Goal: Task Accomplishment & Management: Manage account settings

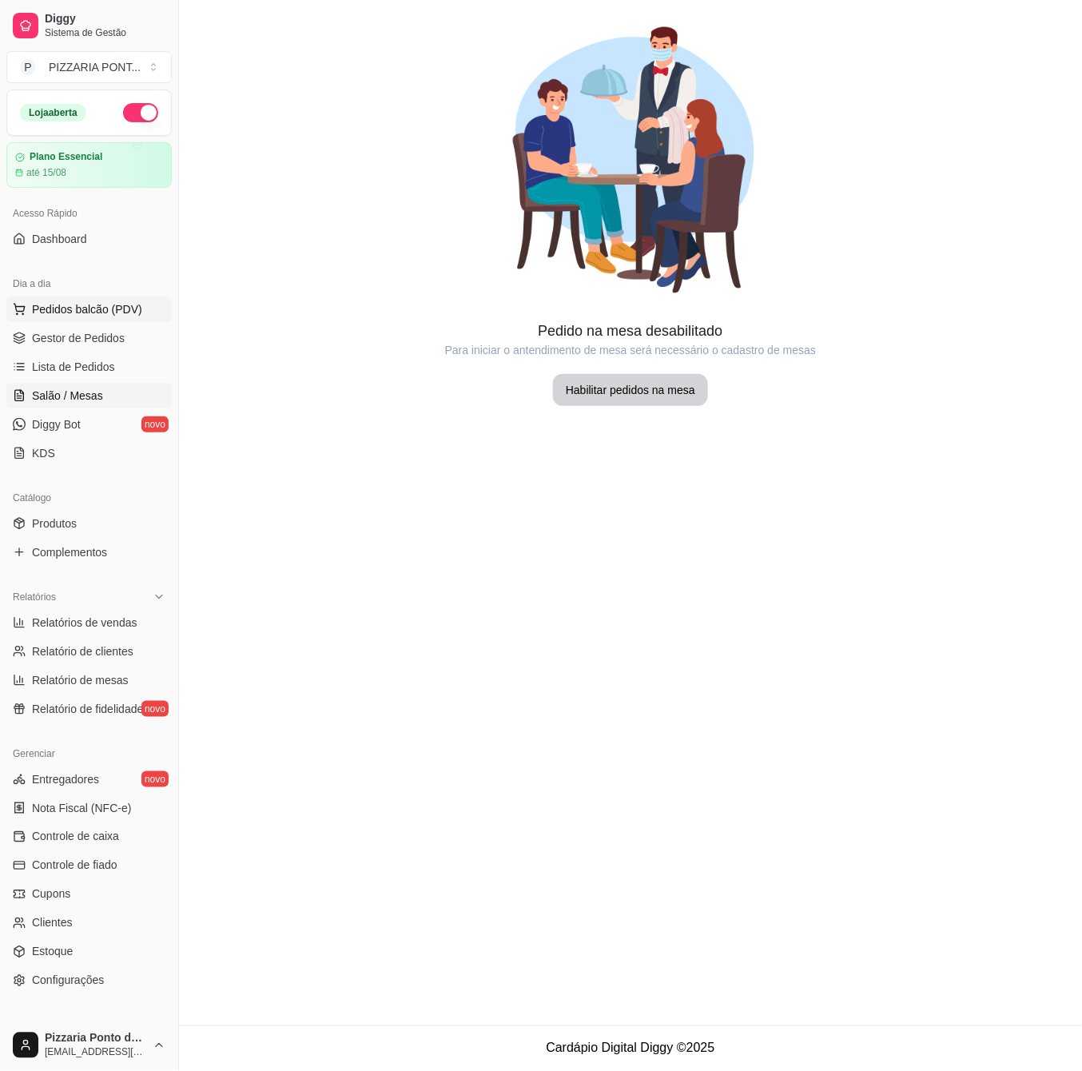
click at [102, 322] on button "Pedidos balcão (PDV)" at bounding box center [88, 309] width 165 height 26
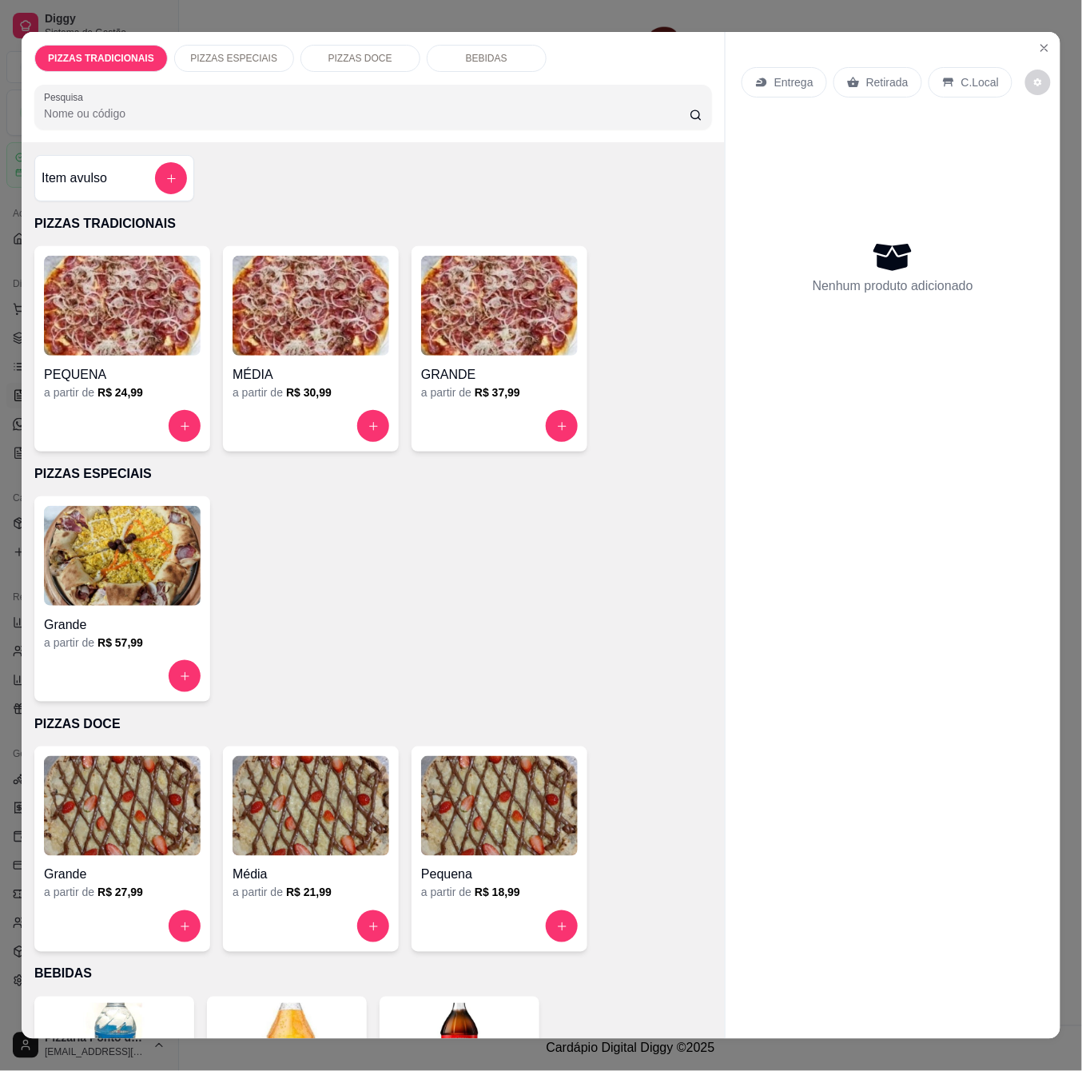
click at [253, 52] on p "PIZZAS ESPECIAIS" at bounding box center [233, 58] width 87 height 13
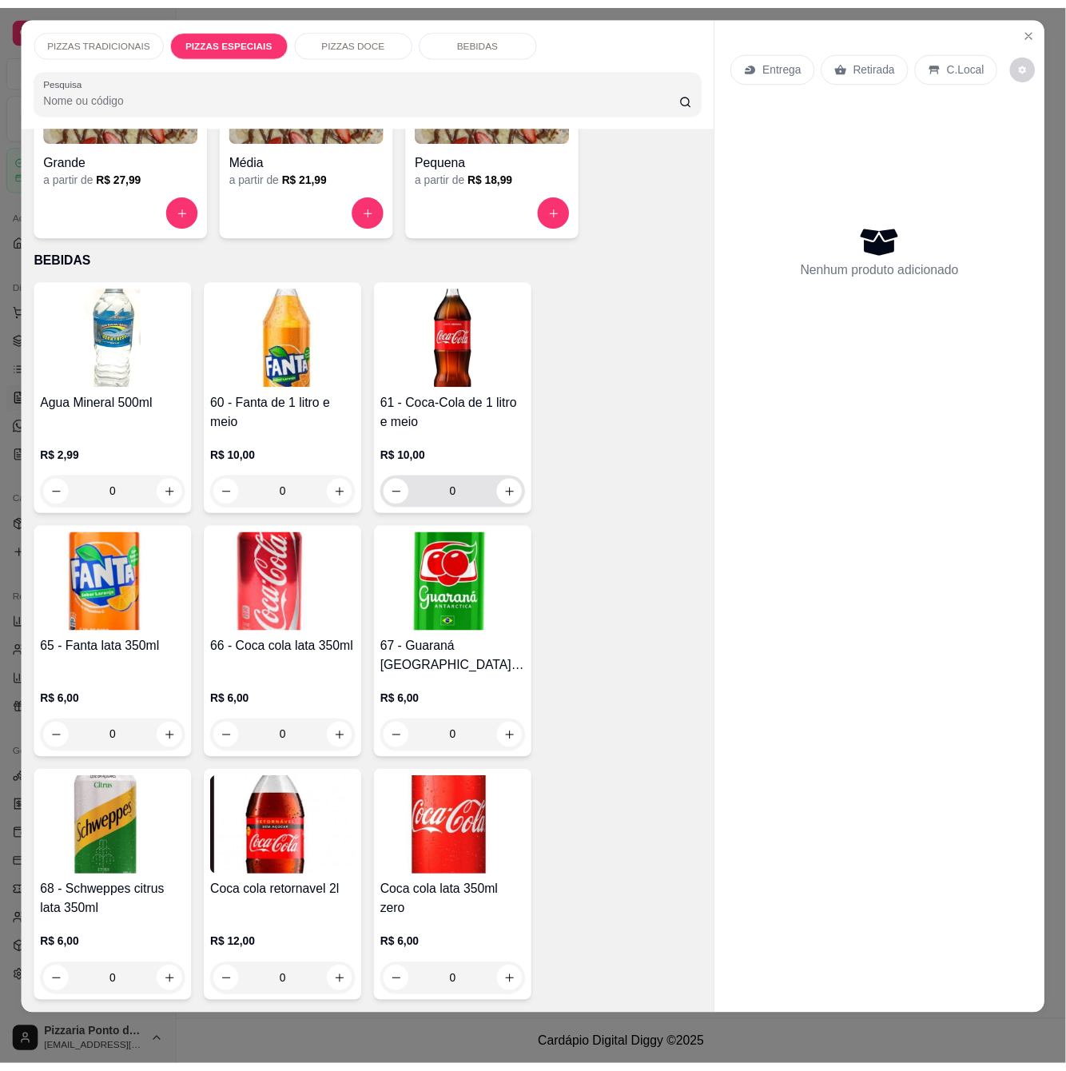
scroll to position [61, 0]
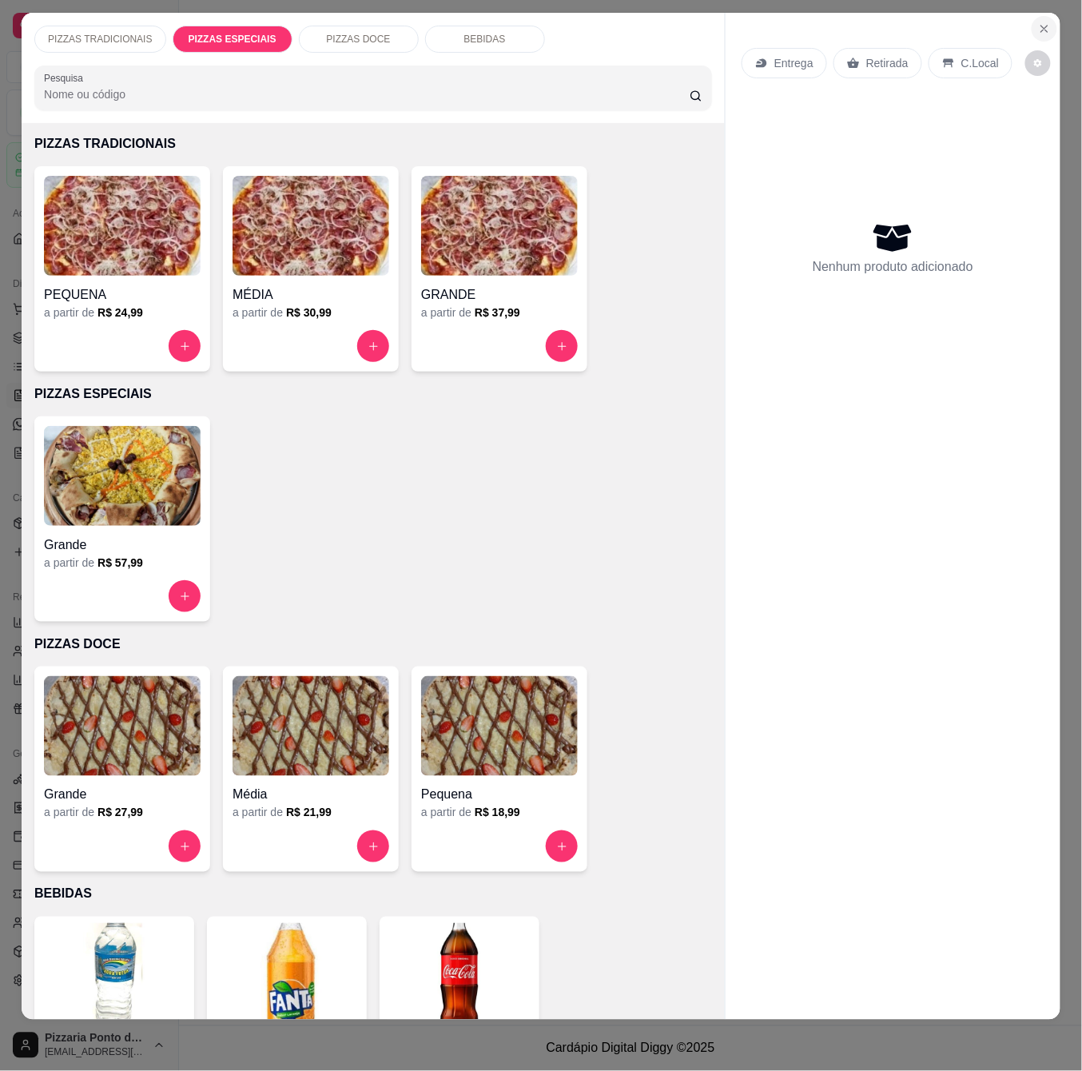
click at [1034, 18] on button "Close" at bounding box center [1045, 29] width 26 height 26
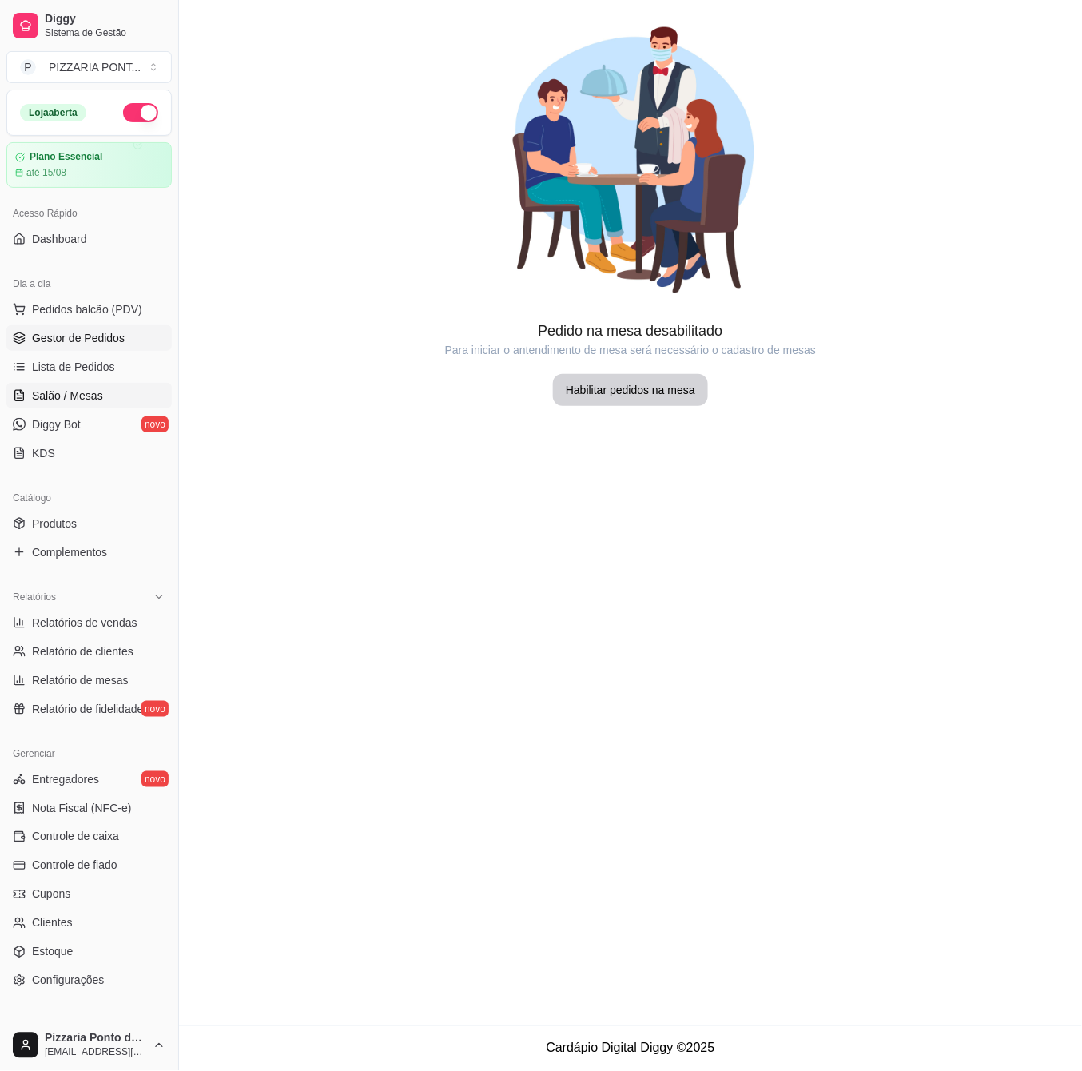
click at [118, 336] on span "Gestor de Pedidos" at bounding box center [78, 338] width 93 height 16
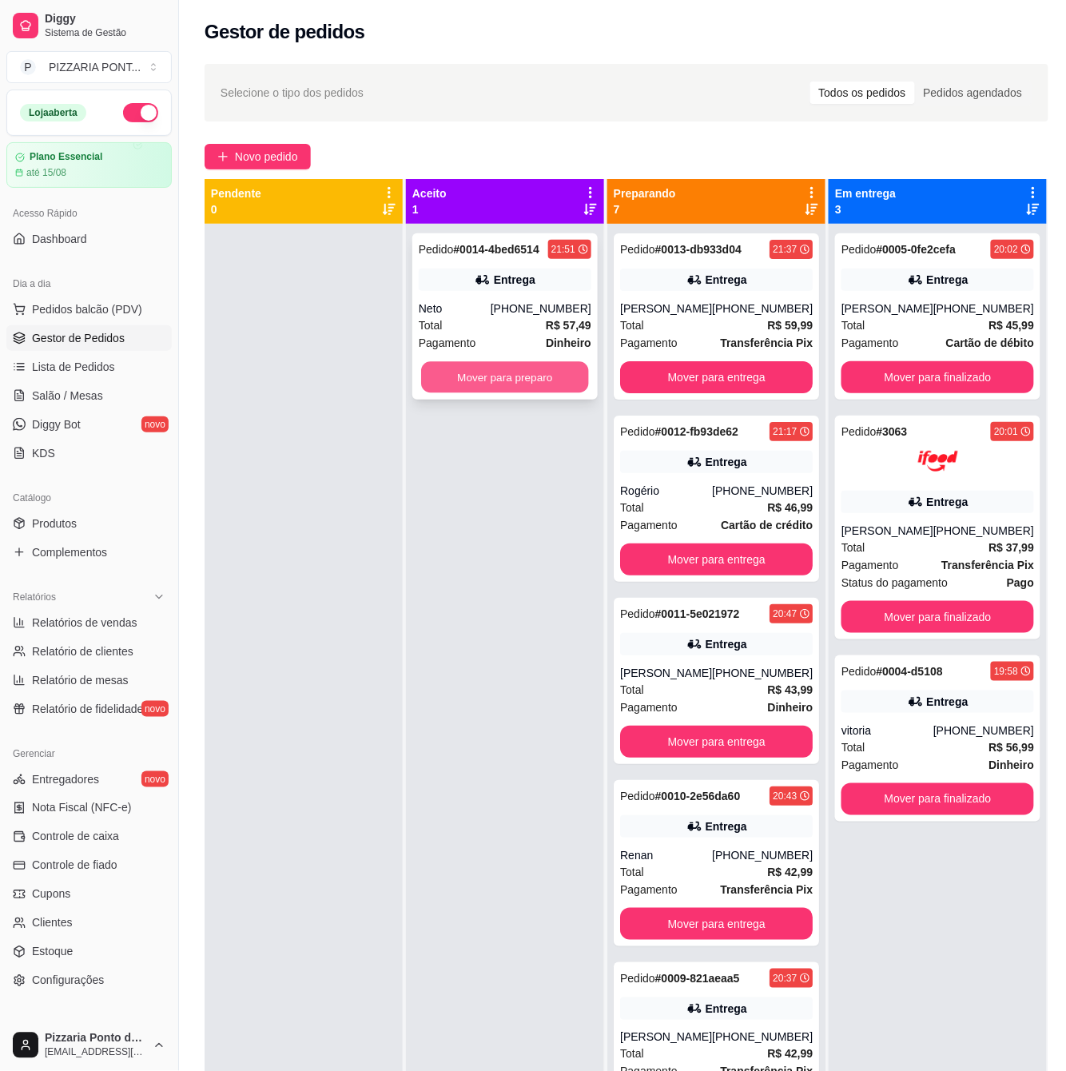
click at [471, 371] on button "Mover para preparo" at bounding box center [505, 377] width 168 height 31
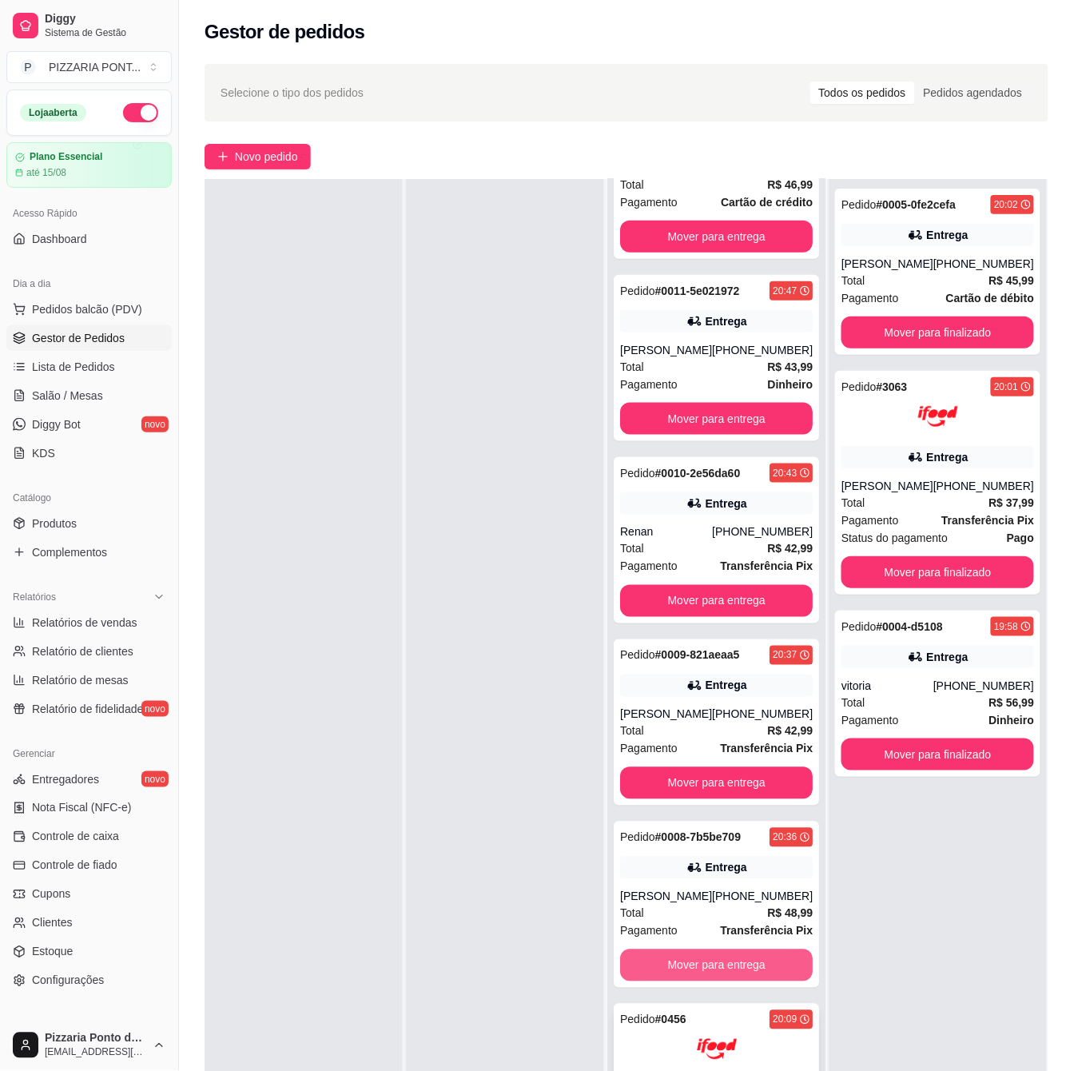
scroll to position [244, 0]
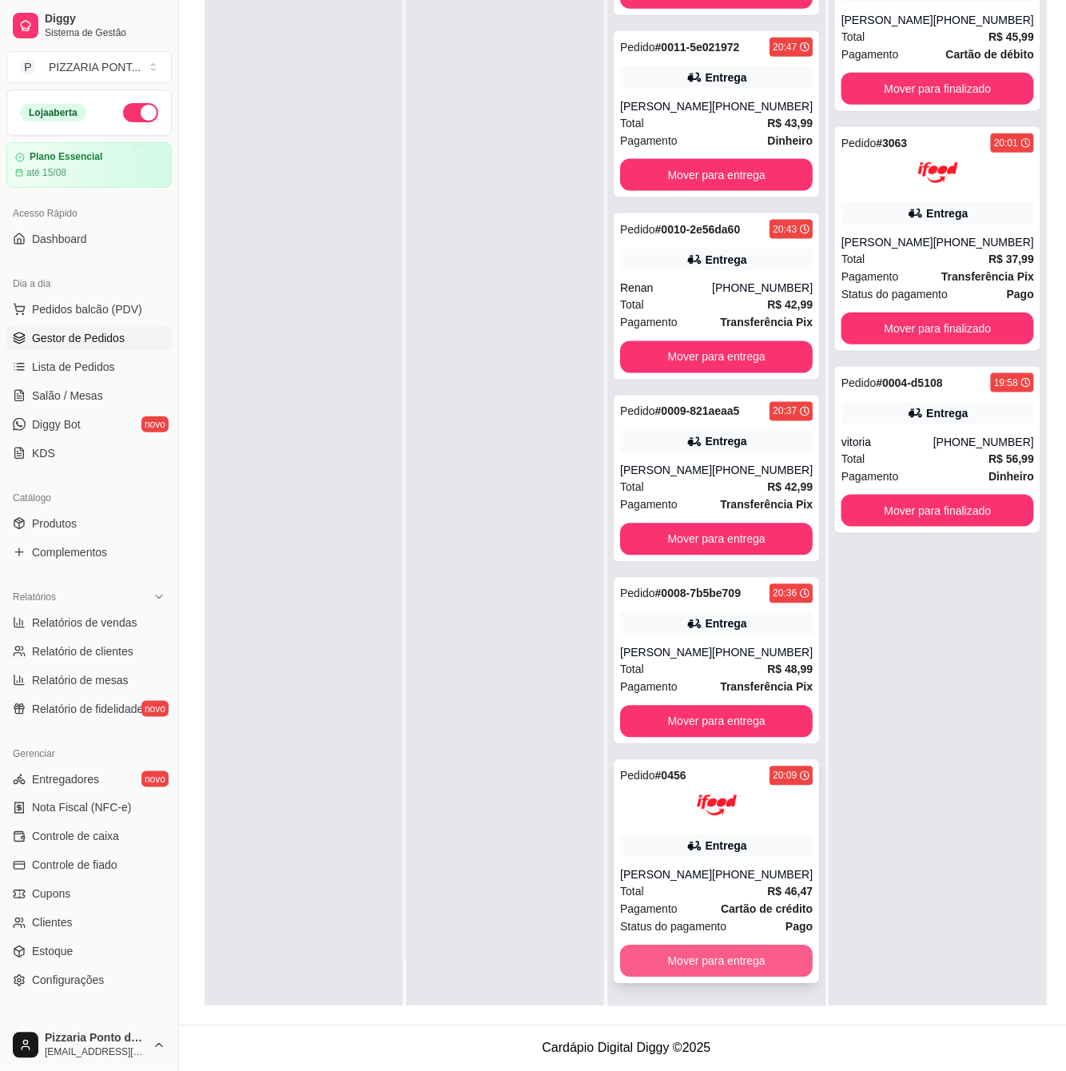
click at [684, 959] on button "Mover para entrega" at bounding box center [716, 961] width 193 height 32
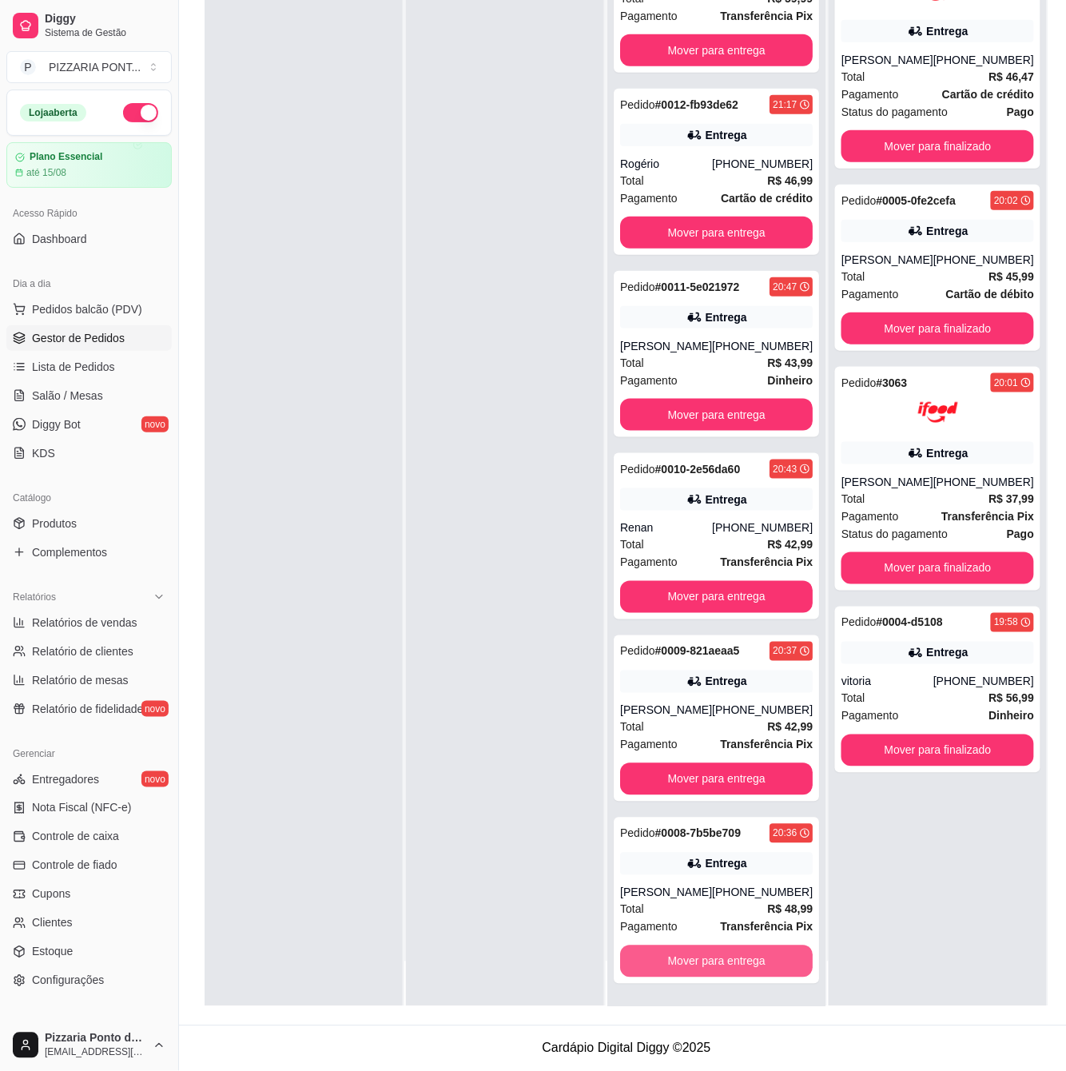
scroll to position [343, 0]
click at [701, 968] on button "Mover para entrega" at bounding box center [716, 961] width 193 height 32
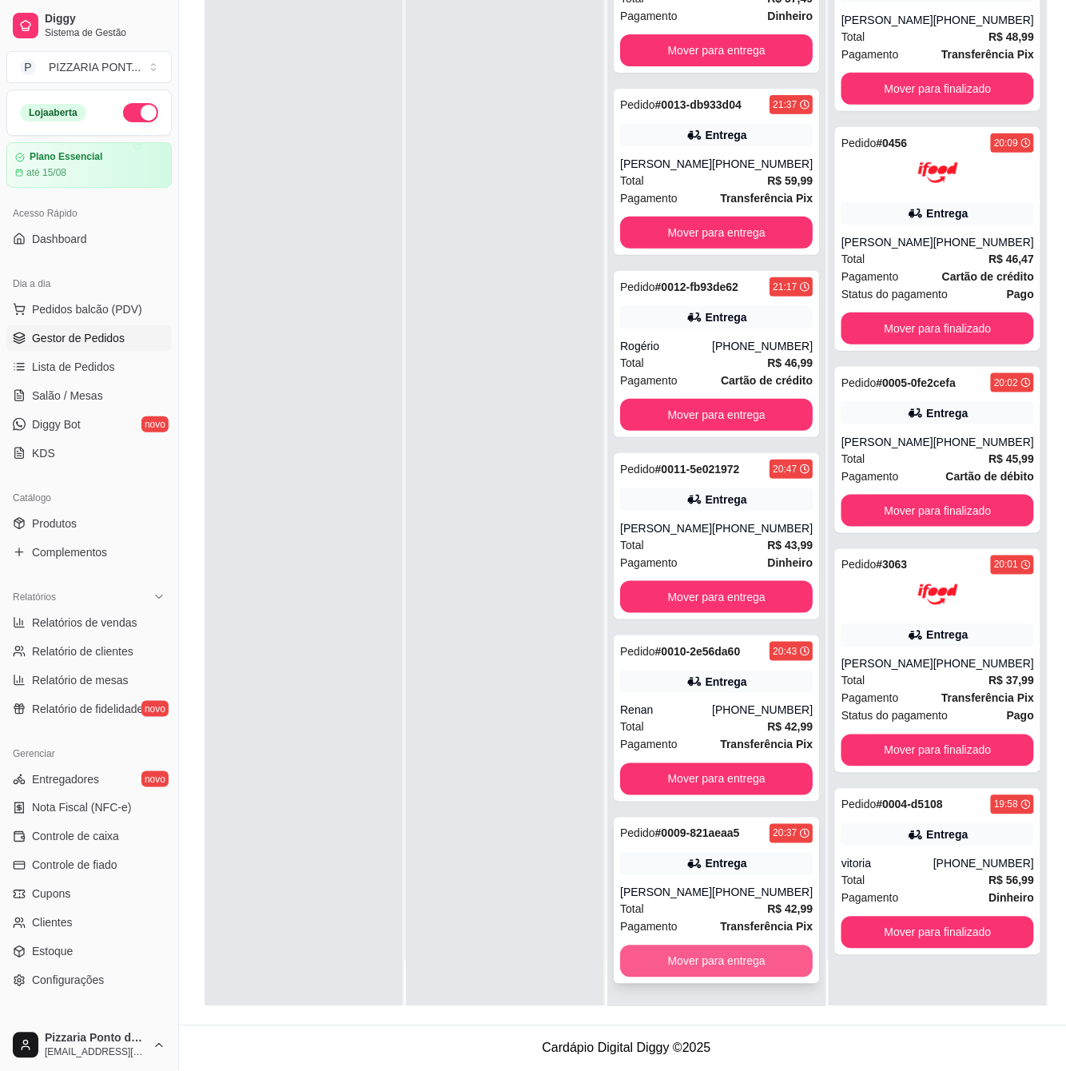
scroll to position [141, 0]
click at [705, 956] on button "Mover para entrega" at bounding box center [716, 961] width 193 height 32
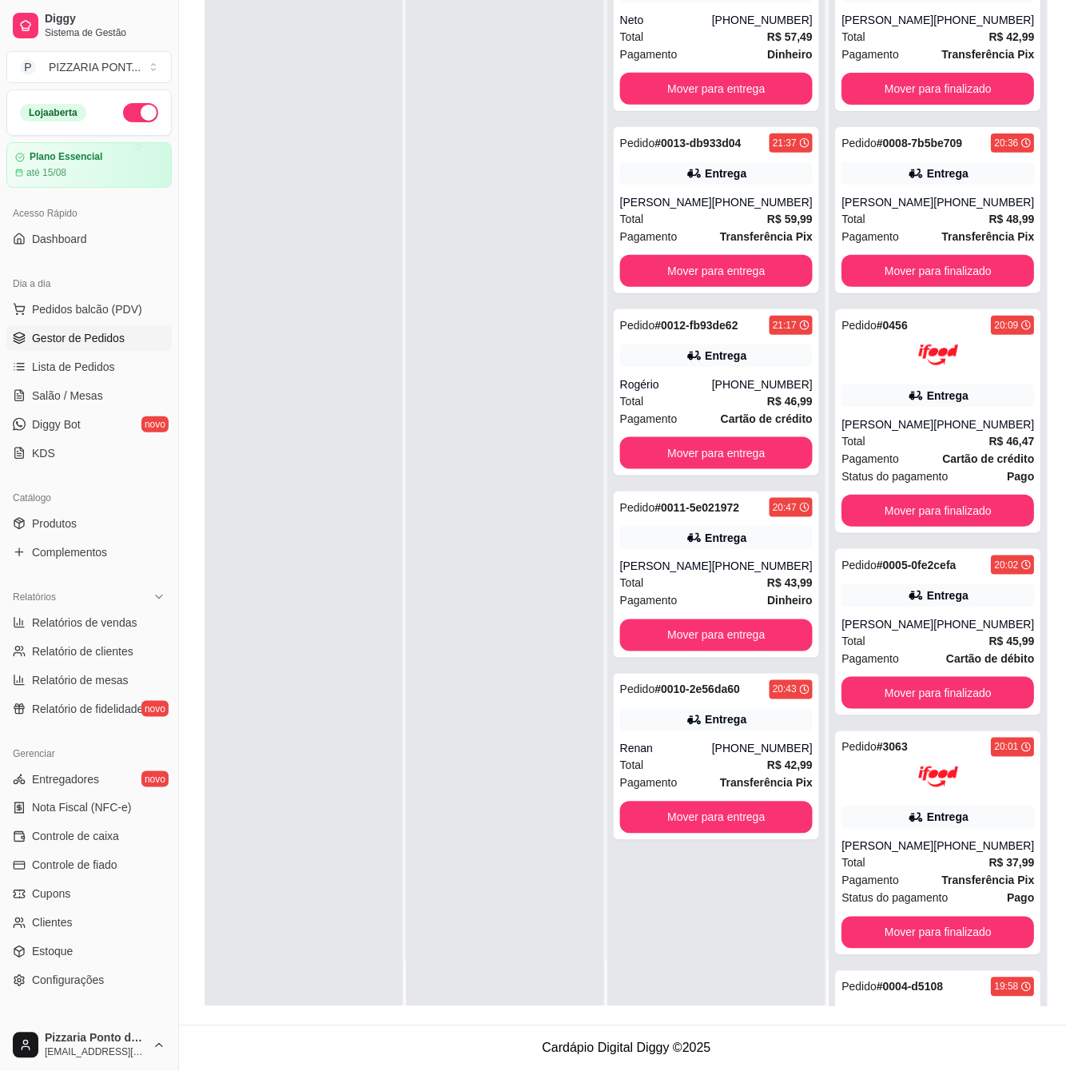
scroll to position [0, 0]
click at [716, 817] on button "Mover para entrega" at bounding box center [716, 817] width 187 height 31
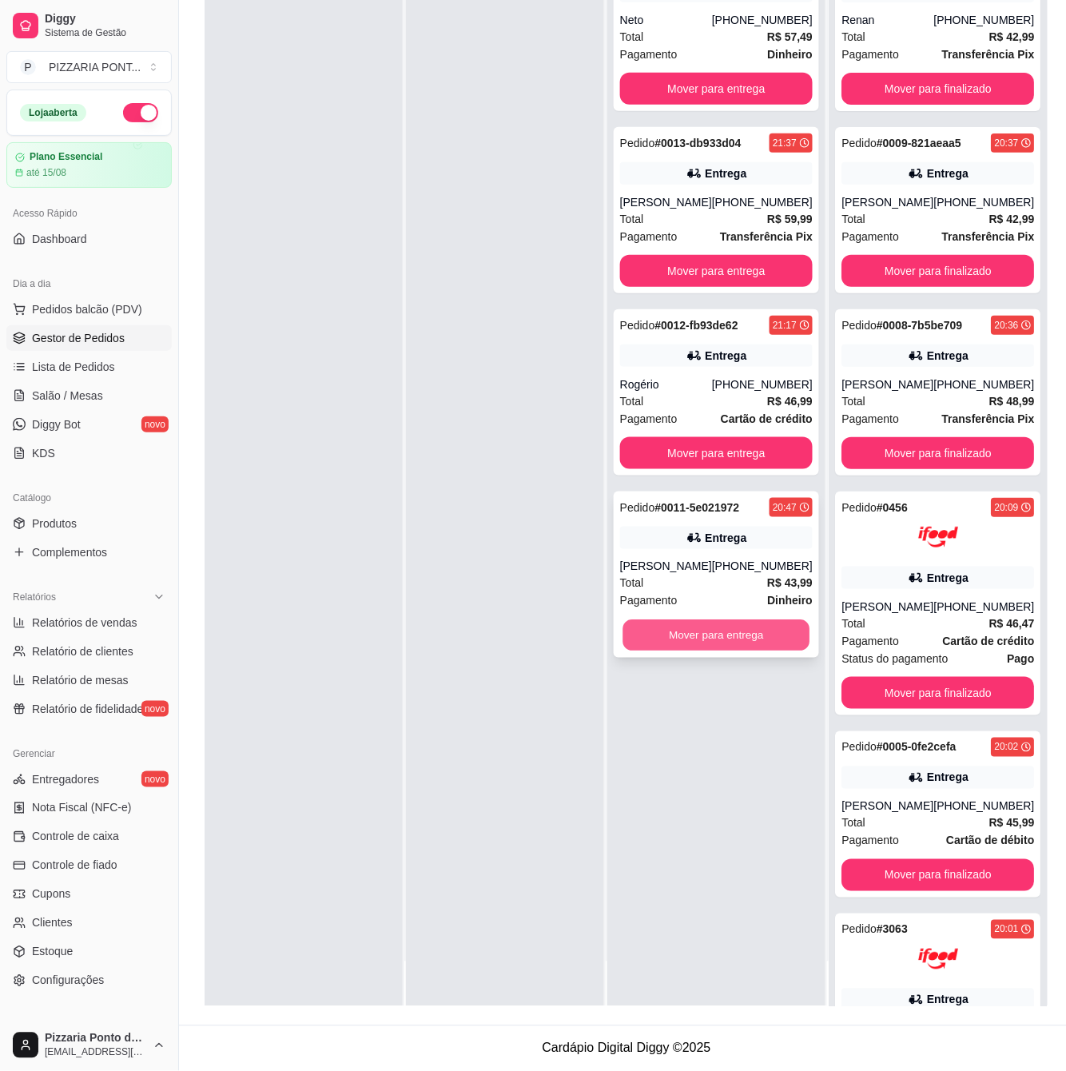
click at [708, 647] on button "Mover para entrega" at bounding box center [716, 635] width 187 height 31
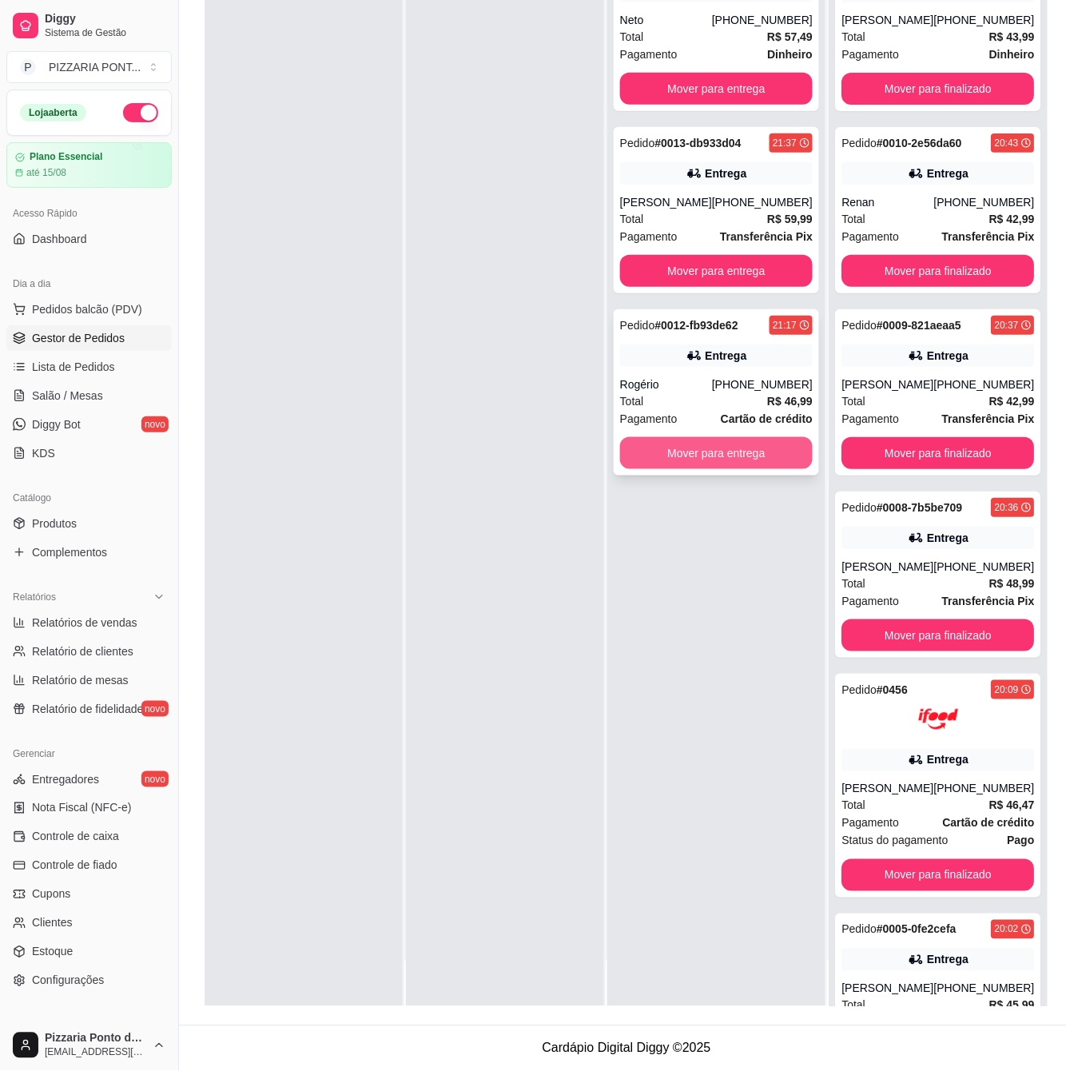
click at [708, 458] on button "Mover para entrega" at bounding box center [716, 453] width 193 height 32
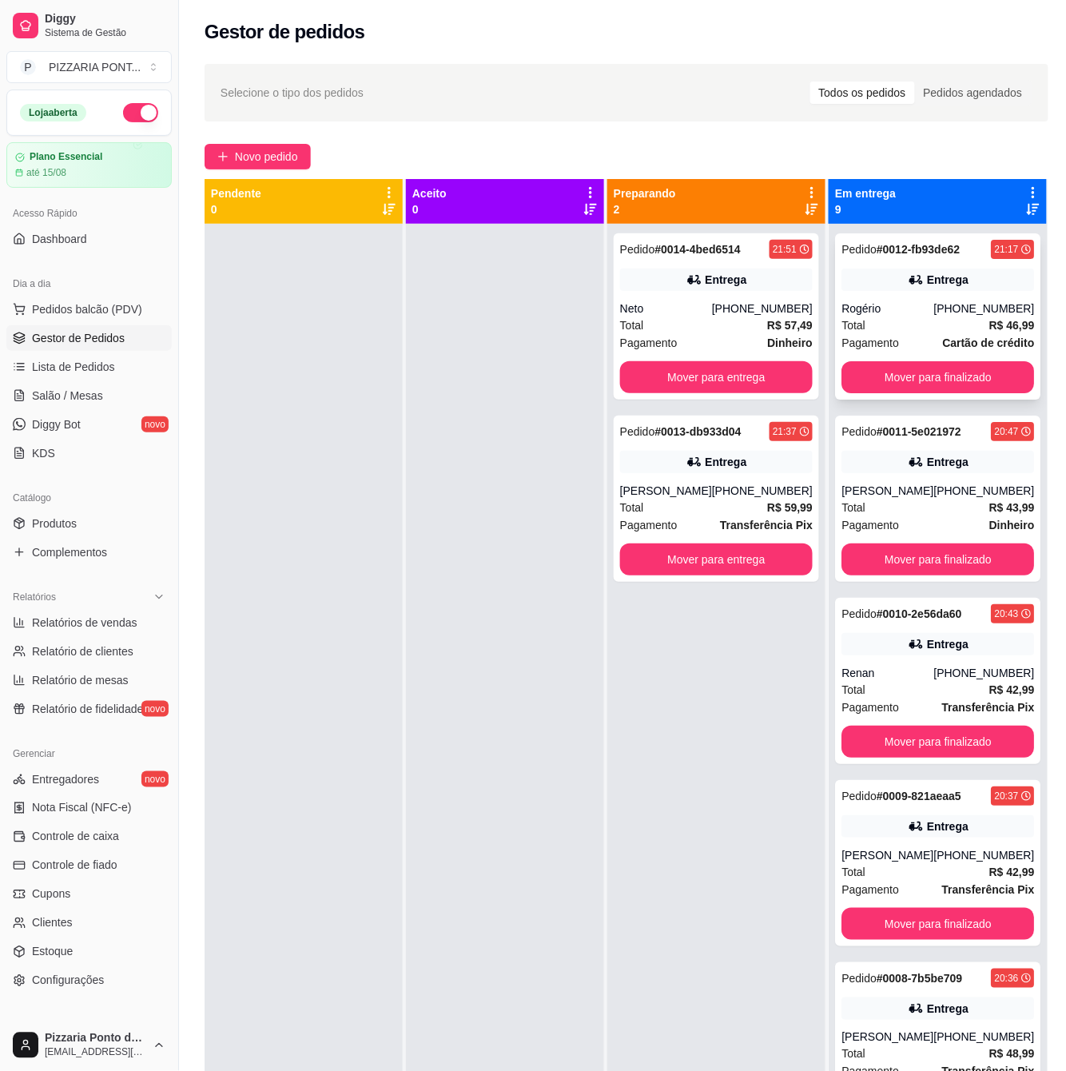
drag, startPoint x: 883, startPoint y: 326, endPoint x: 873, endPoint y: 282, distance: 45.2
click at [873, 282] on div "Pedido # 0012-fb93de62 21:17 Entrega Rogério [PHONE_NUMBER] Total R$ 46,99 Paga…" at bounding box center [937, 316] width 205 height 166
click at [927, 288] on div "Entrega" at bounding box center [948, 280] width 42 height 16
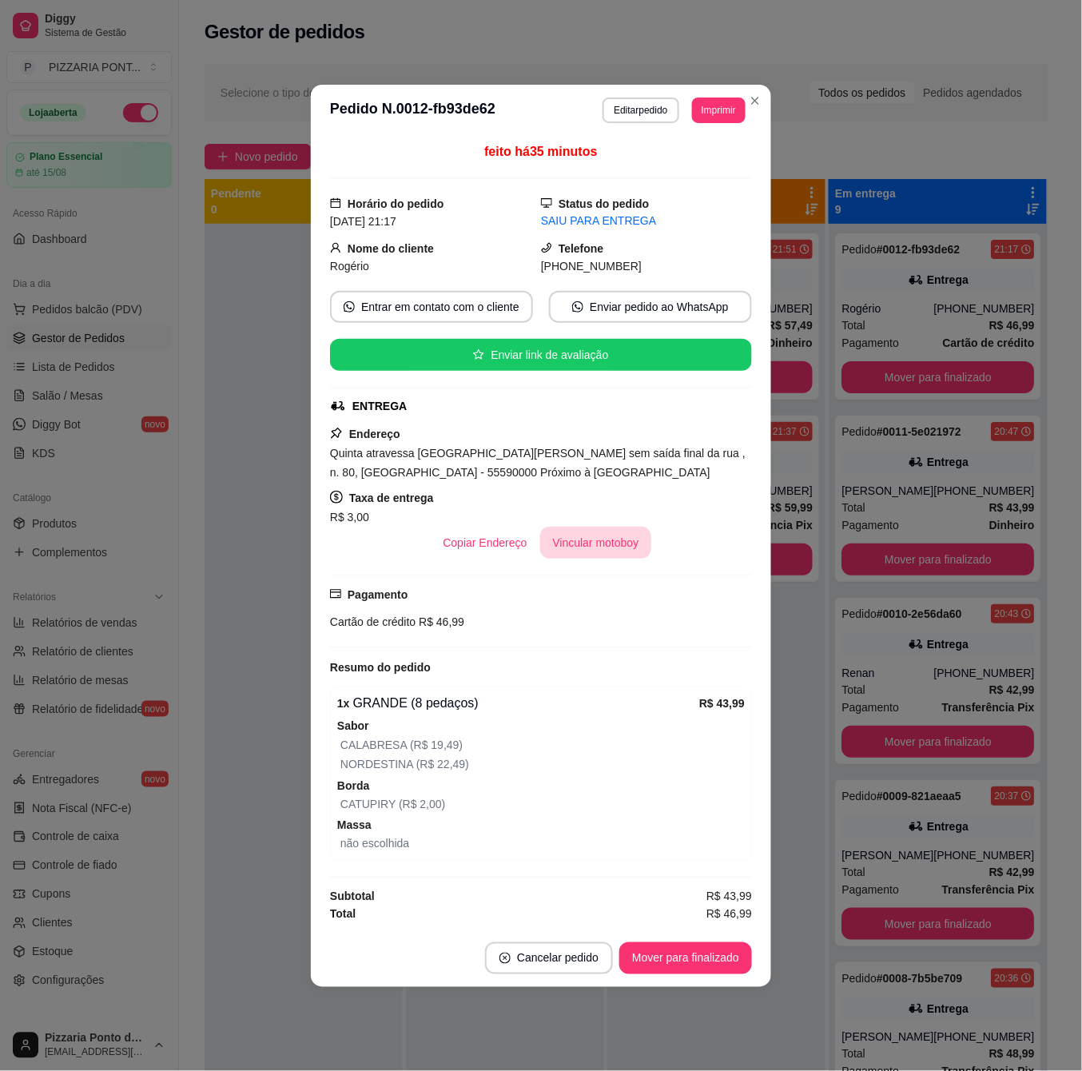
click at [602, 534] on button "Vincular motoboy" at bounding box center [596, 543] width 112 height 32
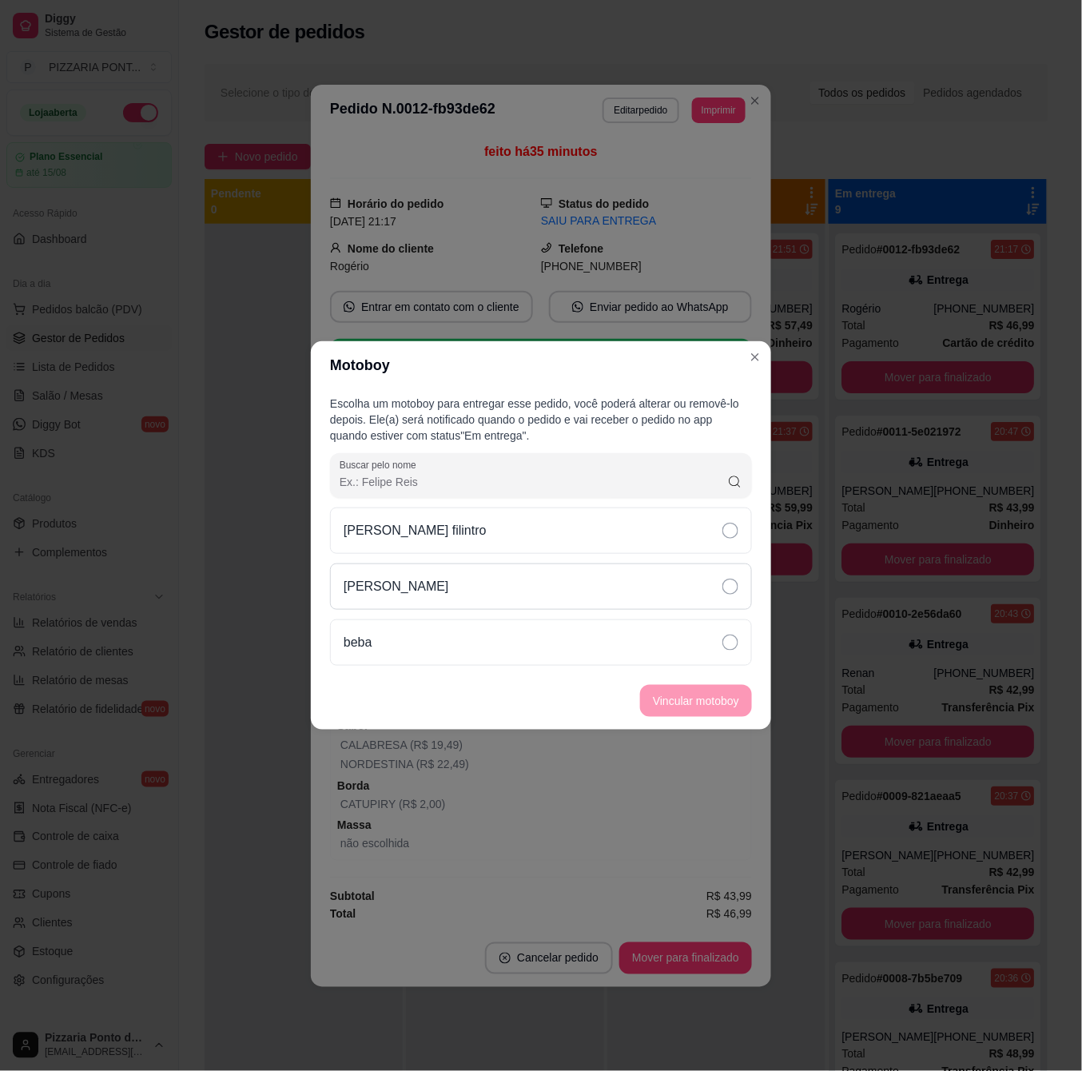
click at [587, 595] on div "[PERSON_NAME]" at bounding box center [541, 586] width 422 height 46
click at [694, 697] on button "Vincular motoboy" at bounding box center [696, 701] width 109 height 31
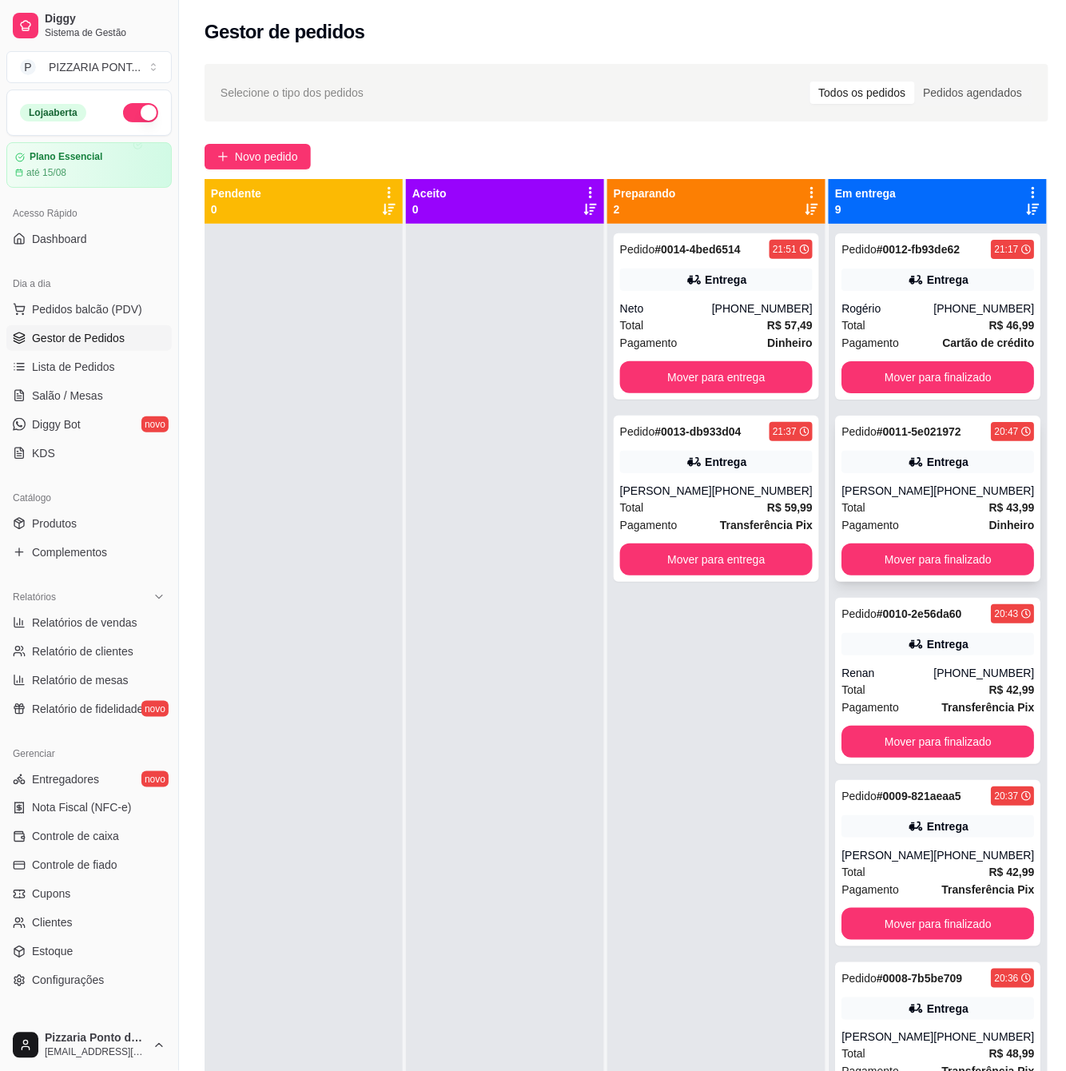
click at [937, 499] on div "[PHONE_NUMBER]" at bounding box center [983, 491] width 101 height 16
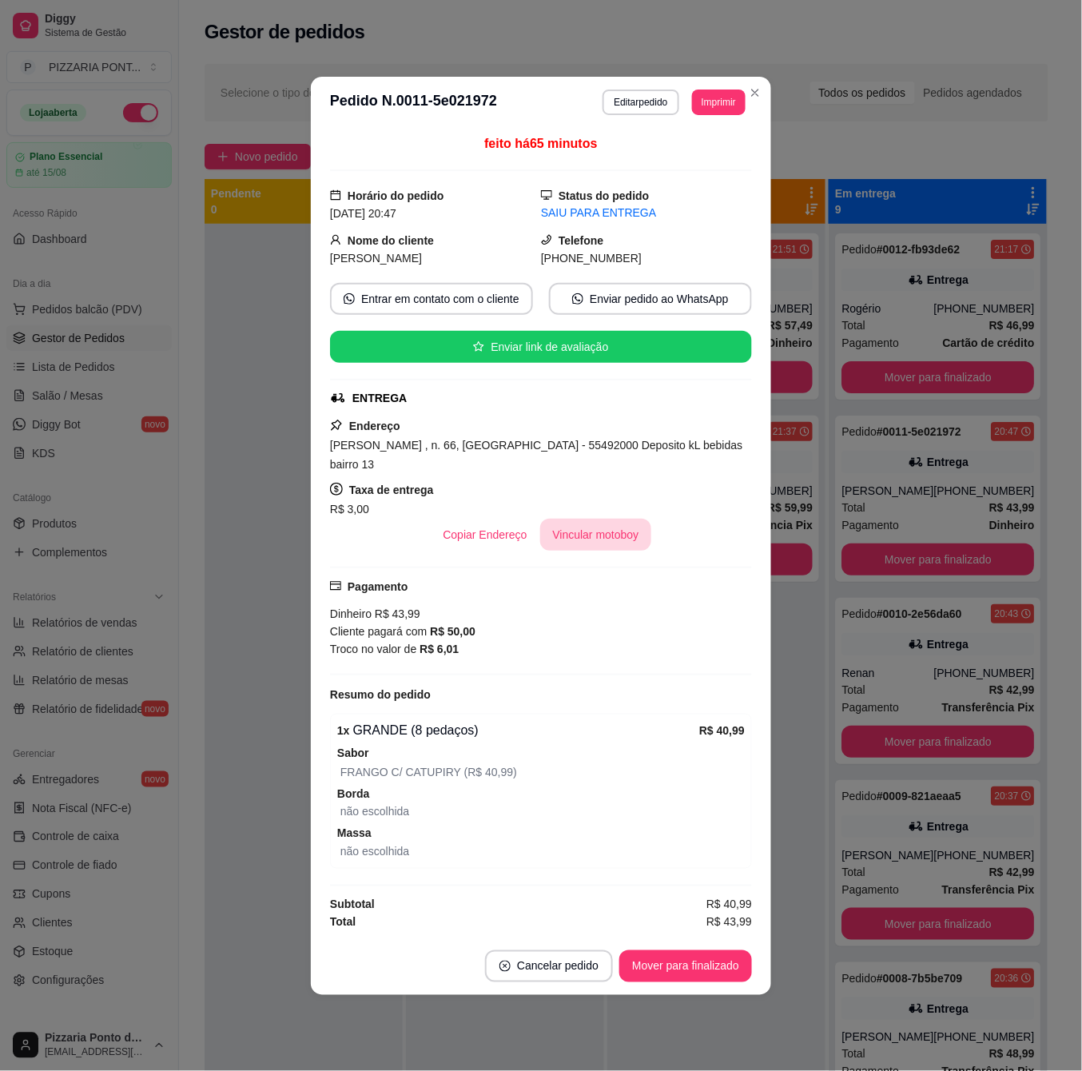
click at [606, 540] on button "Vincular motoboy" at bounding box center [596, 535] width 112 height 32
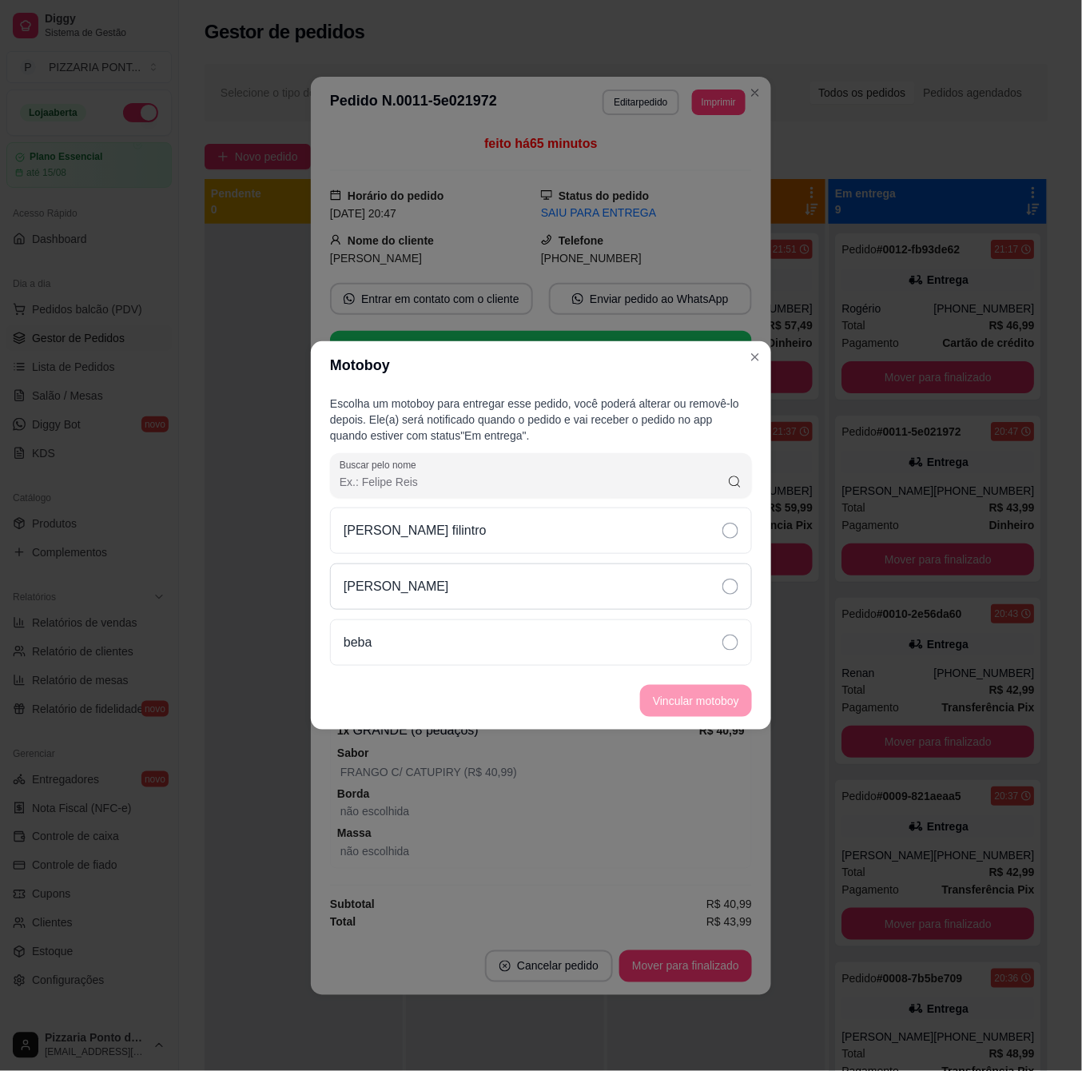
click at [676, 589] on div "[PERSON_NAME]" at bounding box center [541, 586] width 422 height 46
click at [720, 698] on button "Vincular motoboy" at bounding box center [696, 701] width 112 height 32
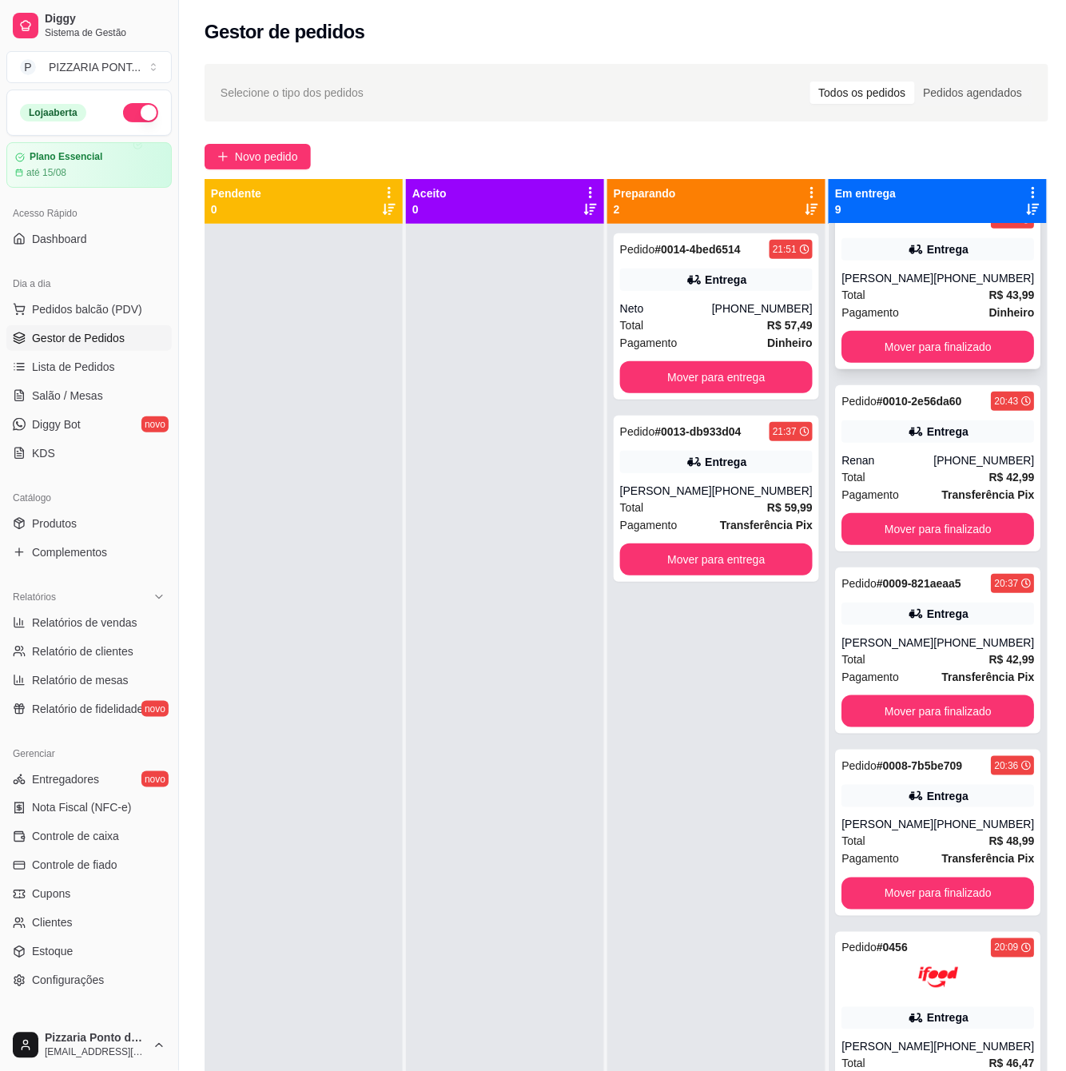
scroll to position [320, 0]
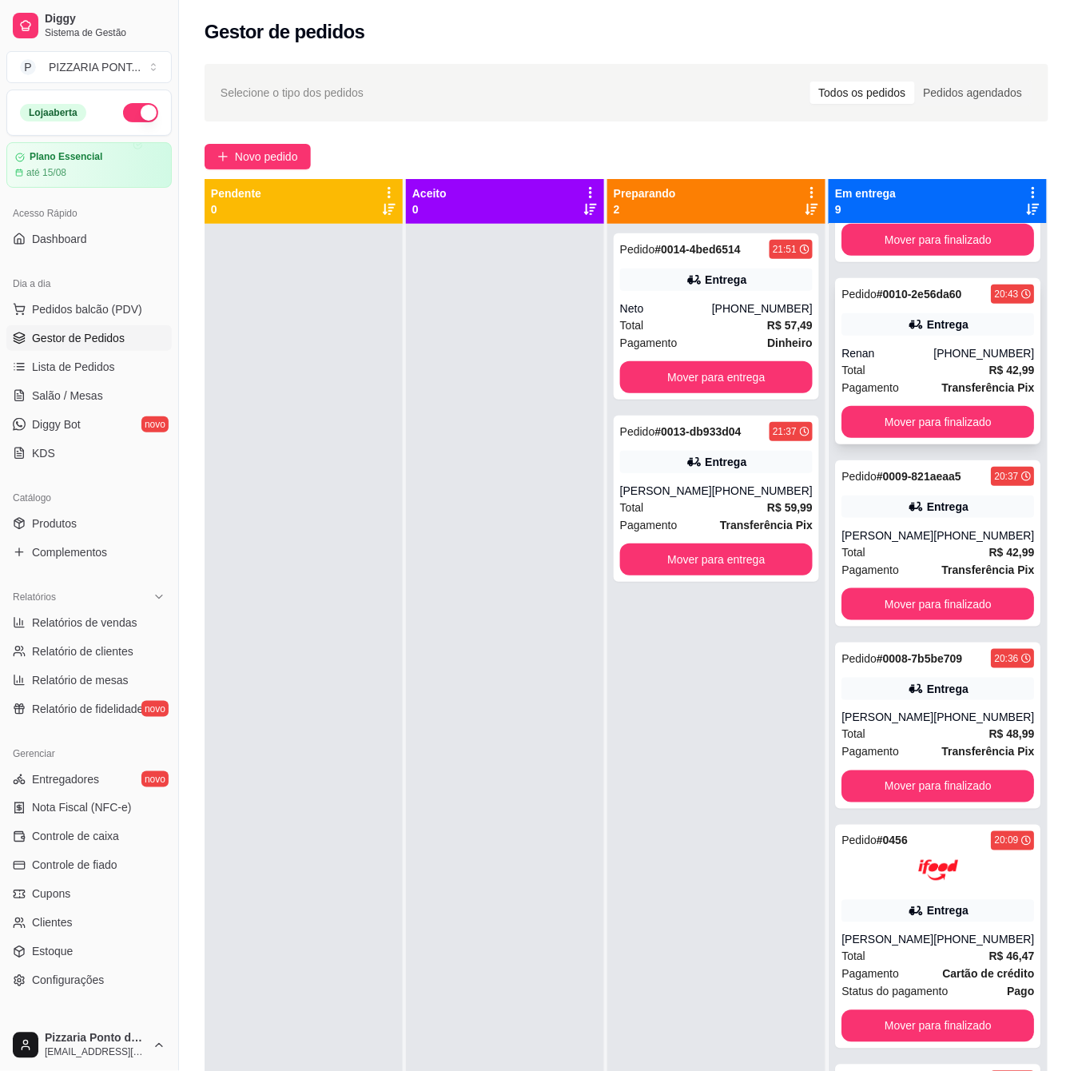
click at [933, 361] on div "[PHONE_NUMBER]" at bounding box center [983, 353] width 101 height 16
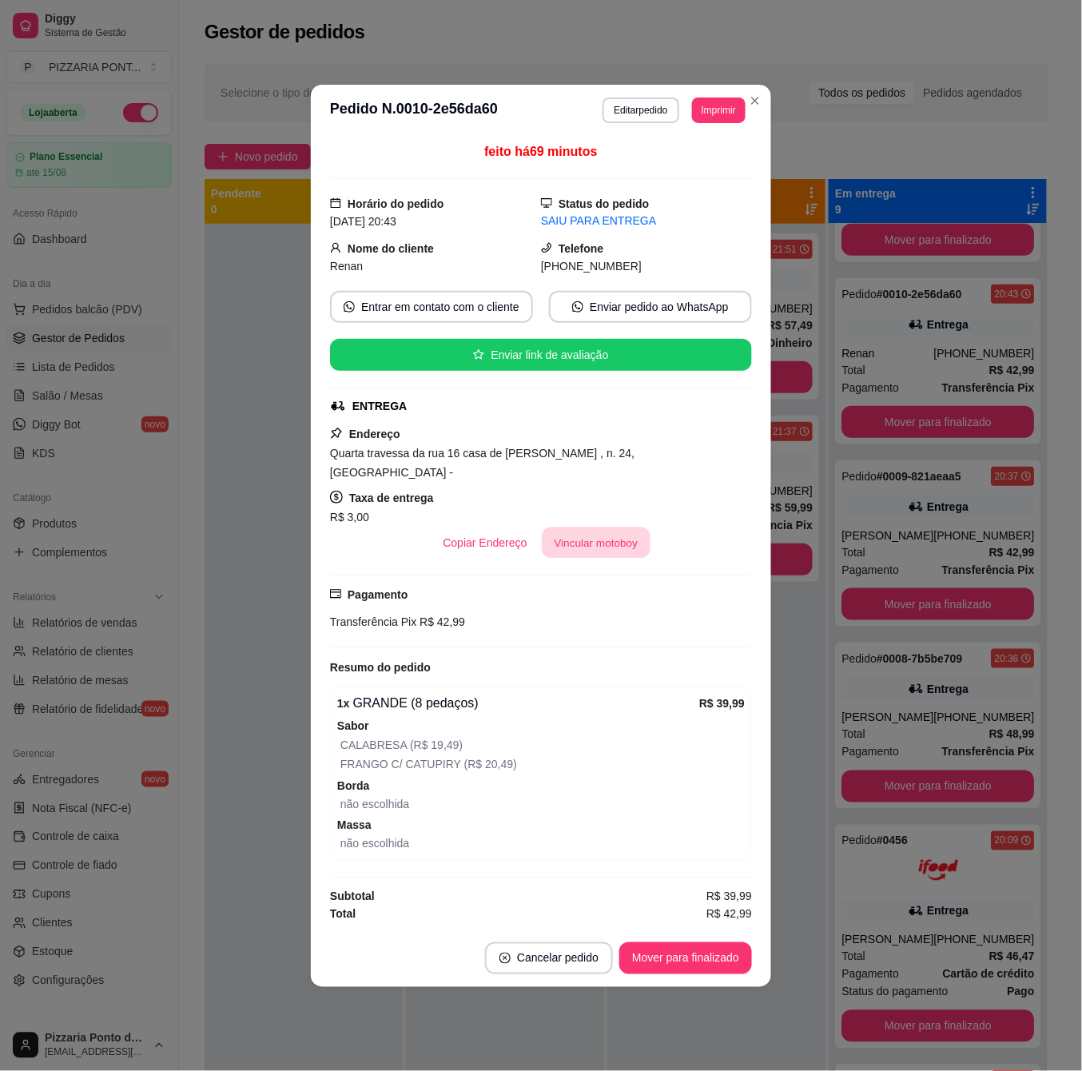
click at [614, 537] on button "Vincular motoboy" at bounding box center [596, 542] width 109 height 31
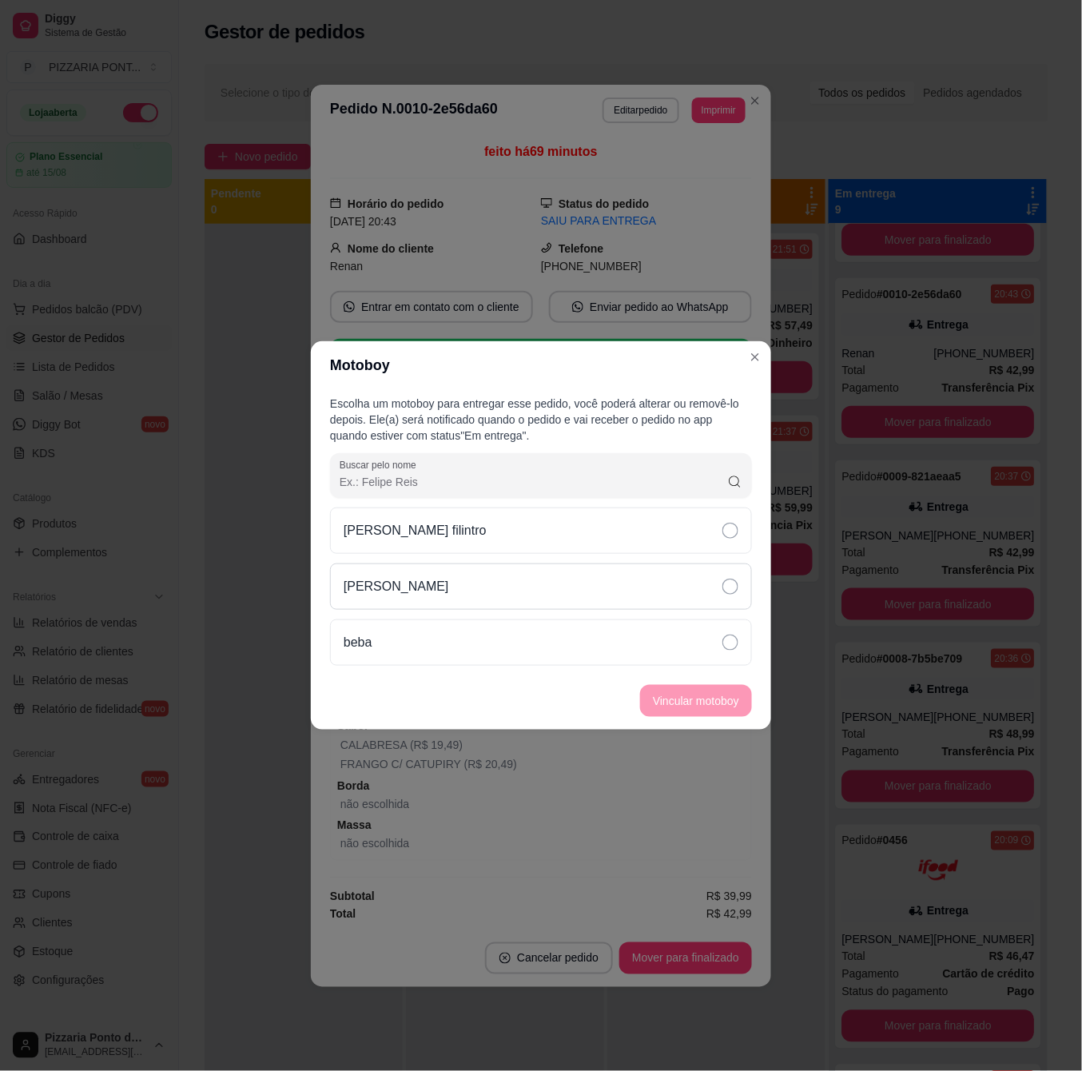
click at [535, 587] on div "[PERSON_NAME]" at bounding box center [541, 586] width 422 height 46
click at [692, 706] on button "Vincular motoboy" at bounding box center [696, 701] width 109 height 31
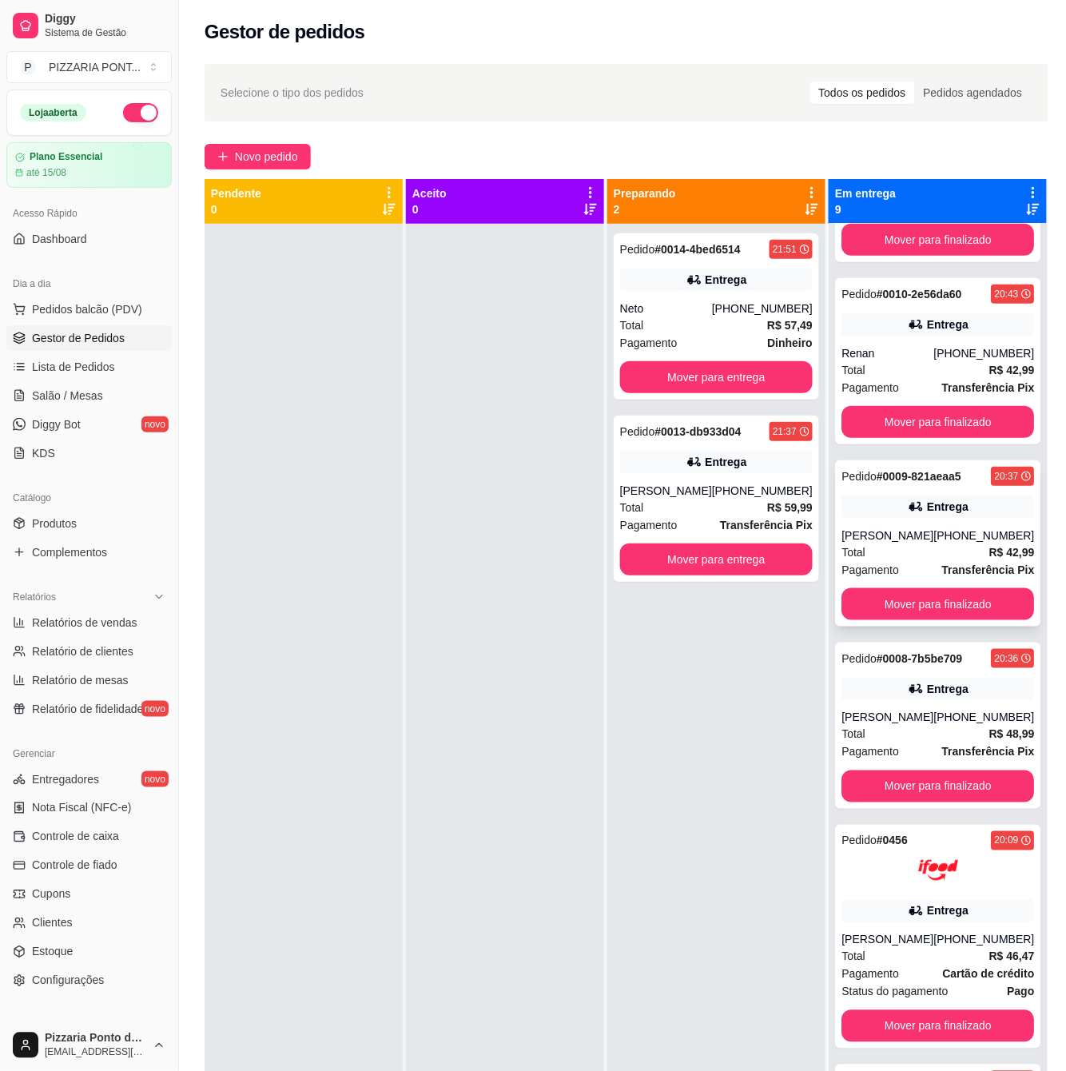
click at [901, 518] on div "Entrega" at bounding box center [937, 506] width 193 height 22
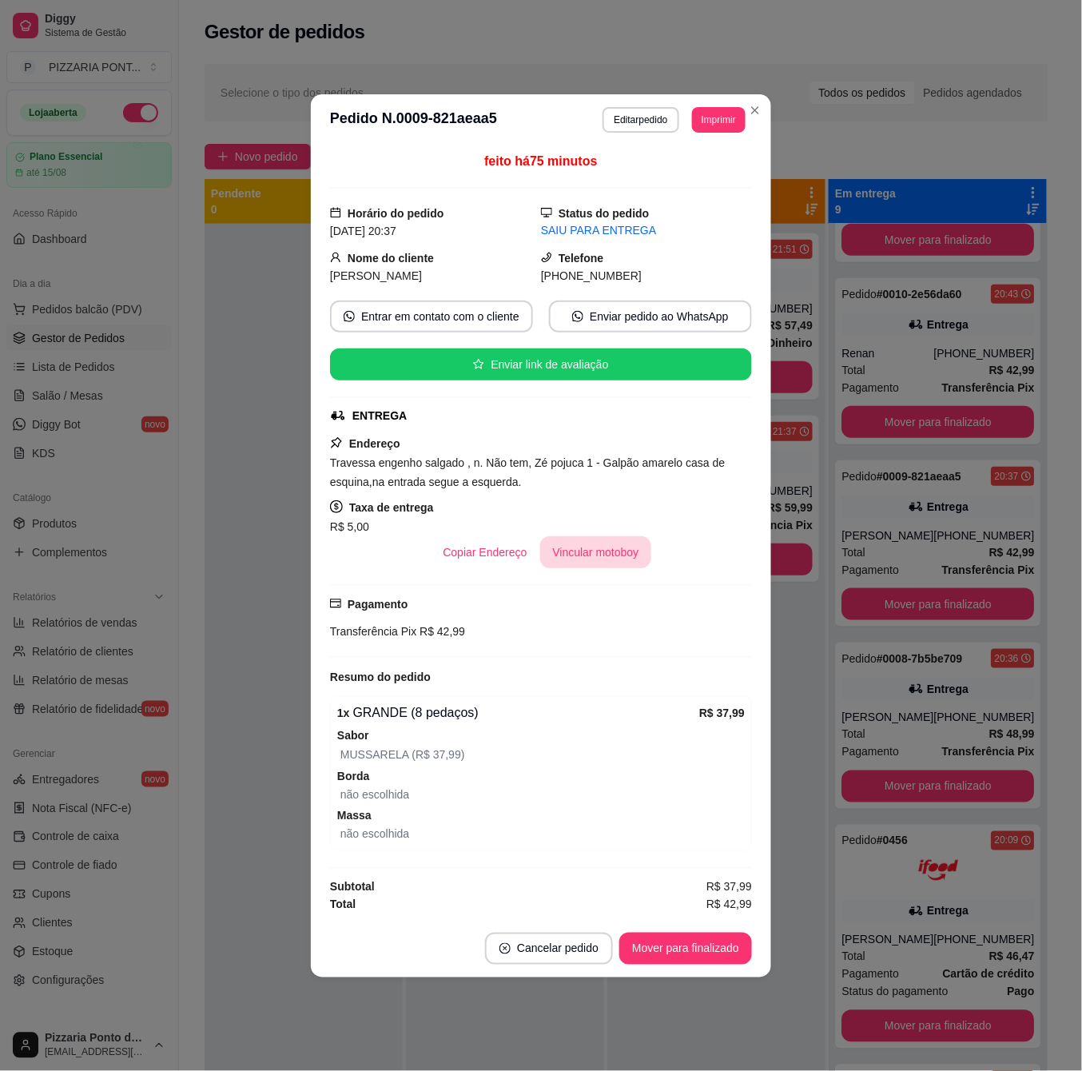
click at [595, 550] on button "Vincular motoboy" at bounding box center [596, 552] width 112 height 32
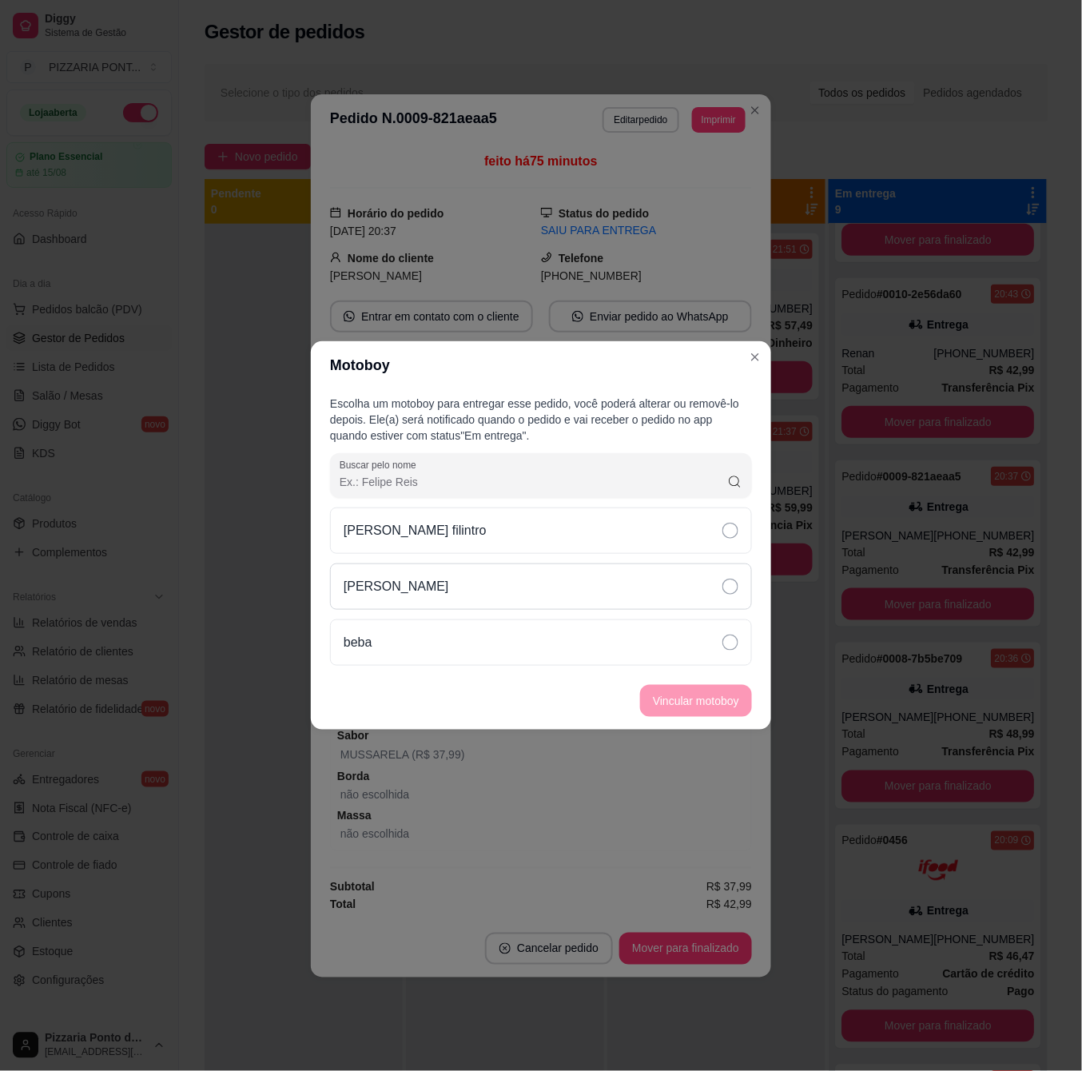
click at [543, 592] on div "[PERSON_NAME]" at bounding box center [541, 586] width 422 height 46
click at [674, 690] on button "Vincular motoboy" at bounding box center [696, 701] width 109 height 31
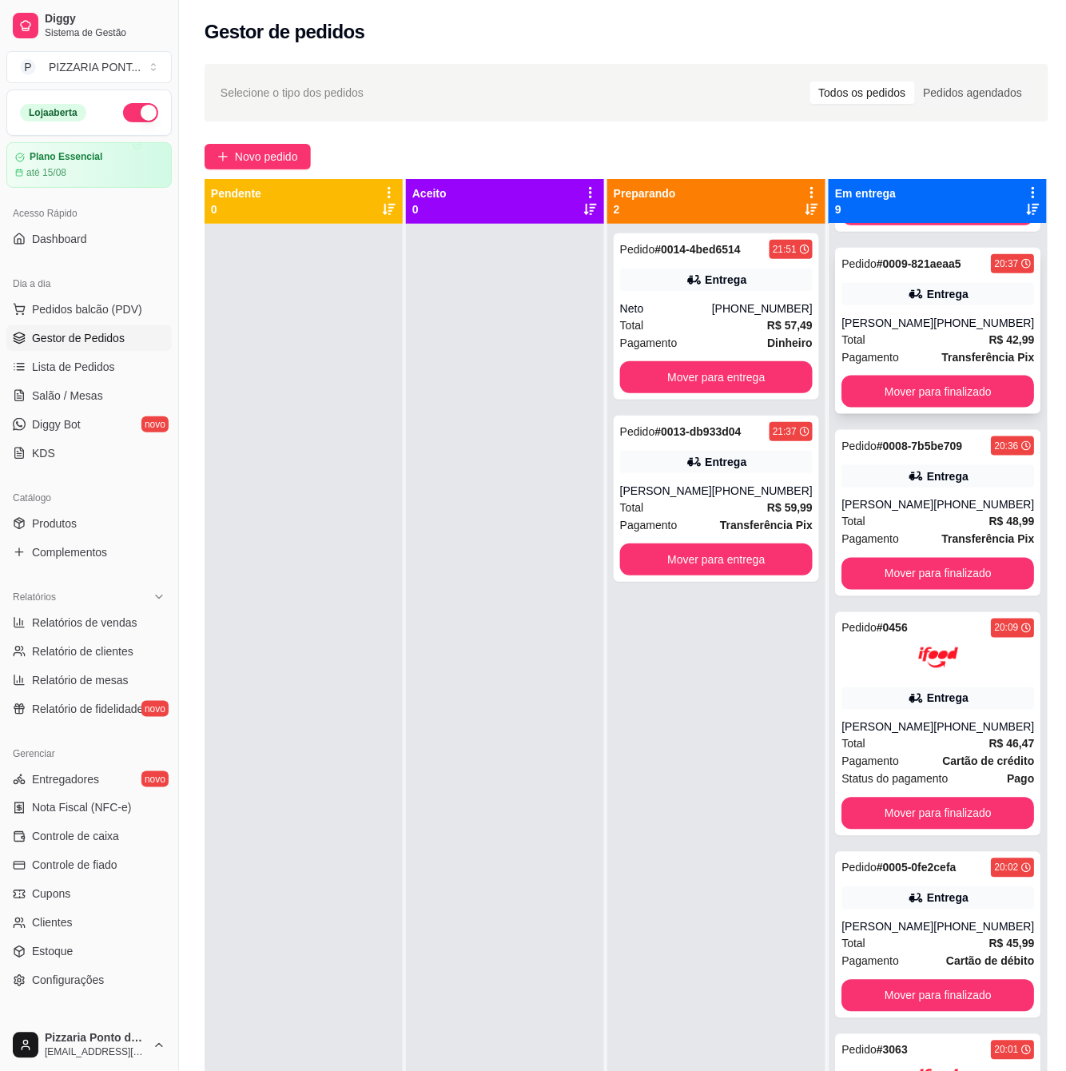
scroll to position [639, 0]
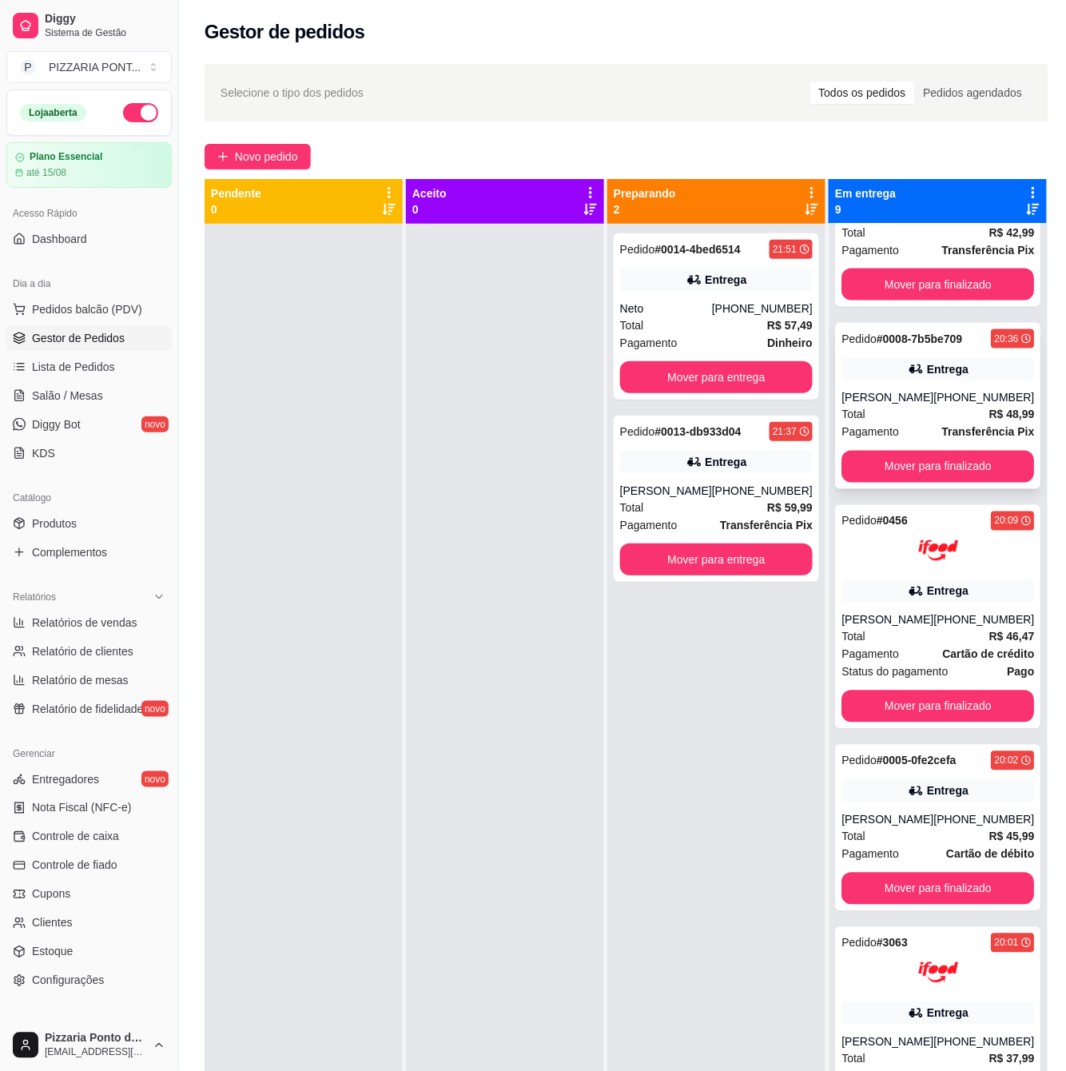
click at [908, 377] on icon at bounding box center [916, 369] width 16 height 16
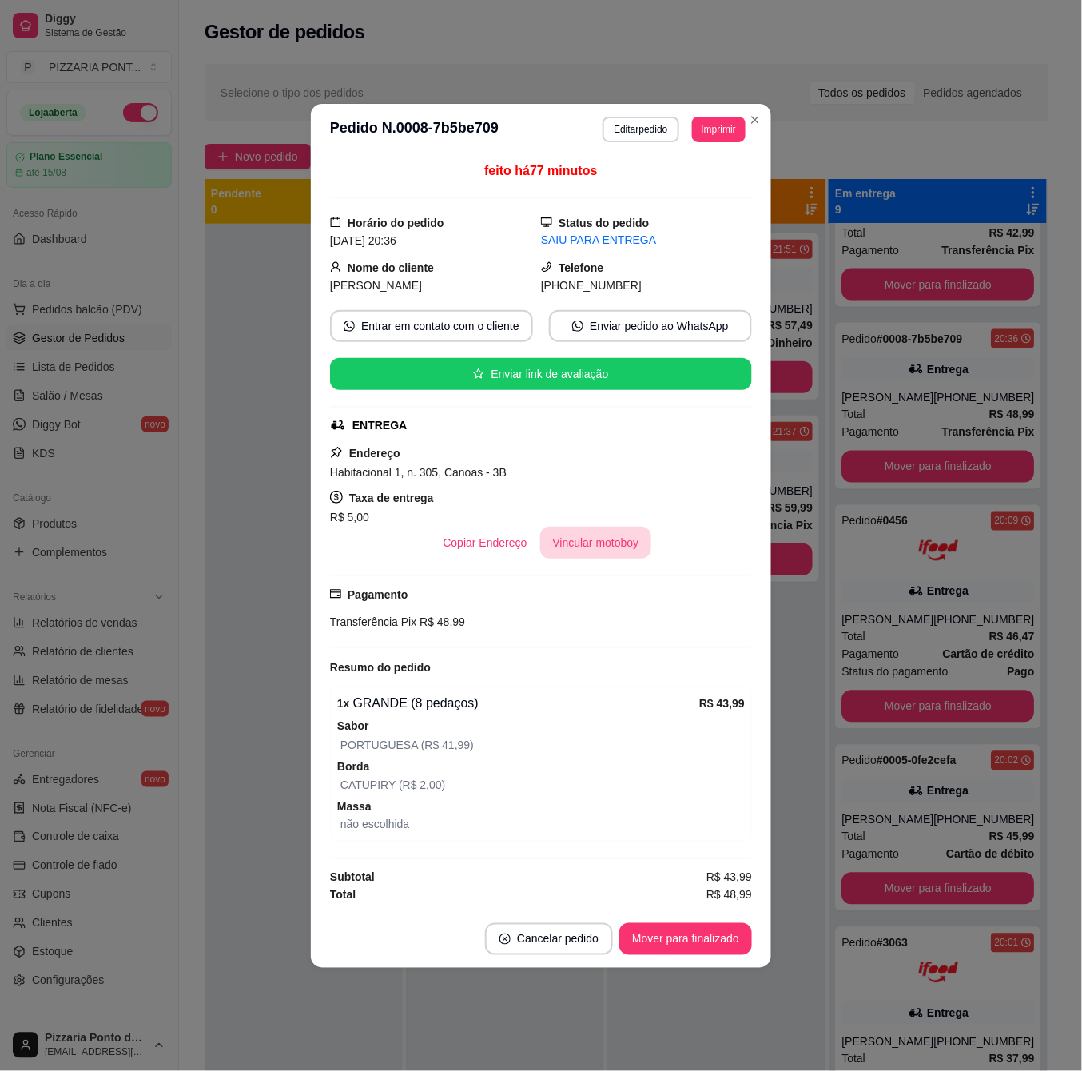
click at [642, 535] on button "Vincular motoboy" at bounding box center [596, 543] width 112 height 32
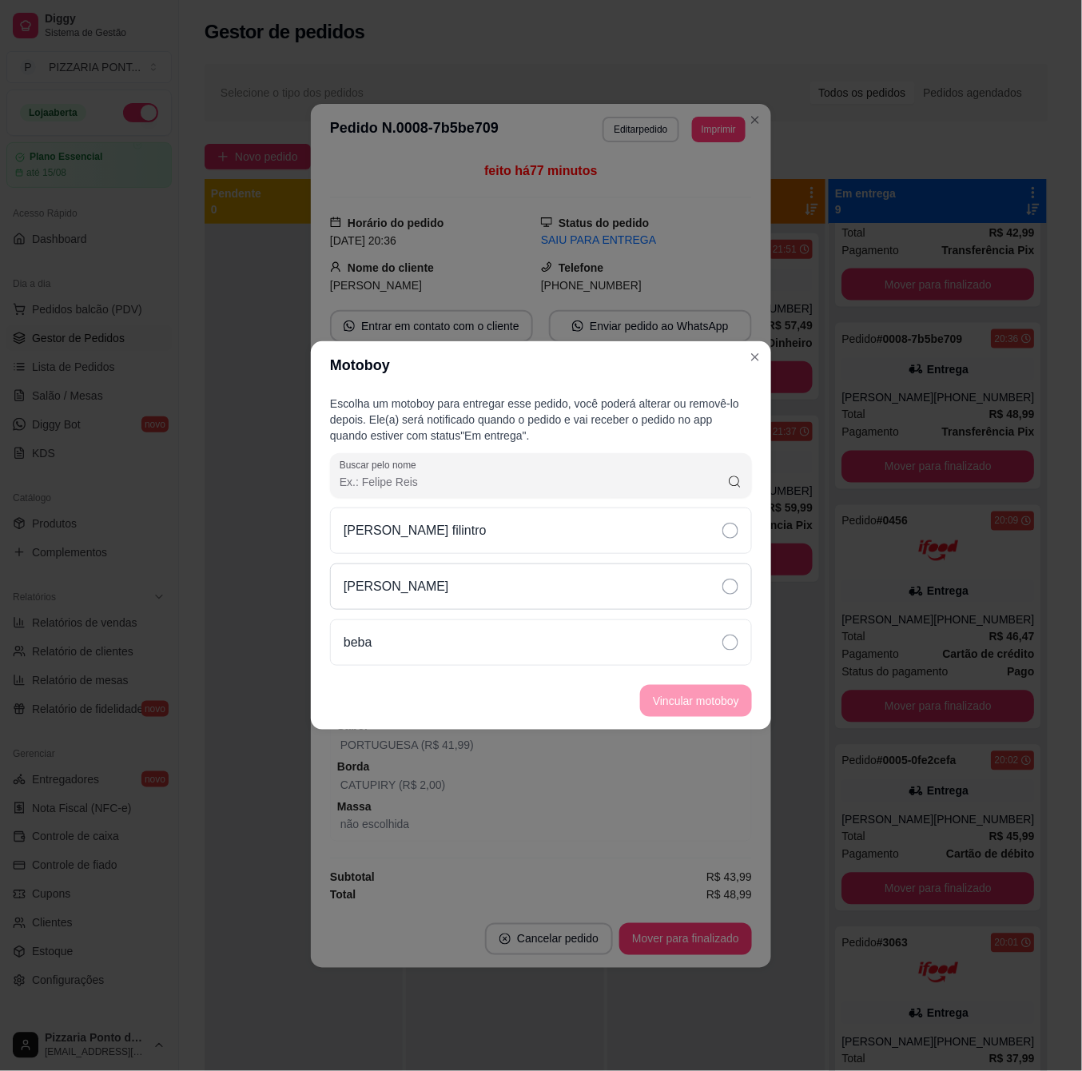
click at [639, 585] on div "[PERSON_NAME]" at bounding box center [541, 586] width 422 height 46
click at [711, 698] on button "Vincular motoboy" at bounding box center [696, 701] width 109 height 31
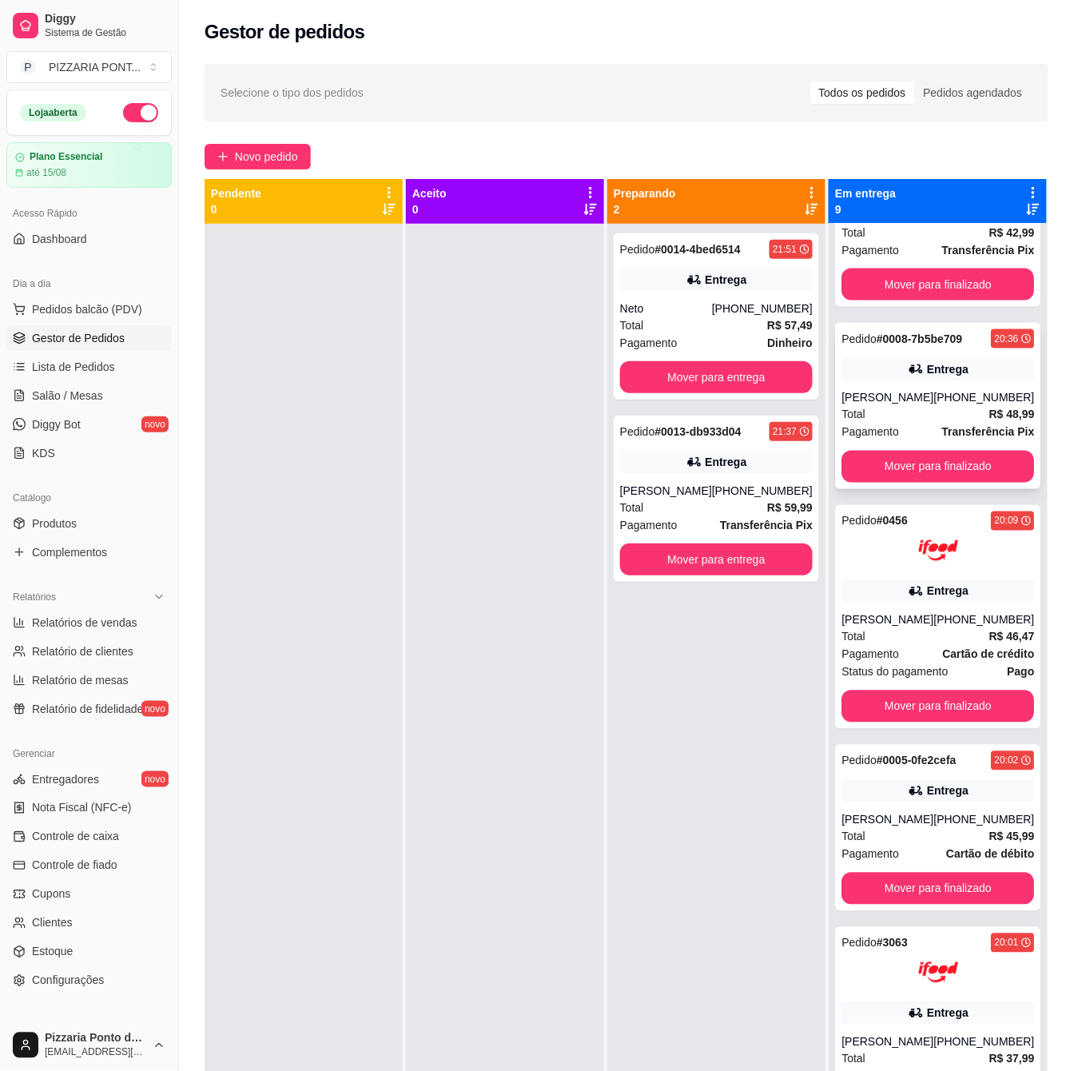
click at [901, 380] on div "Entrega" at bounding box center [937, 369] width 193 height 22
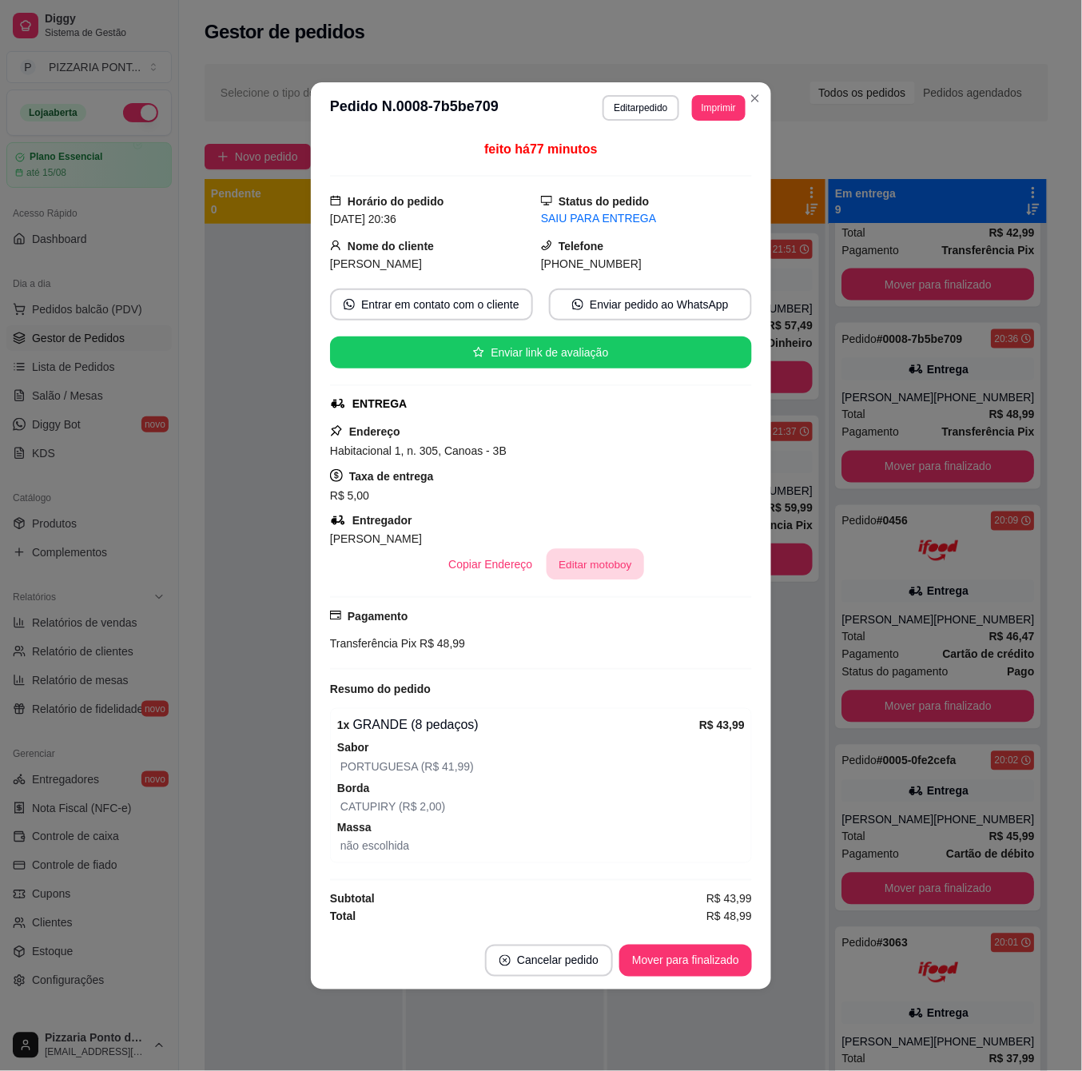
click at [590, 555] on button "Editar motoboy" at bounding box center [595, 563] width 97 height 31
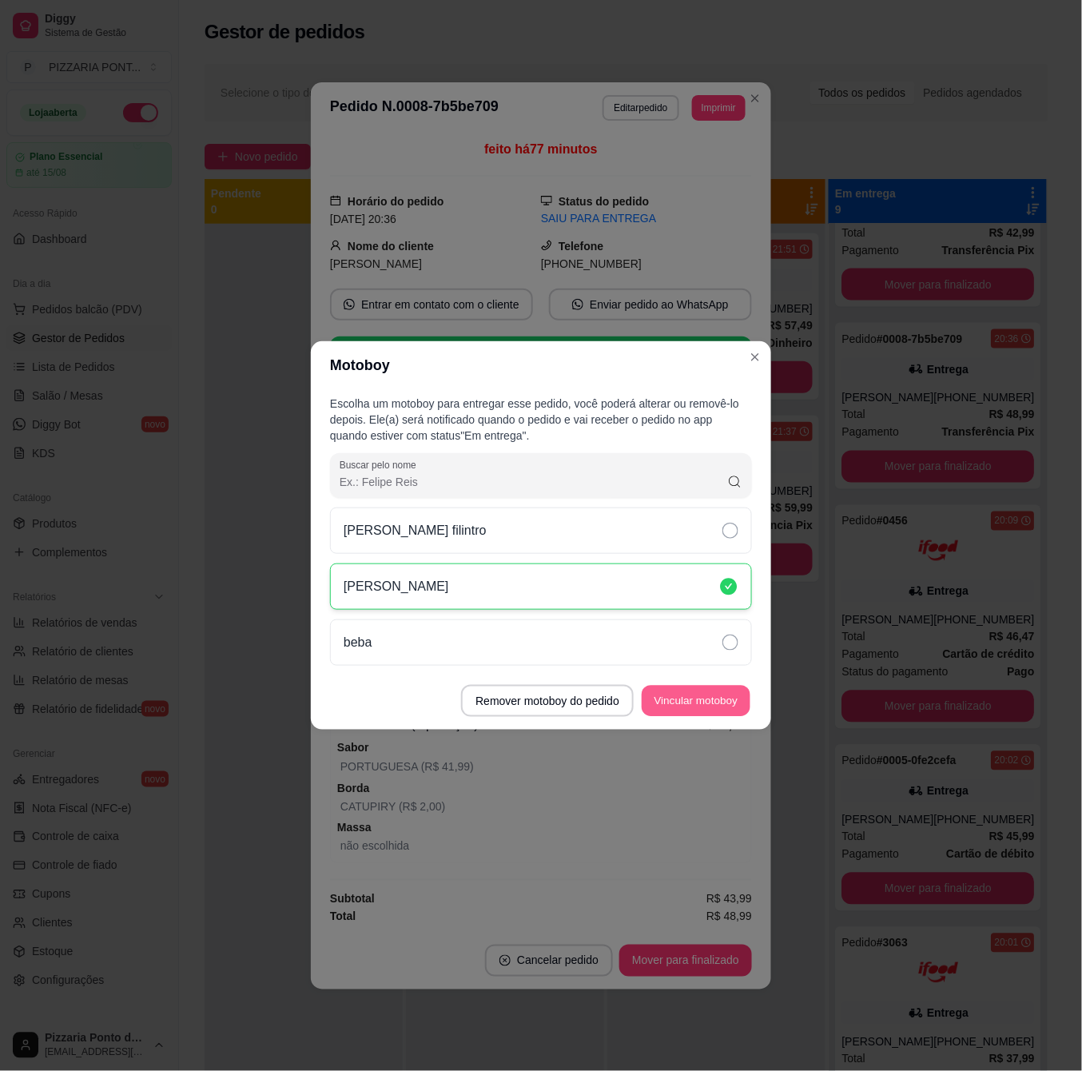
click at [663, 700] on button "Vincular motoboy" at bounding box center [696, 701] width 109 height 31
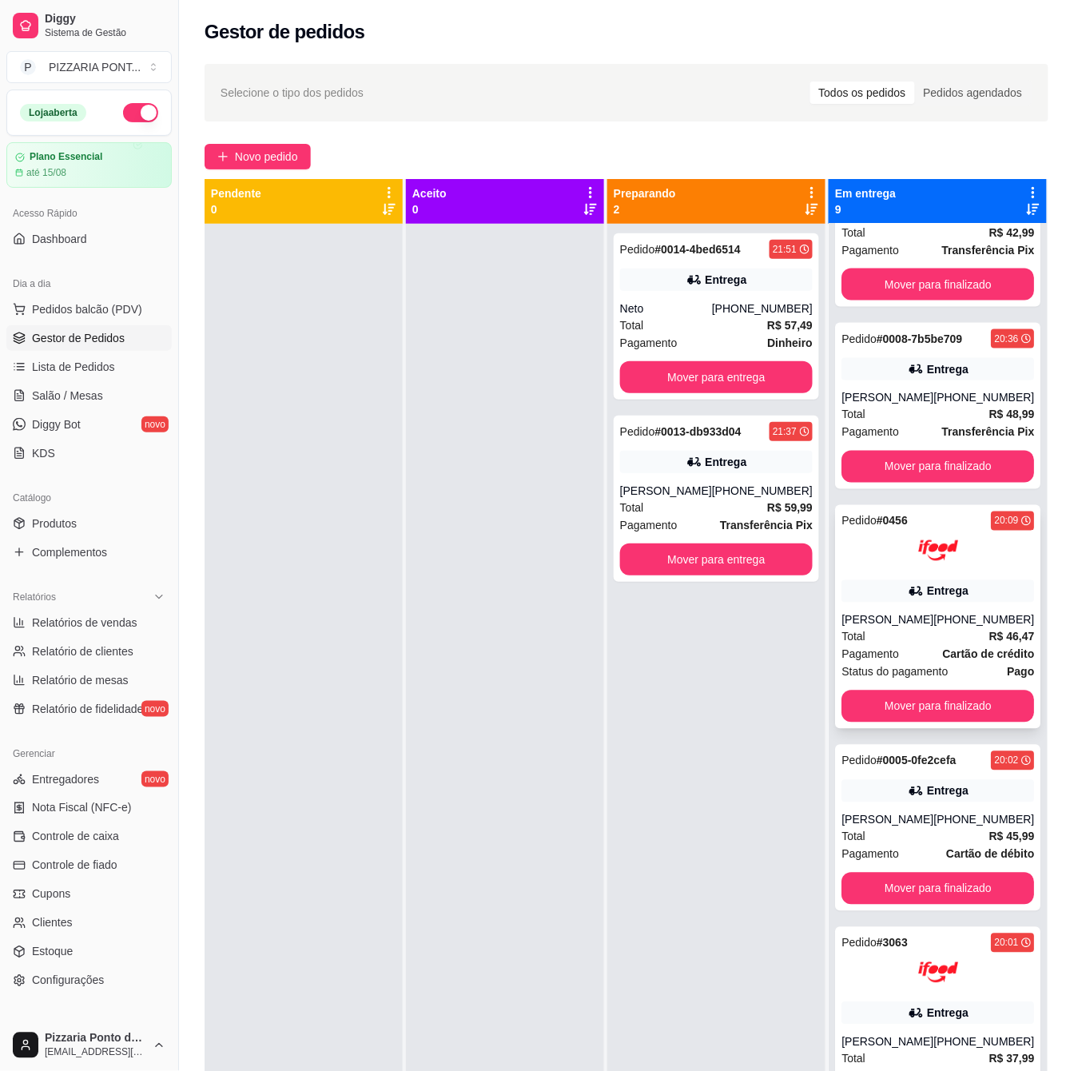
click at [925, 681] on span "Status do pagamento" at bounding box center [894, 672] width 106 height 18
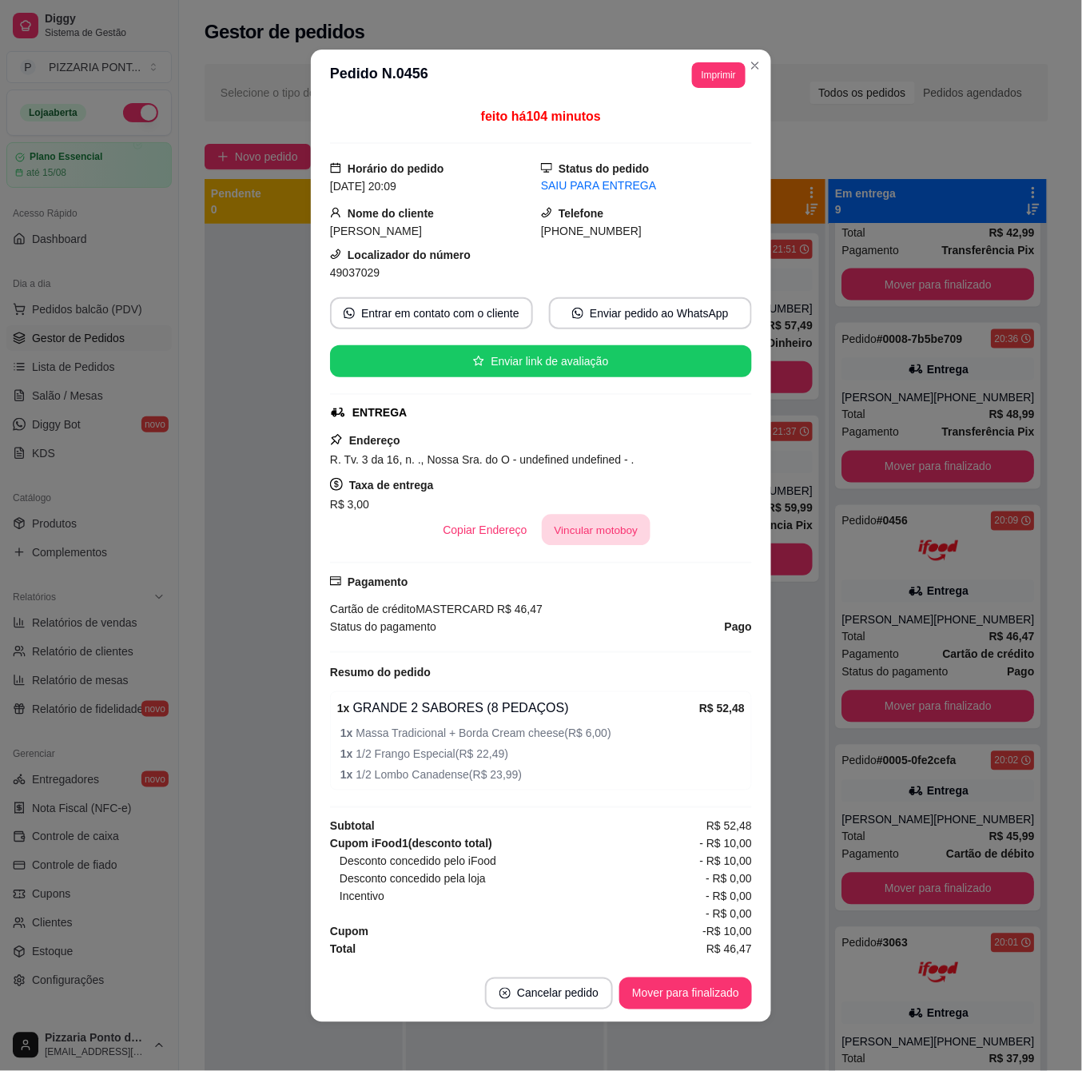
click at [557, 542] on button "Vincular motoboy" at bounding box center [596, 529] width 109 height 31
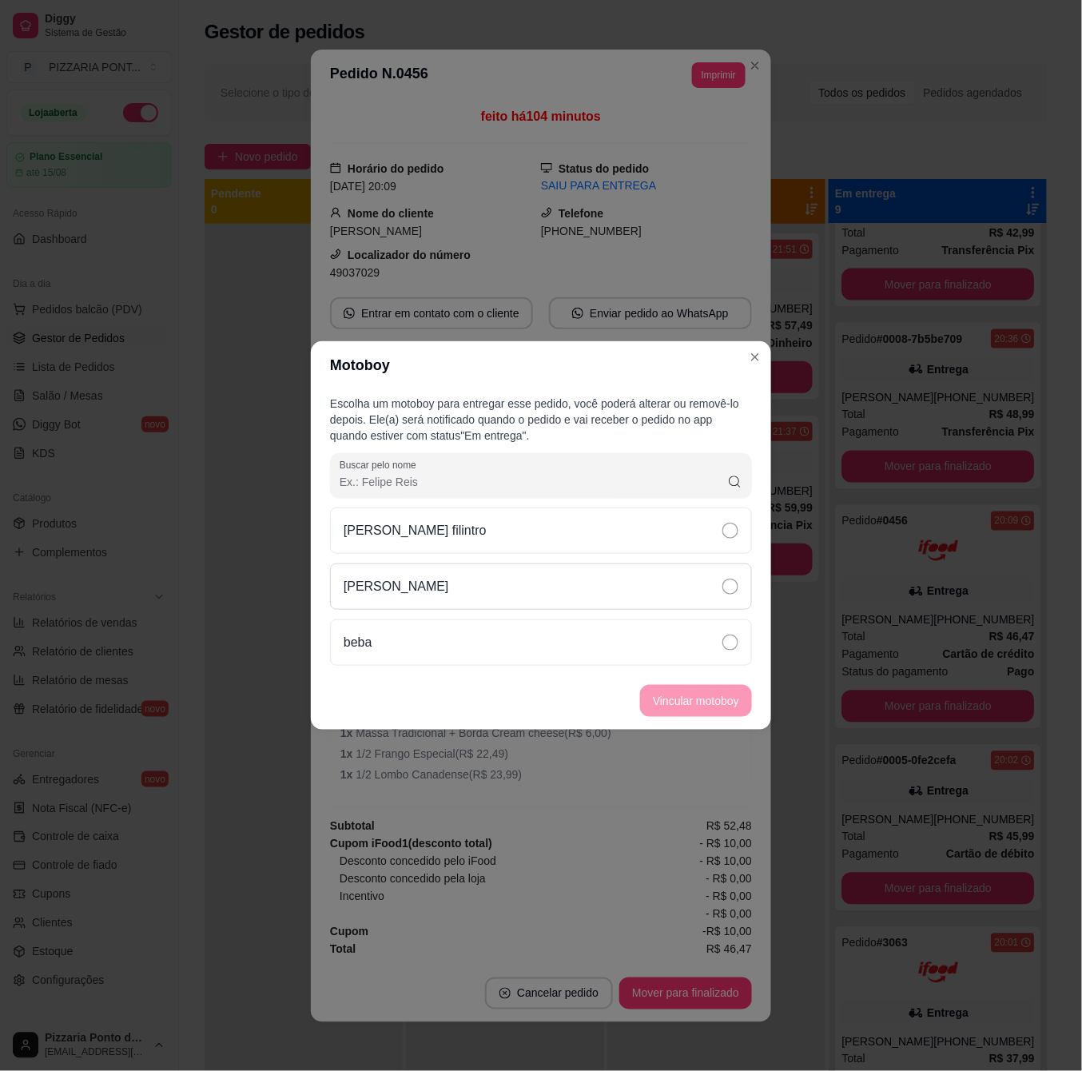
click at [644, 602] on div "[PERSON_NAME]" at bounding box center [541, 586] width 422 height 46
click at [710, 707] on button "Vincular motoboy" at bounding box center [696, 701] width 112 height 32
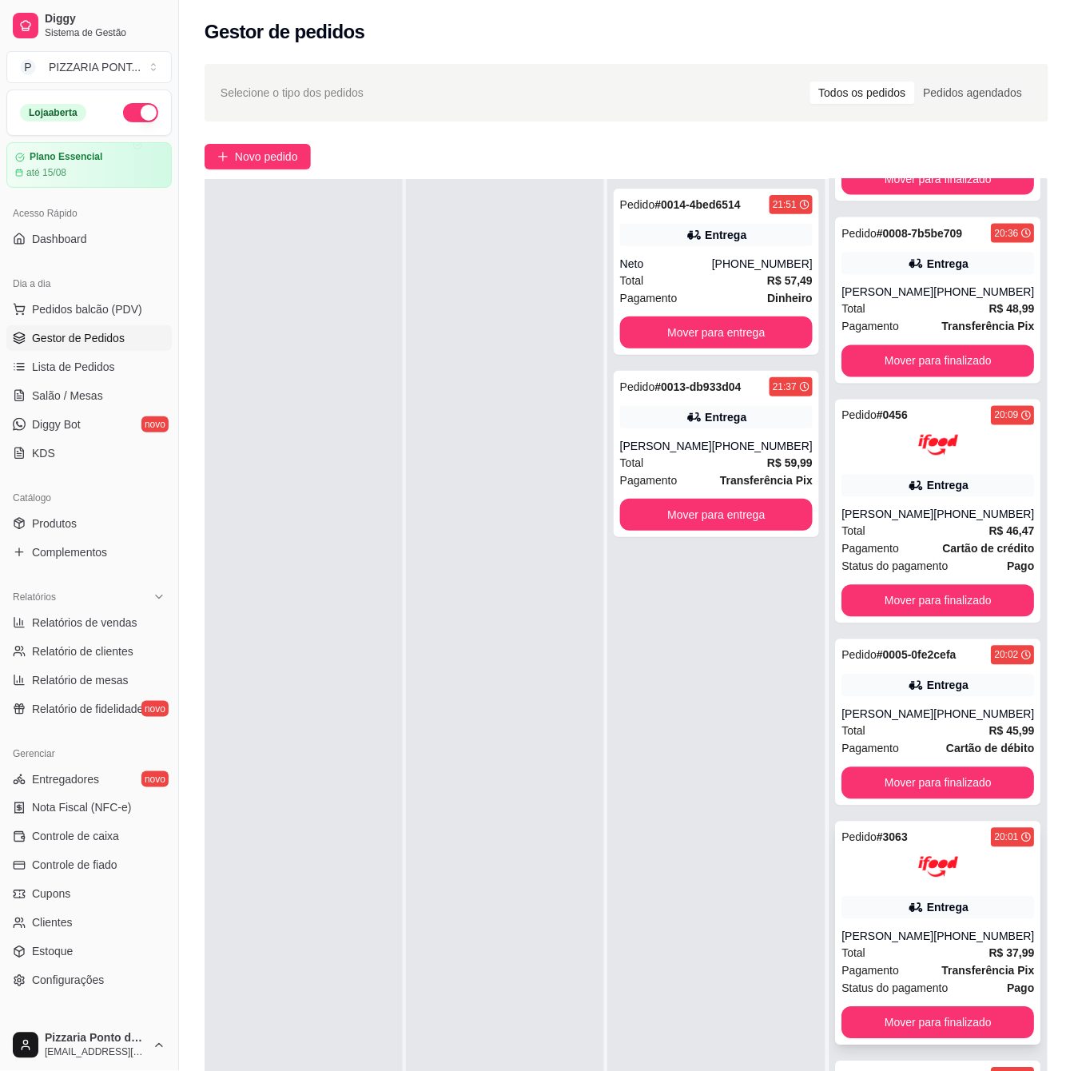
scroll to position [106, 0]
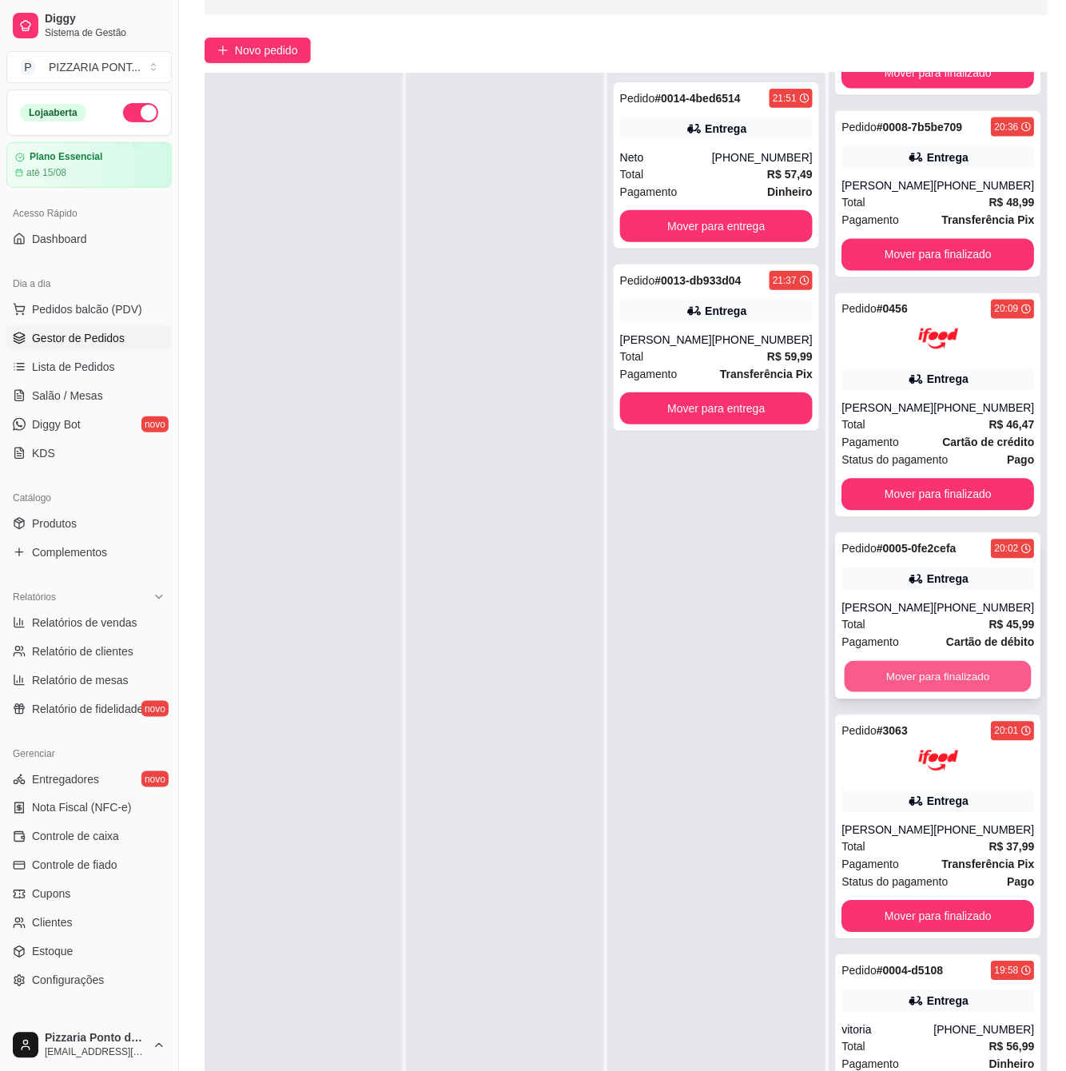
click at [921, 671] on button "Mover para finalizado" at bounding box center [938, 677] width 187 height 31
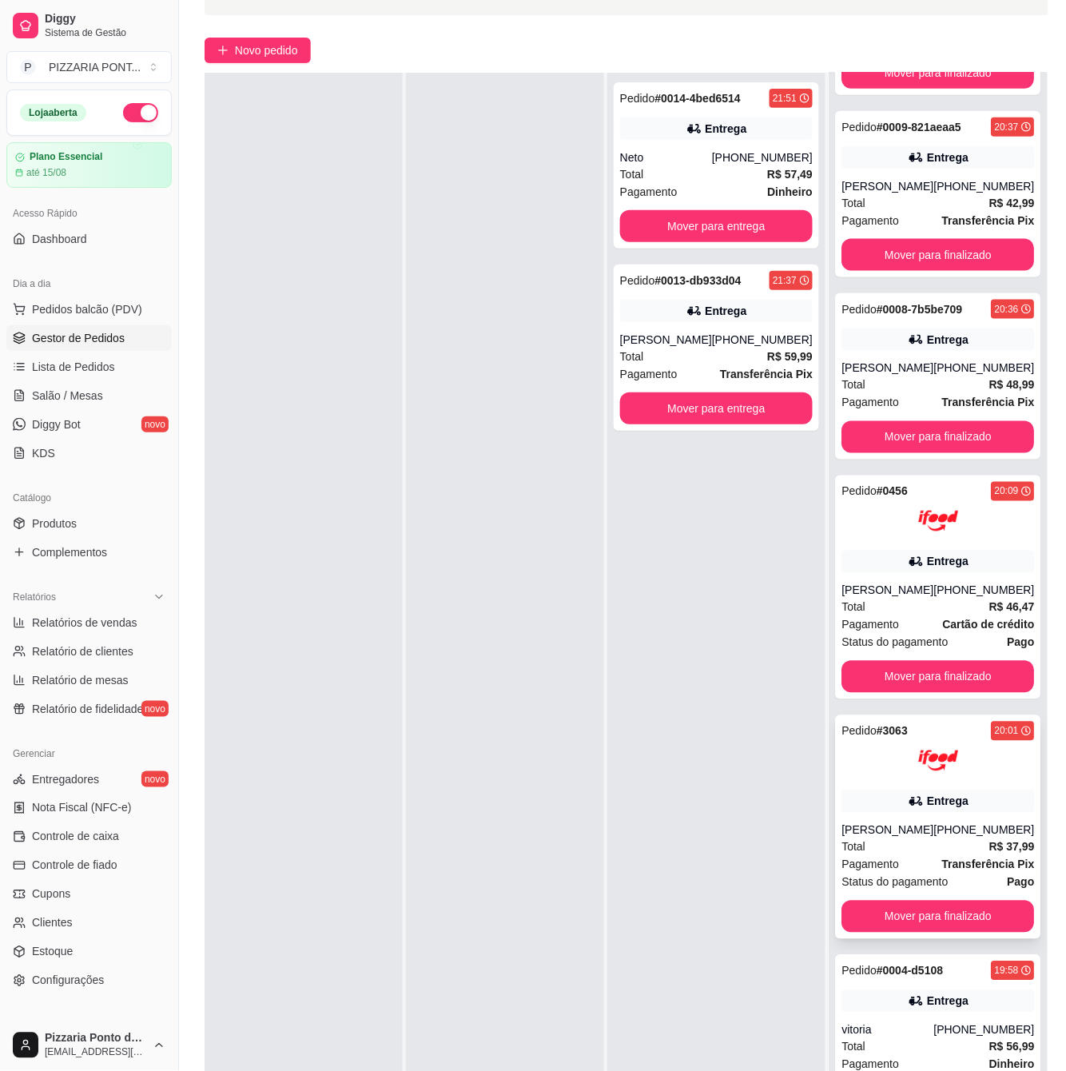
scroll to position [601, 0]
click at [901, 908] on button "Mover para finalizado" at bounding box center [937, 917] width 193 height 32
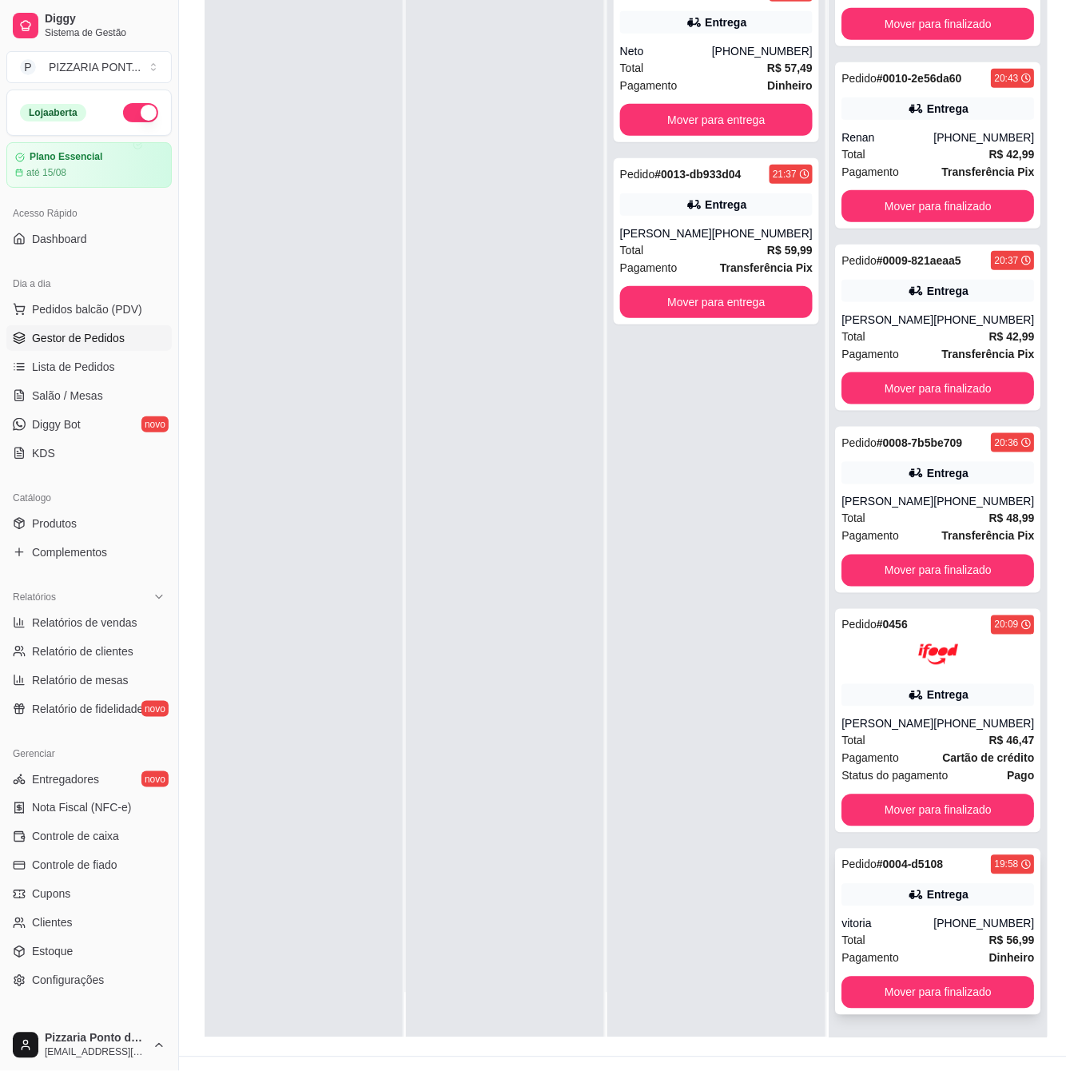
scroll to position [244, 0]
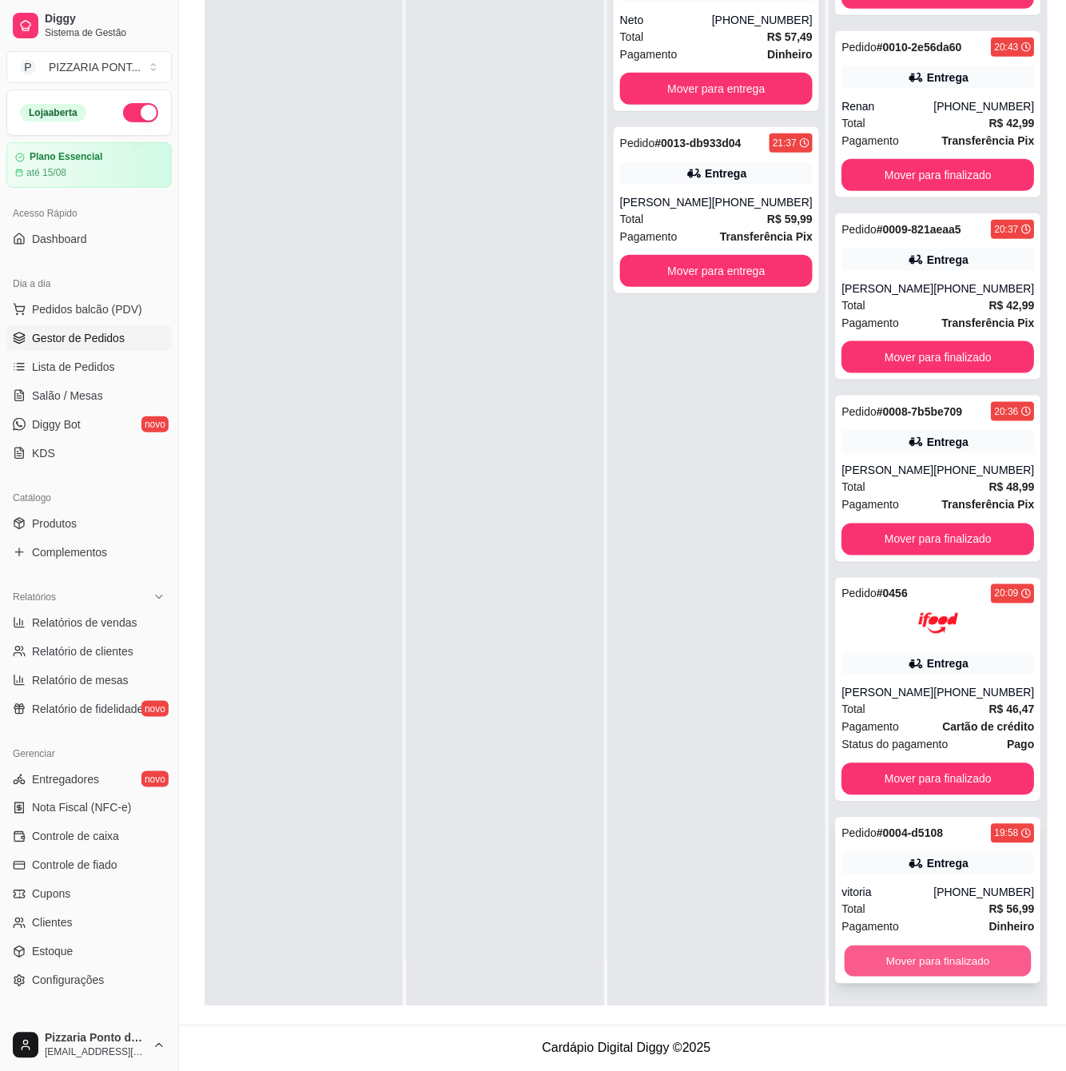
click at [916, 950] on button "Mover para finalizado" at bounding box center [938, 961] width 187 height 31
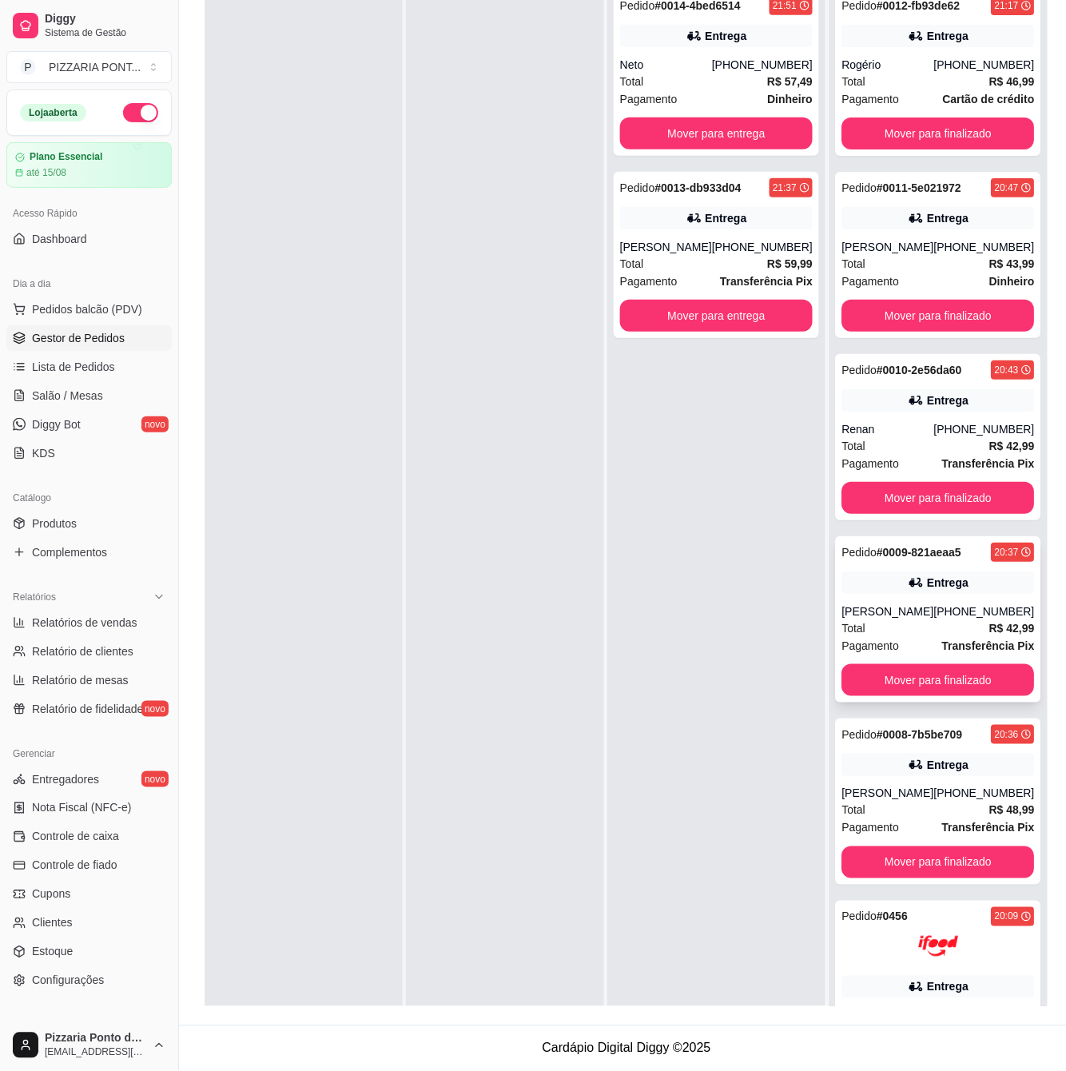
scroll to position [137, 0]
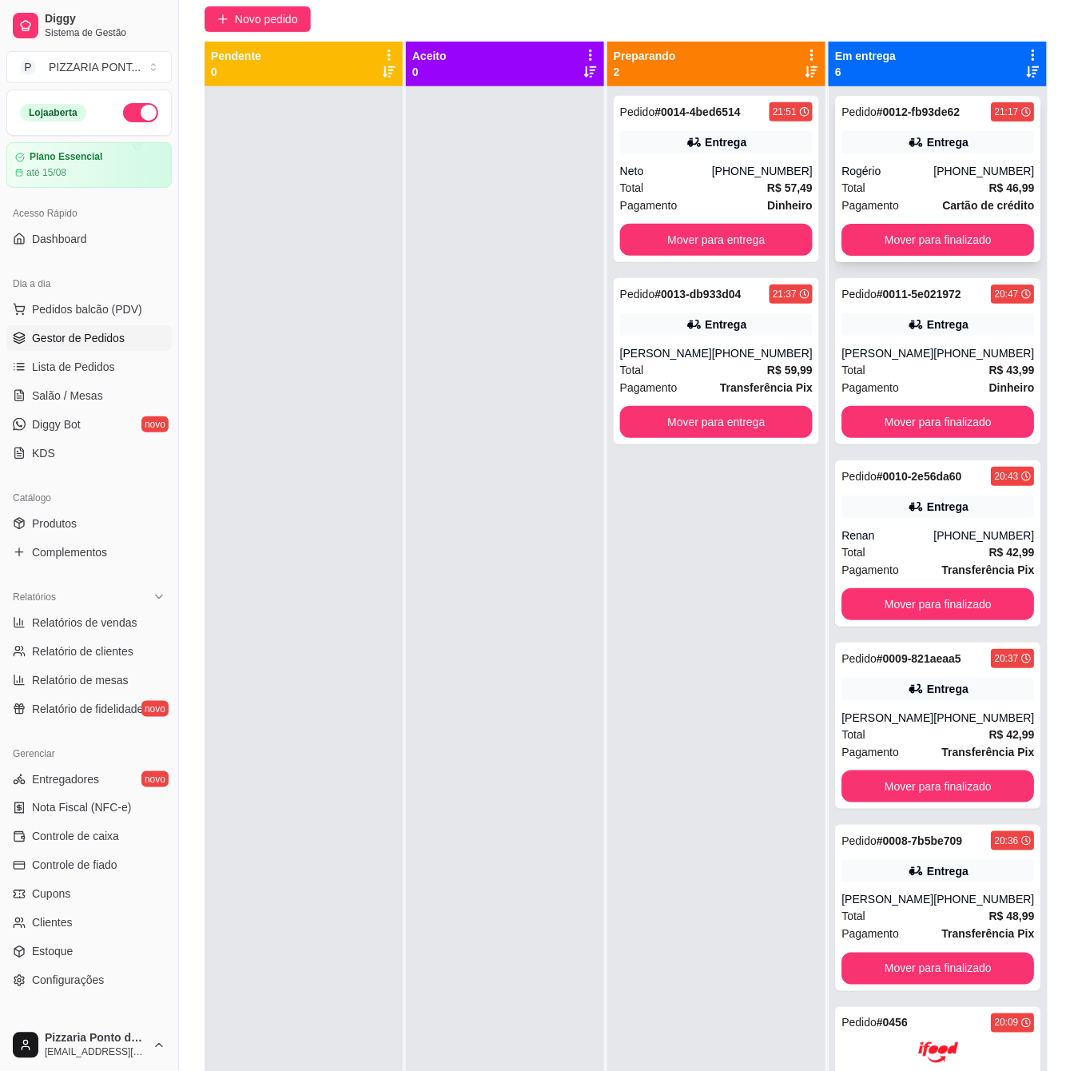
click at [898, 179] on div "Rogério" at bounding box center [887, 171] width 92 height 16
click at [757, 340] on div "Pedido # 0013-db933d04 21:37 Entrega Bárbara [PHONE_NUMBER] Total R$ 59,99 Paga…" at bounding box center [716, 361] width 205 height 166
click at [78, 528] on link "Produtos" at bounding box center [88, 524] width 165 height 26
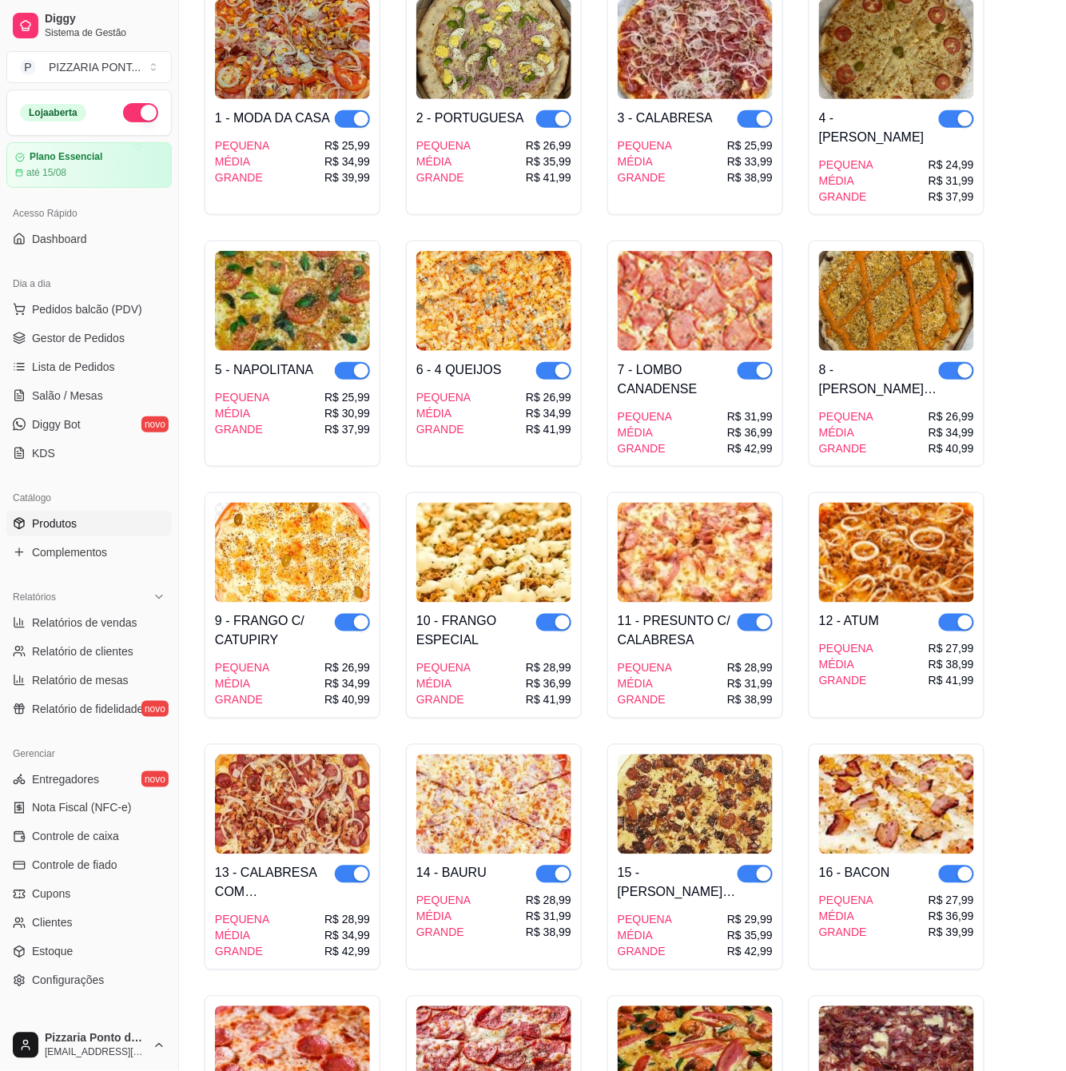
scroll to position [320, 0]
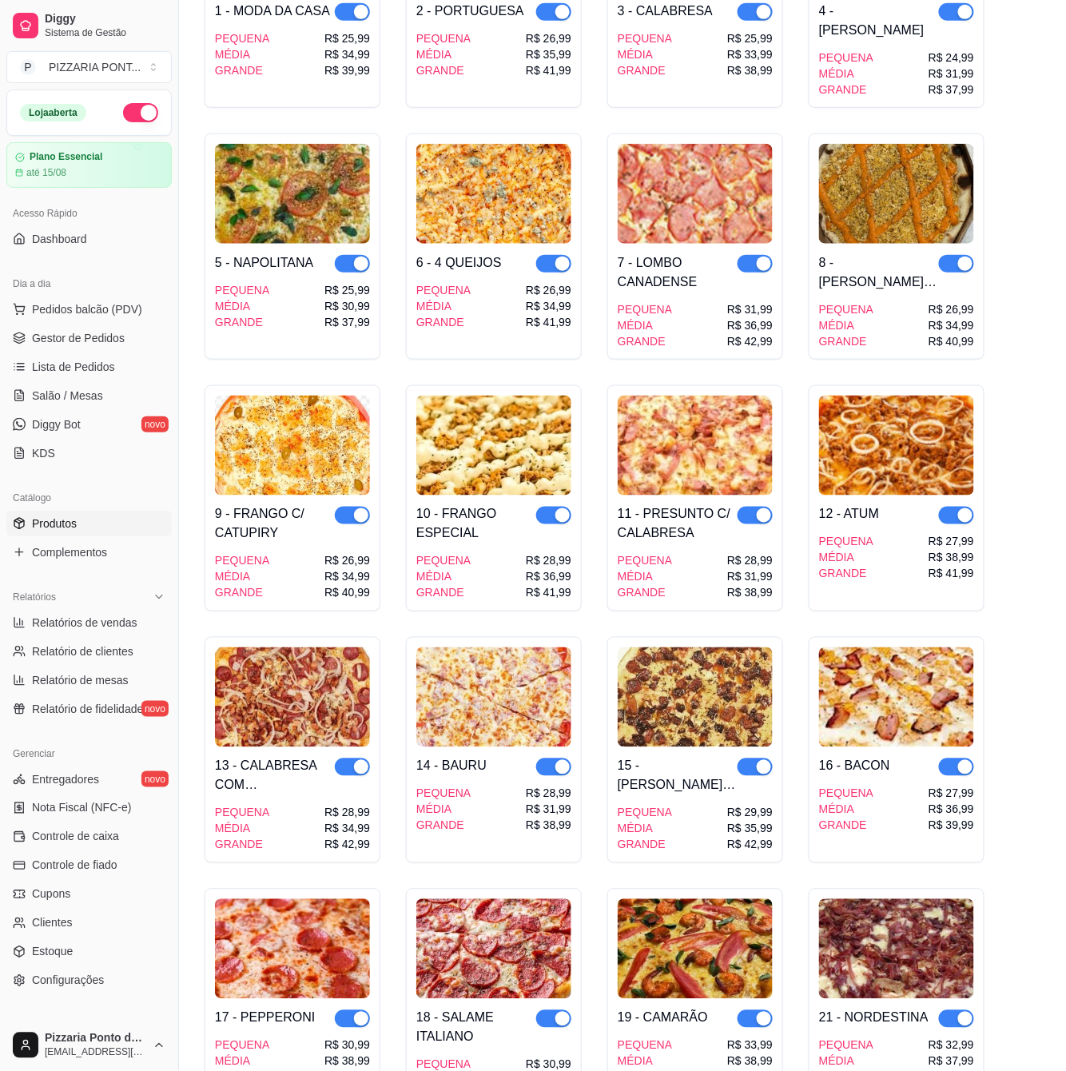
click at [359, 1012] on div "button" at bounding box center [361, 1019] width 14 height 14
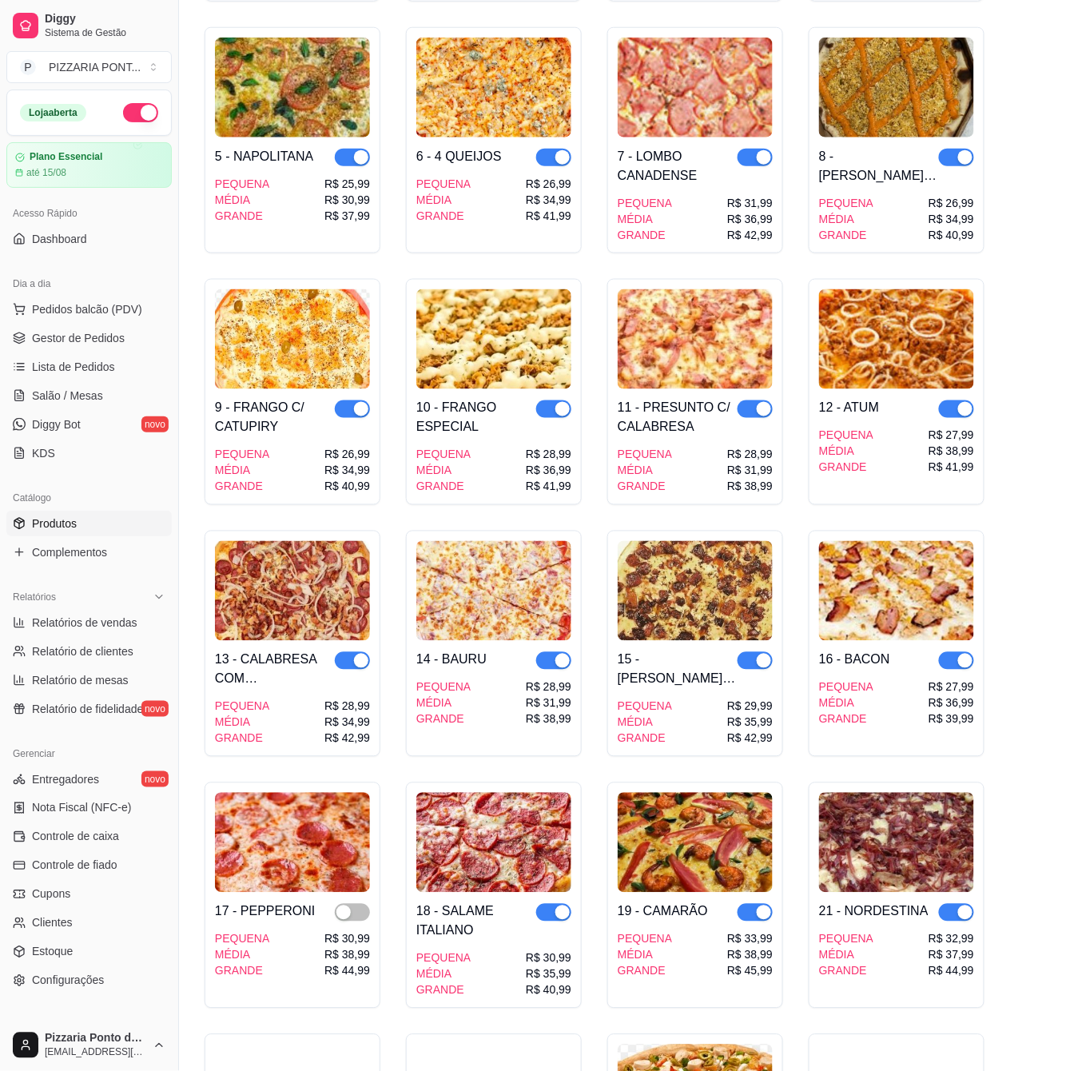
scroll to position [639, 0]
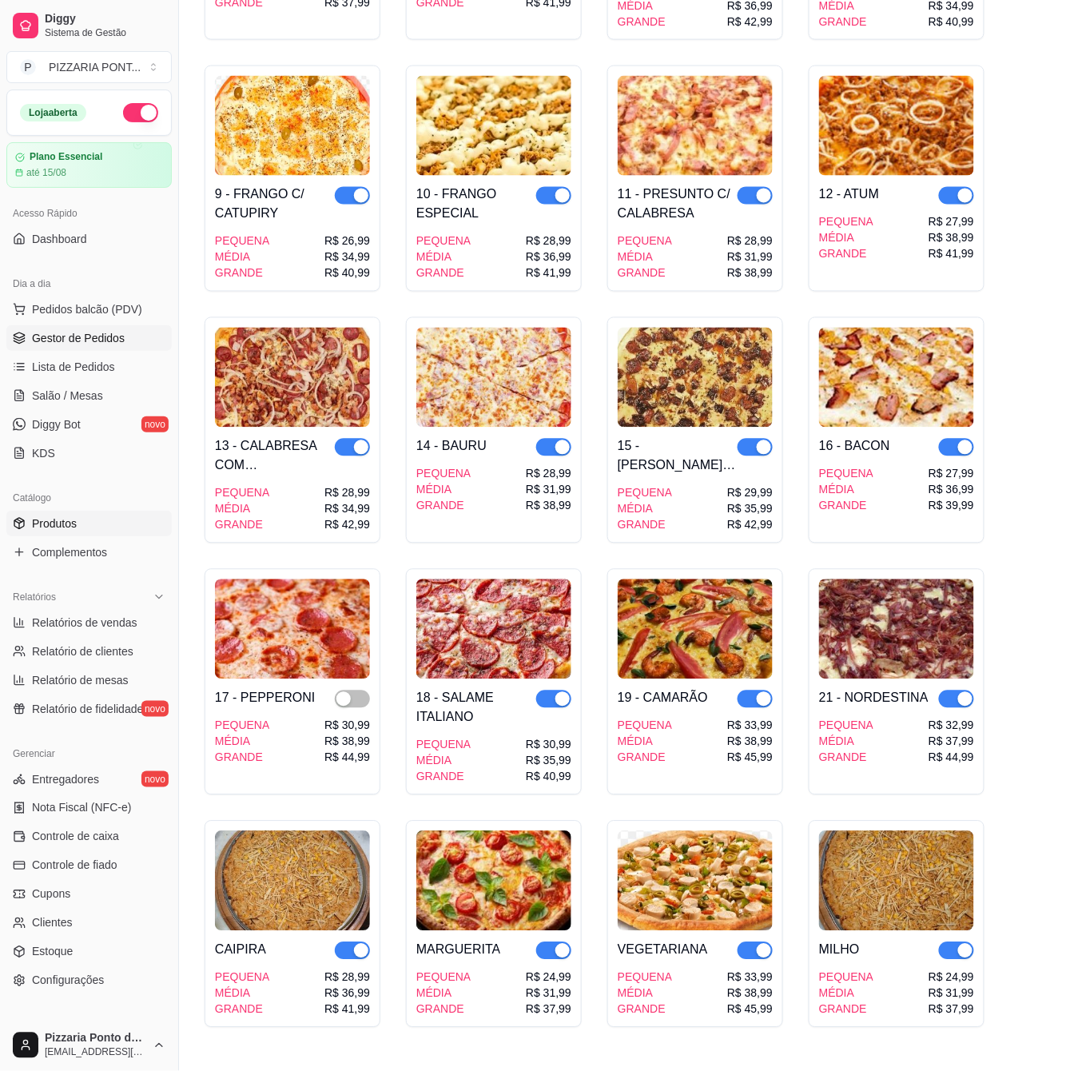
click at [71, 334] on span "Gestor de Pedidos" at bounding box center [78, 338] width 93 height 16
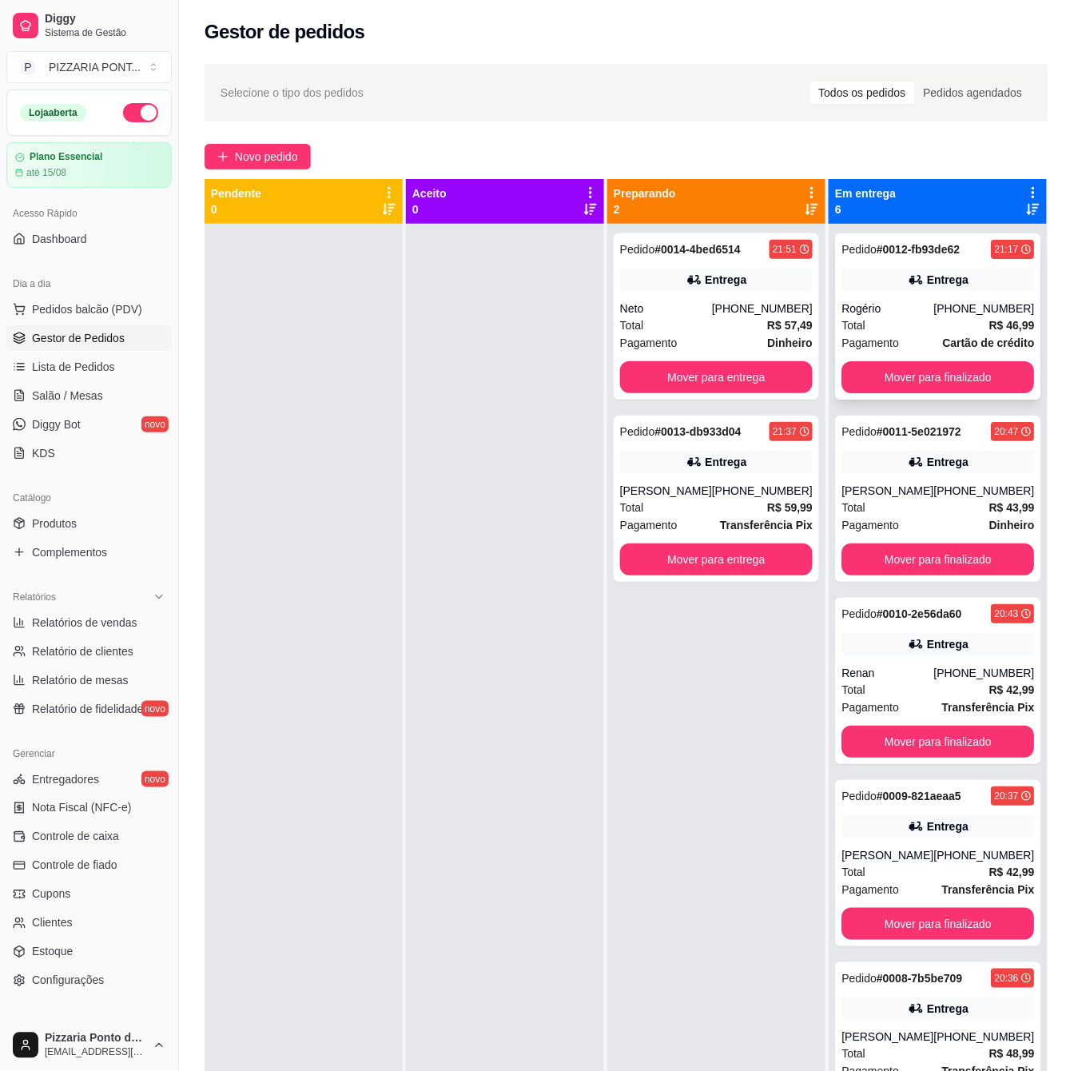
click at [909, 320] on div "Pedido # 0012-fb93de62 21:17 Entrega Rogério [PHONE_NUMBER] Total R$ 46,99 Paga…" at bounding box center [937, 316] width 205 height 166
click at [706, 333] on div "Total R$ 57,49" at bounding box center [716, 325] width 193 height 18
click at [774, 313] on div "[PHONE_NUMBER]" at bounding box center [762, 308] width 101 height 16
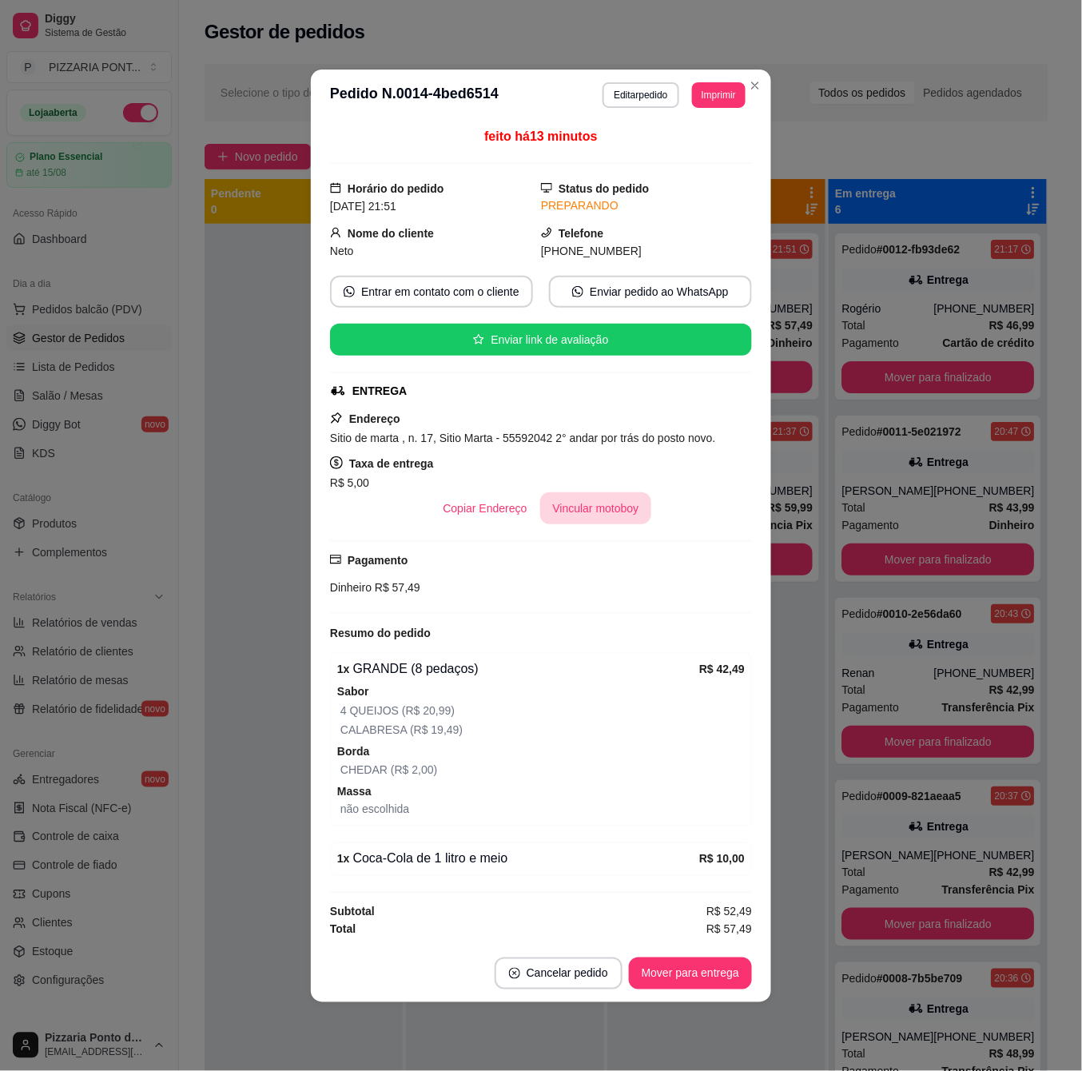
click at [601, 519] on button "Vincular motoboy" at bounding box center [596, 508] width 112 height 32
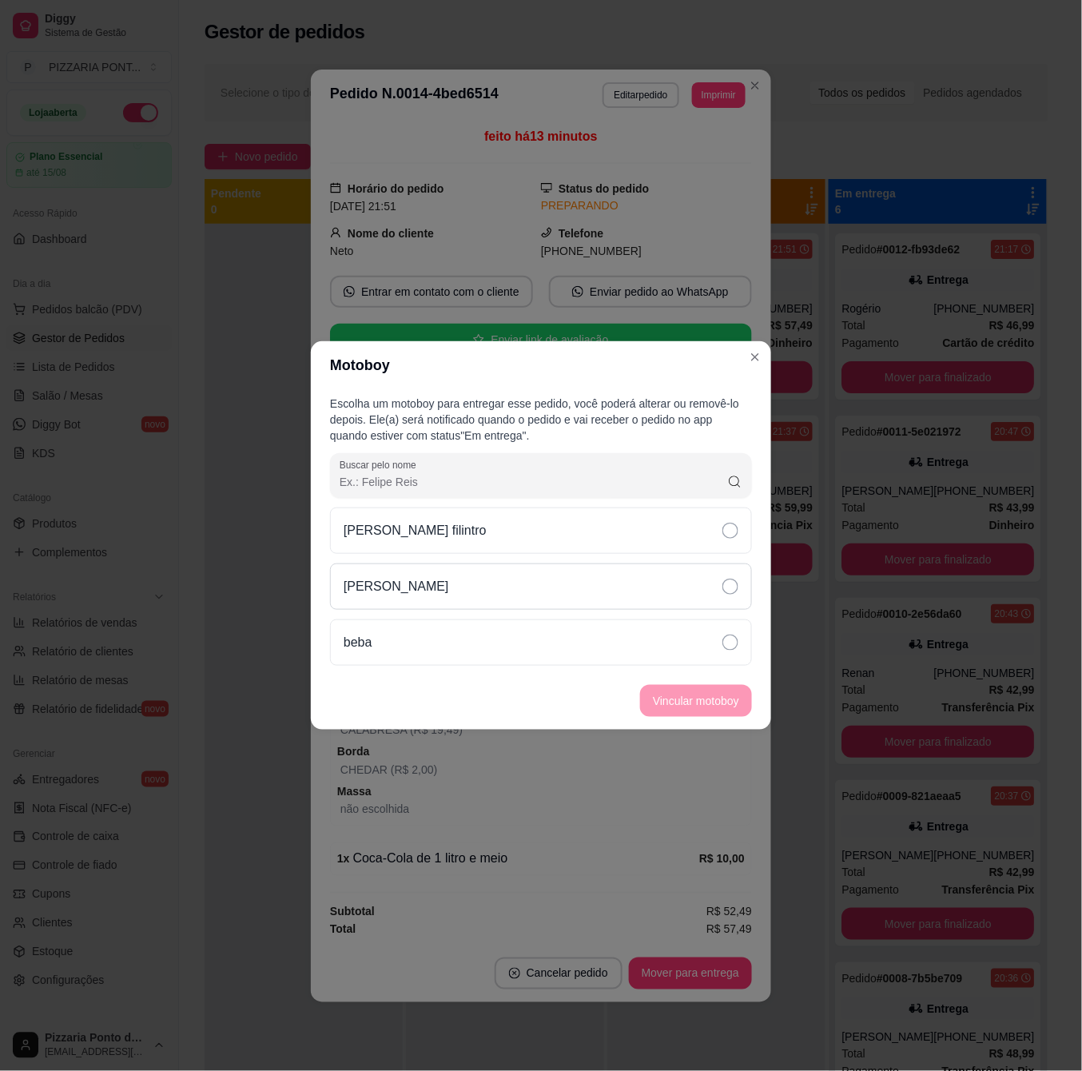
click at [534, 575] on div "[PERSON_NAME]" at bounding box center [541, 586] width 422 height 46
click at [678, 706] on button "Vincular motoboy" at bounding box center [696, 701] width 112 height 32
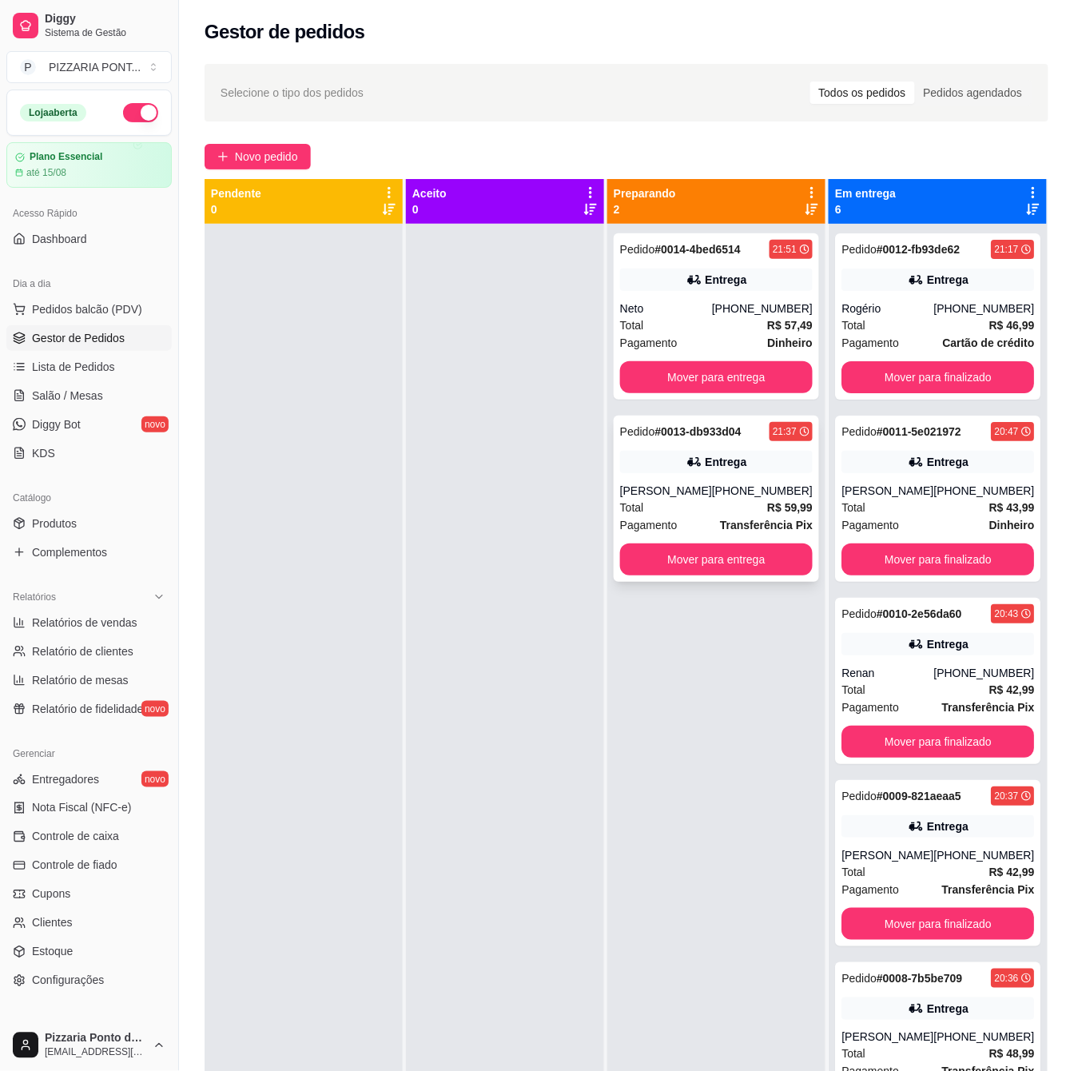
click at [682, 452] on div "Entrega" at bounding box center [716, 462] width 193 height 22
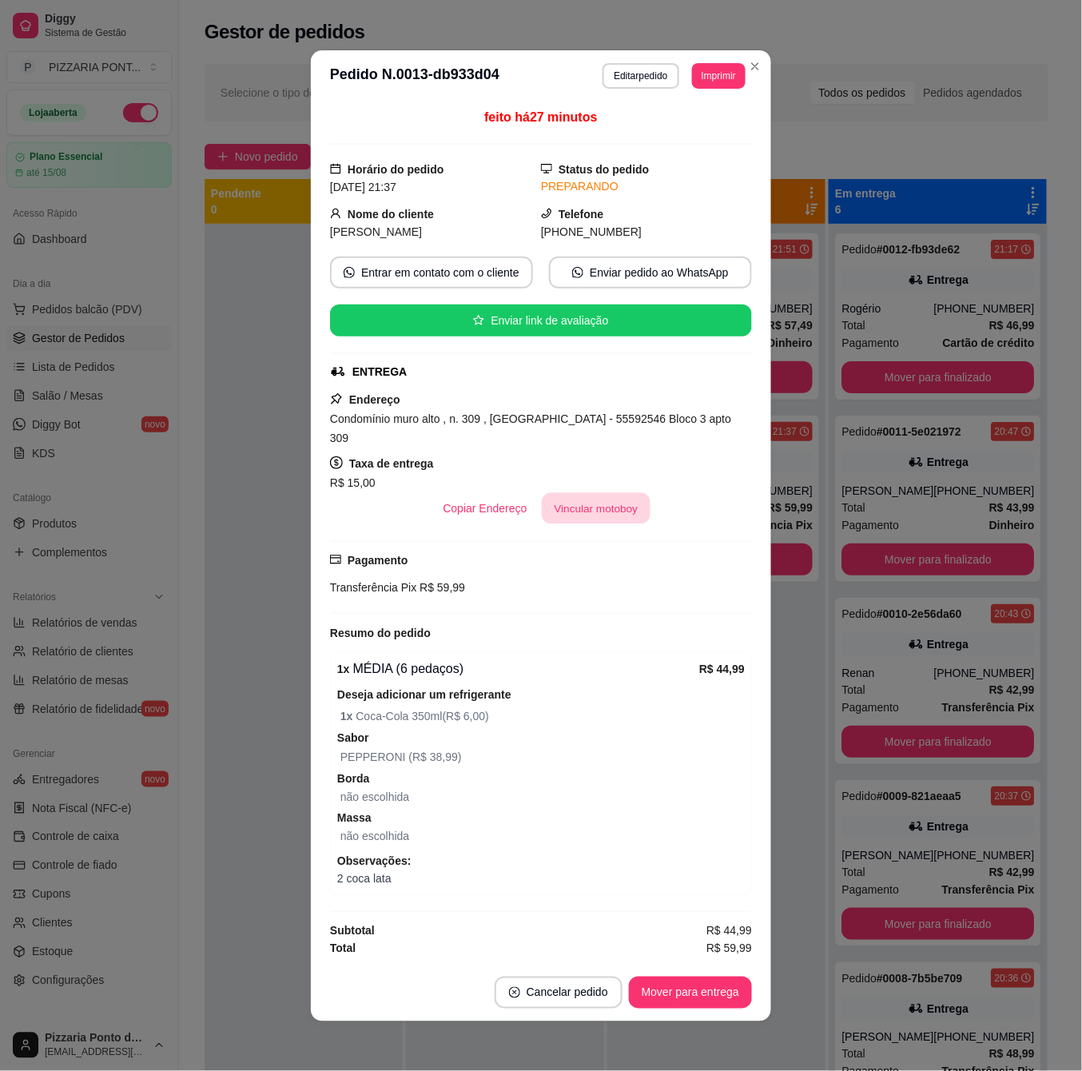
click at [633, 494] on button "Vincular motoboy" at bounding box center [596, 507] width 109 height 31
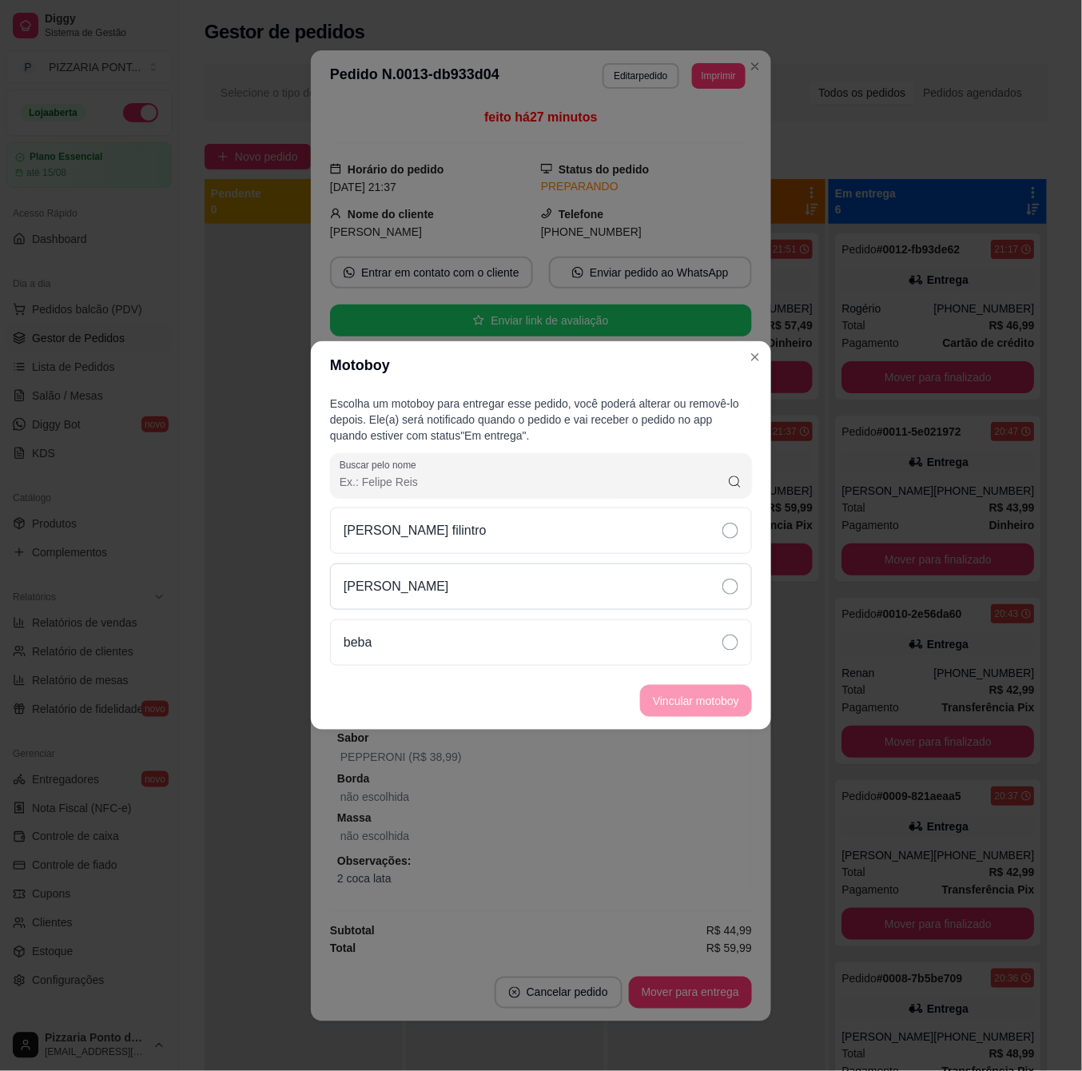
click at [711, 572] on div "[PERSON_NAME]" at bounding box center [541, 586] width 422 height 46
click at [735, 701] on button "Vincular motoboy" at bounding box center [696, 701] width 109 height 31
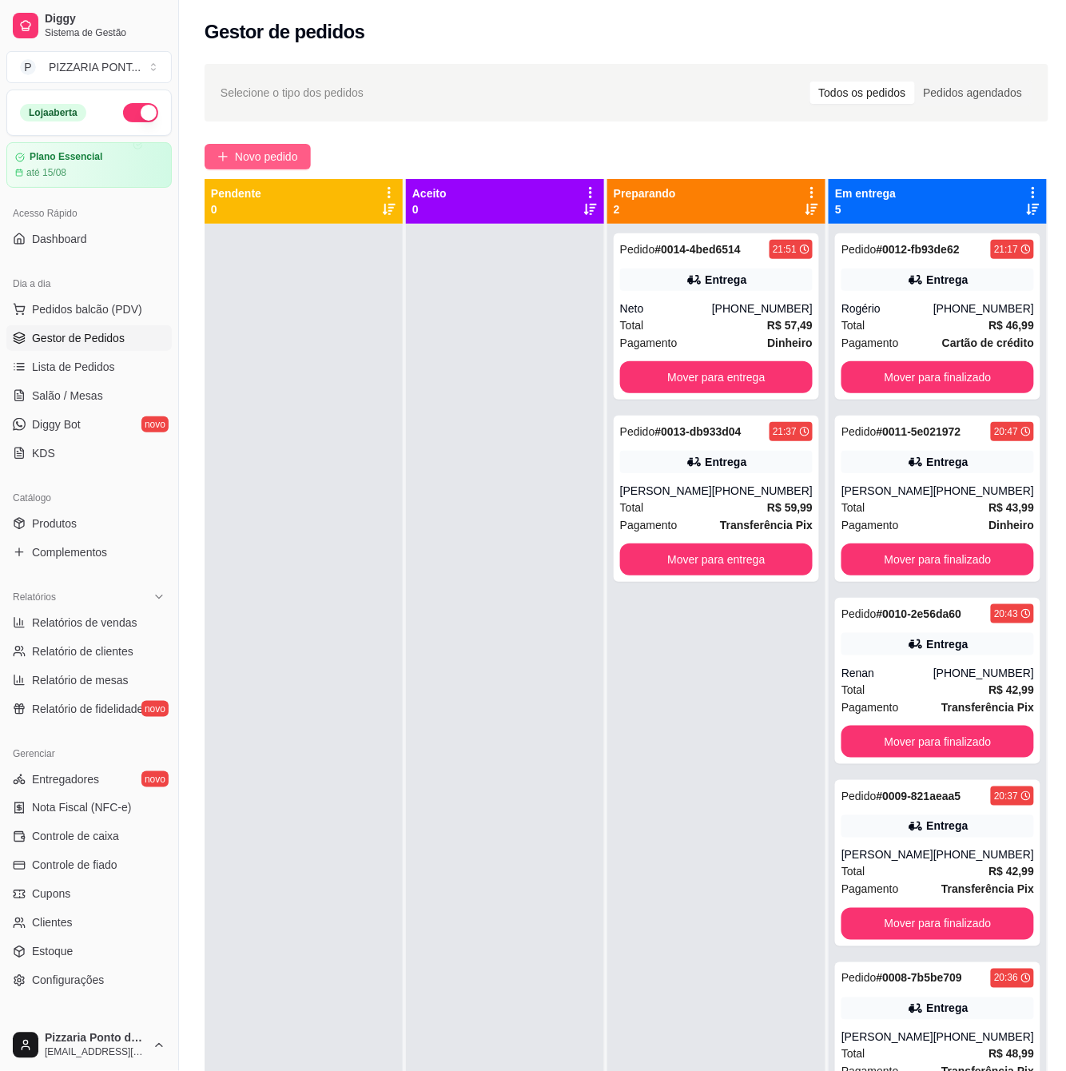
click at [272, 161] on span "Novo pedido" at bounding box center [266, 157] width 63 height 18
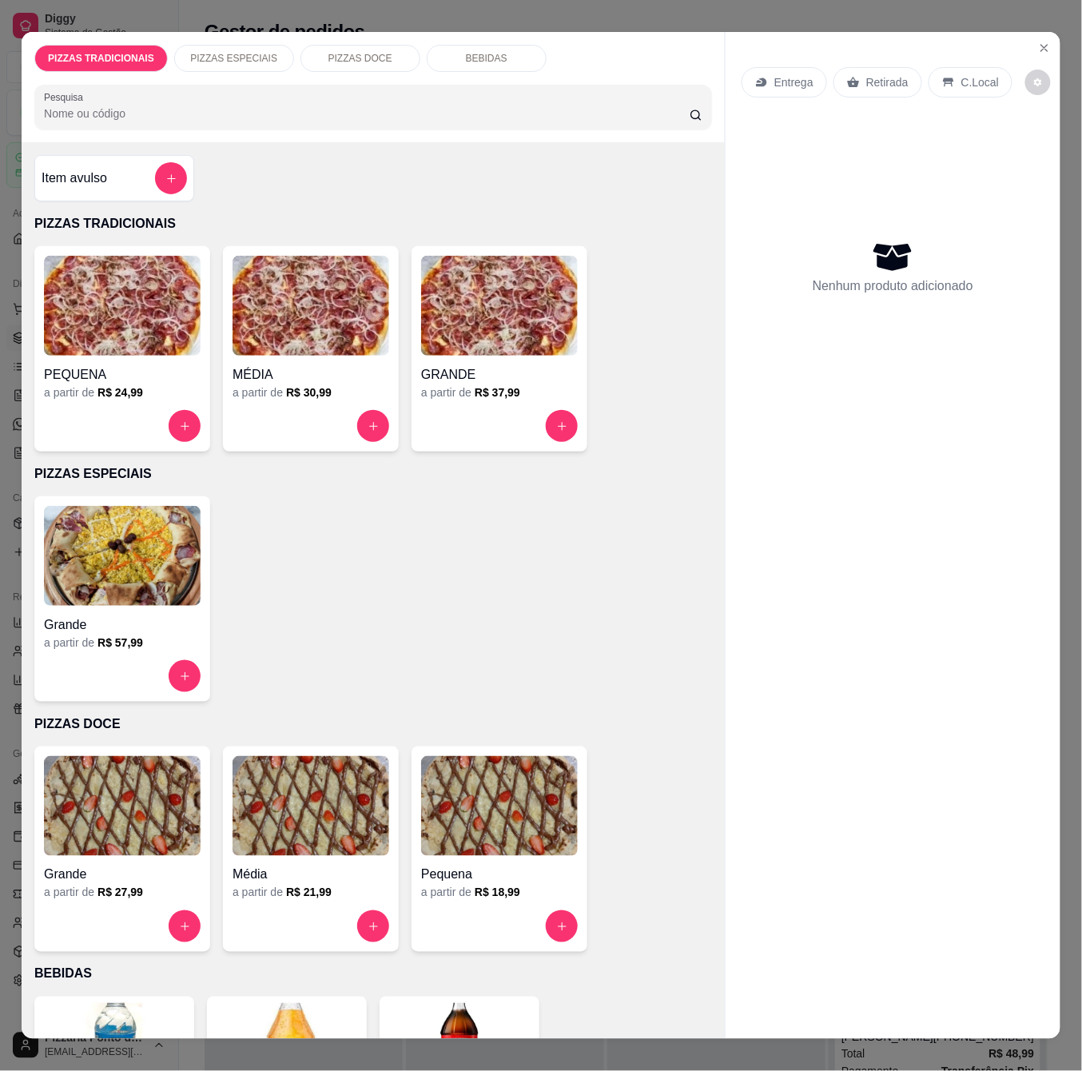
click at [272, 410] on div at bounding box center [311, 426] width 157 height 32
click at [1038, 42] on icon "Close" at bounding box center [1044, 48] width 13 height 13
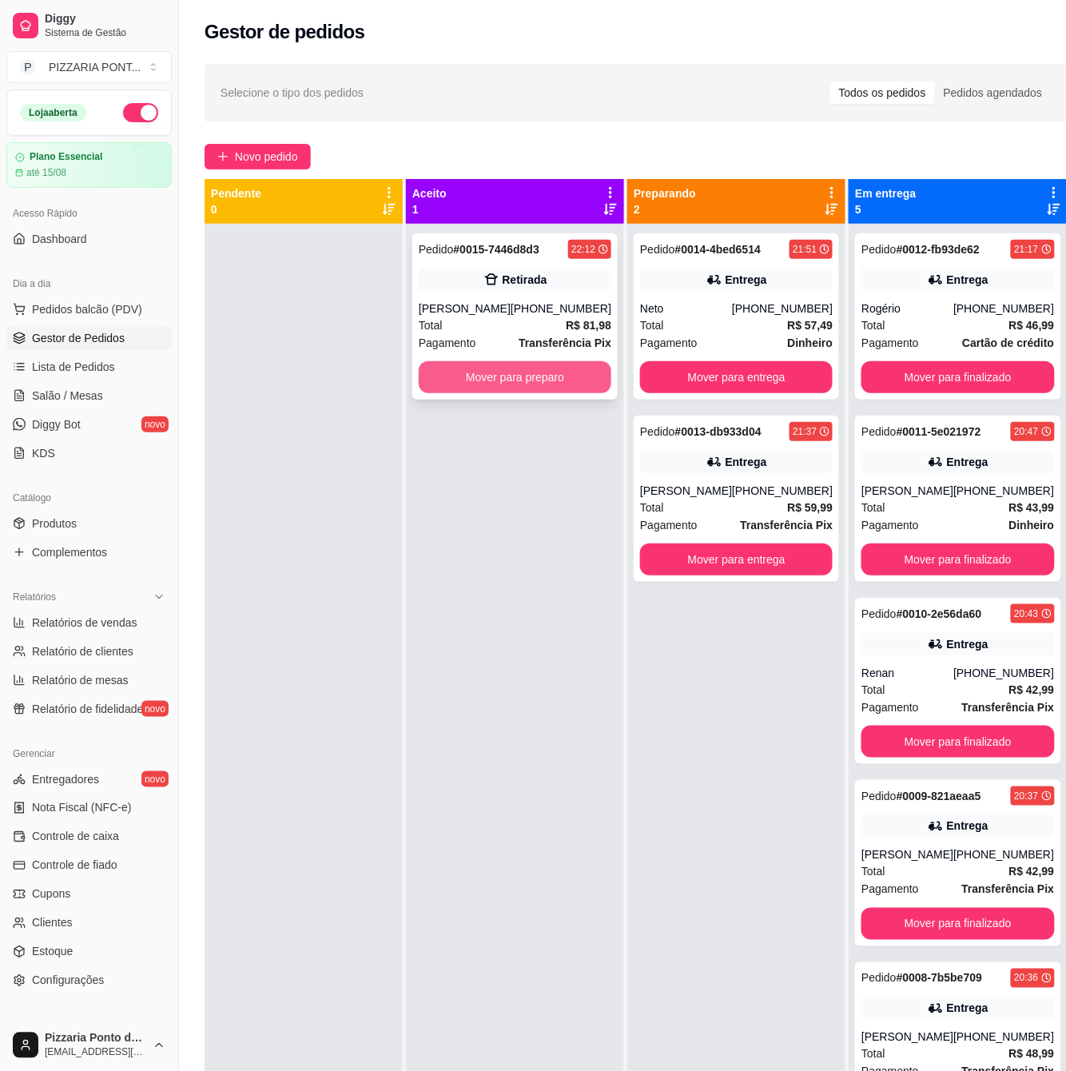
click at [547, 382] on button "Mover para preparo" at bounding box center [515, 377] width 193 height 32
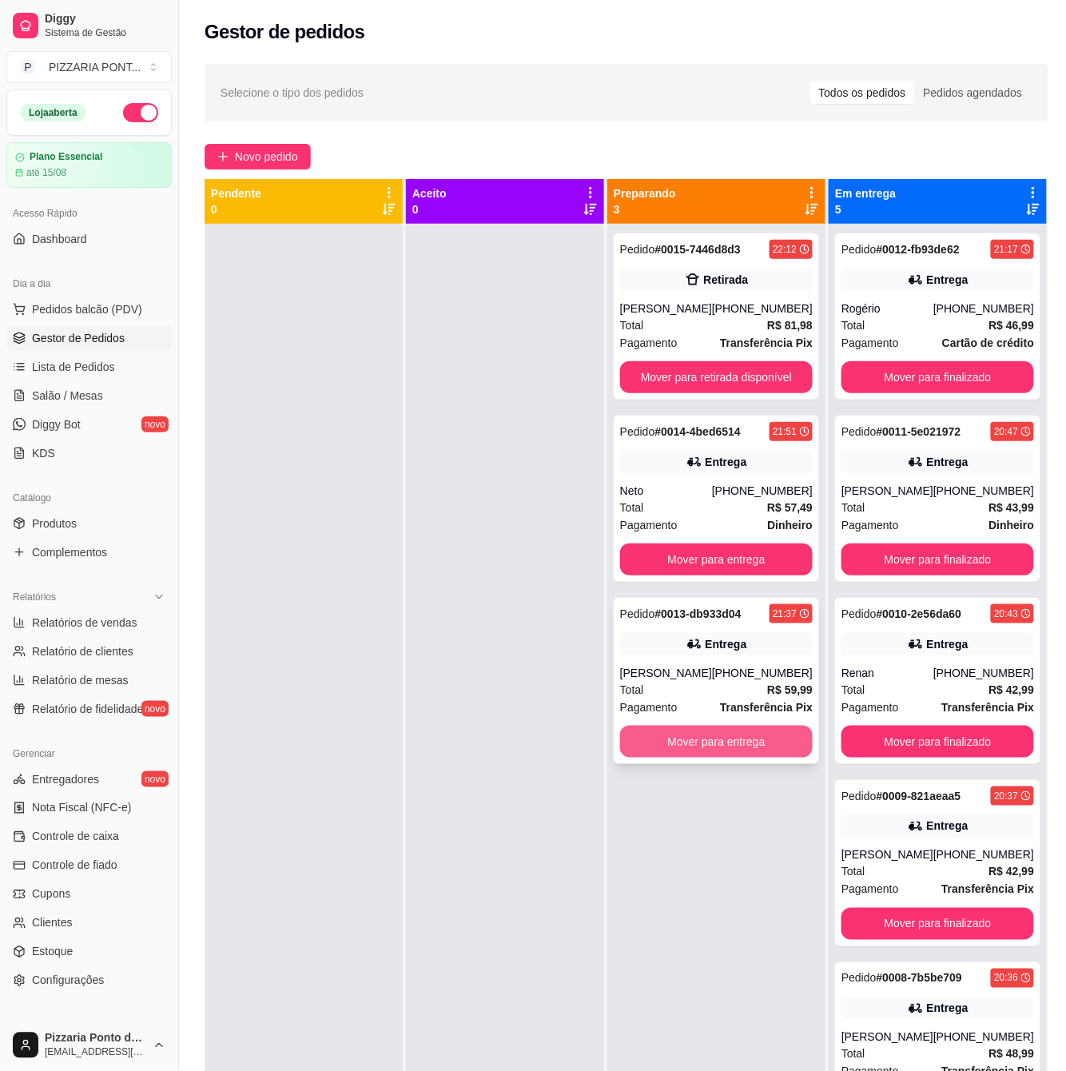
click at [742, 742] on button "Mover para entrega" at bounding box center [716, 742] width 193 height 32
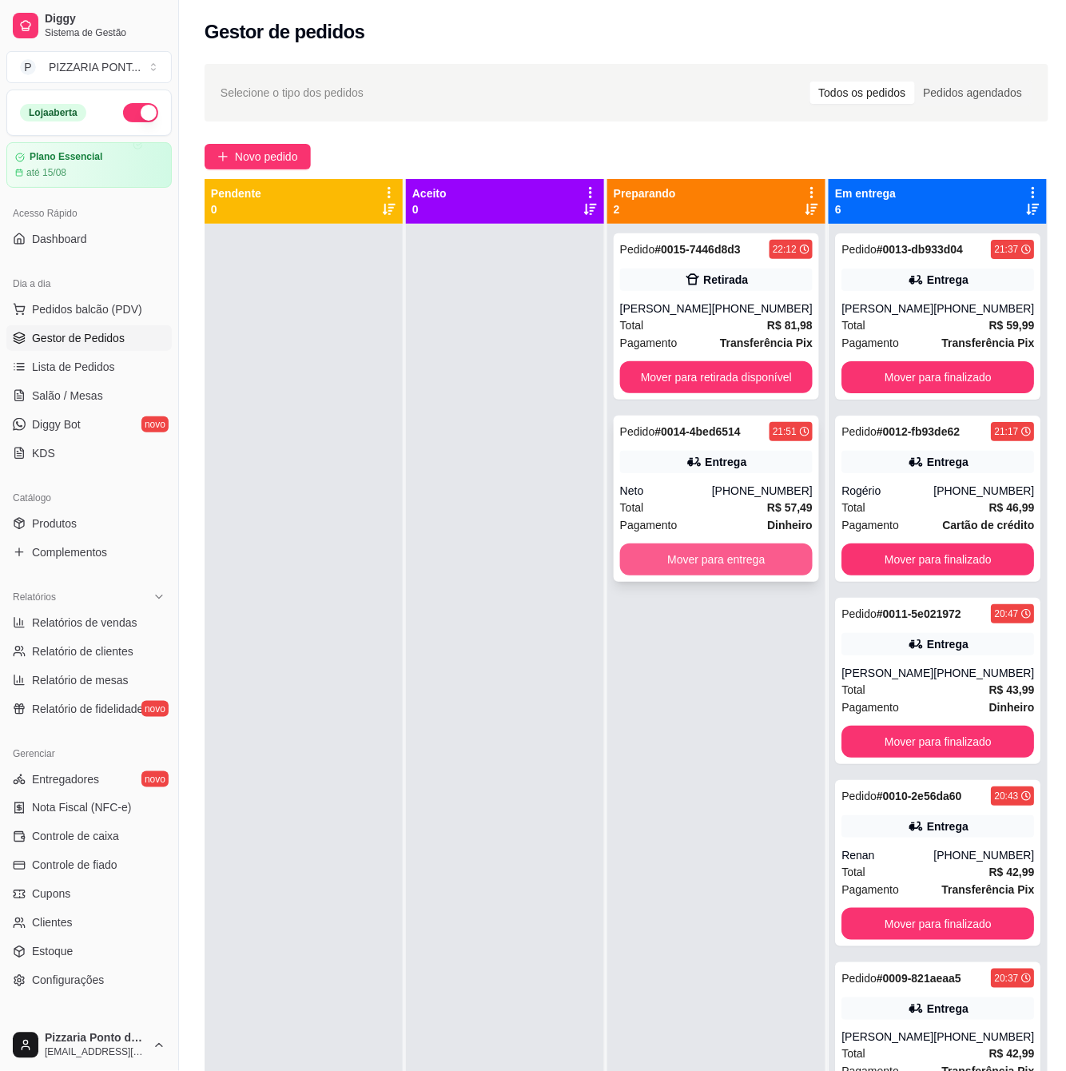
click at [746, 567] on button "Mover para entrega" at bounding box center [716, 559] width 193 height 32
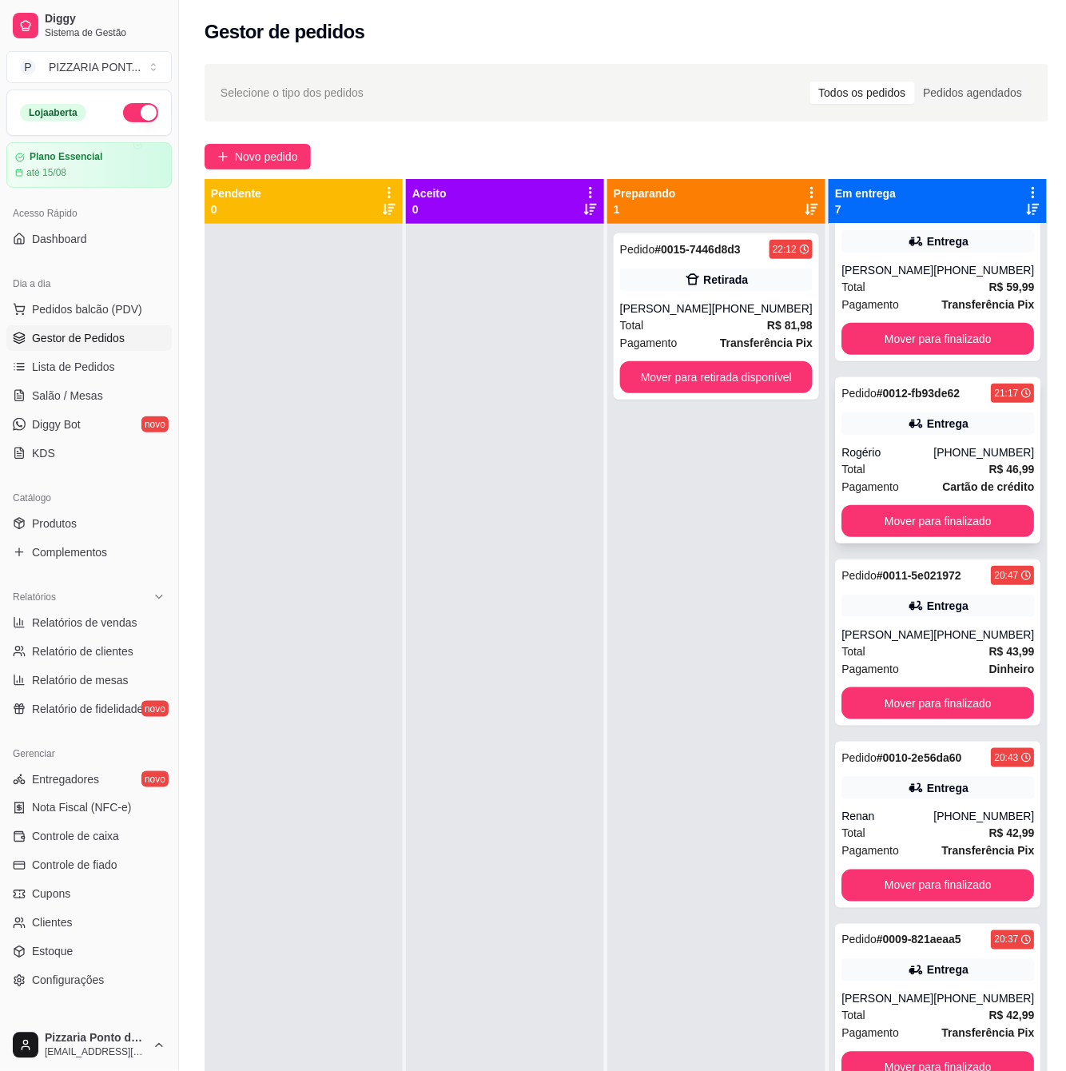
scroll to position [343, 0]
click at [935, 1052] on button "Mover para finalizado" at bounding box center [938, 1067] width 187 height 31
click at [937, 1052] on button "Mover para finalizado" at bounding box center [937, 1068] width 193 height 32
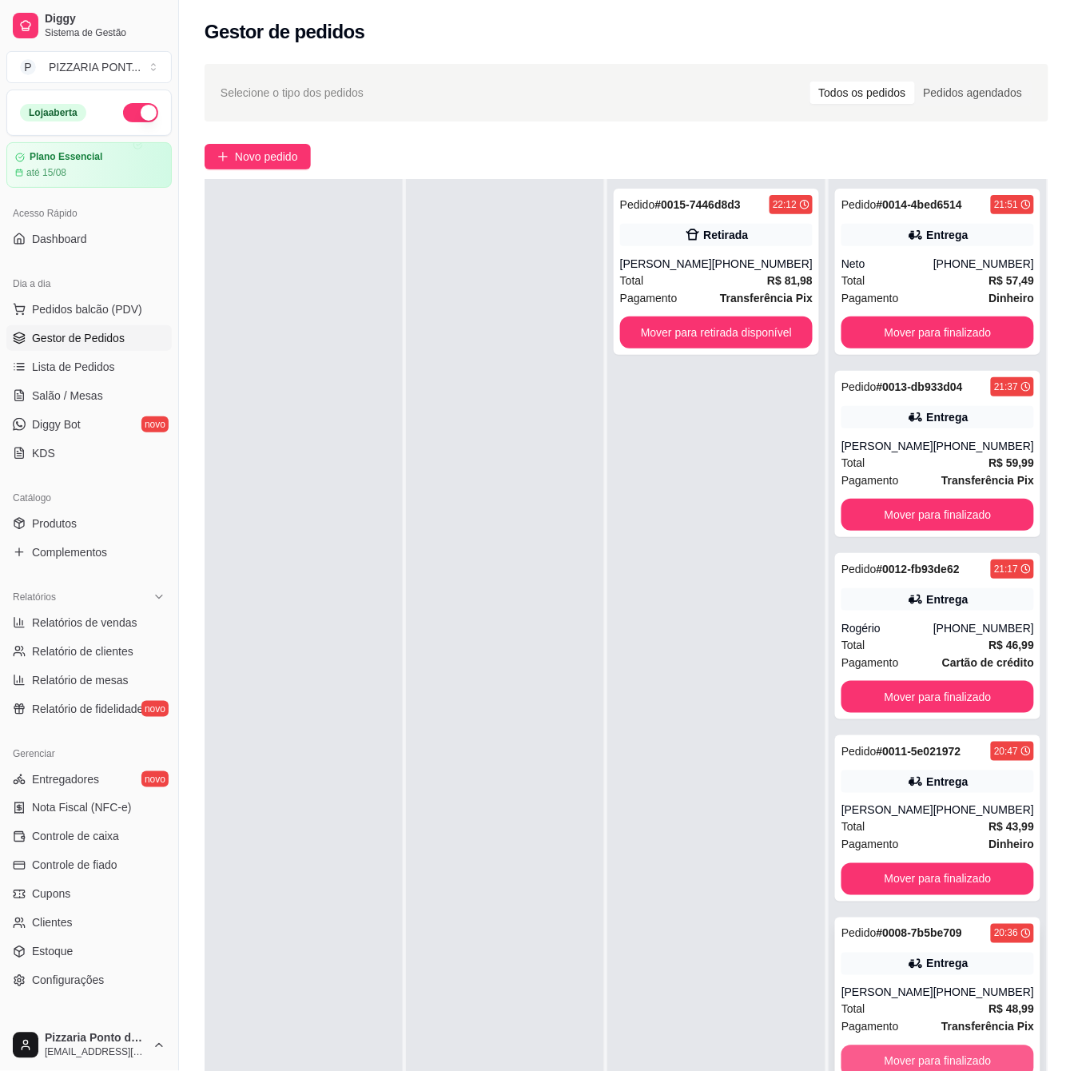
scroll to position [244, 0]
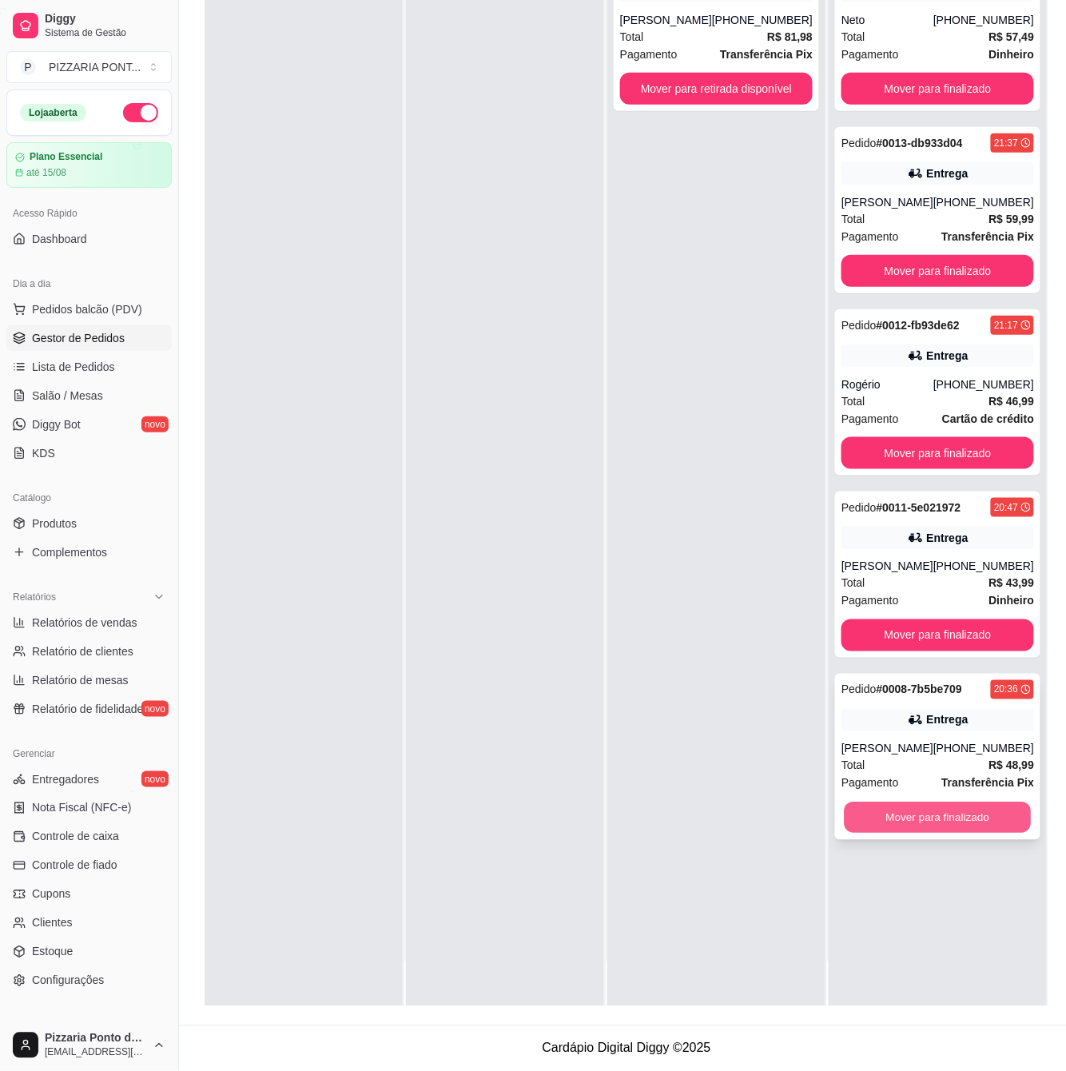
click at [924, 826] on button "Mover para finalizado" at bounding box center [938, 817] width 187 height 31
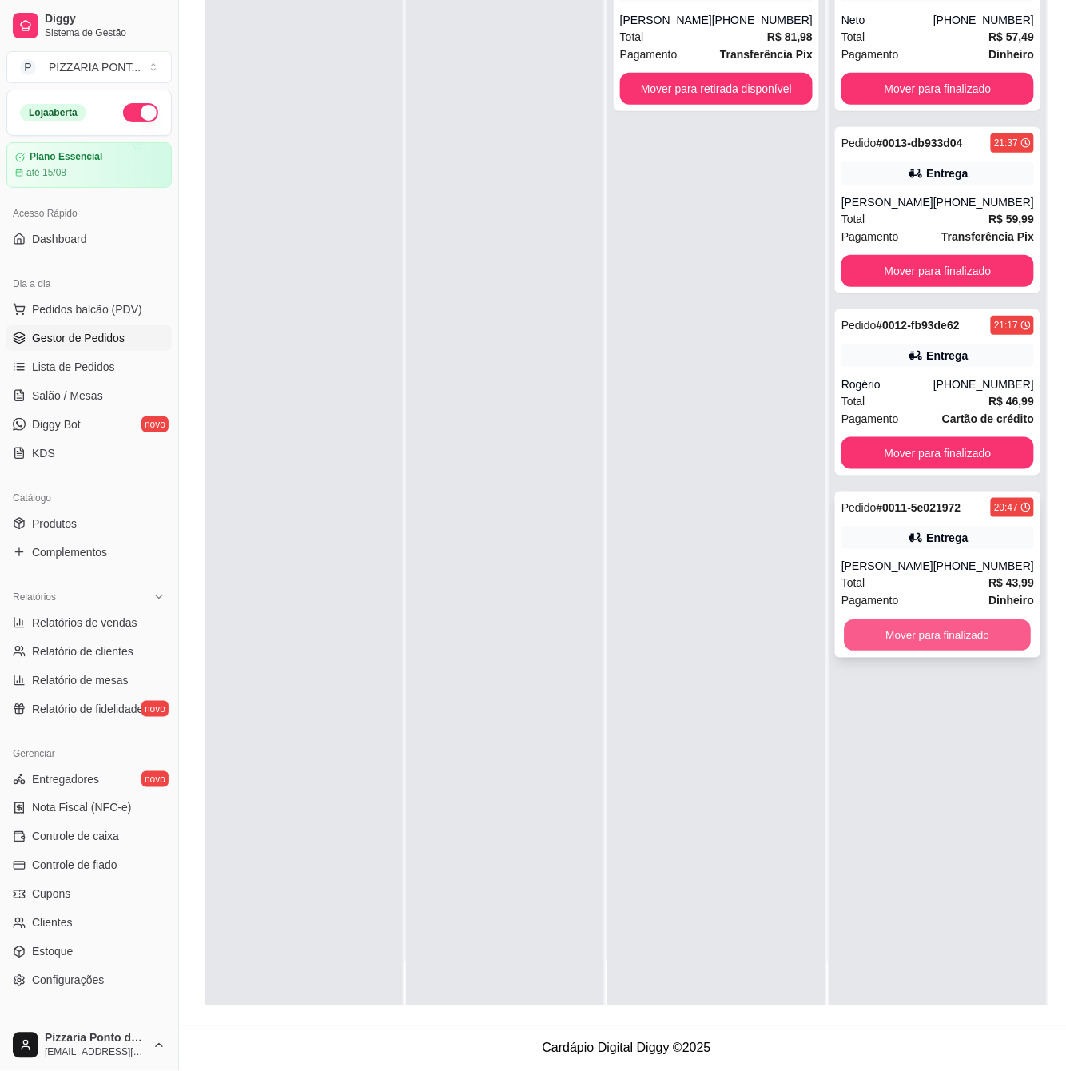
click at [928, 644] on button "Mover para finalizado" at bounding box center [938, 635] width 187 height 31
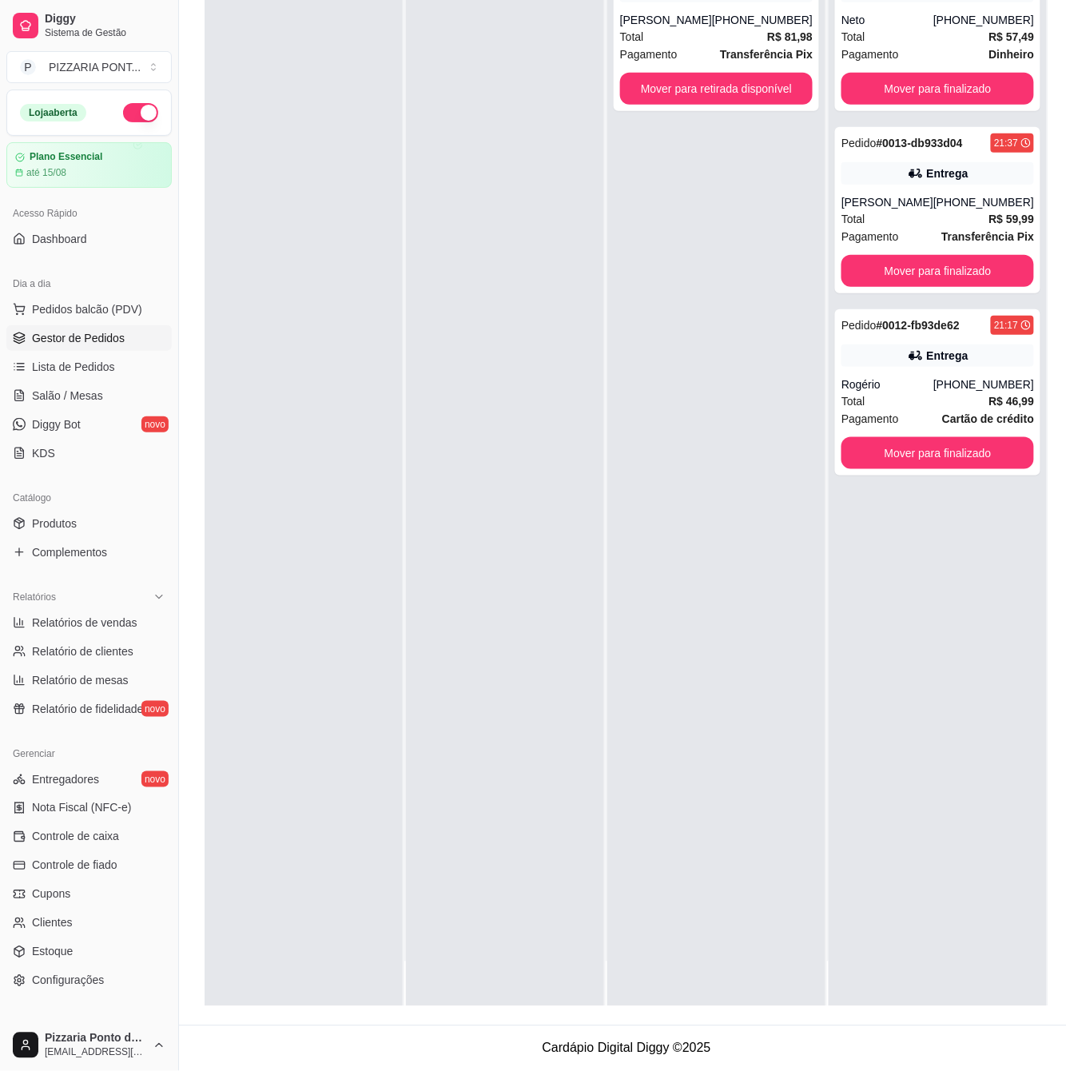
scroll to position [0, 0]
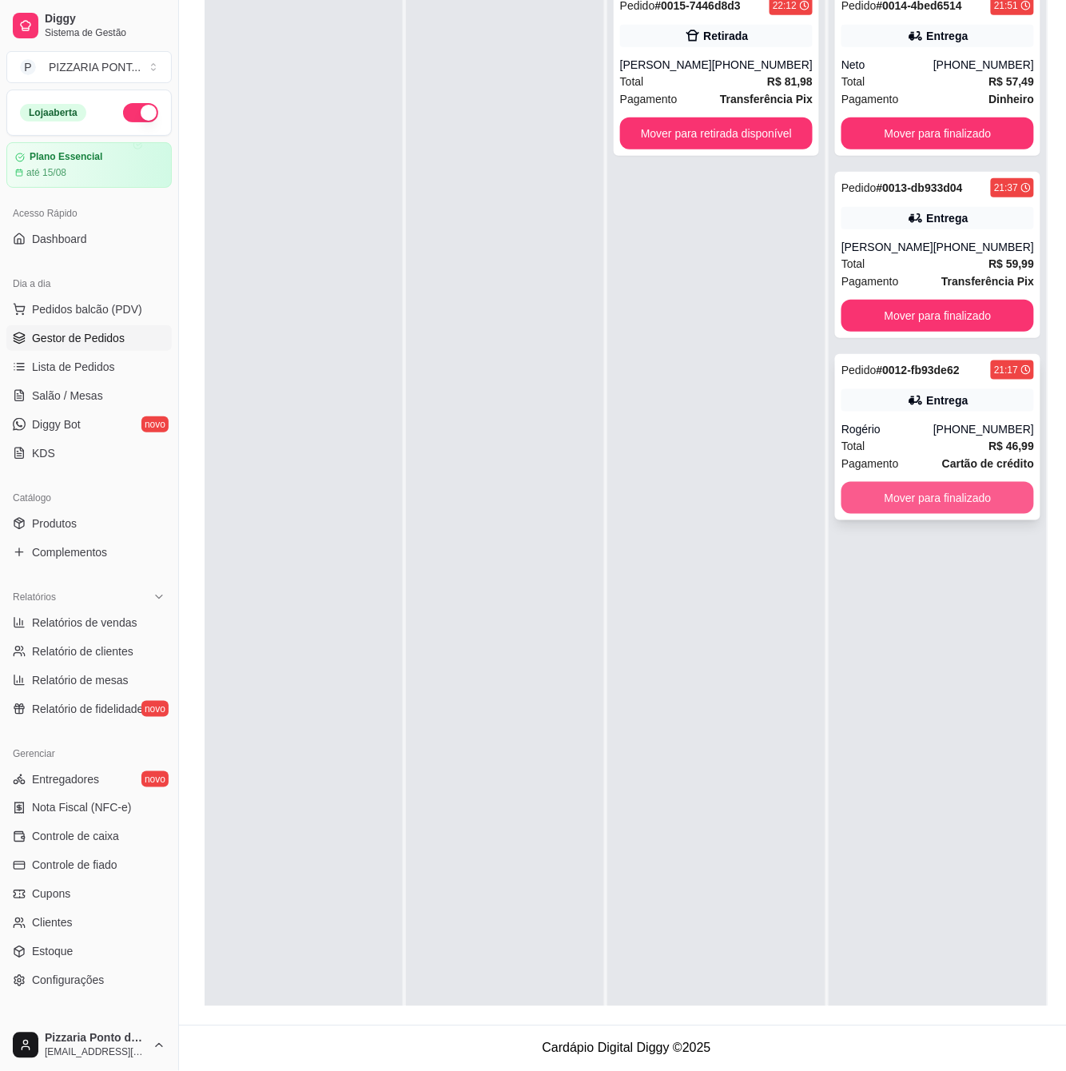
click at [937, 500] on button "Mover para finalizado" at bounding box center [937, 498] width 193 height 32
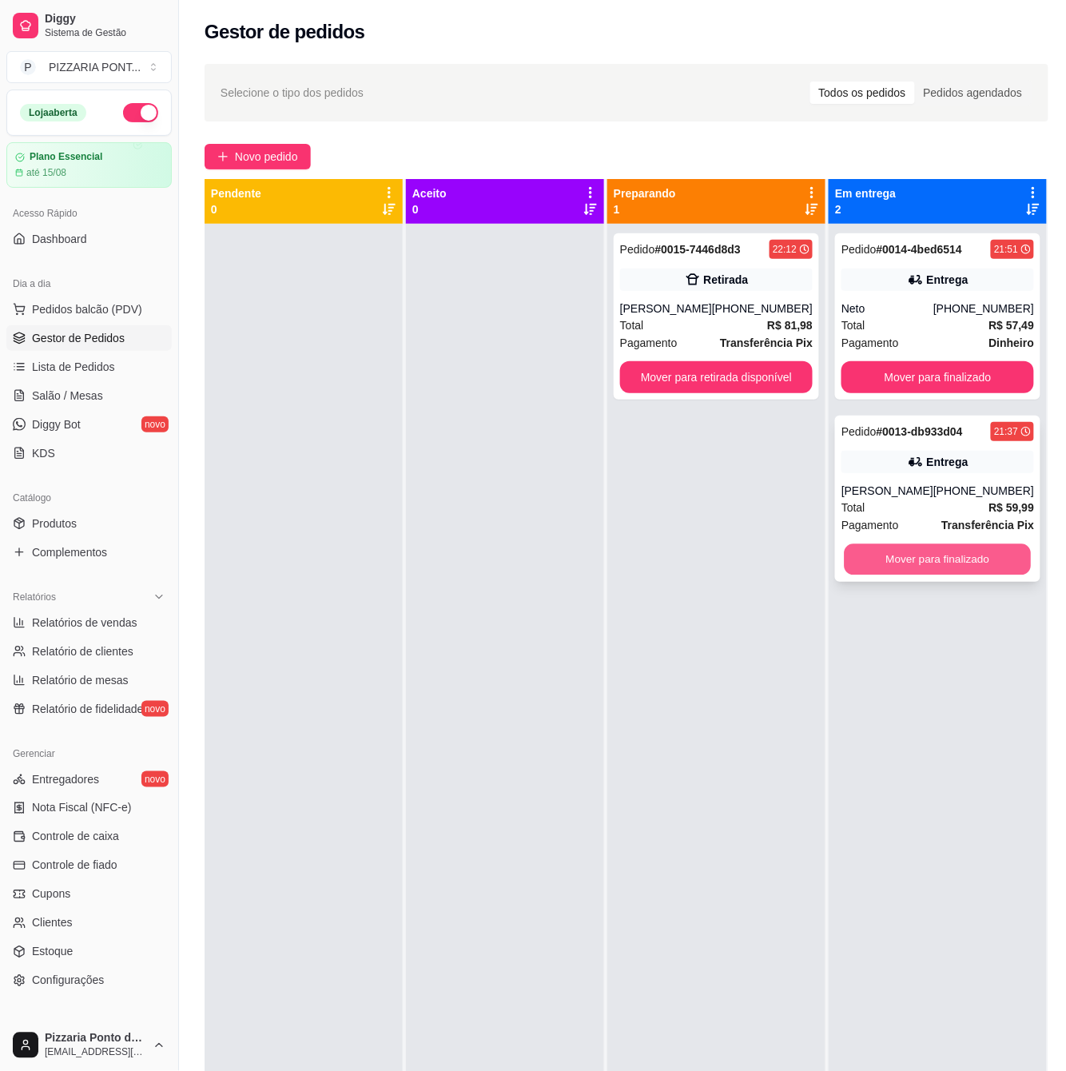
click at [924, 569] on button "Mover para finalizado" at bounding box center [938, 559] width 187 height 31
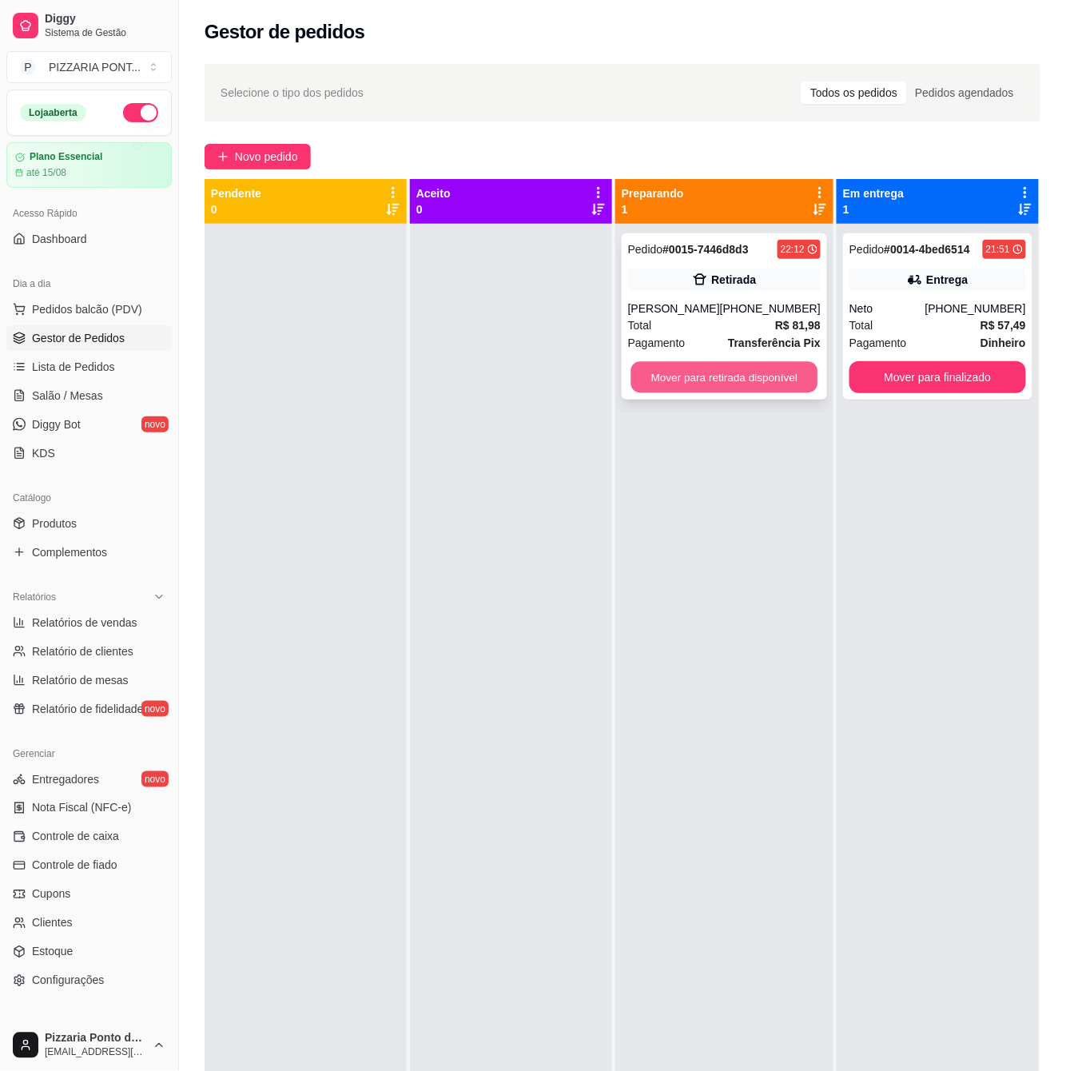
click at [689, 381] on button "Mover para retirada disponível" at bounding box center [723, 377] width 187 height 31
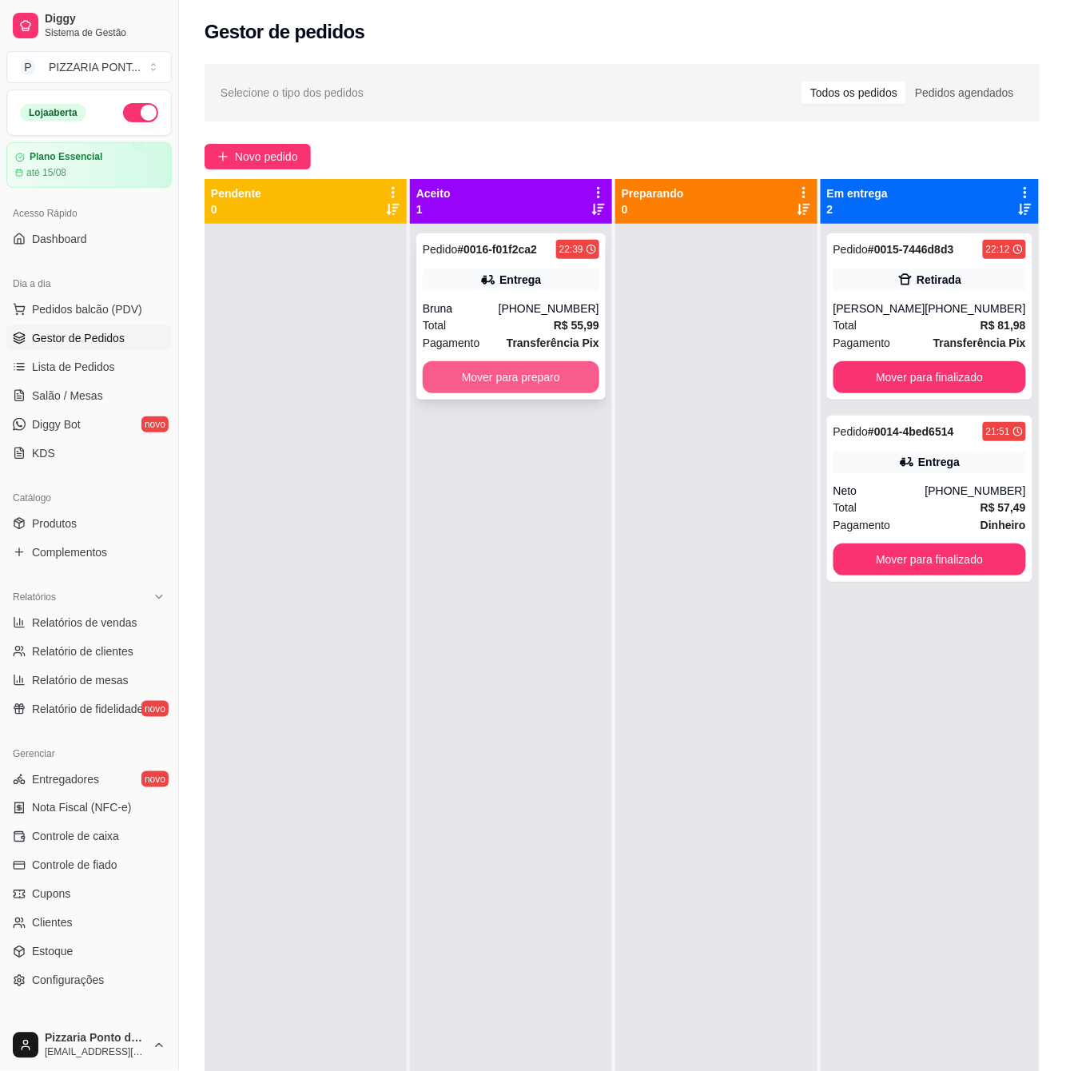
click at [462, 368] on button "Mover para preparo" at bounding box center [511, 377] width 177 height 32
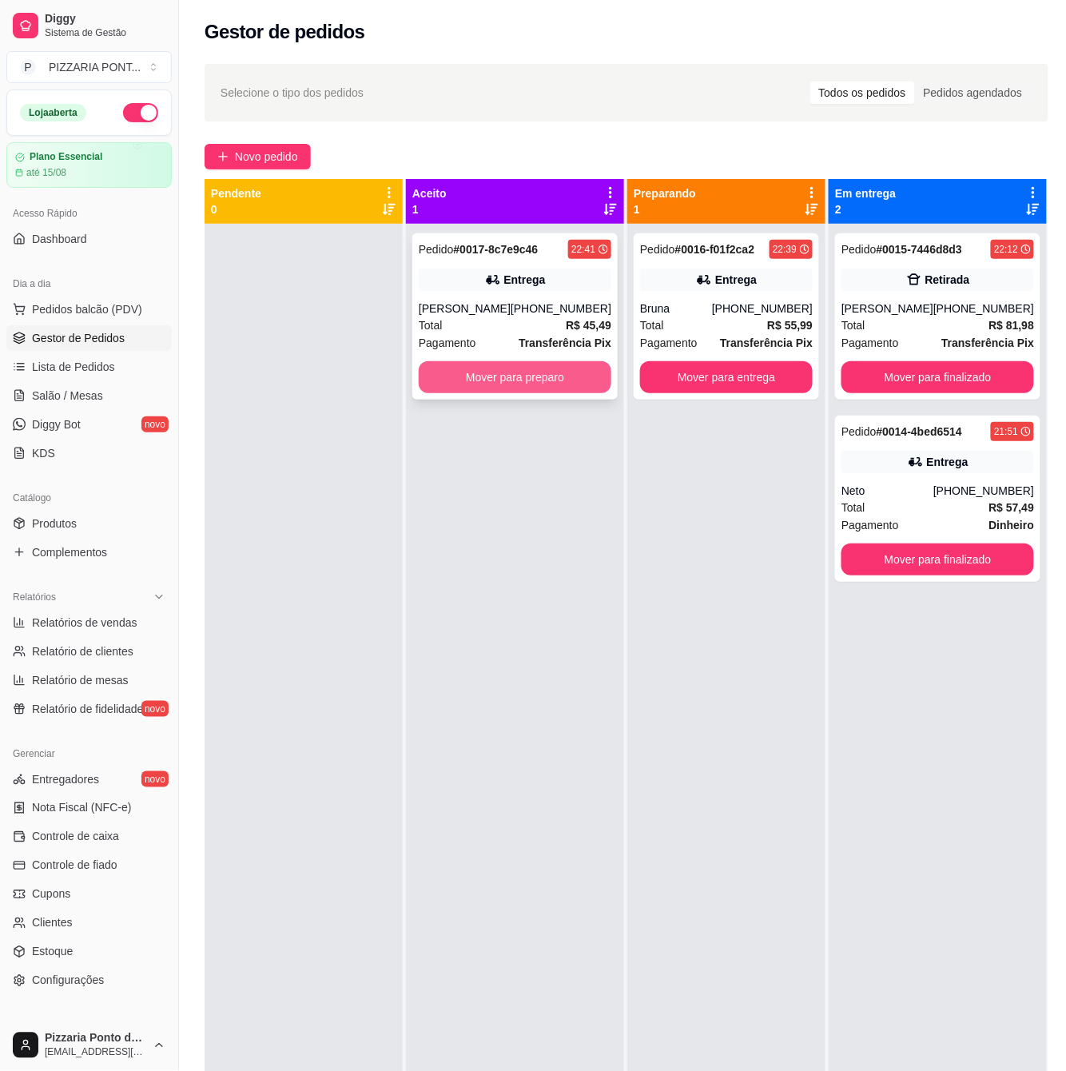
click at [465, 375] on button "Mover para preparo" at bounding box center [515, 377] width 193 height 32
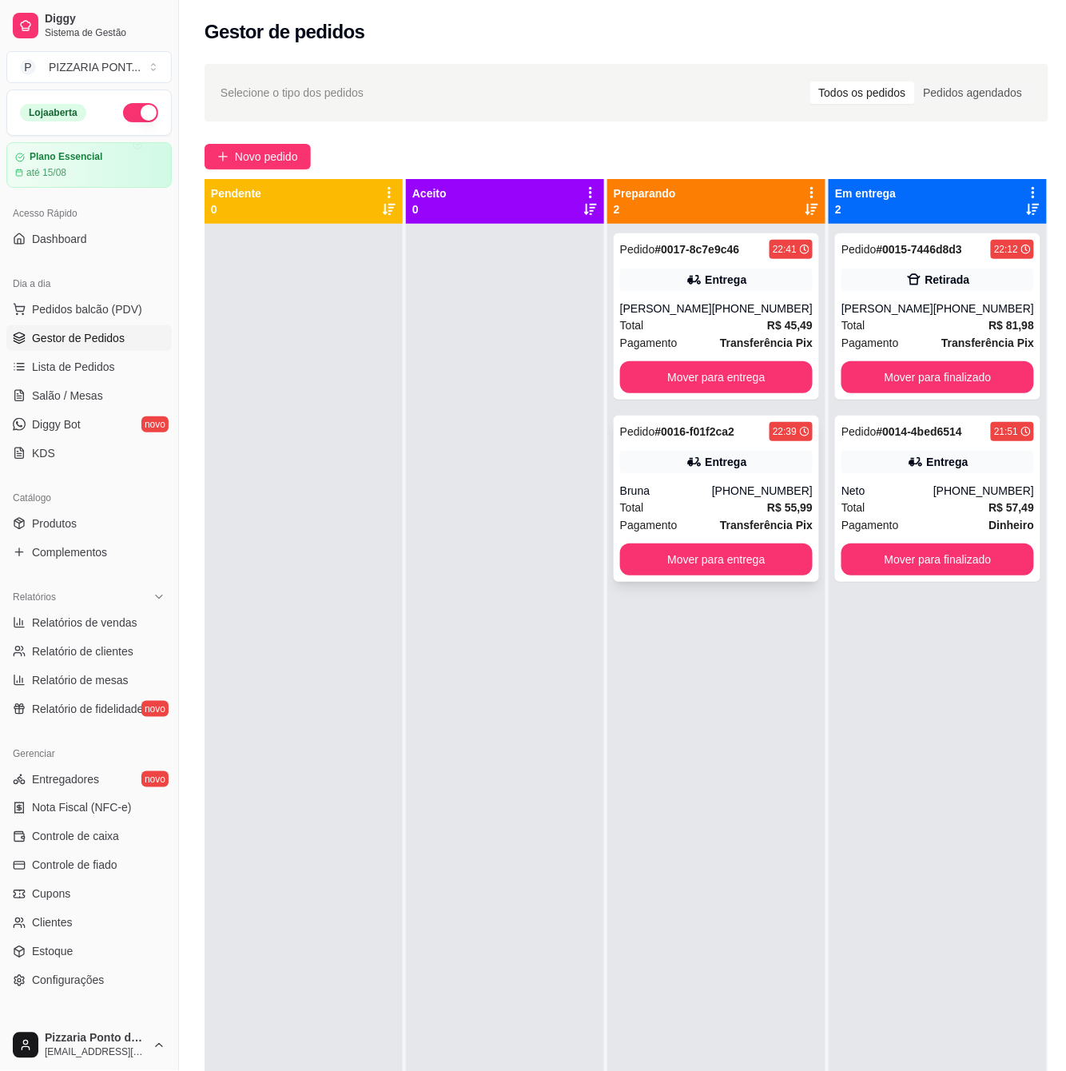
click at [701, 478] on div "Pedido # 0016-f01f2ca2 22:39 Entrega Bruna [PHONE_NUMBER] Total R$ 55,99 Pagame…" at bounding box center [716, 499] width 205 height 166
click at [758, 291] on div "Entrega" at bounding box center [716, 279] width 193 height 22
click at [927, 320] on div "Total R$ 81,98" at bounding box center [937, 325] width 193 height 18
click at [947, 381] on button "Mover para finalizado" at bounding box center [937, 377] width 193 height 32
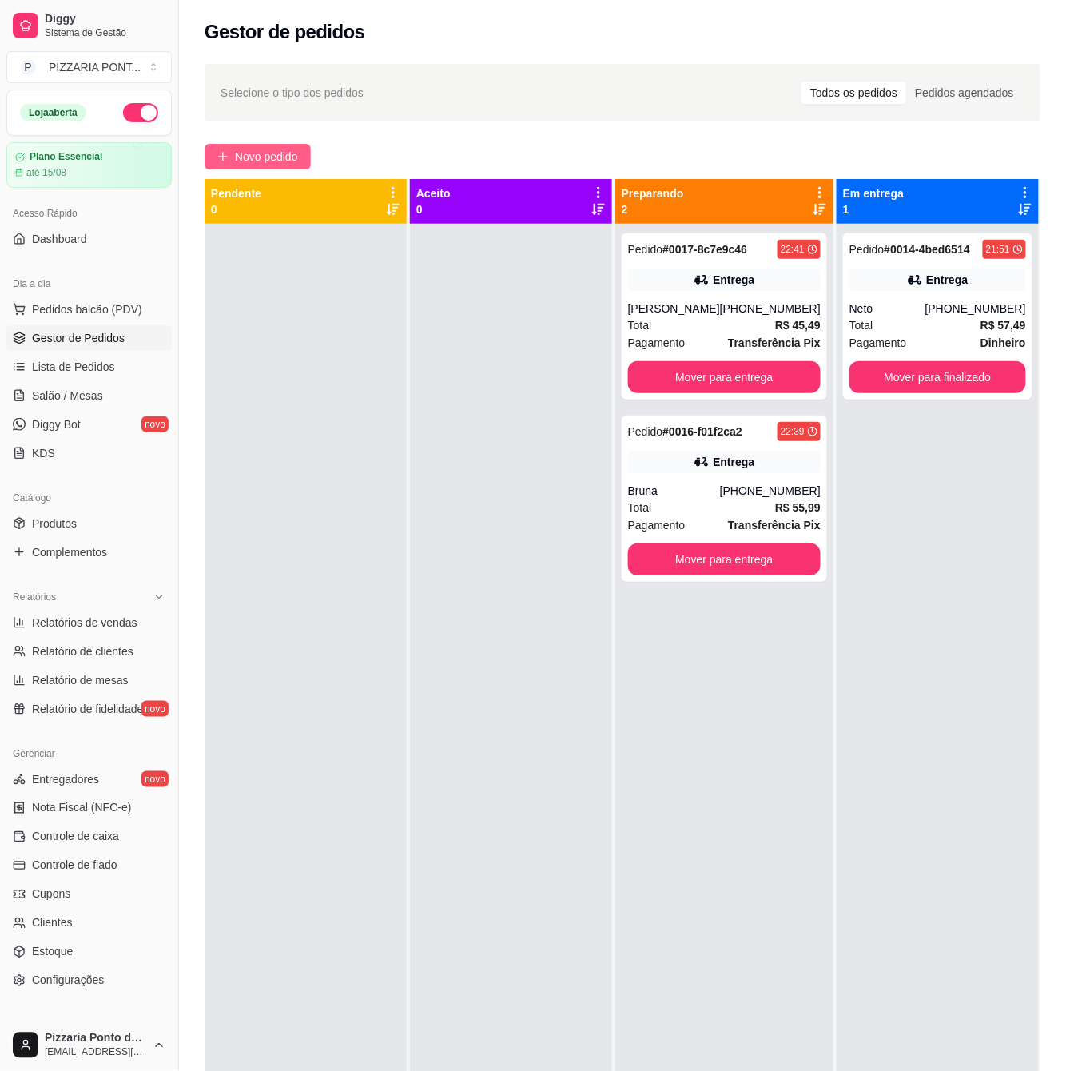
click at [308, 157] on button "Novo pedido" at bounding box center [258, 157] width 106 height 26
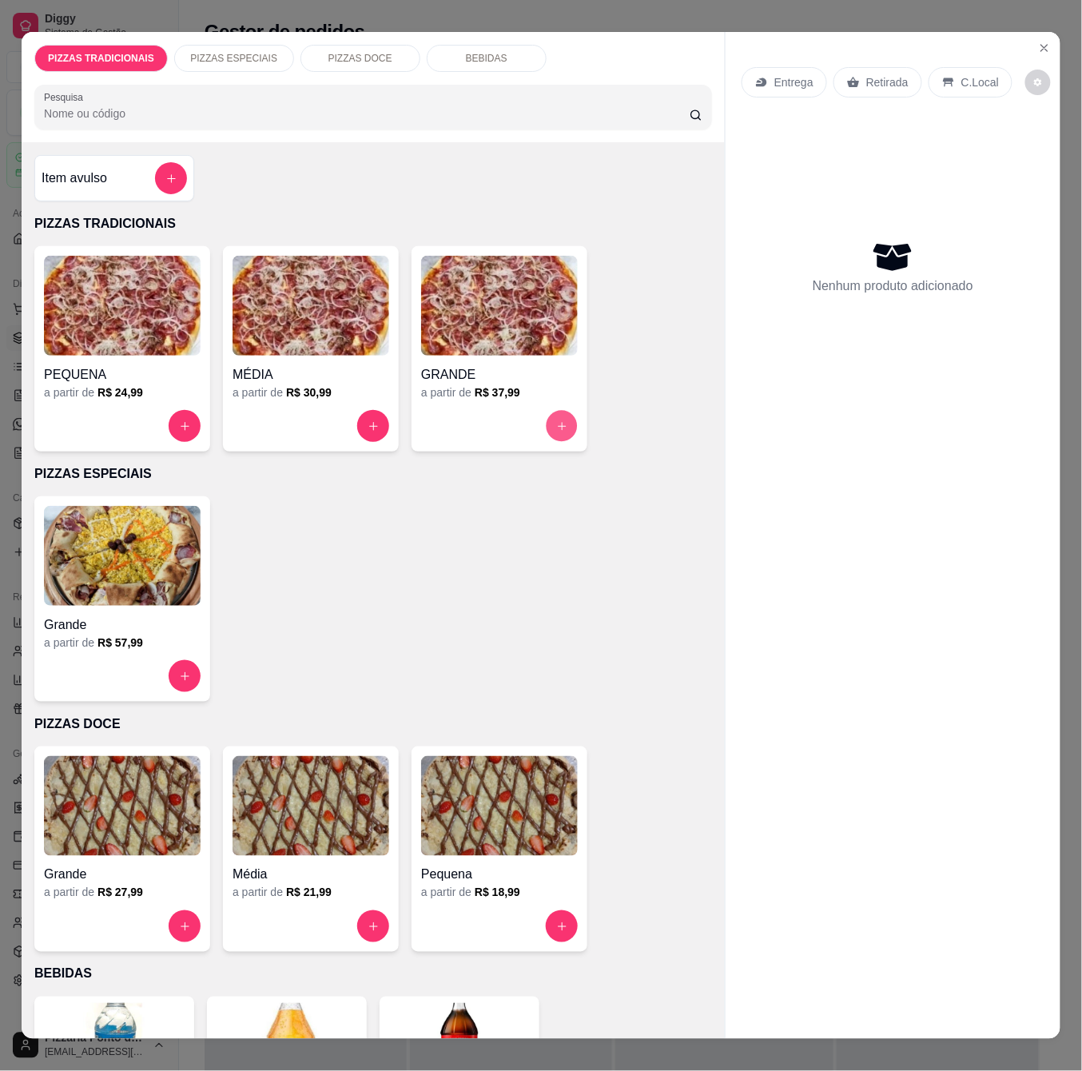
click at [560, 411] on button "increase-product-quantity" at bounding box center [562, 426] width 31 height 31
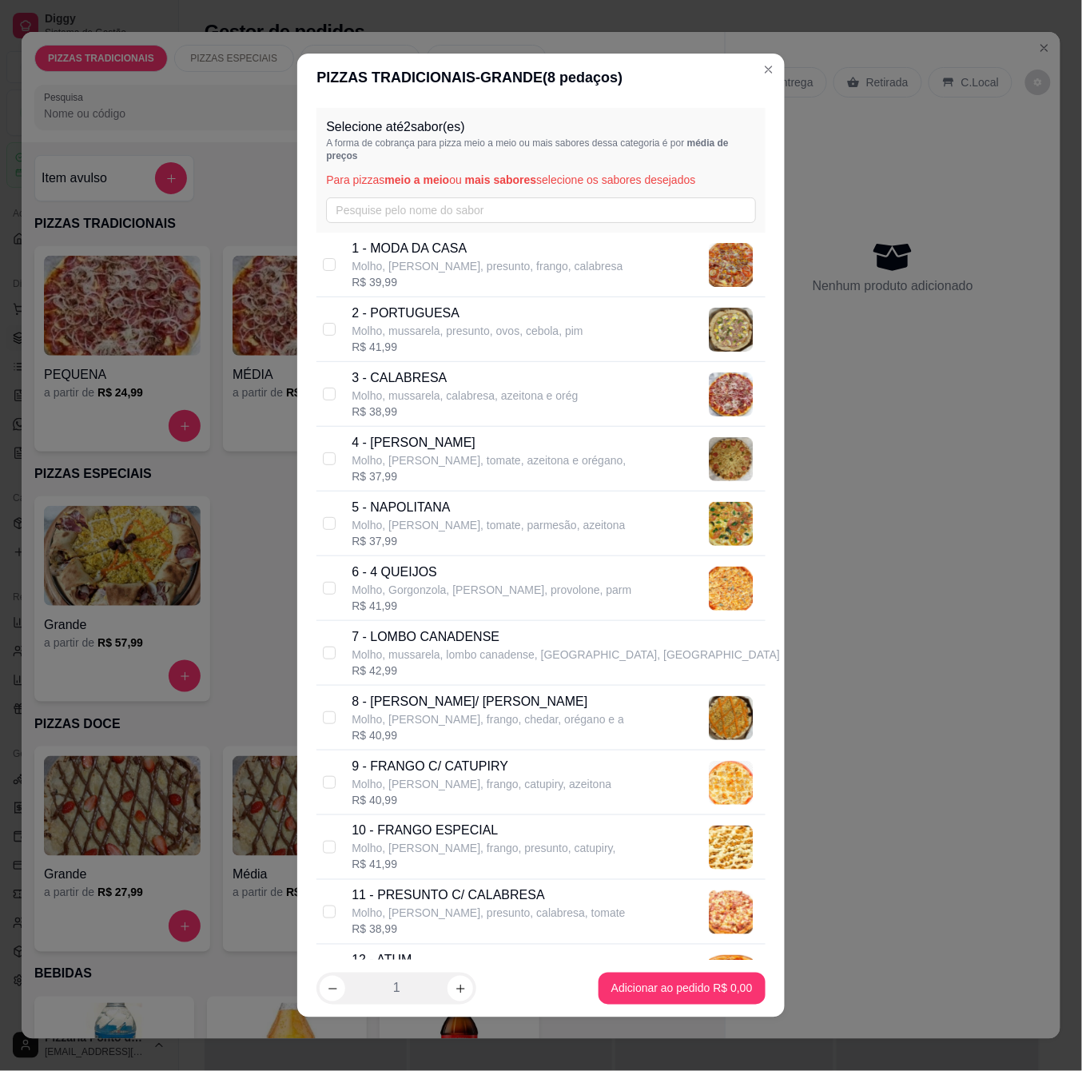
click at [384, 768] on p "9 - FRANGO C/ CATUPIRY" at bounding box center [482, 766] width 260 height 19
checkbox input "true"
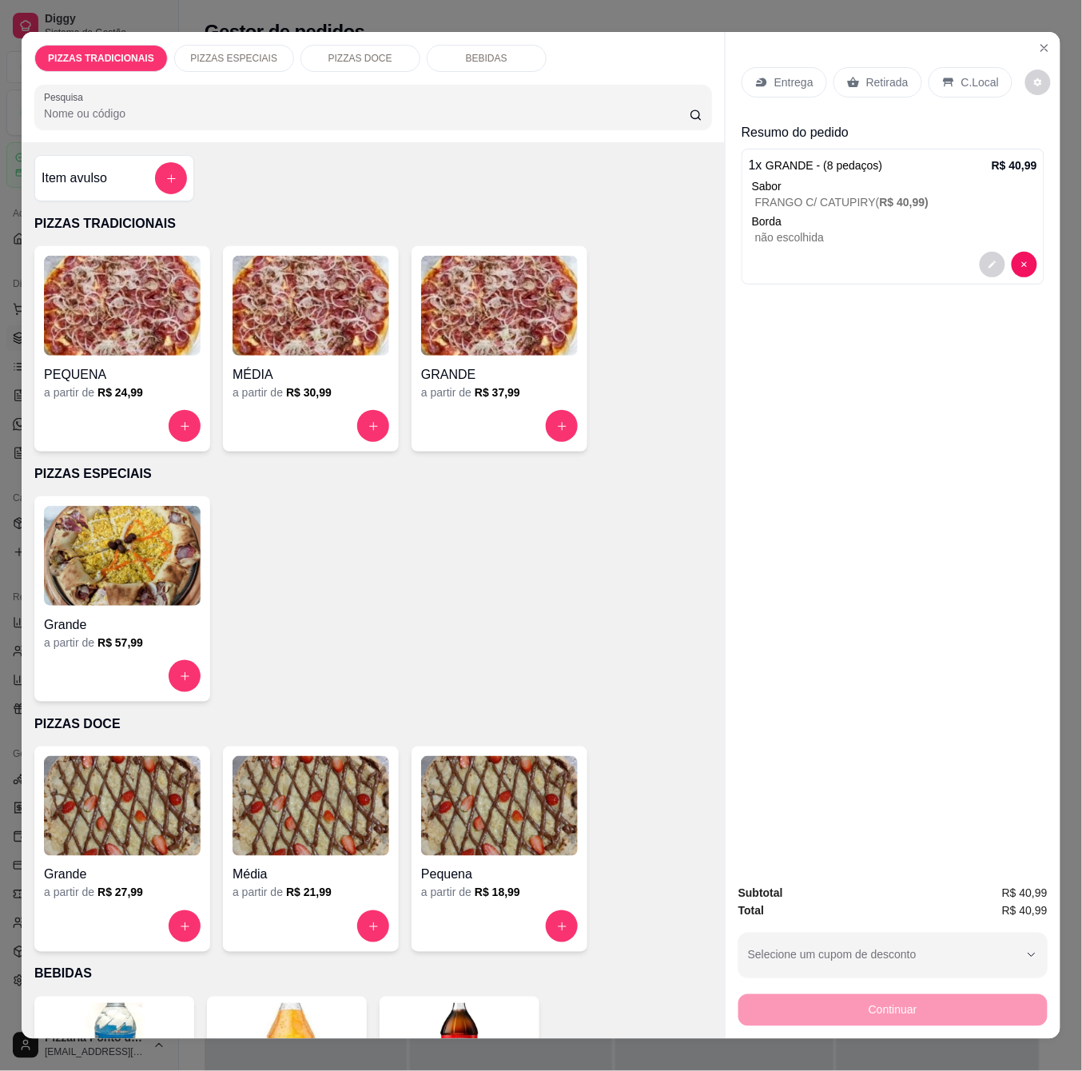
click at [866, 78] on p "Retirada" at bounding box center [887, 82] width 42 height 16
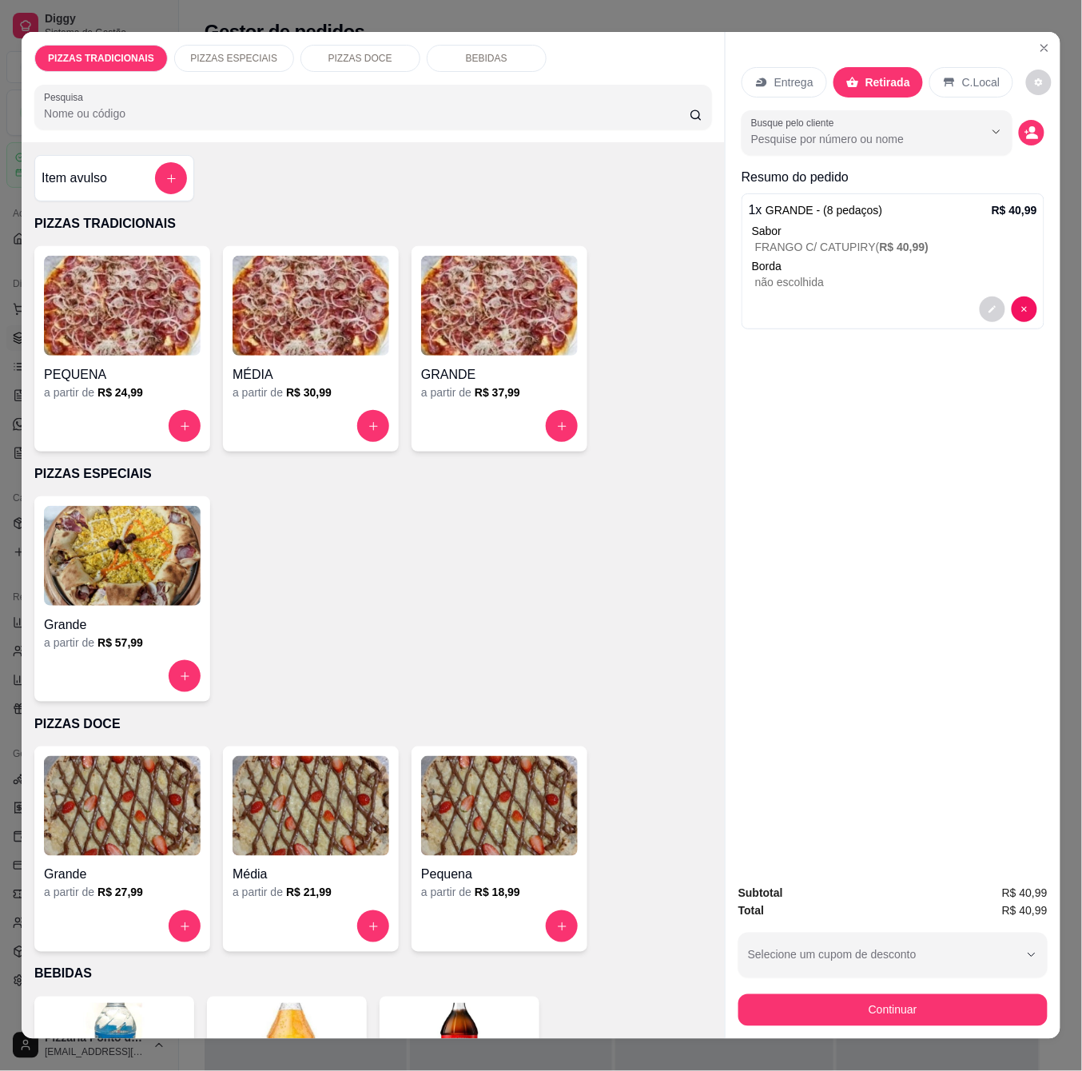
click at [790, 74] on p "Entrega" at bounding box center [793, 82] width 39 height 16
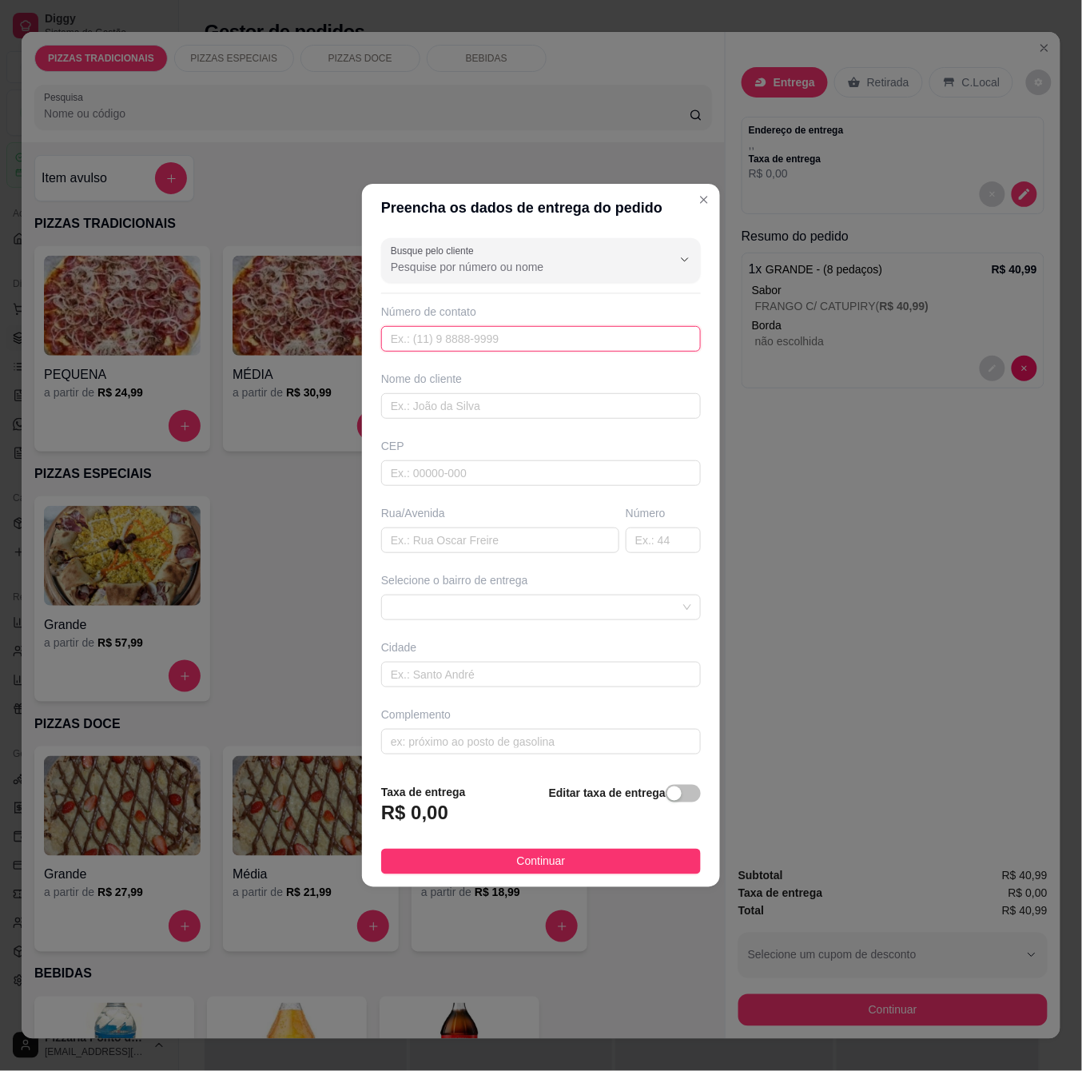
click at [513, 348] on input "text" at bounding box center [541, 339] width 320 height 26
type input "[PHONE_NUMBER]"
click at [492, 394] on input "text" at bounding box center [541, 406] width 320 height 26
type input "beto"
click at [428, 475] on input "text" at bounding box center [541, 473] width 320 height 26
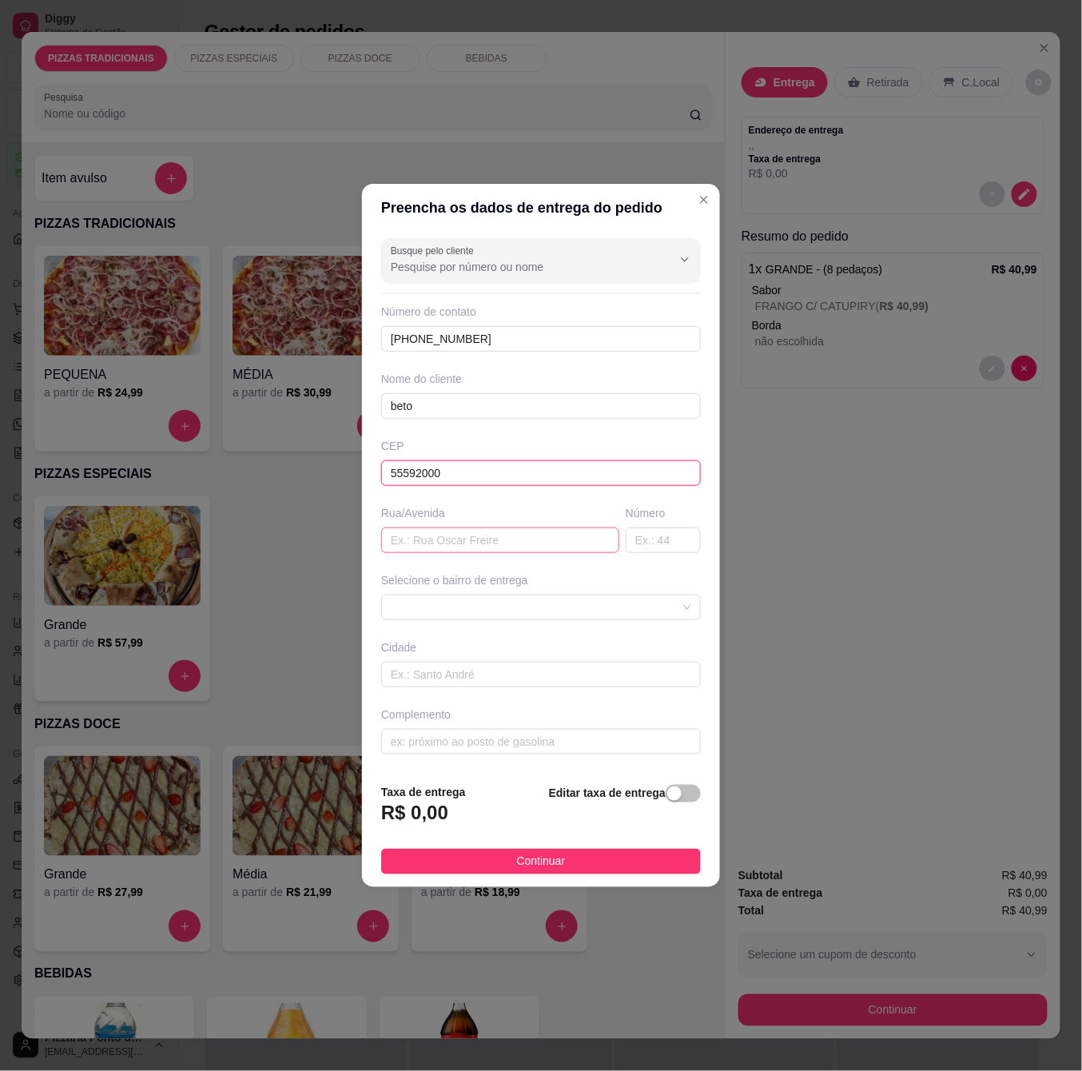
type input "55592000"
click at [535, 534] on input "text" at bounding box center [500, 540] width 238 height 26
click at [557, 598] on span at bounding box center [541, 607] width 300 height 24
type input "rua 17"
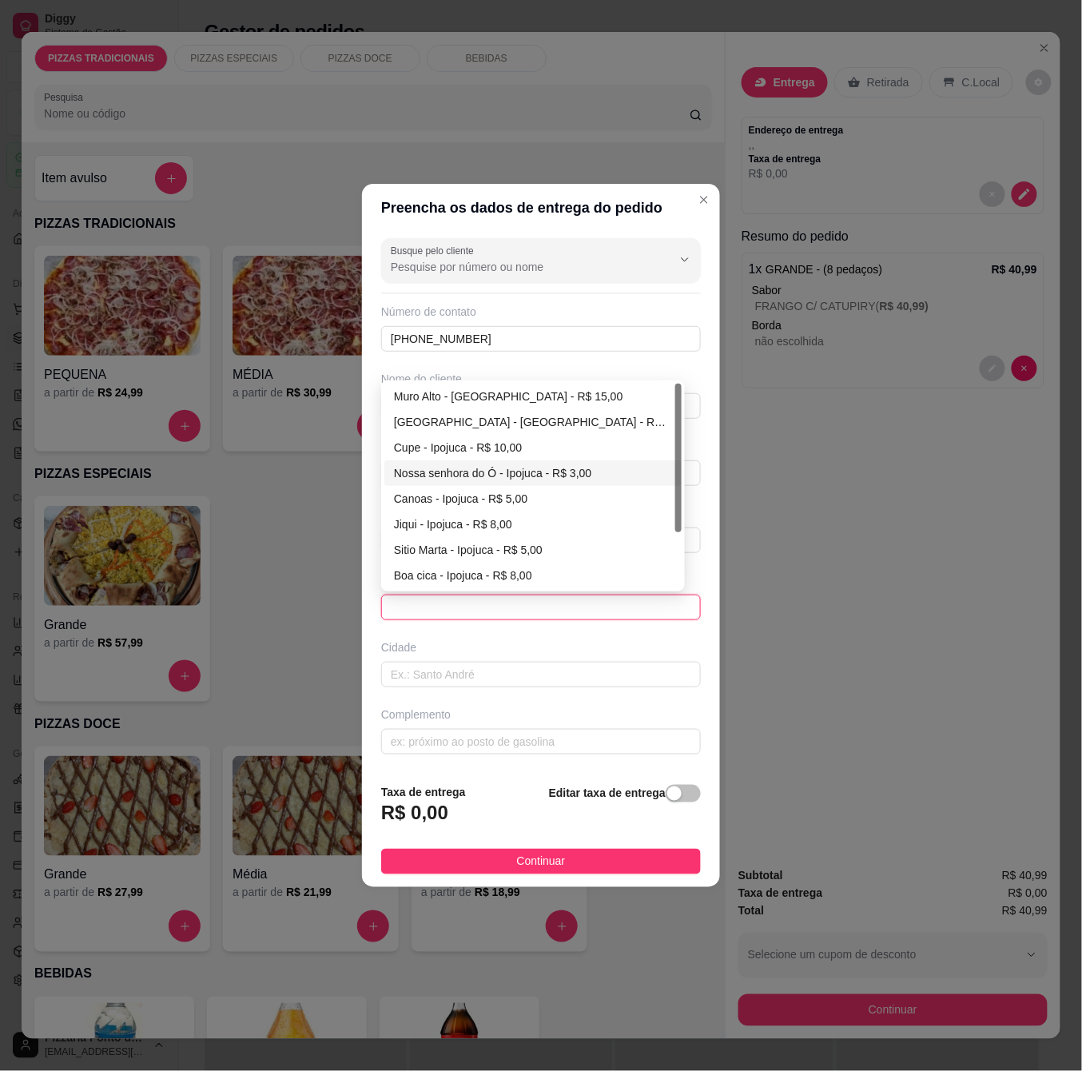
click at [529, 474] on div "Nossa senhora do Ó - Ipojuca - R$ 3,00" at bounding box center [533, 473] width 278 height 18
type input "Ipojuca"
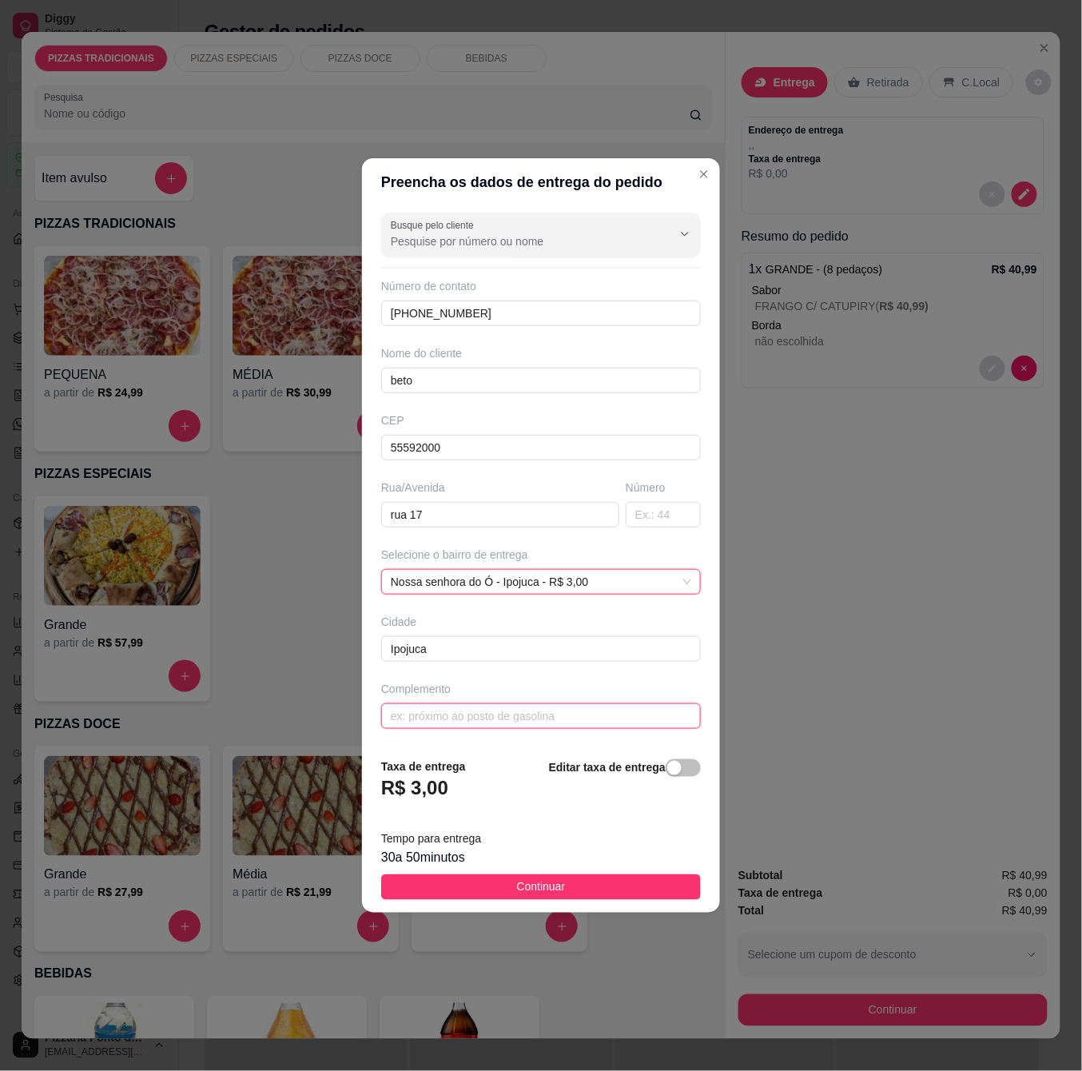
click at [492, 717] on input "text" at bounding box center [541, 716] width 320 height 26
type input "s"
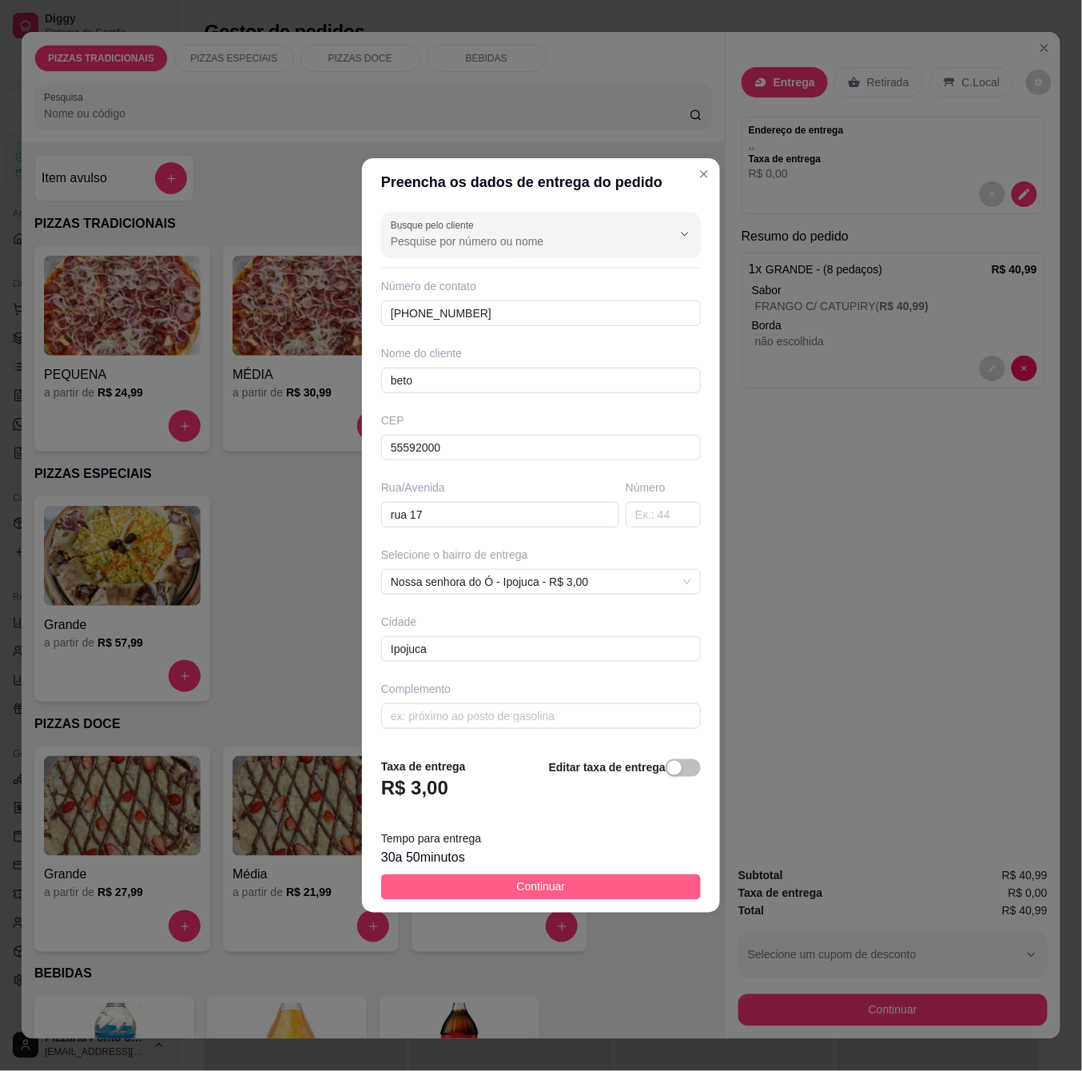
click at [615, 899] on button "Continuar" at bounding box center [541, 887] width 320 height 26
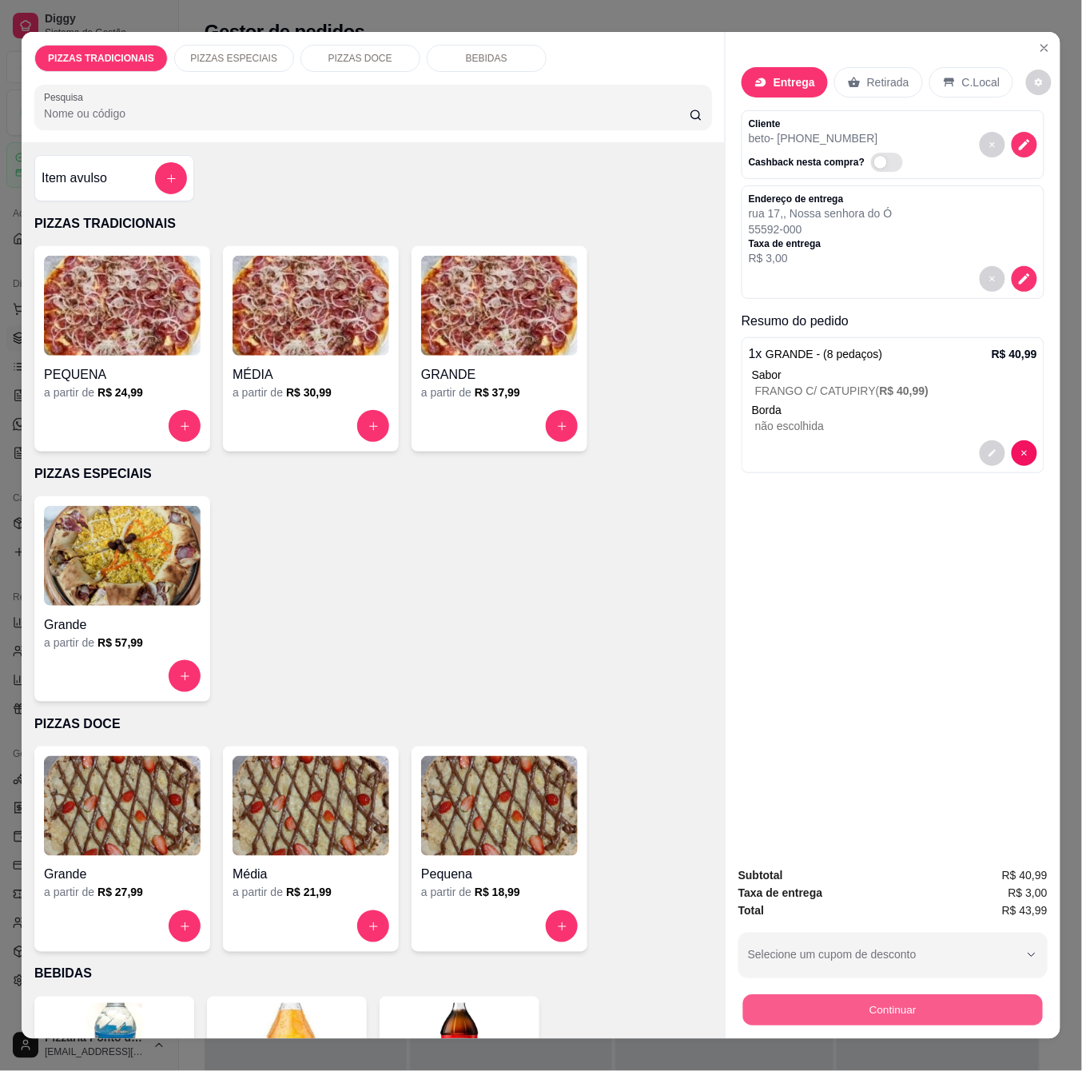
click at [762, 997] on button "Continuar" at bounding box center [893, 1009] width 300 height 31
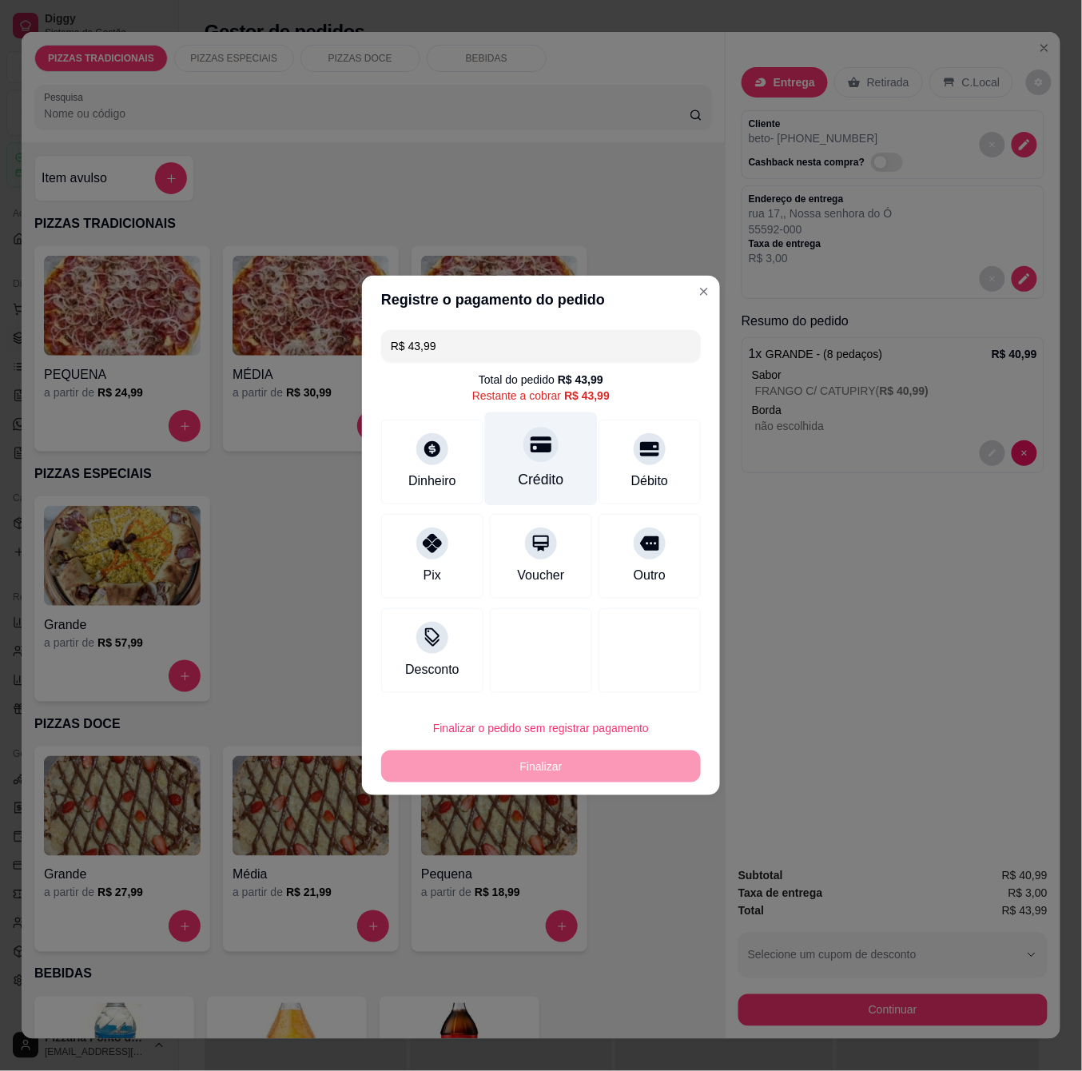
click at [541, 483] on div "Crédito" at bounding box center [542, 479] width 46 height 21
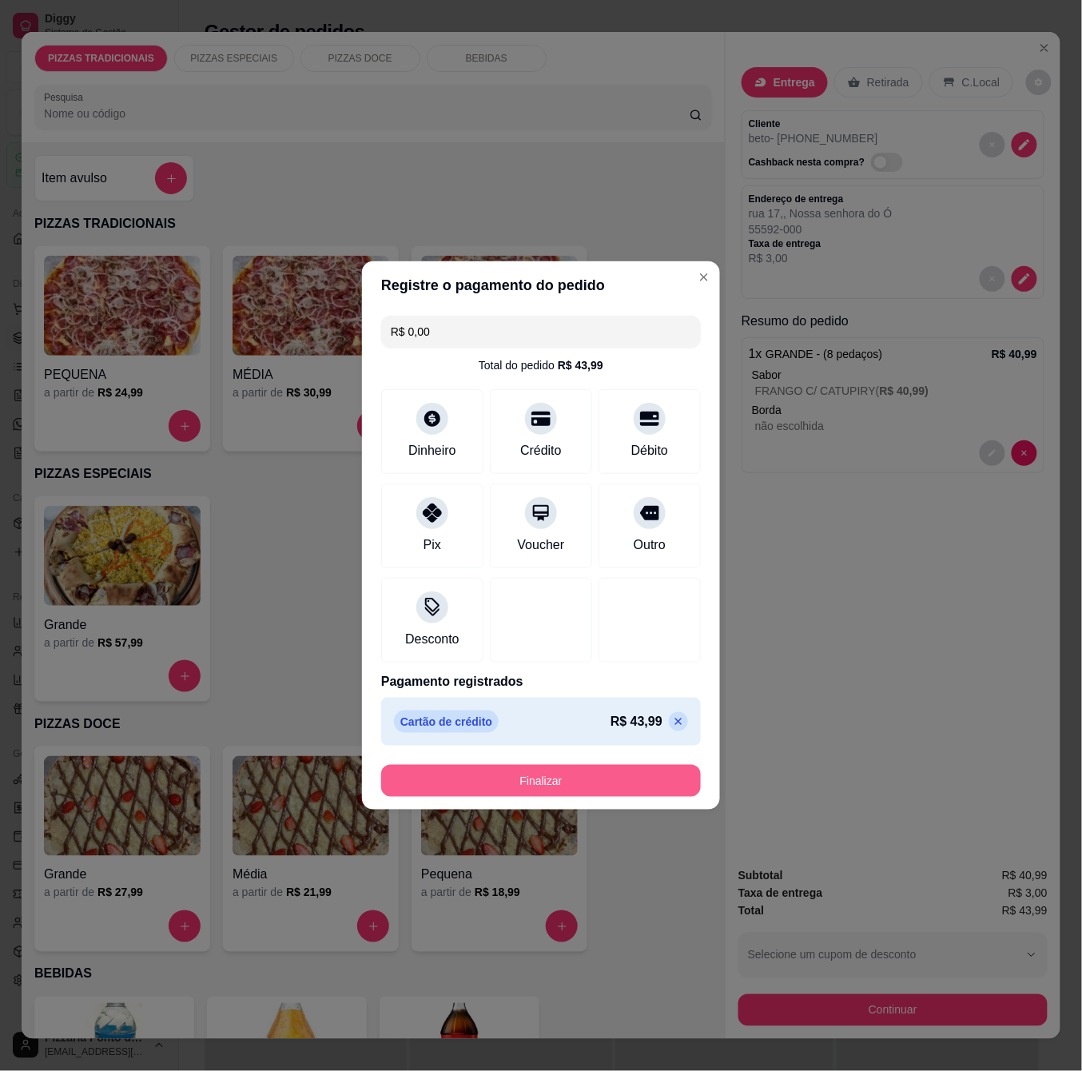
click at [532, 771] on button "Finalizar" at bounding box center [541, 781] width 320 height 32
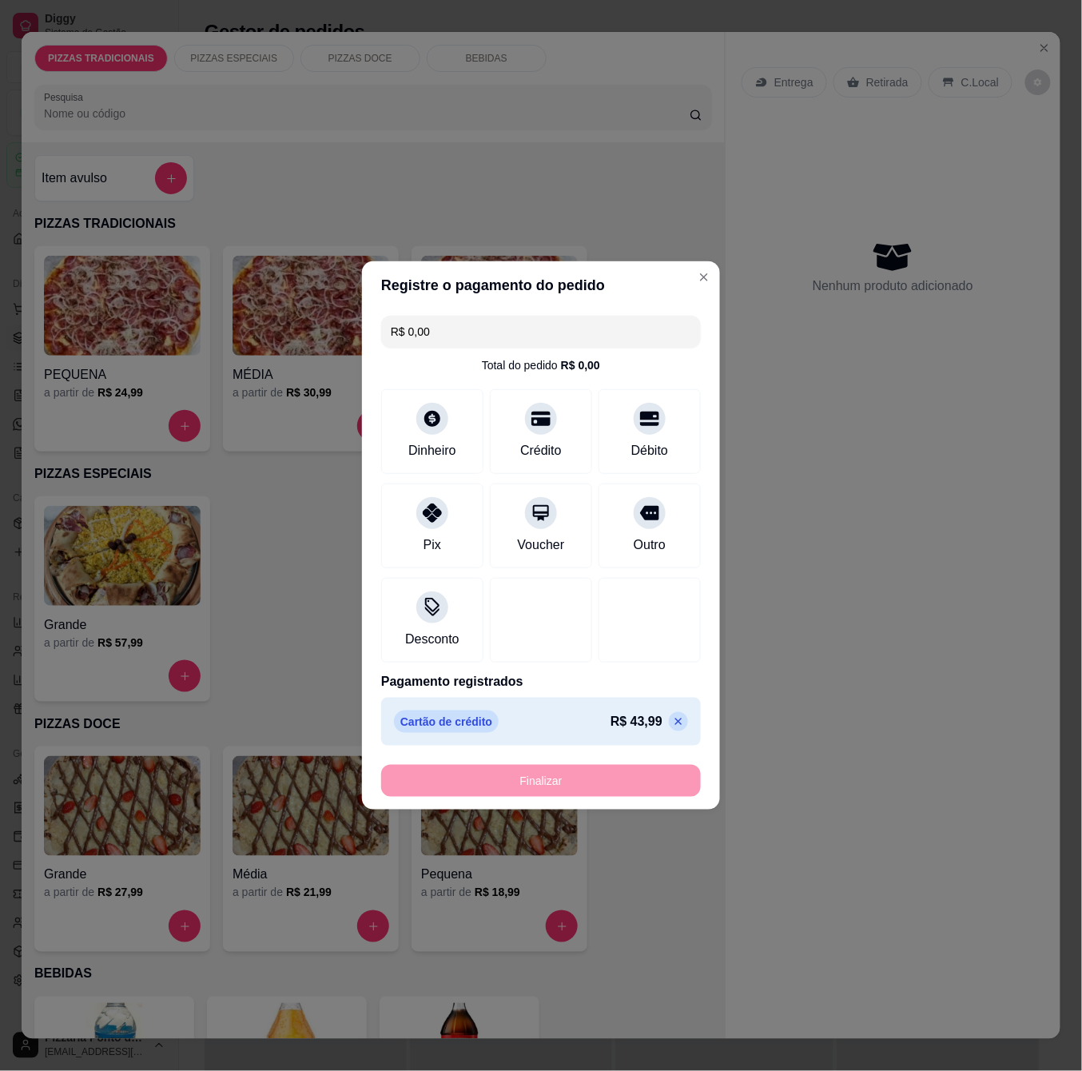
type input "-R$ 43,99"
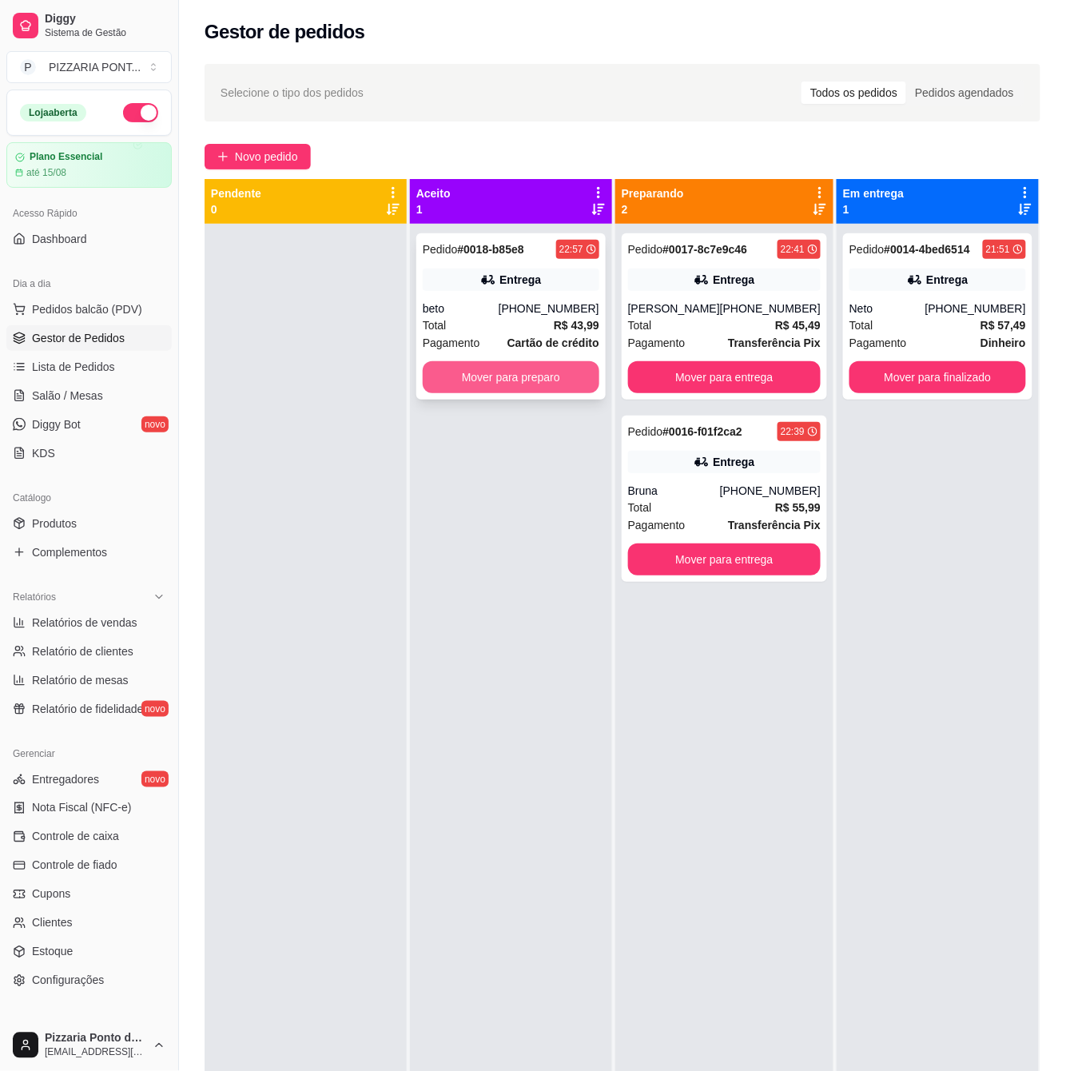
click at [567, 384] on button "Mover para preparo" at bounding box center [511, 377] width 177 height 32
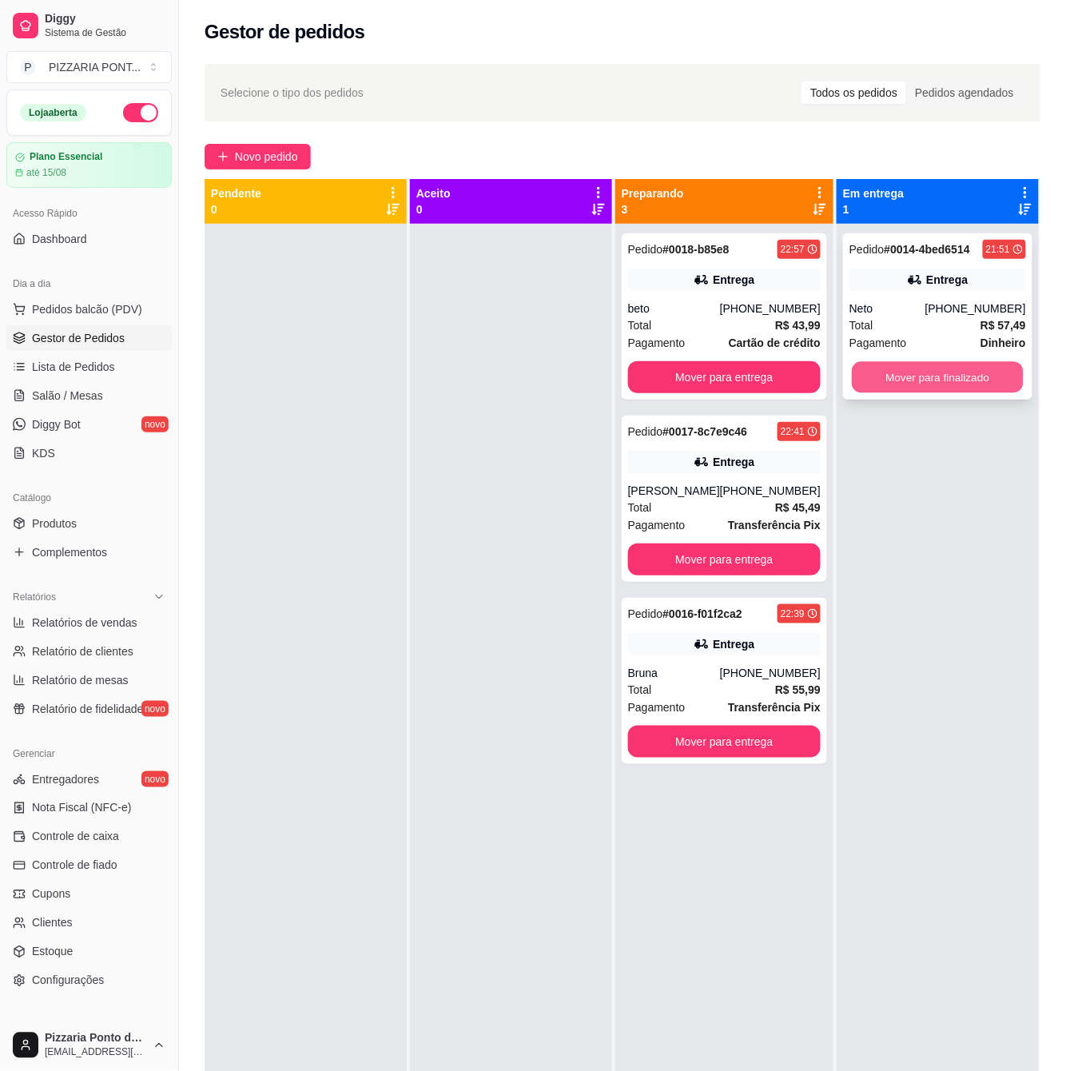
click at [976, 385] on button "Mover para finalizado" at bounding box center [937, 377] width 171 height 31
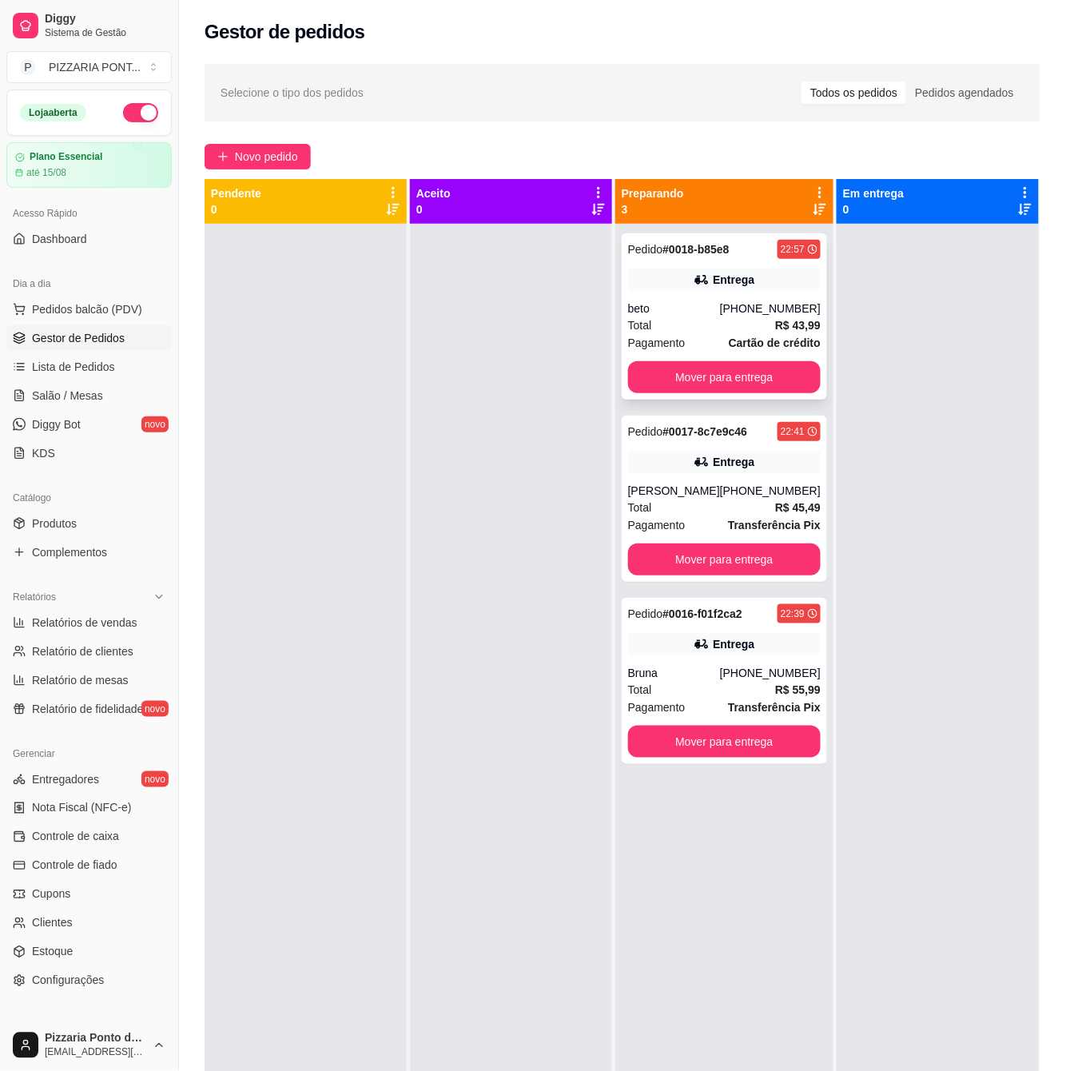
drag, startPoint x: 718, startPoint y: 267, endPoint x: 688, endPoint y: 300, distance: 44.7
click at [688, 300] on div "beto" at bounding box center [674, 308] width 92 height 16
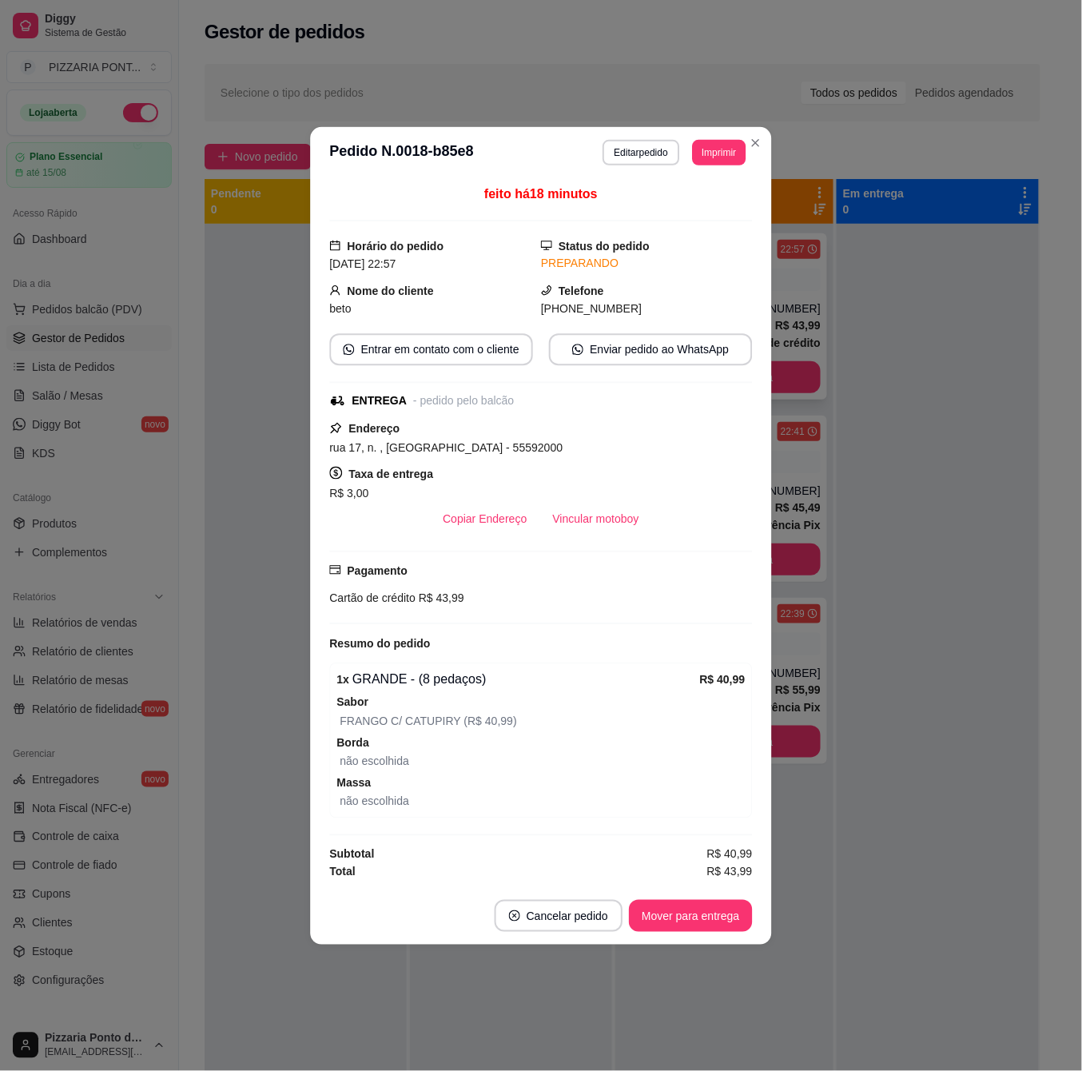
click at [688, 300] on div "[PHONE_NUMBER]" at bounding box center [647, 309] width 212 height 18
click at [634, 521] on button "Vincular motoboy" at bounding box center [596, 518] width 109 height 31
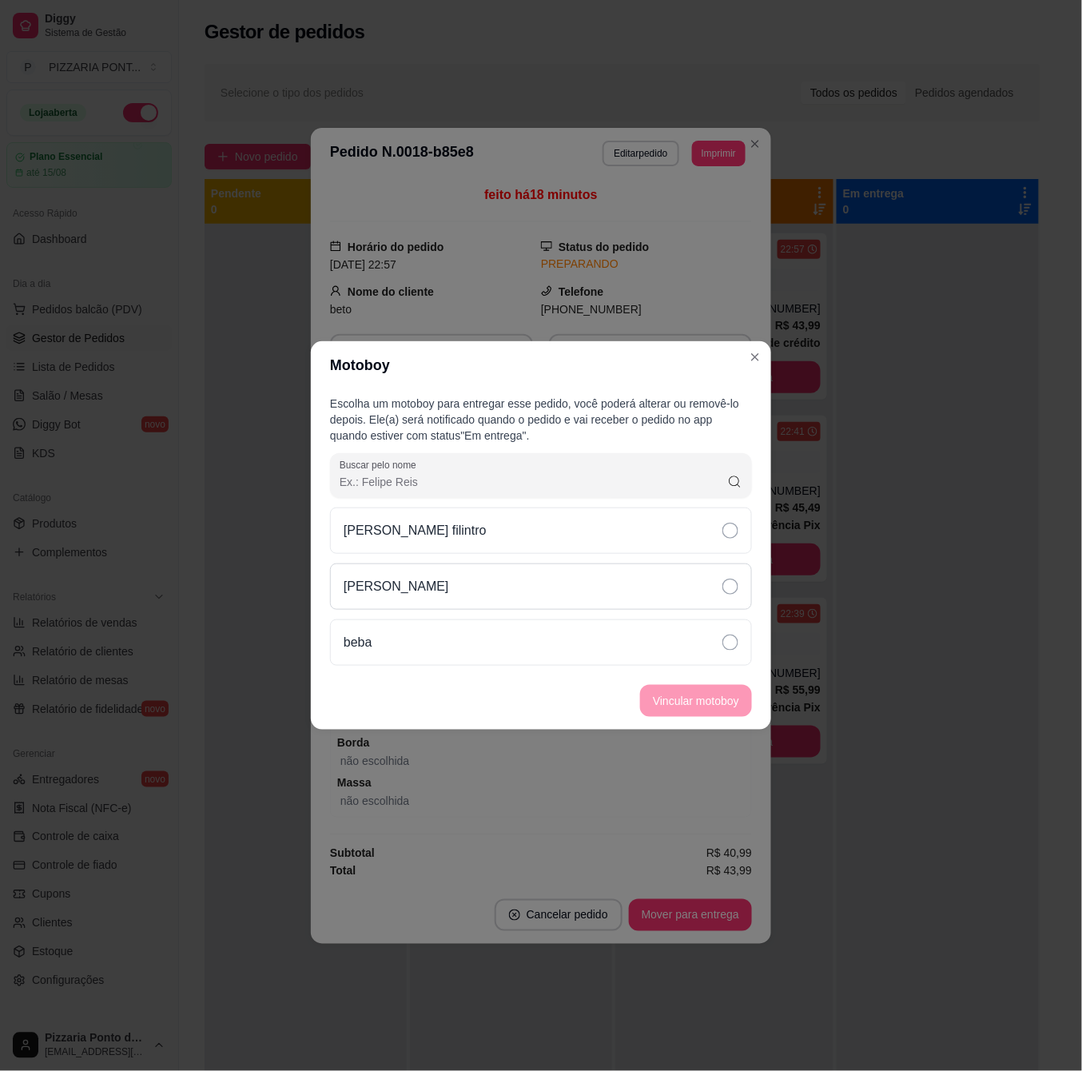
click at [567, 588] on div "[PERSON_NAME]" at bounding box center [541, 586] width 422 height 46
click at [676, 694] on button "Vincular motoboy" at bounding box center [696, 701] width 112 height 32
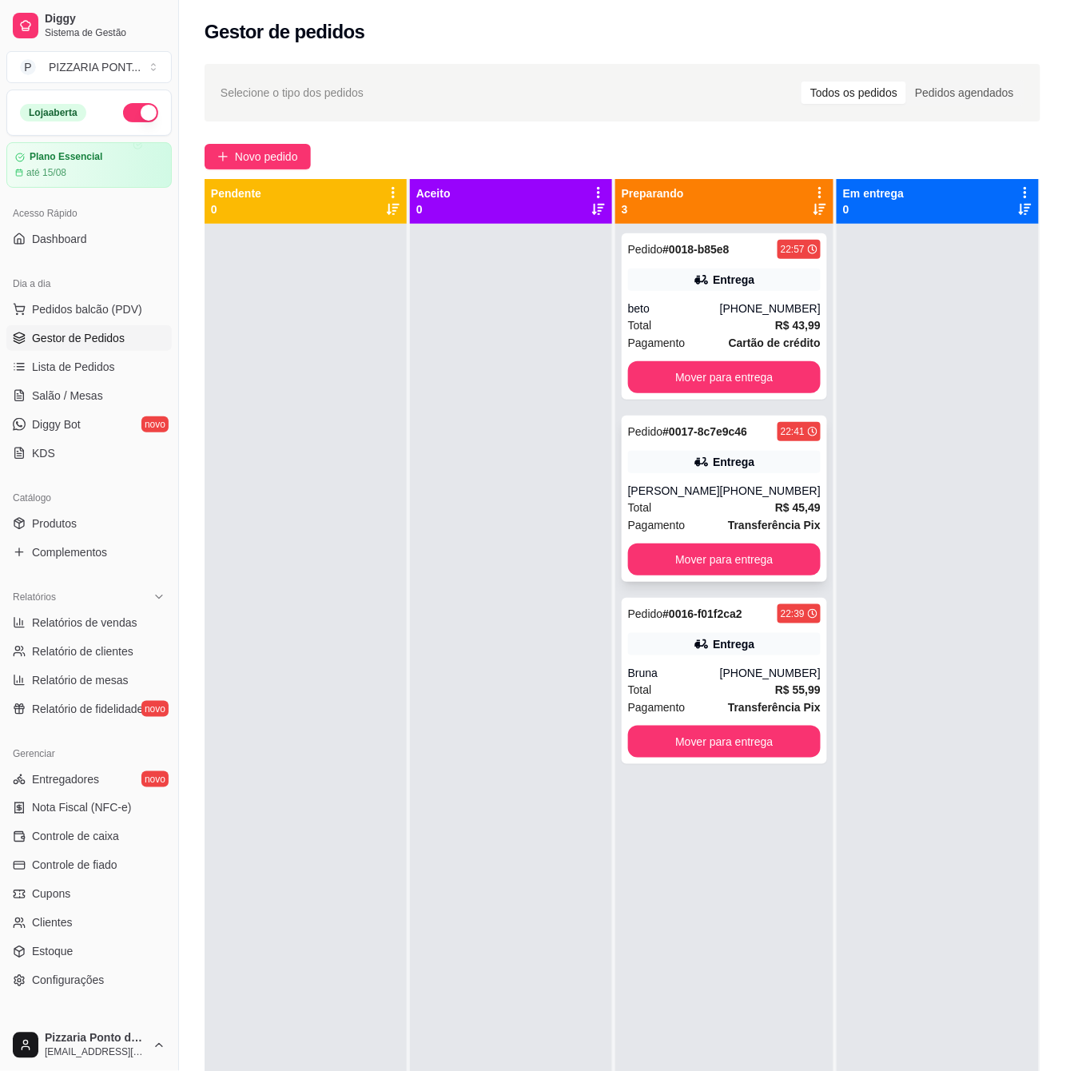
click at [751, 479] on div "Pedido # 0017-8c7e9c46 22:41 Entrega [PERSON_NAME] [PHONE_NUMBER] Total R$ 45,4…" at bounding box center [724, 499] width 205 height 166
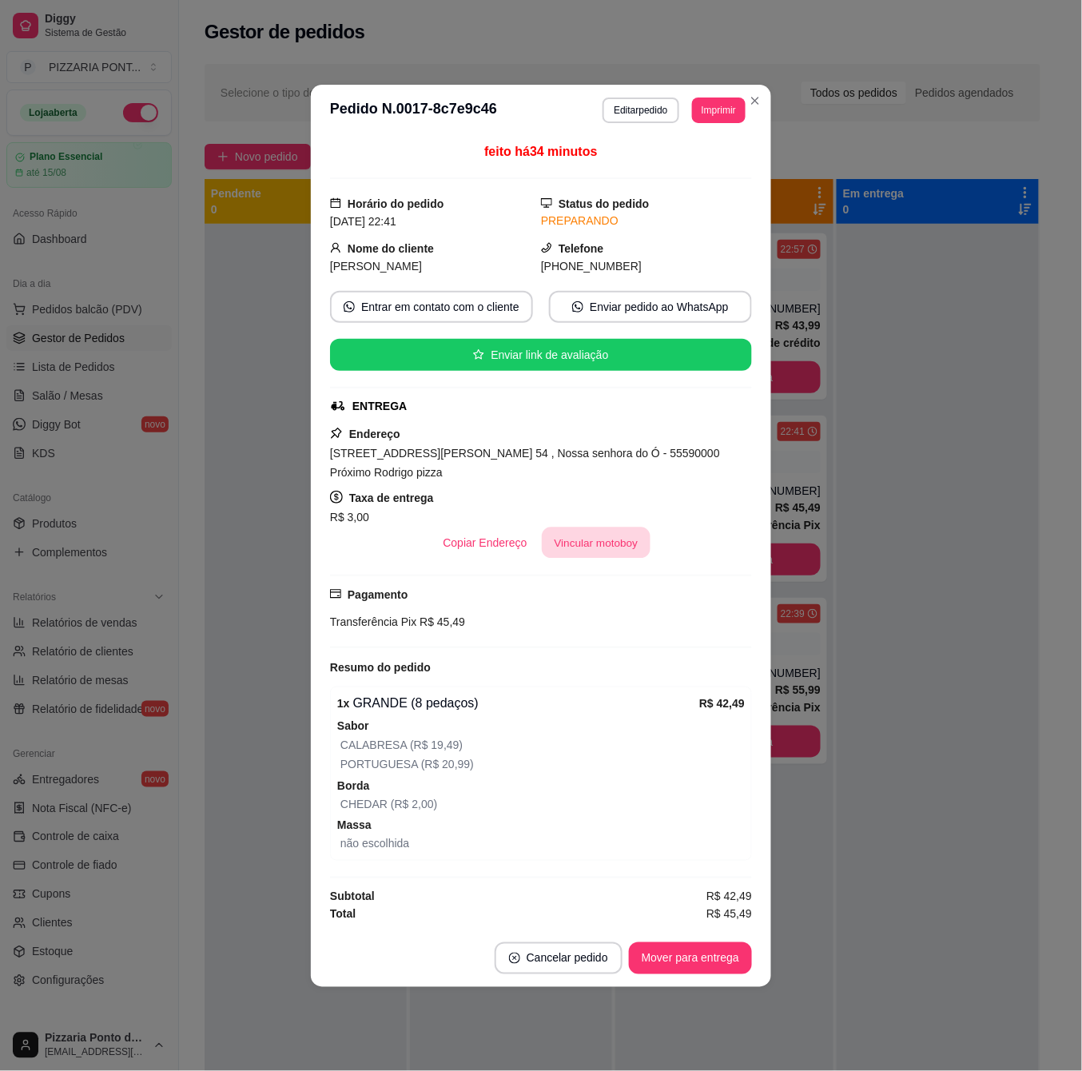
click at [617, 527] on button "Vincular motoboy" at bounding box center [596, 542] width 109 height 31
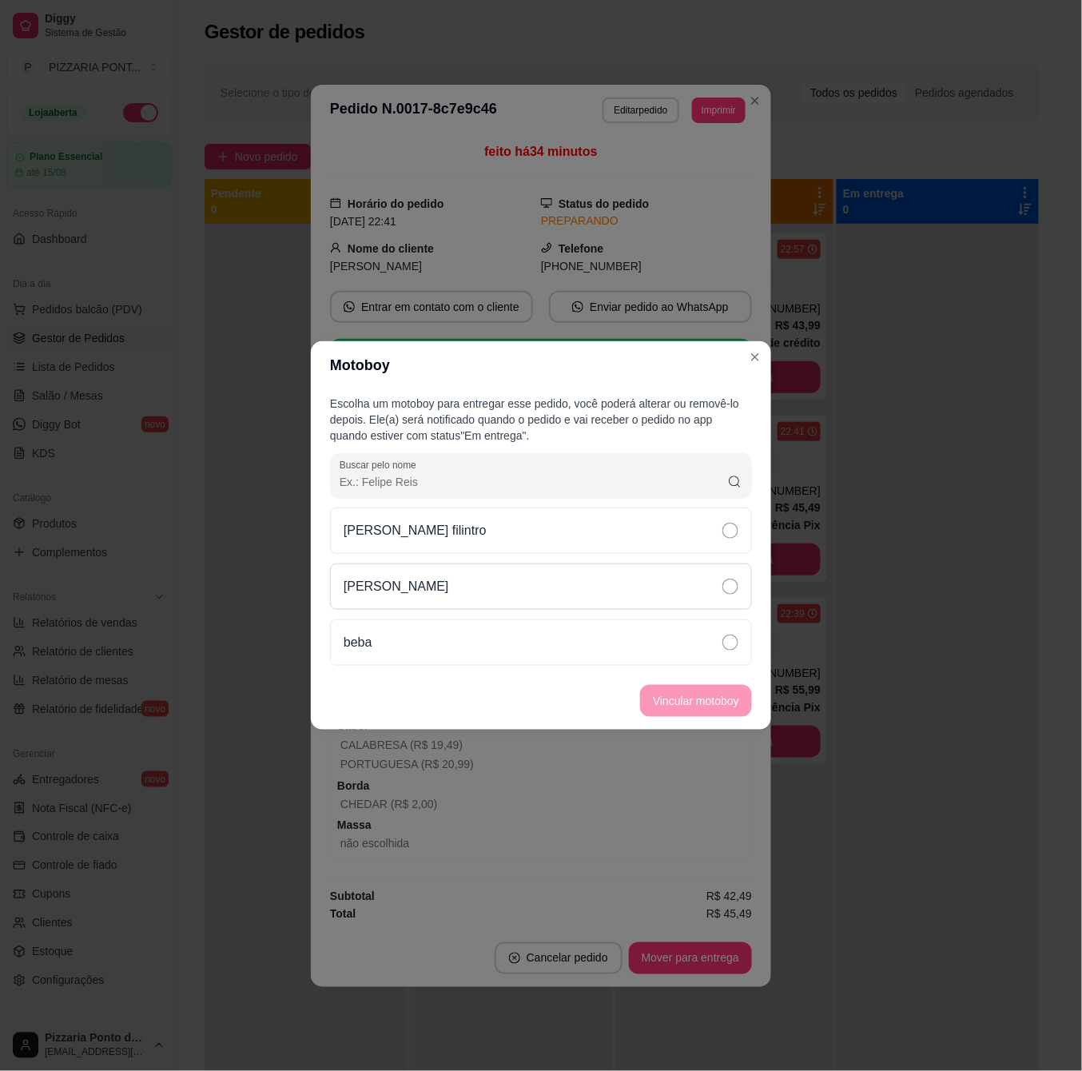
click at [640, 579] on div "[PERSON_NAME]" at bounding box center [541, 586] width 422 height 46
click at [703, 706] on button "Vincular motoboy" at bounding box center [696, 701] width 109 height 31
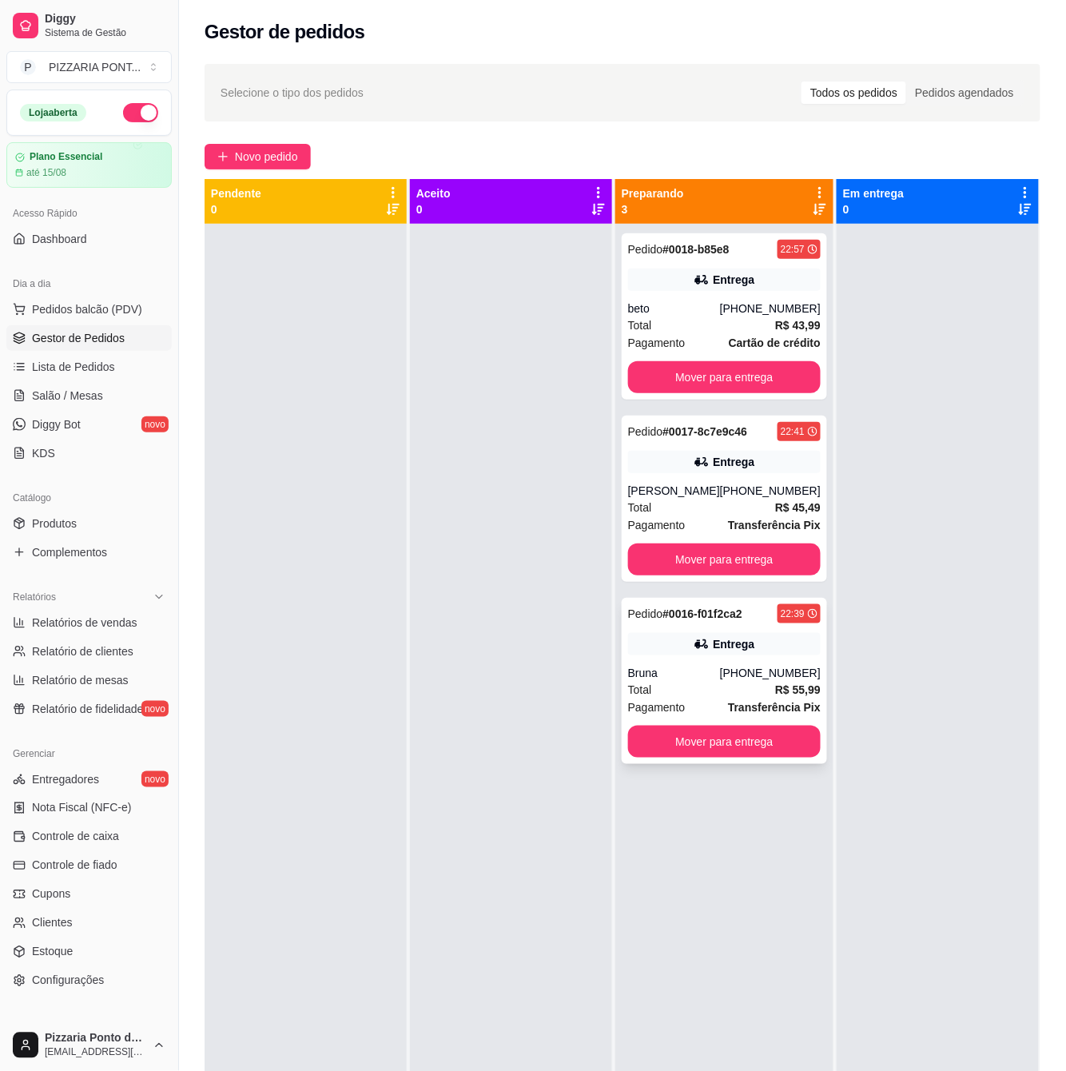
click at [714, 655] on div "Entrega" at bounding box center [724, 644] width 193 height 22
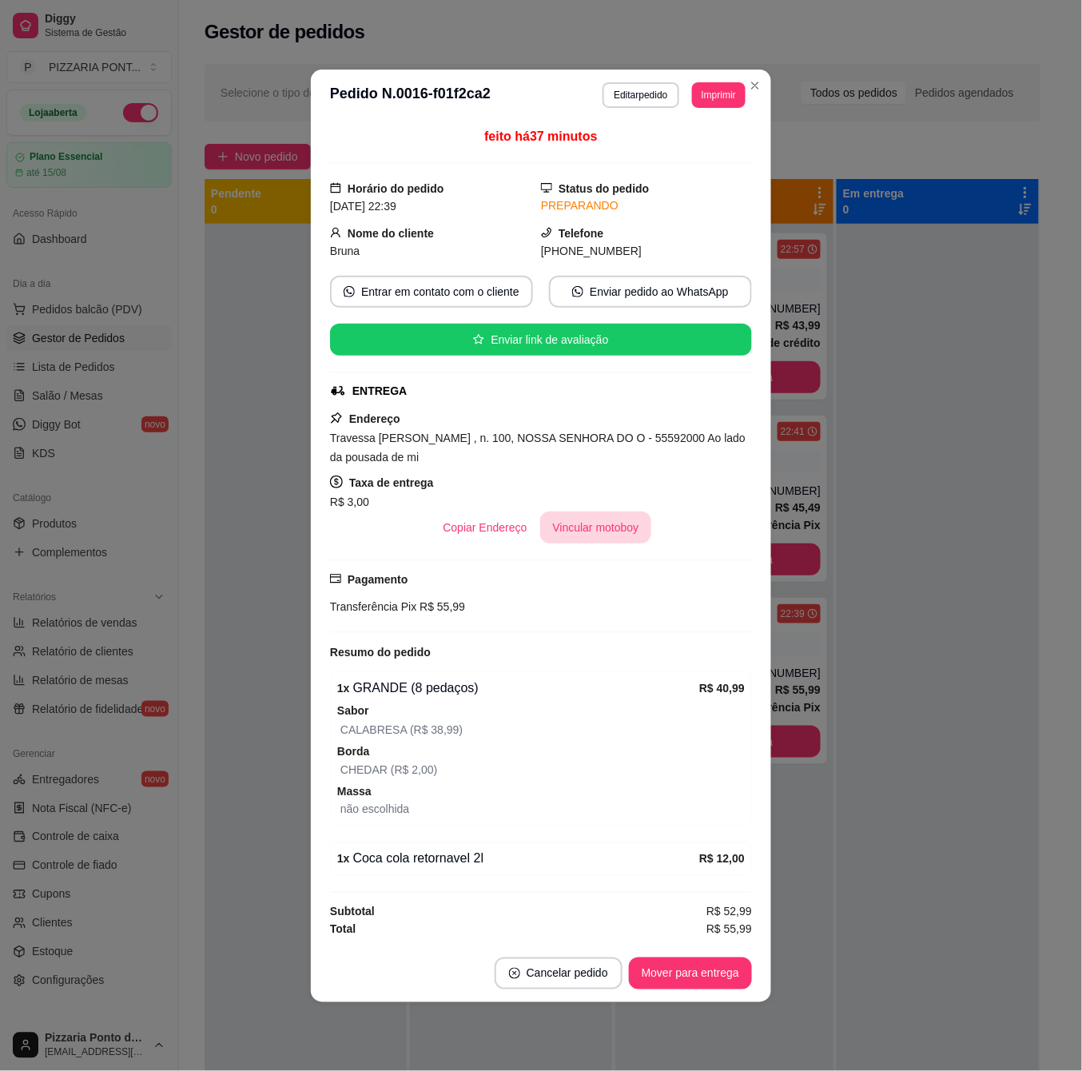
click at [615, 522] on button "Vincular motoboy" at bounding box center [596, 527] width 112 height 32
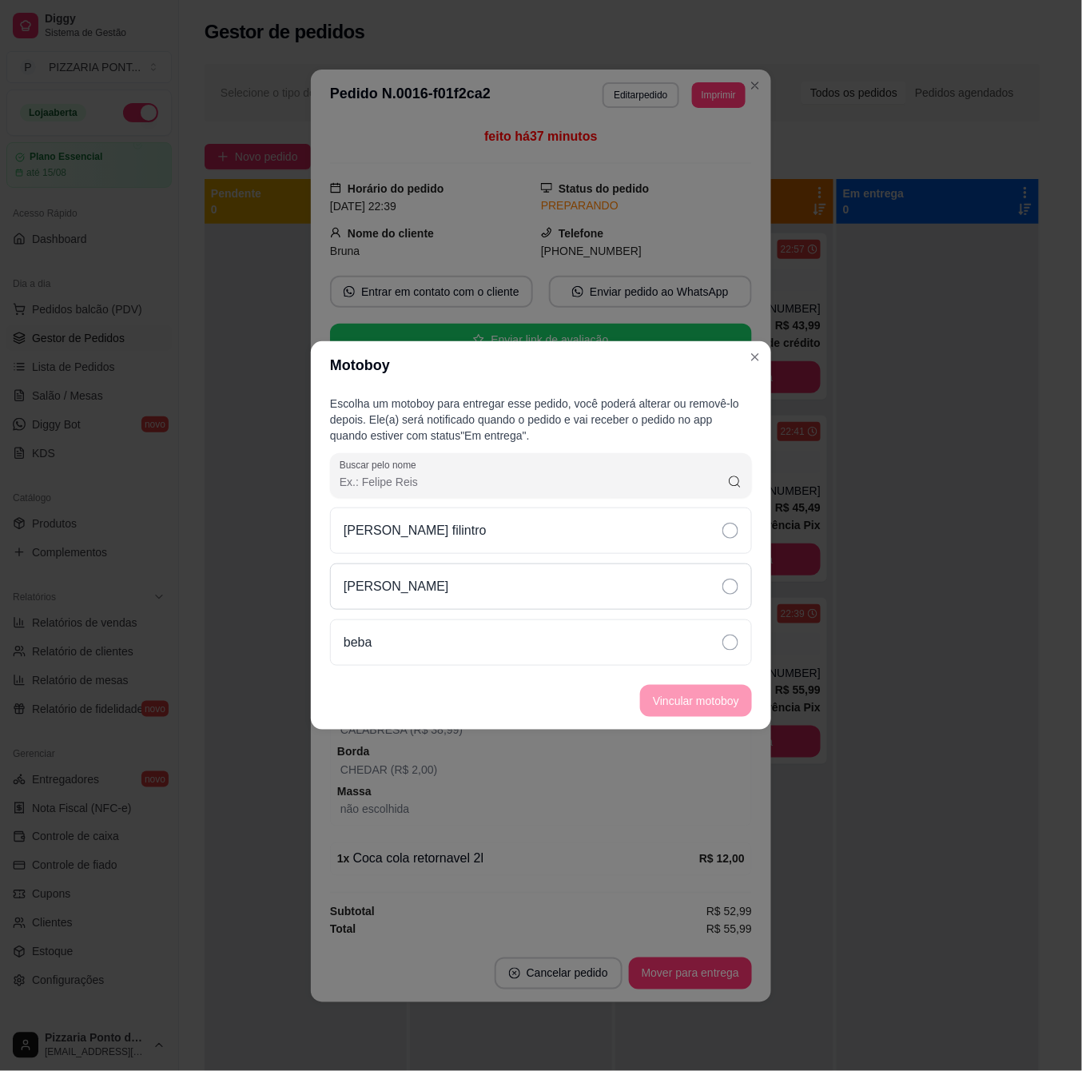
click at [620, 583] on div "[PERSON_NAME]" at bounding box center [541, 586] width 422 height 46
click at [723, 698] on button "Vincular motoboy" at bounding box center [696, 701] width 109 height 31
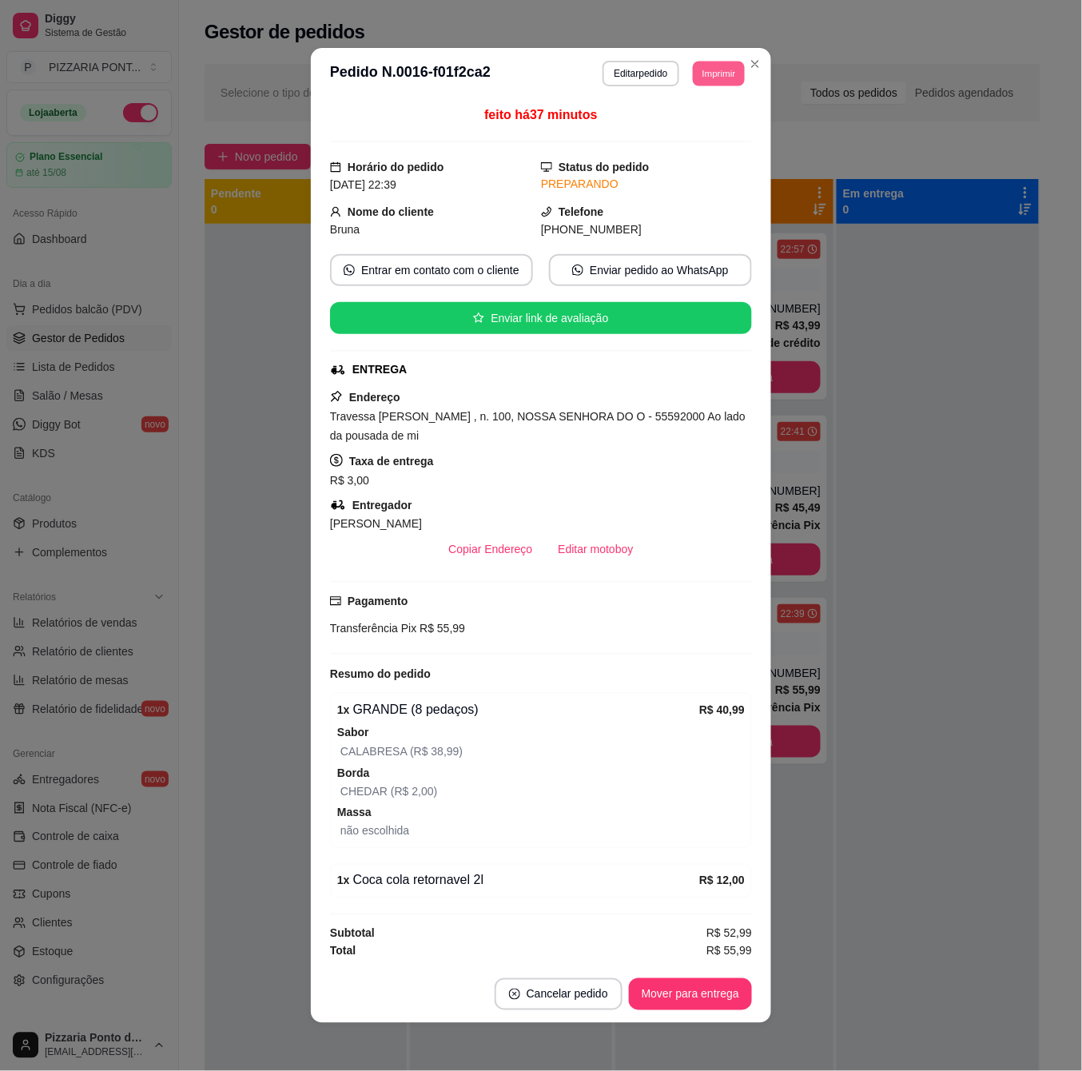
click at [733, 62] on button "Imprimir" at bounding box center [719, 73] width 52 height 25
click at [752, 59] on icon "Close" at bounding box center [755, 64] width 13 height 13
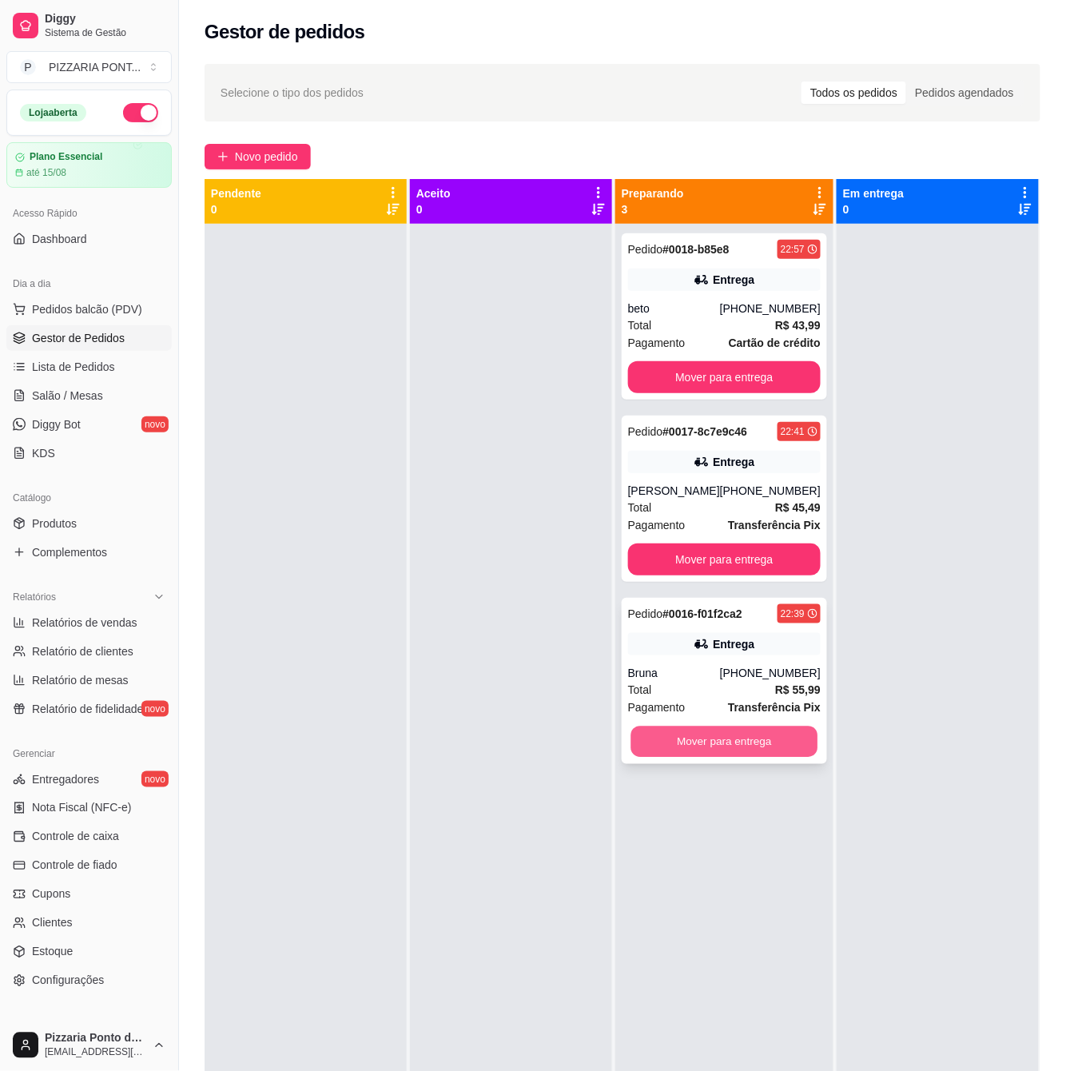
click at [721, 748] on button "Mover para entrega" at bounding box center [723, 741] width 187 height 31
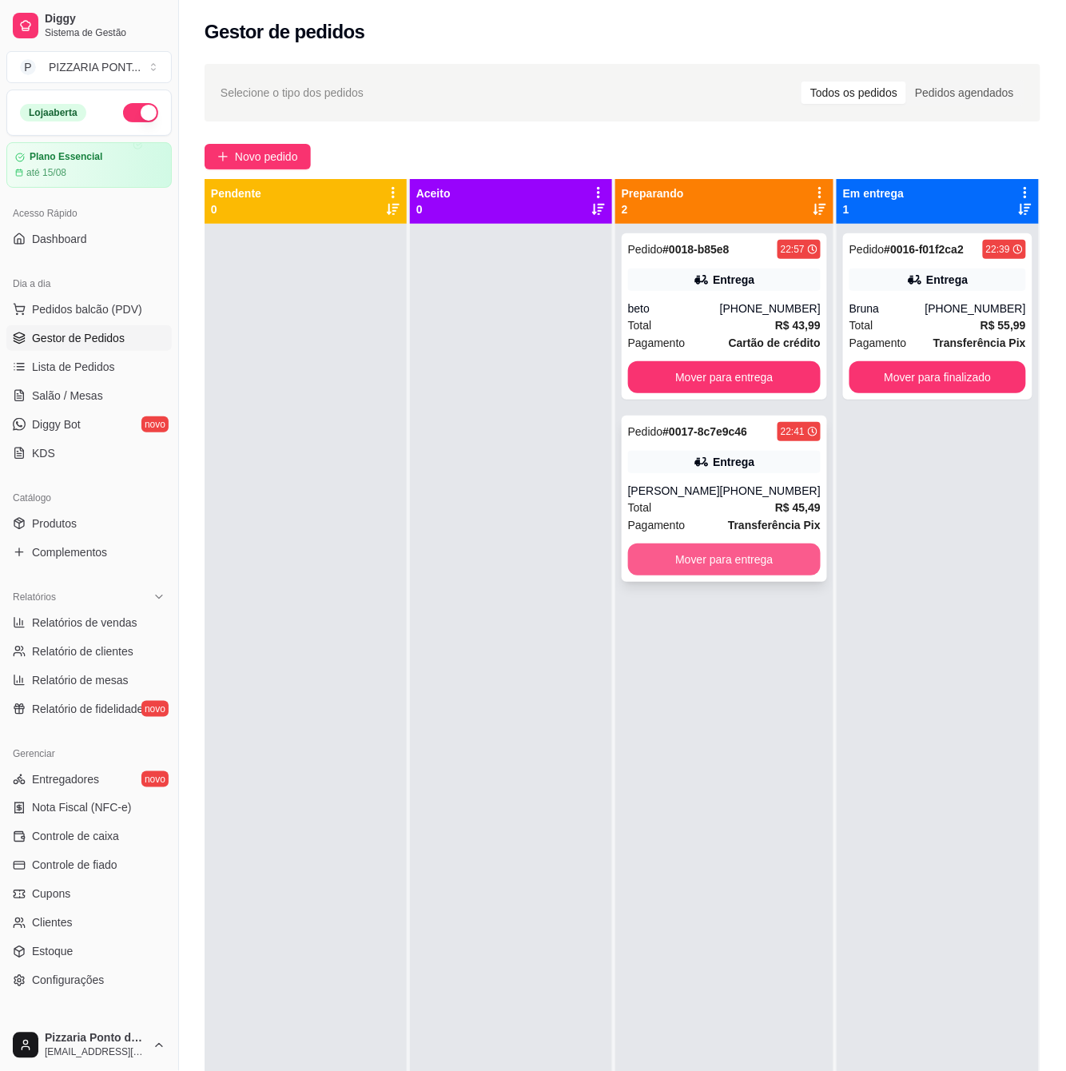
click at [738, 567] on button "Mover para entrega" at bounding box center [724, 559] width 193 height 32
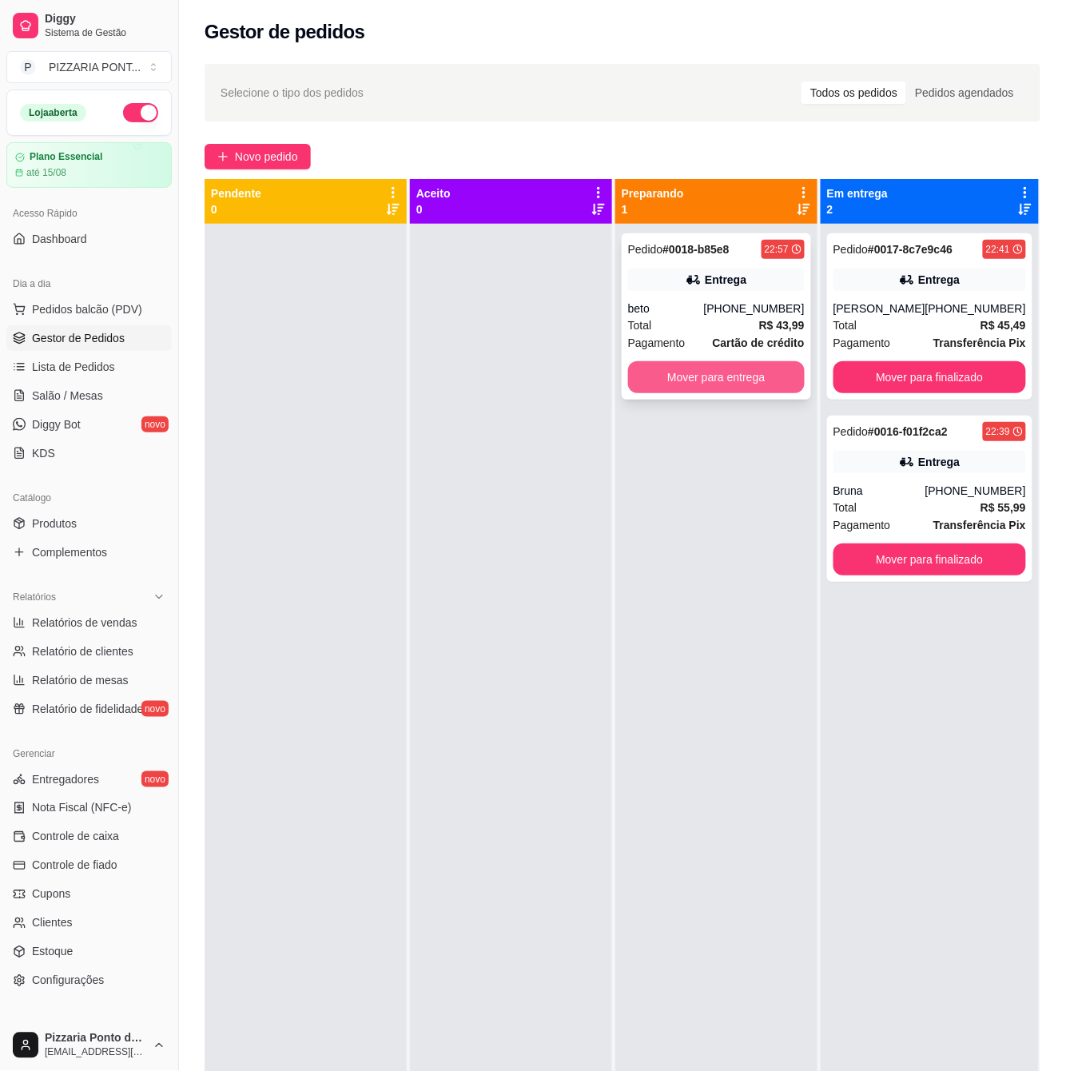
click at [735, 380] on button "Mover para entrega" at bounding box center [716, 377] width 177 height 32
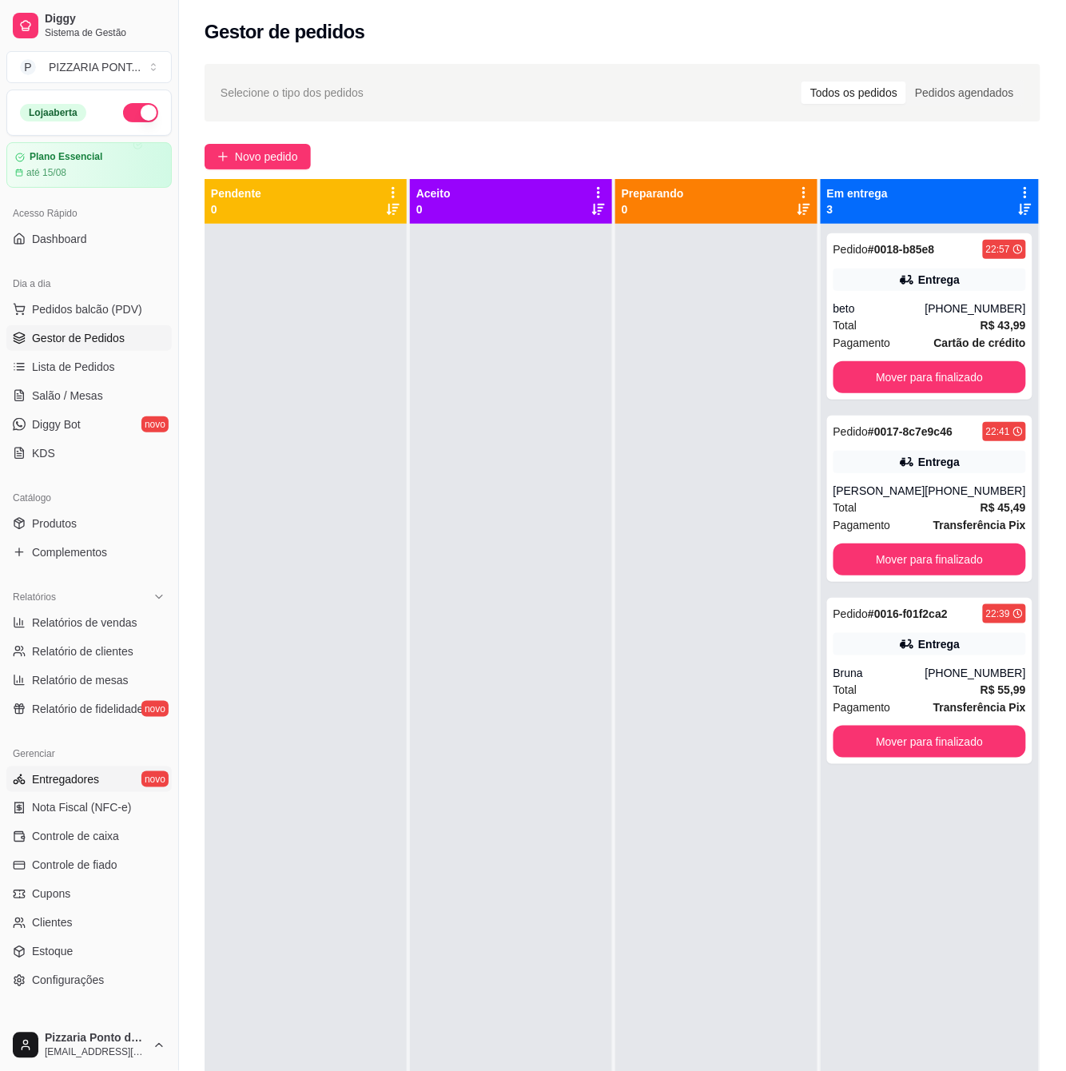
click at [78, 784] on span "Entregadores" at bounding box center [65, 779] width 67 height 16
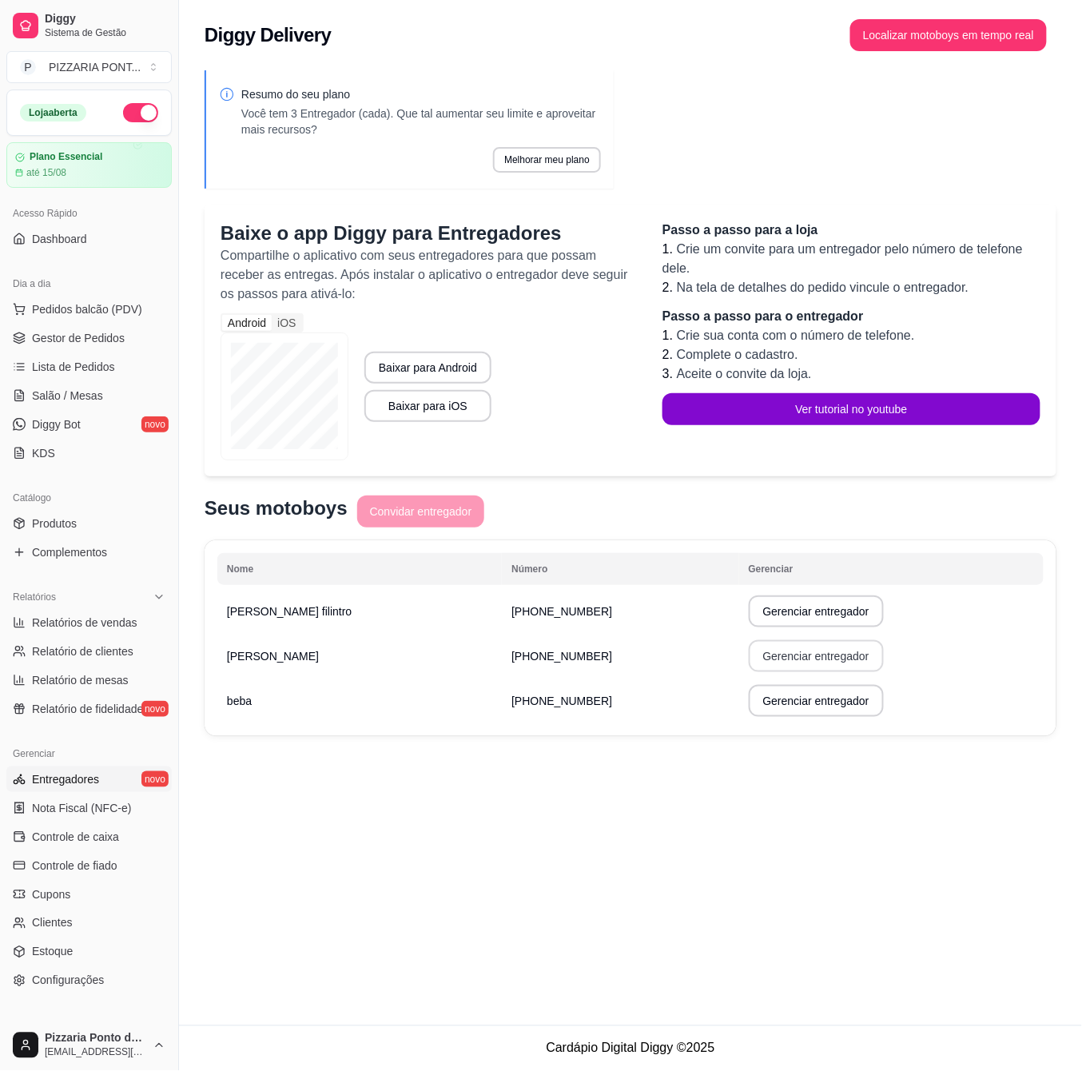
click at [802, 659] on button "Gerenciar entregador" at bounding box center [816, 656] width 135 height 32
select select "30"
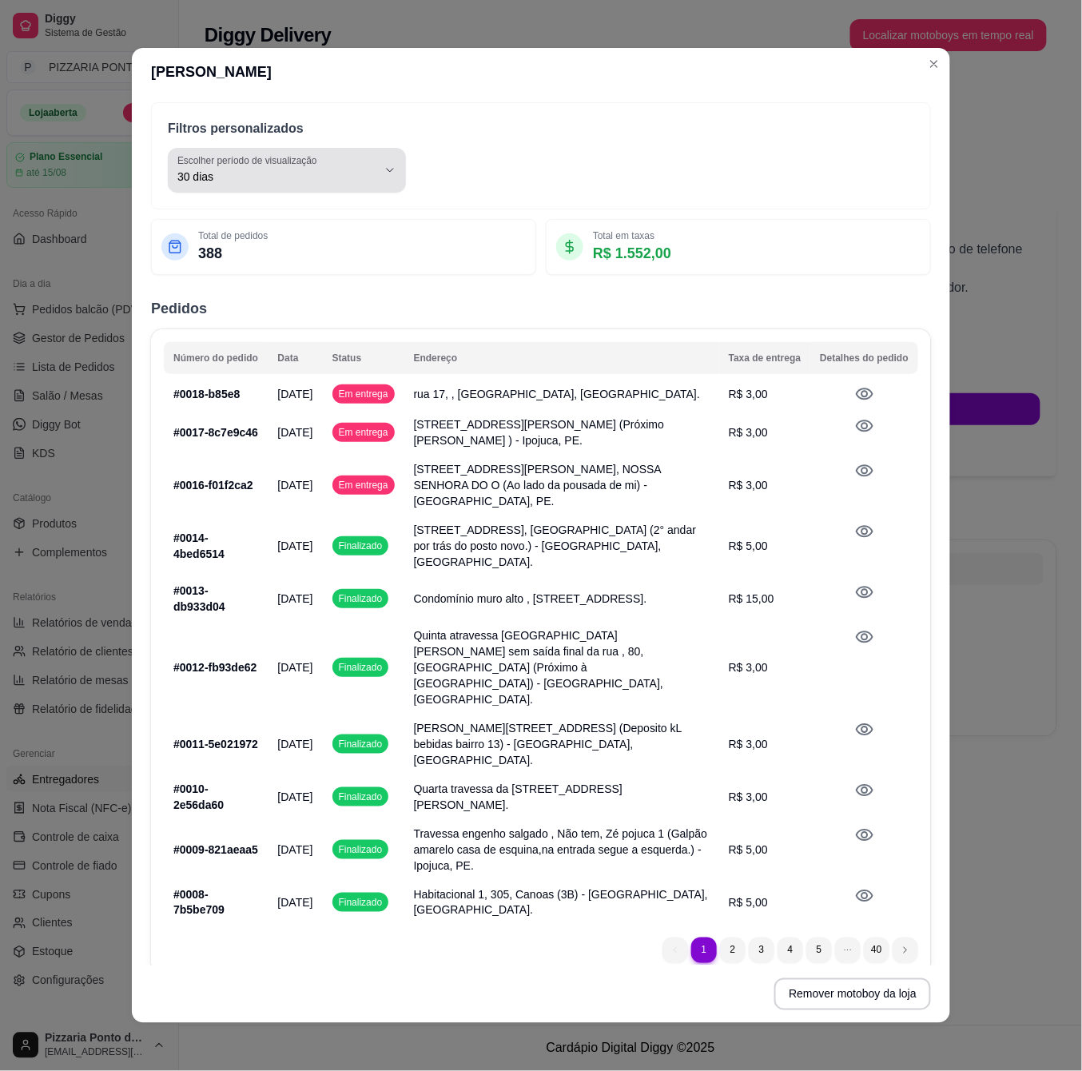
click at [272, 185] on span "30 dias" at bounding box center [277, 177] width 200 height 16
click at [296, 237] on li "Hoje" at bounding box center [287, 246] width 216 height 25
type input "0"
select select "0"
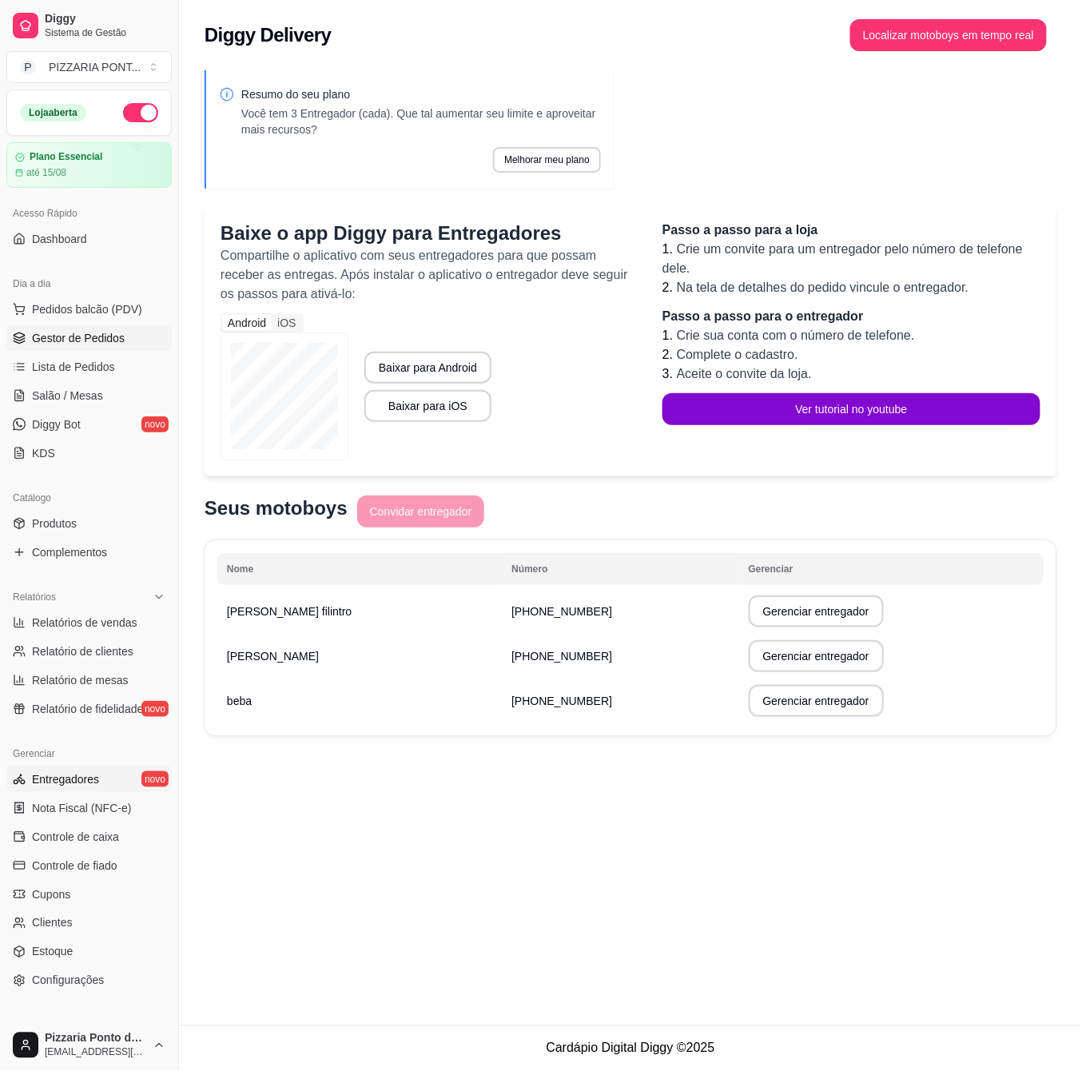
click at [105, 345] on span "Gestor de Pedidos" at bounding box center [78, 338] width 93 height 16
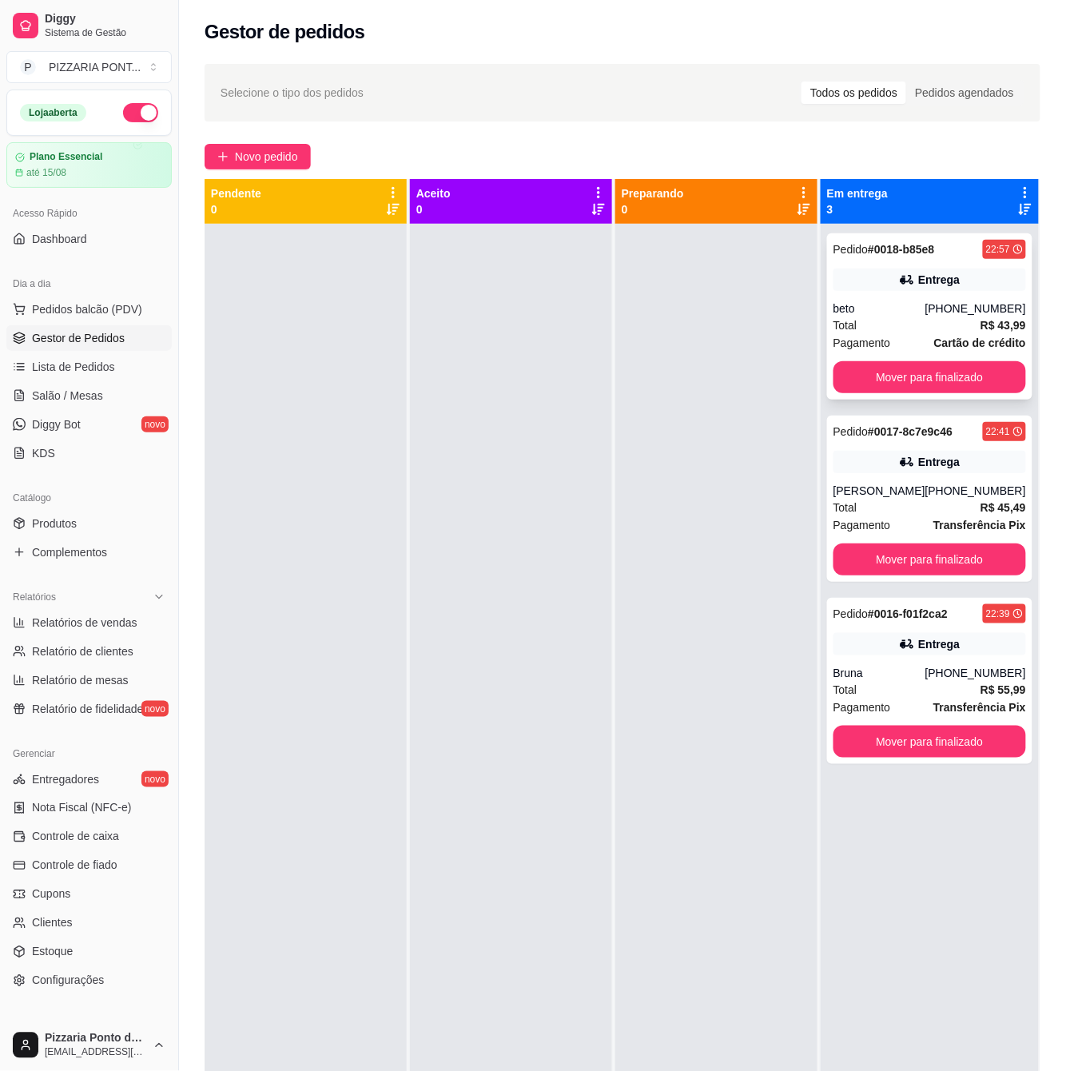
click at [937, 331] on div "Total R$ 43,99" at bounding box center [929, 325] width 193 height 18
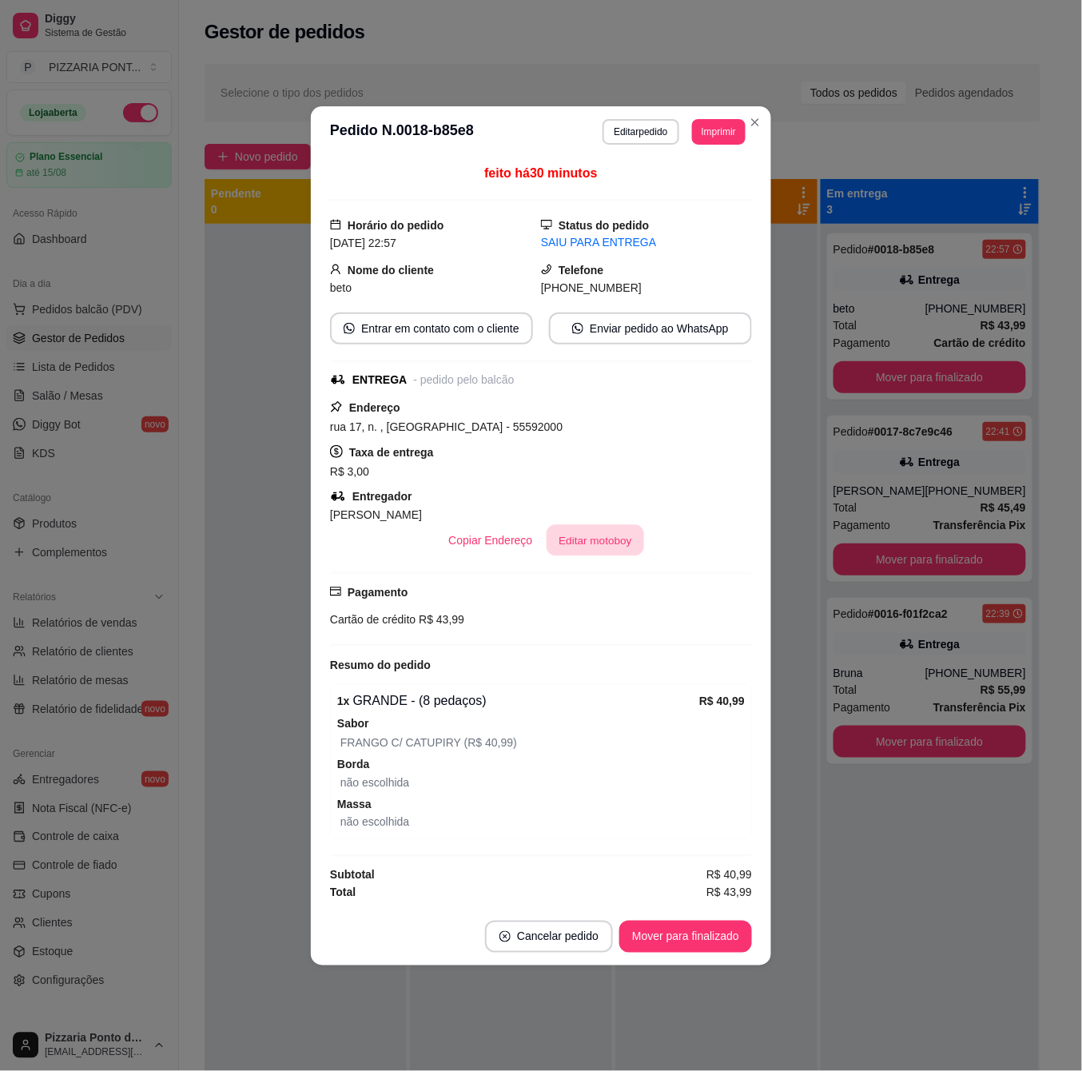
click at [598, 544] on button "Editar motoboy" at bounding box center [595, 539] width 97 height 31
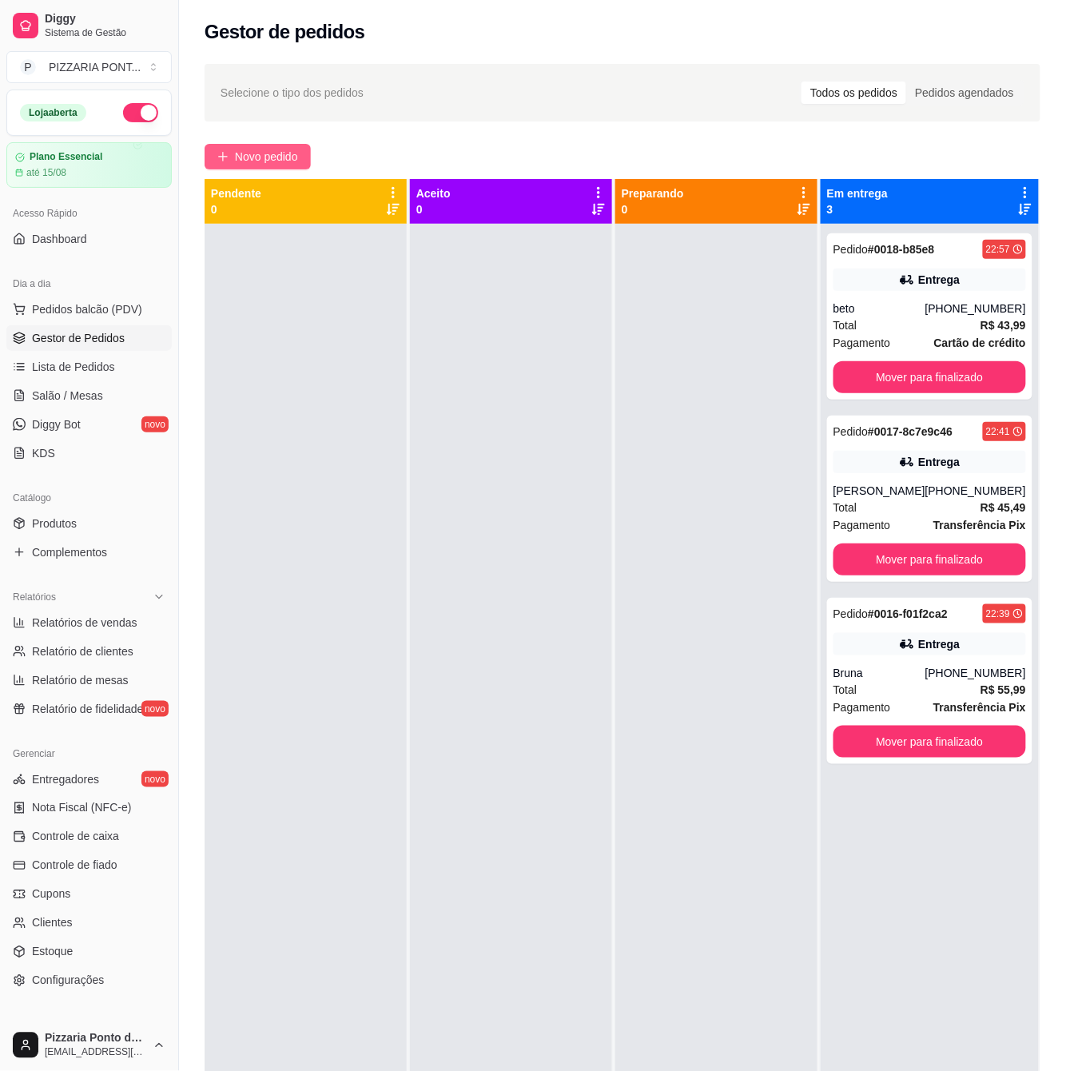
click at [256, 147] on button "Novo pedido" at bounding box center [258, 157] width 106 height 26
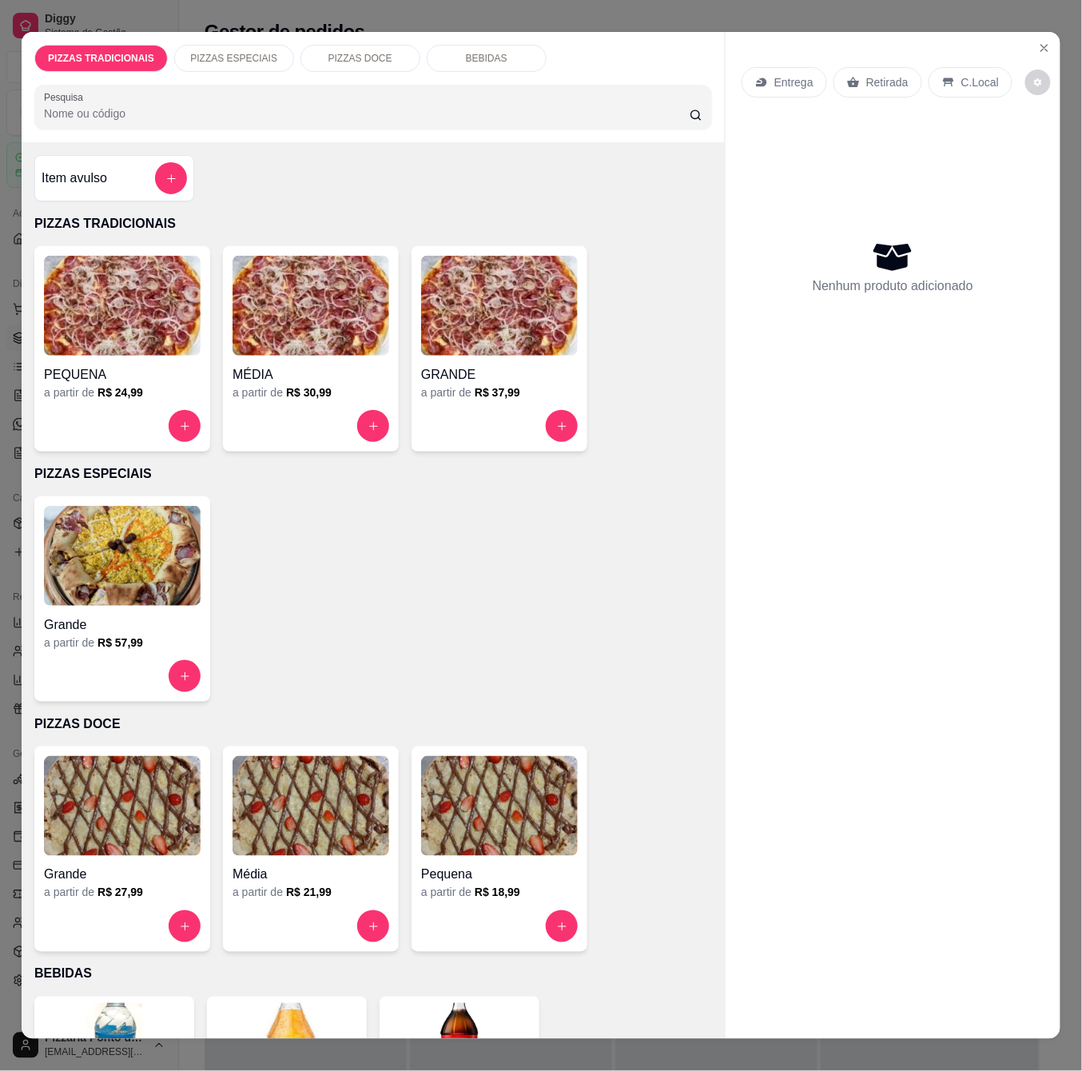
click at [153, 394] on div "PEQUENA a partir de R$ 24,99" at bounding box center [122, 348] width 176 height 205
click at [484, 885] on h6 "R$ 18,99" at bounding box center [498, 893] width 46 height 16
click at [1032, 35] on button "Close" at bounding box center [1045, 48] width 26 height 26
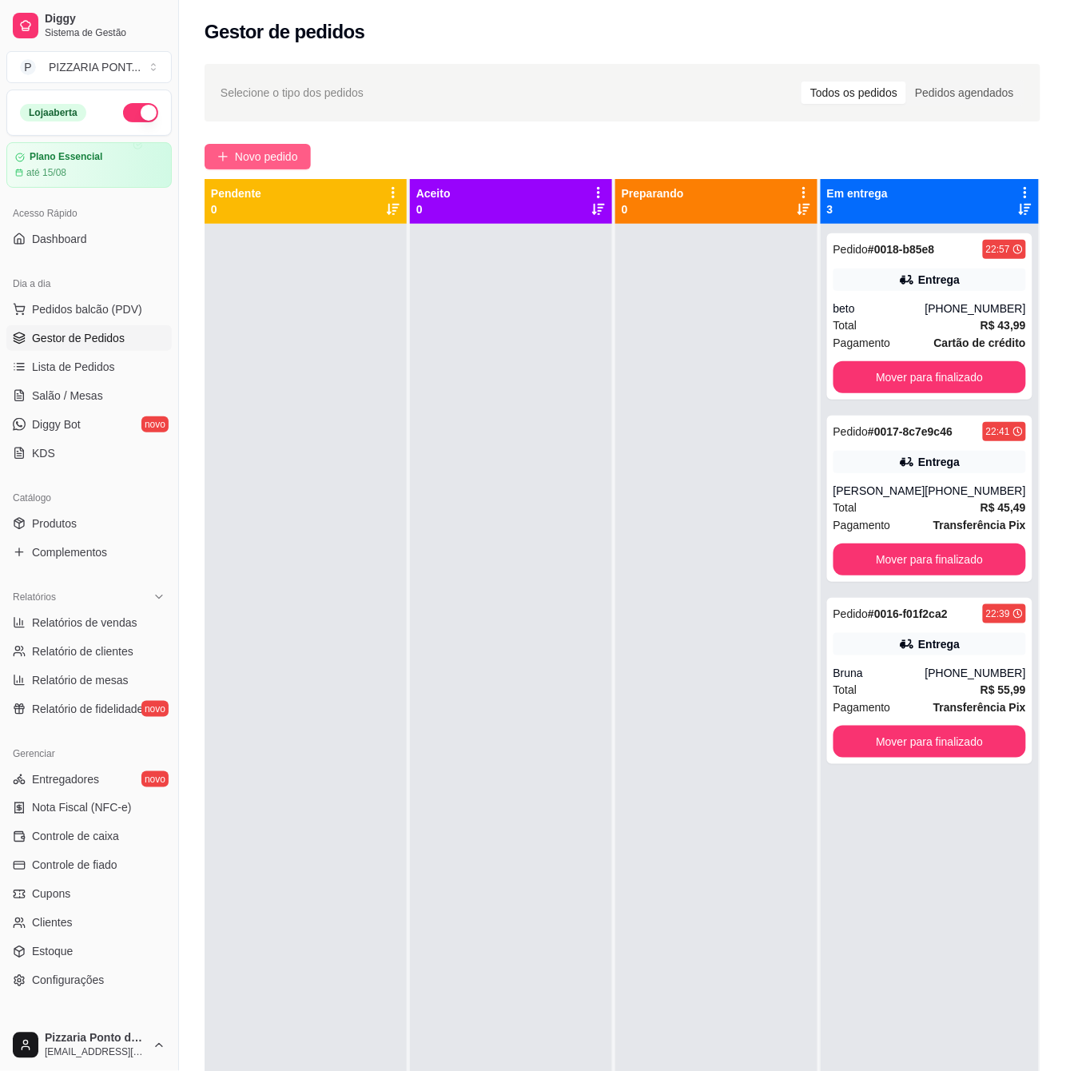
click at [283, 153] on span "Novo pedido" at bounding box center [266, 157] width 63 height 18
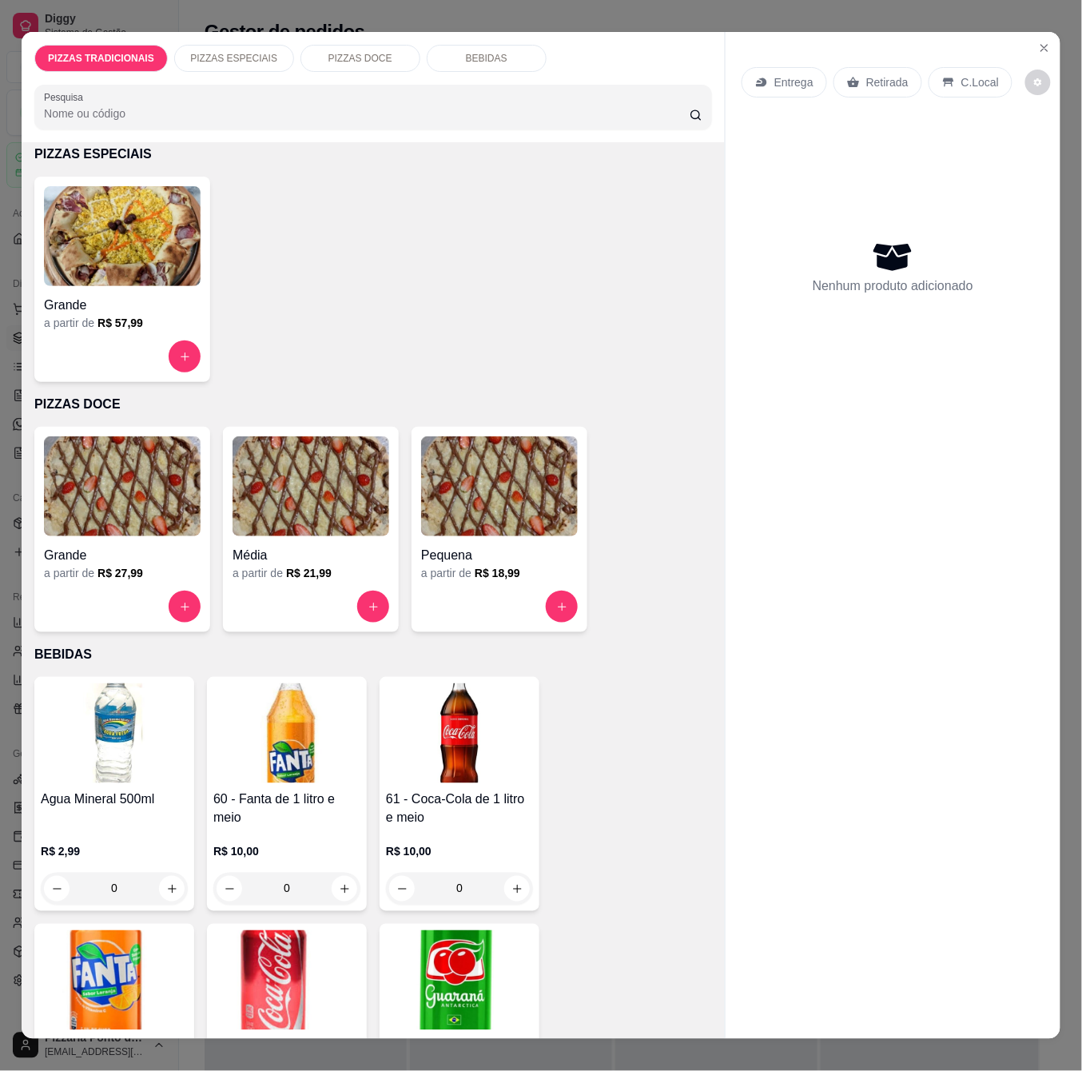
scroll to position [426, 0]
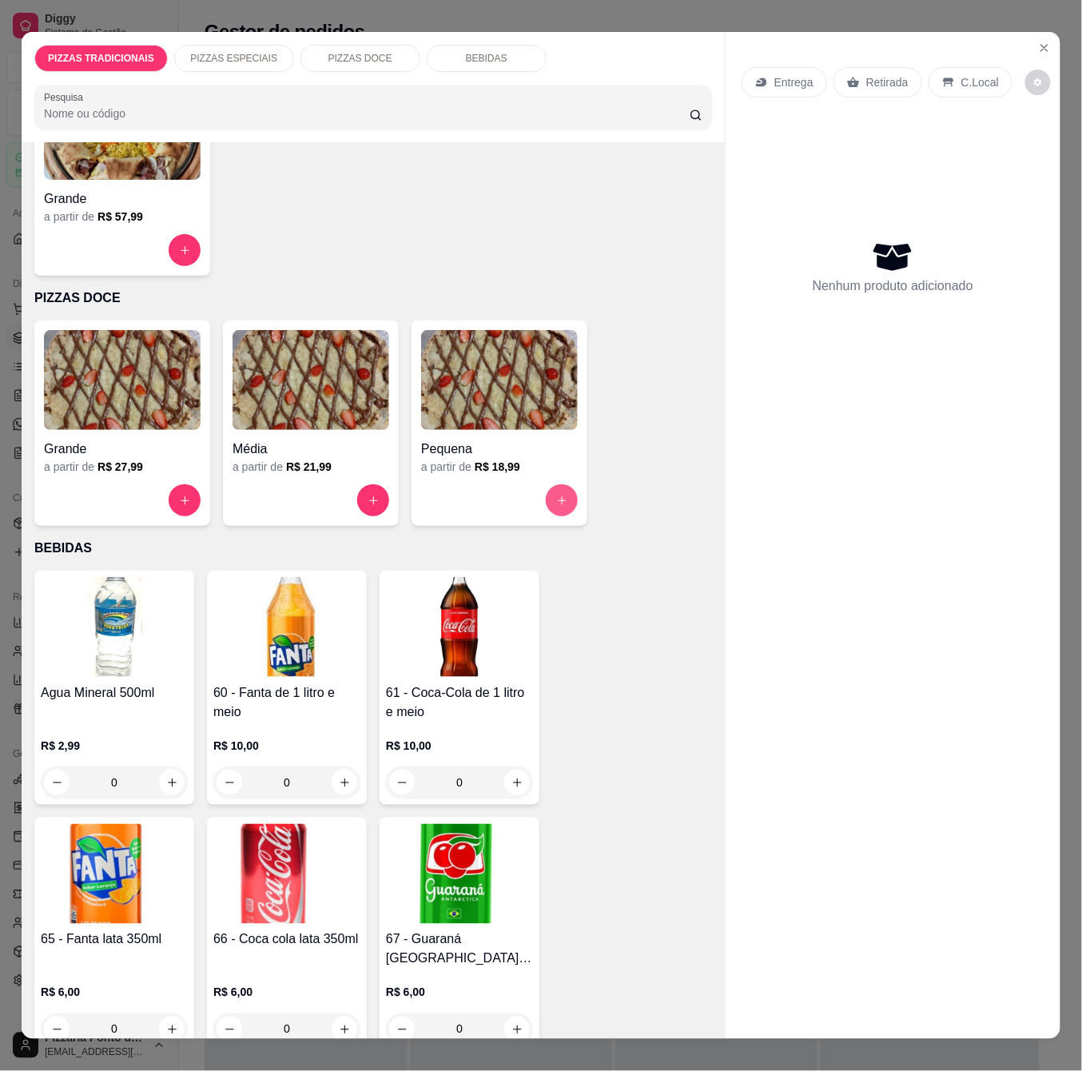
click at [557, 484] on button "increase-product-quantity" at bounding box center [562, 500] width 32 height 32
click at [376, 495] on button "increase-product-quantity" at bounding box center [373, 500] width 31 height 31
click at [177, 484] on button "increase-product-quantity" at bounding box center [185, 500] width 32 height 32
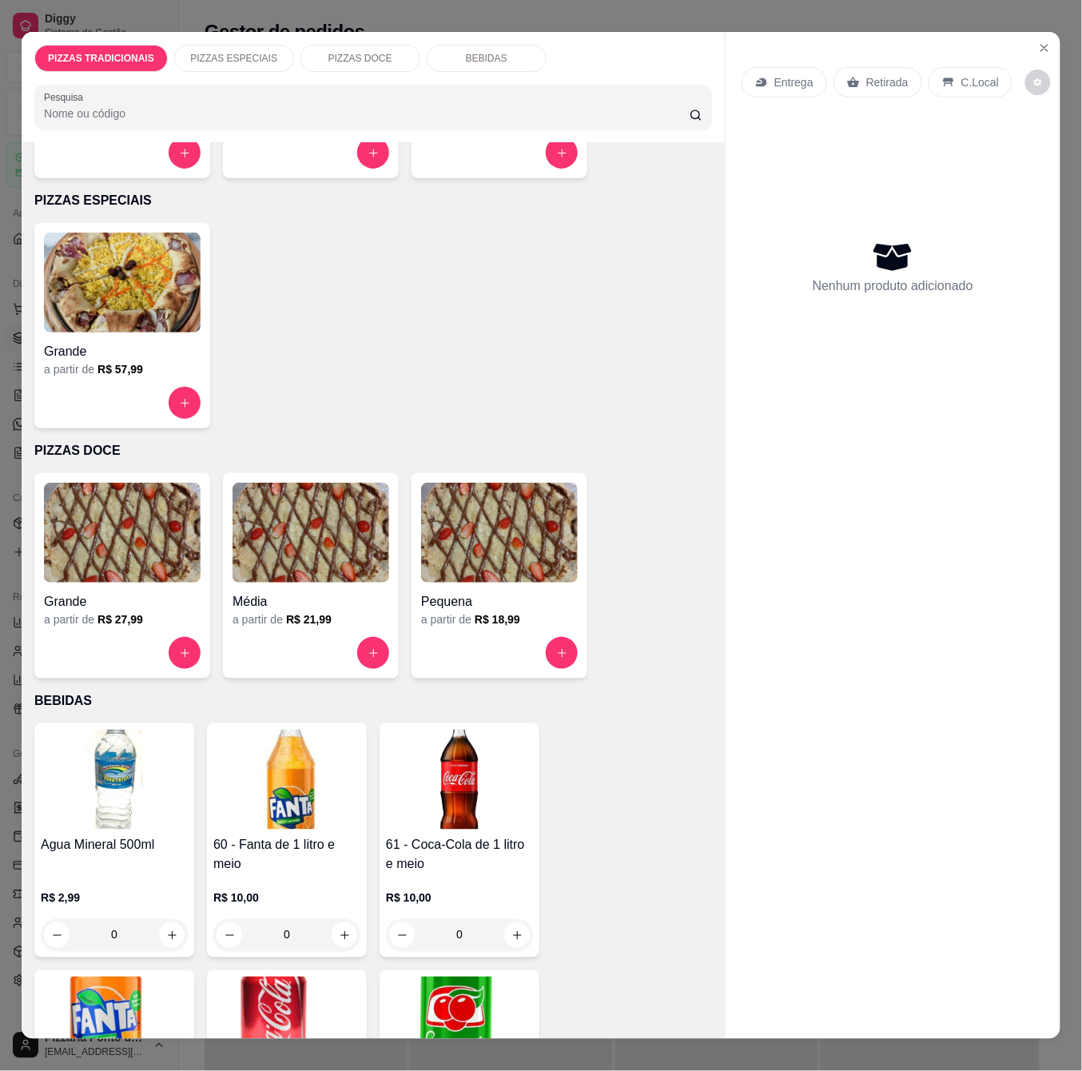
scroll to position [167, 0]
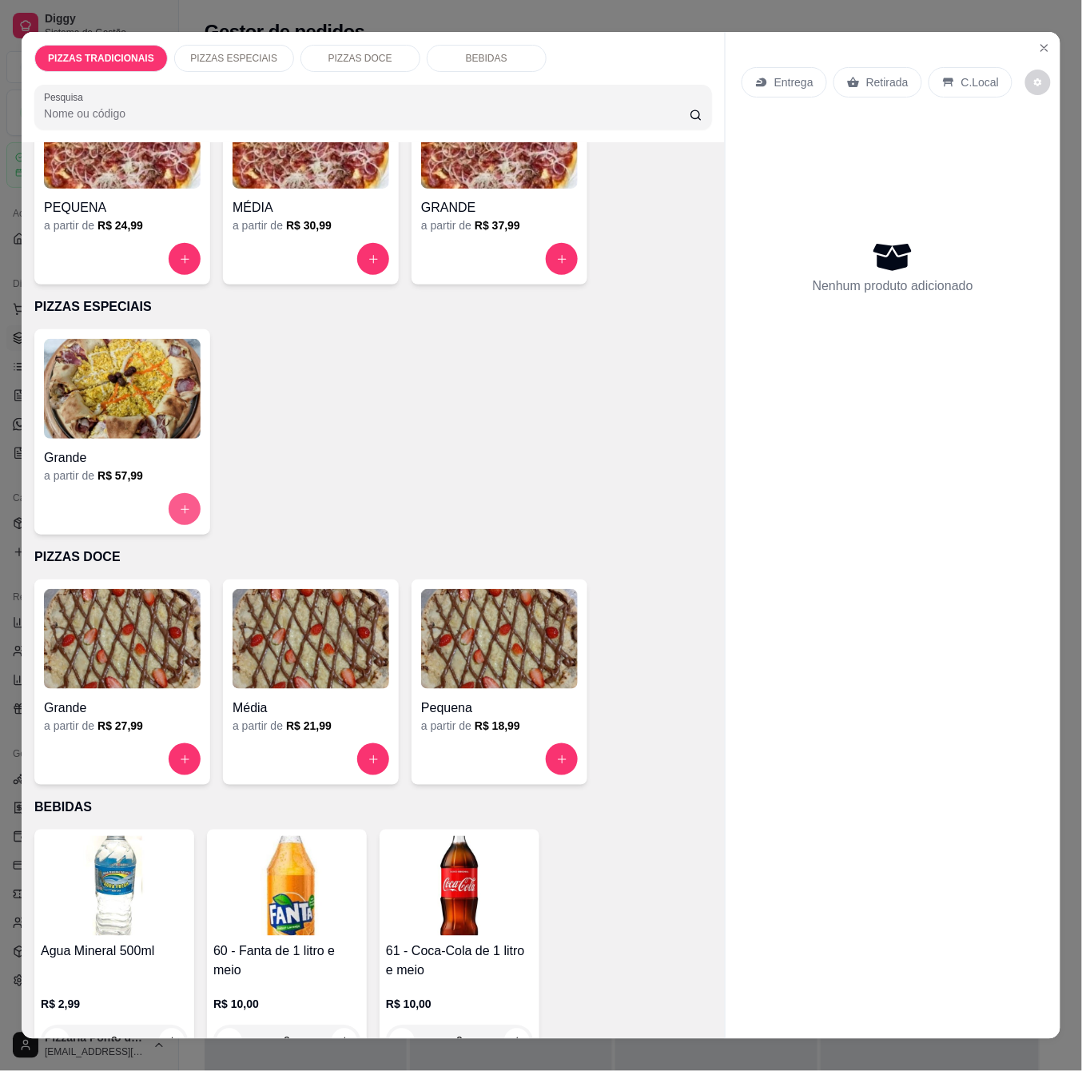
click at [183, 493] on button "increase-product-quantity" at bounding box center [185, 509] width 32 height 32
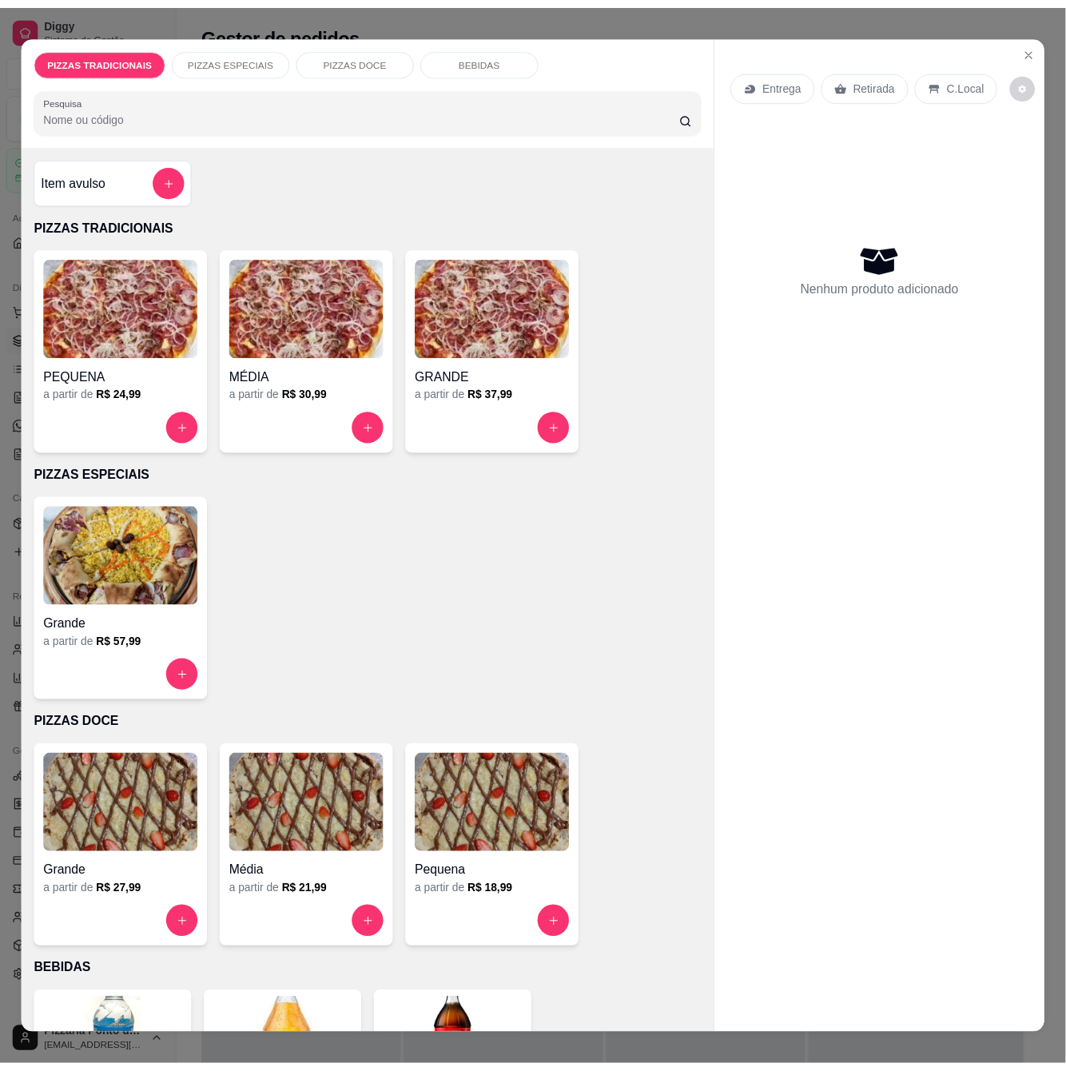
scroll to position [426, 0]
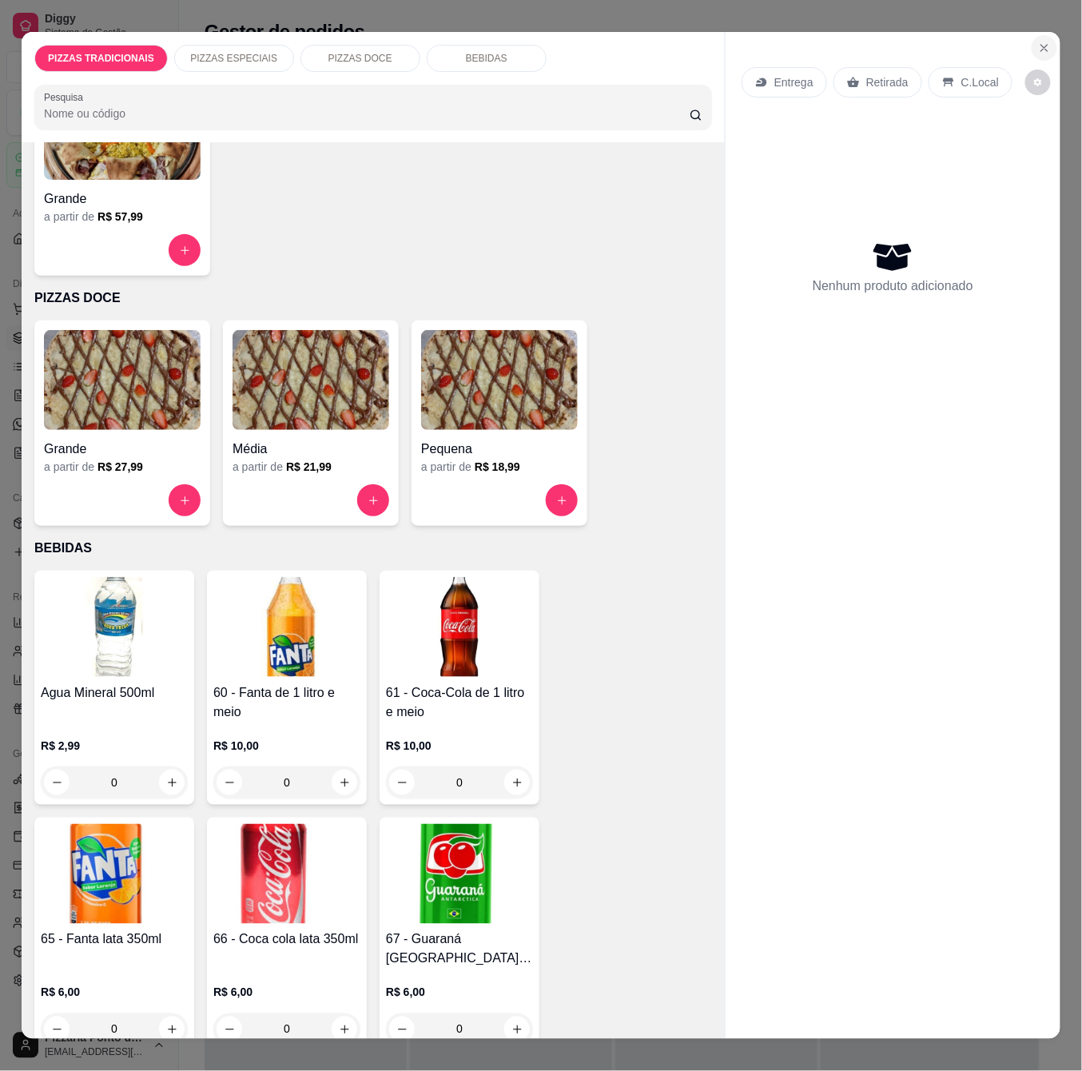
click at [1038, 42] on icon "Close" at bounding box center [1044, 48] width 13 height 13
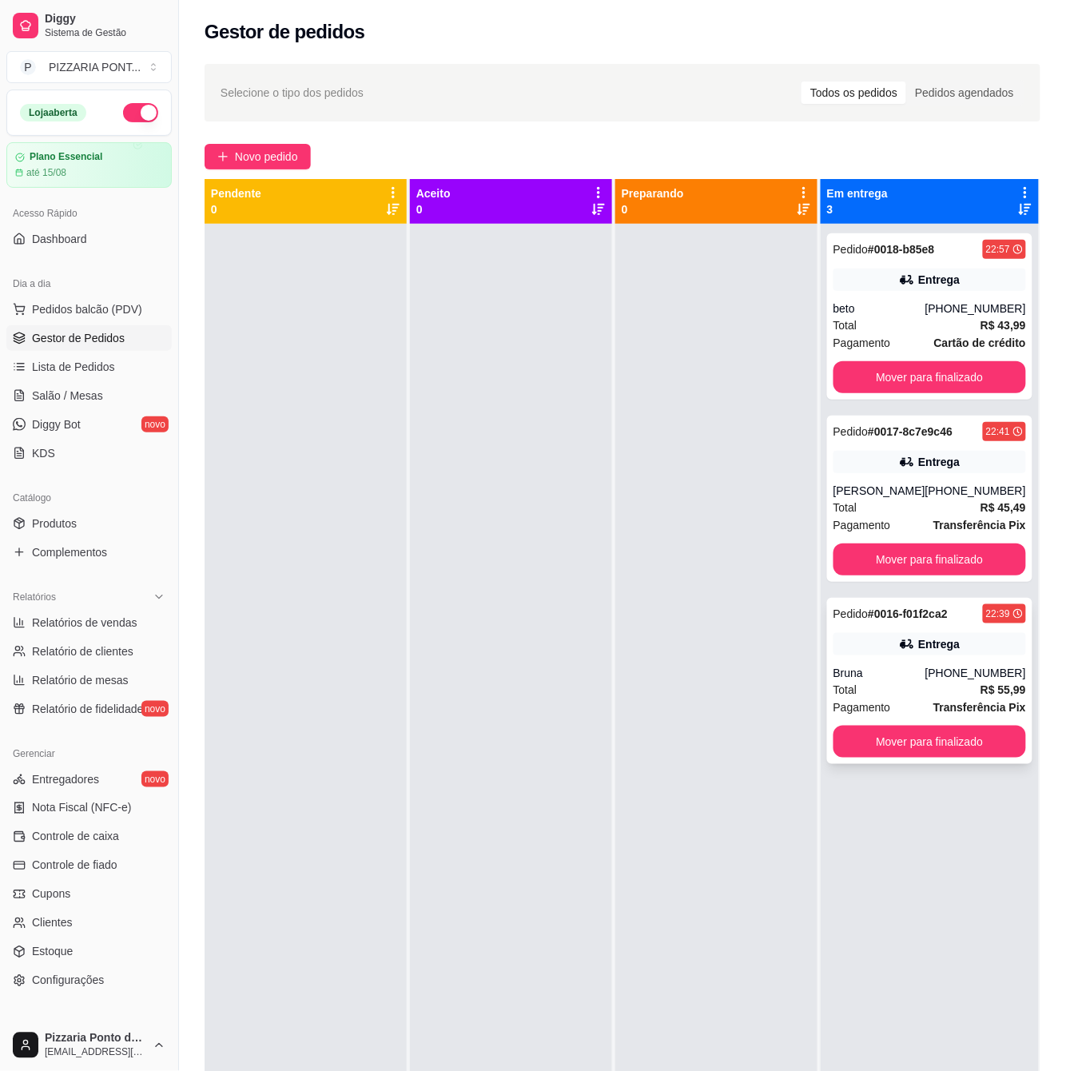
click at [941, 759] on div "Pedido # 0016-f01f2ca2 22:39 Entrega Bruna [PHONE_NUMBER] Total R$ 55,99 Pagame…" at bounding box center [929, 681] width 205 height 166
click at [950, 748] on button "Mover para finalizado" at bounding box center [929, 742] width 193 height 32
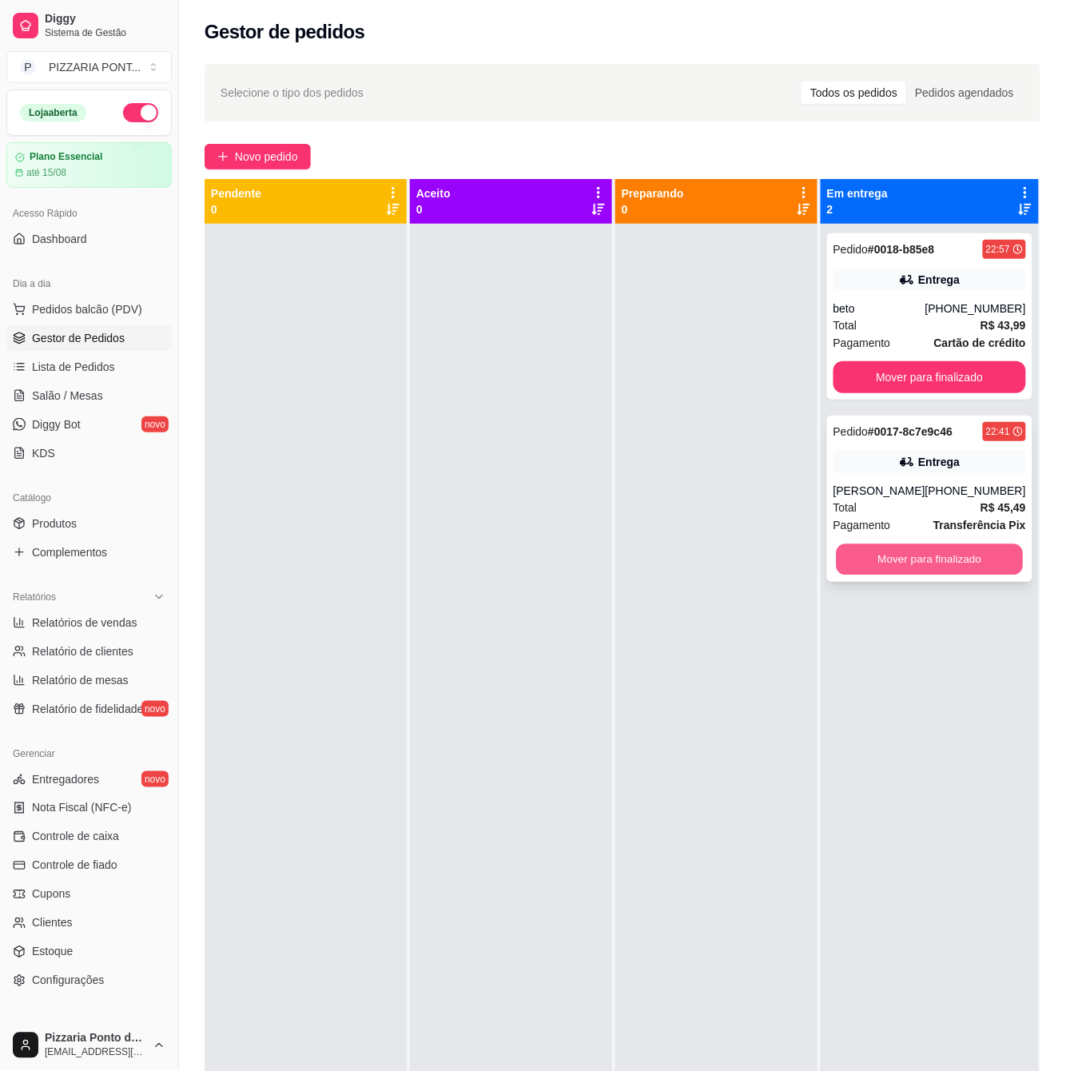
click at [963, 558] on button "Mover para finalizado" at bounding box center [929, 559] width 187 height 31
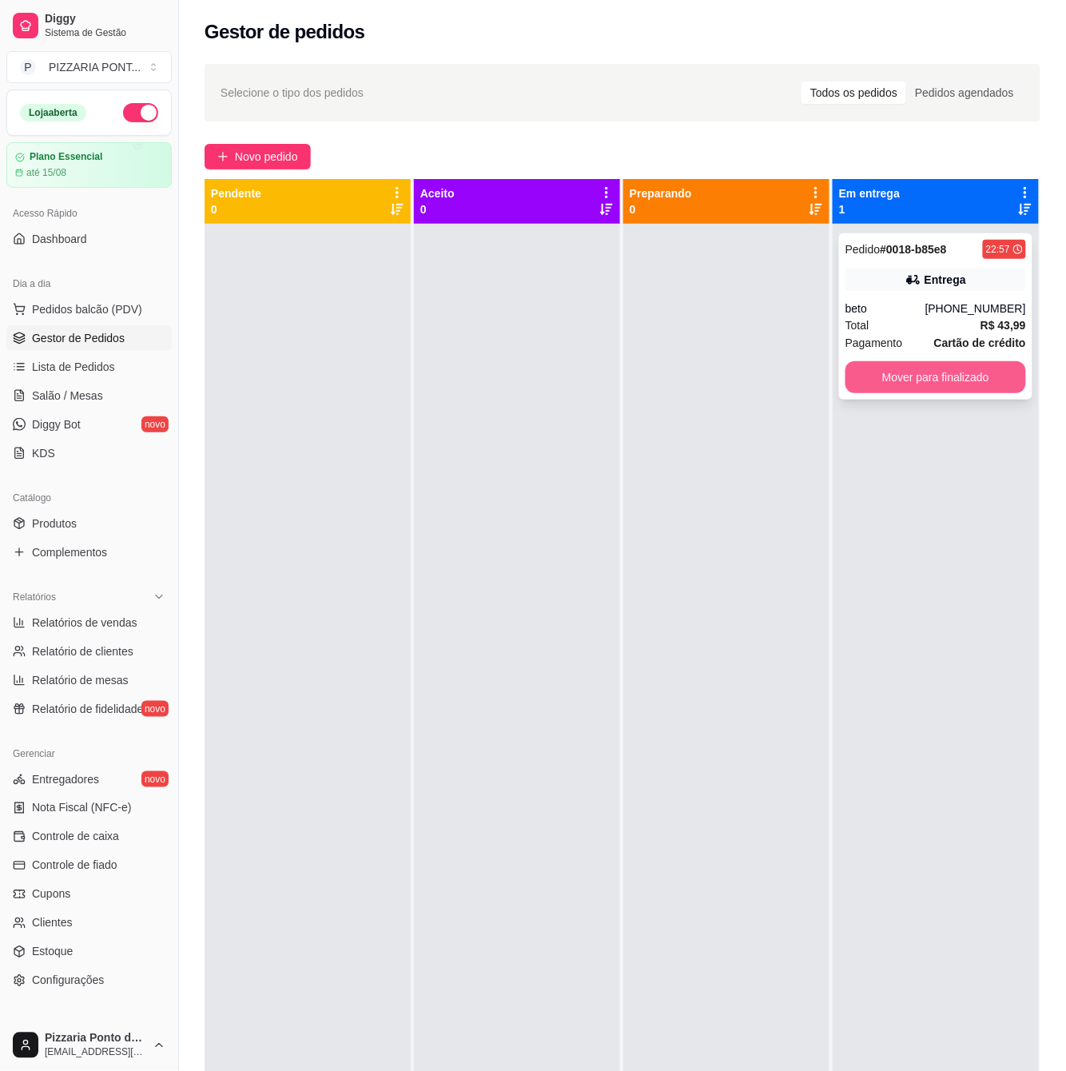
click at [984, 377] on button "Mover para finalizado" at bounding box center [935, 377] width 181 height 32
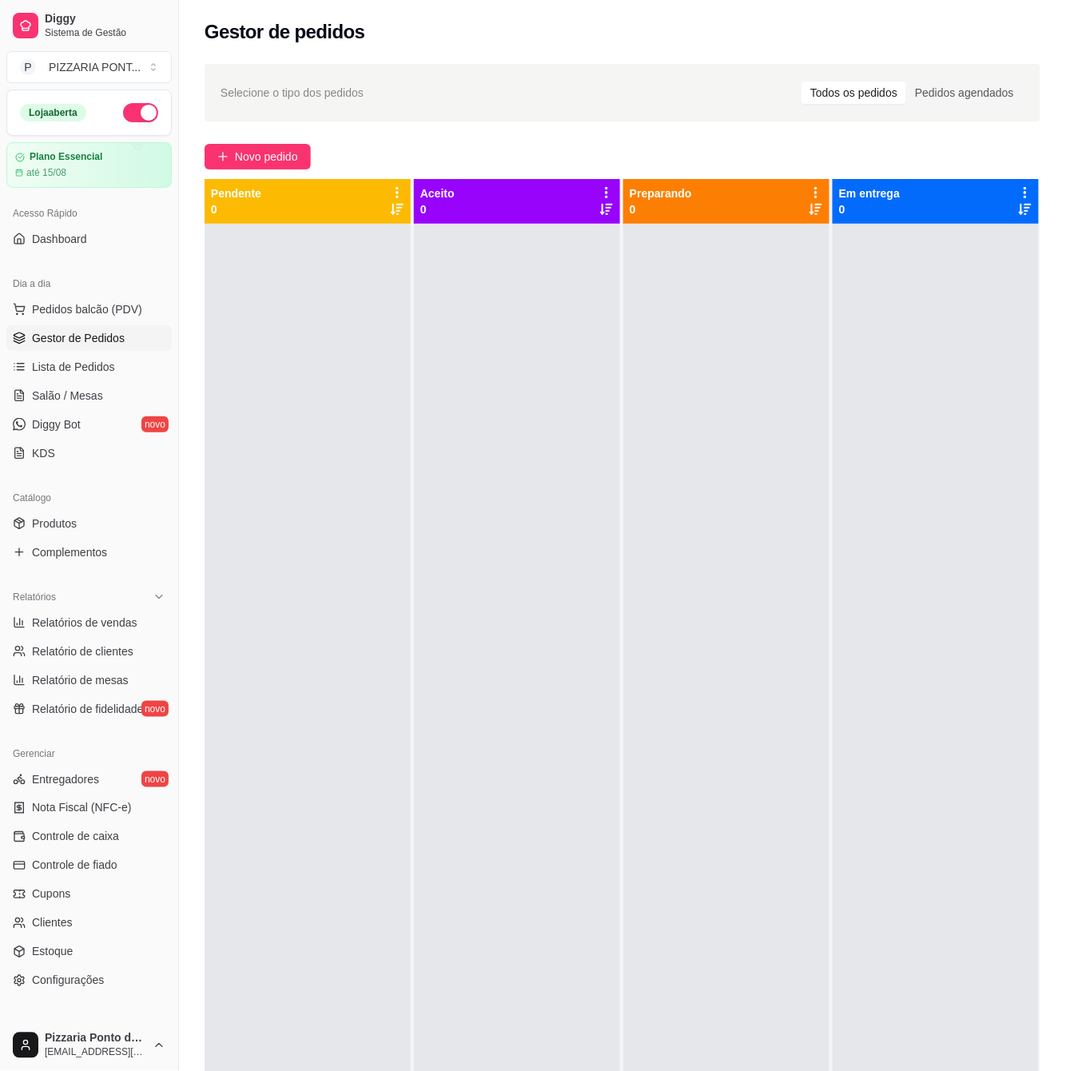
click at [123, 112] on button "button" at bounding box center [140, 112] width 35 height 19
click at [119, 371] on link "Lista de Pedidos" at bounding box center [88, 367] width 165 height 26
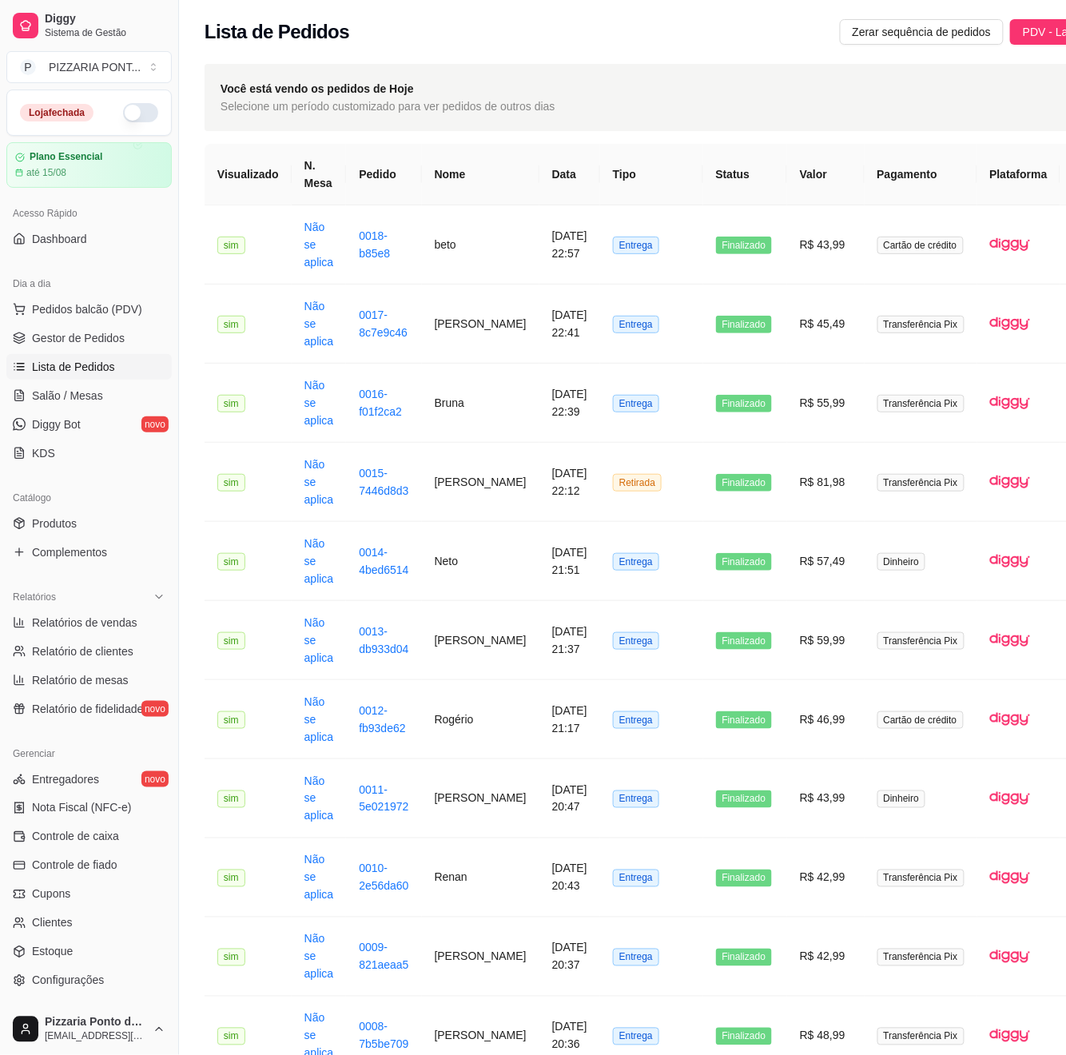
drag, startPoint x: 914, startPoint y: 36, endPoint x: 909, endPoint y: 45, distance: 10.0
click at [915, 36] on span "Zerar sequência de pedidos" at bounding box center [922, 32] width 139 height 18
click at [106, 832] on span "Controle de caixa" at bounding box center [75, 837] width 87 height 16
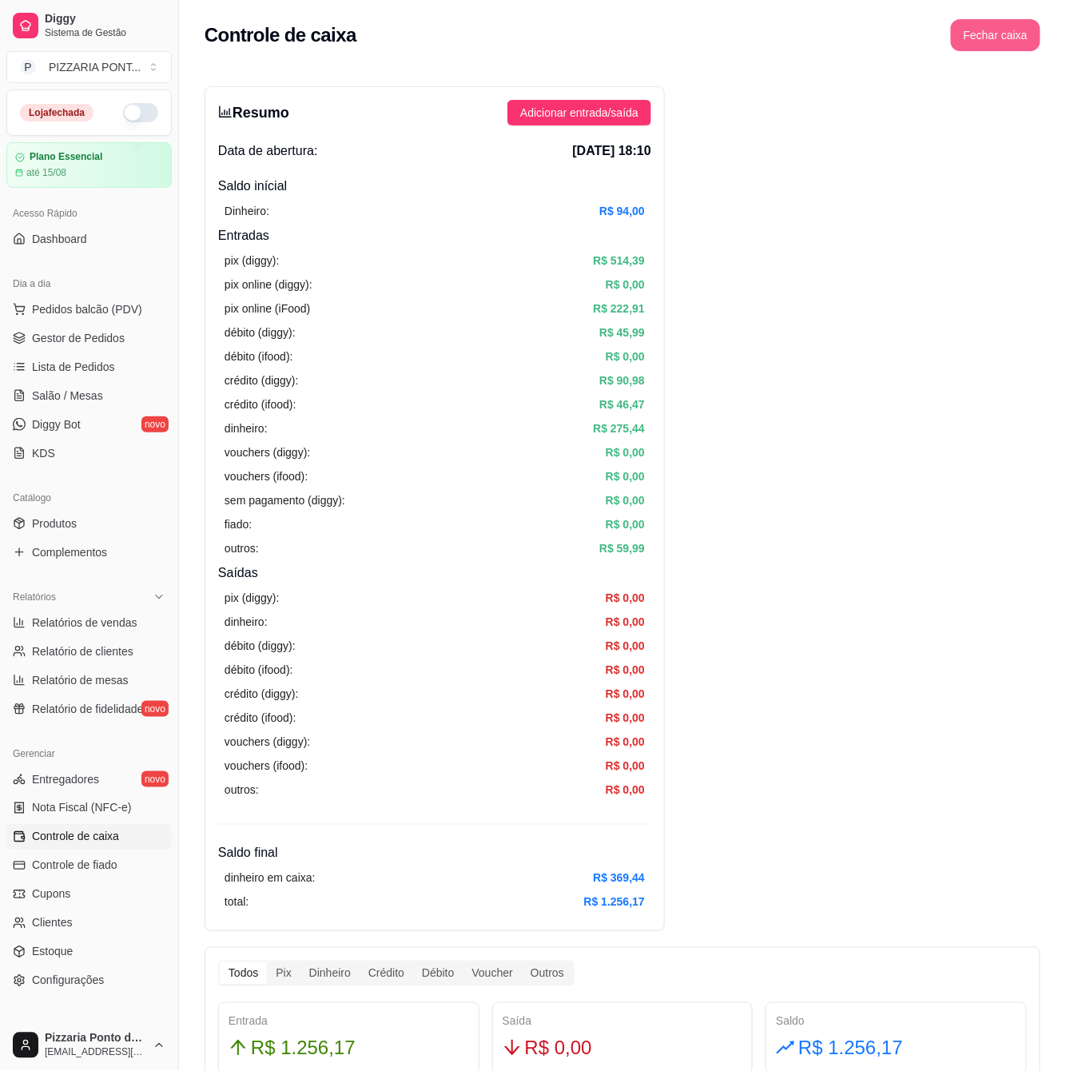
click at [997, 32] on button "Fechar caixa" at bounding box center [995, 35] width 89 height 32
click at [1034, 133] on span "Sim" at bounding box center [1040, 142] width 19 height 18
